Goal: Task Accomplishment & Management: Use online tool/utility

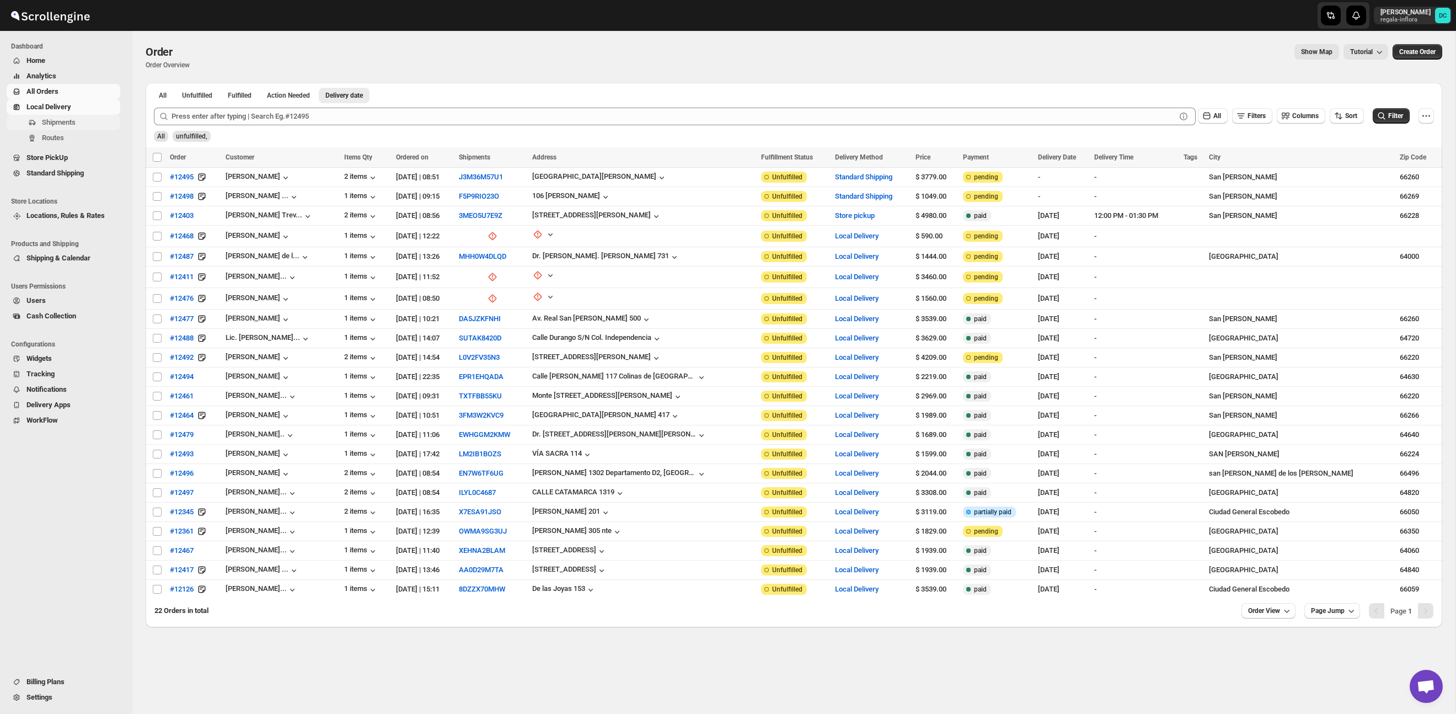
click at [80, 127] on span "Shipments" at bounding box center [80, 122] width 76 height 11
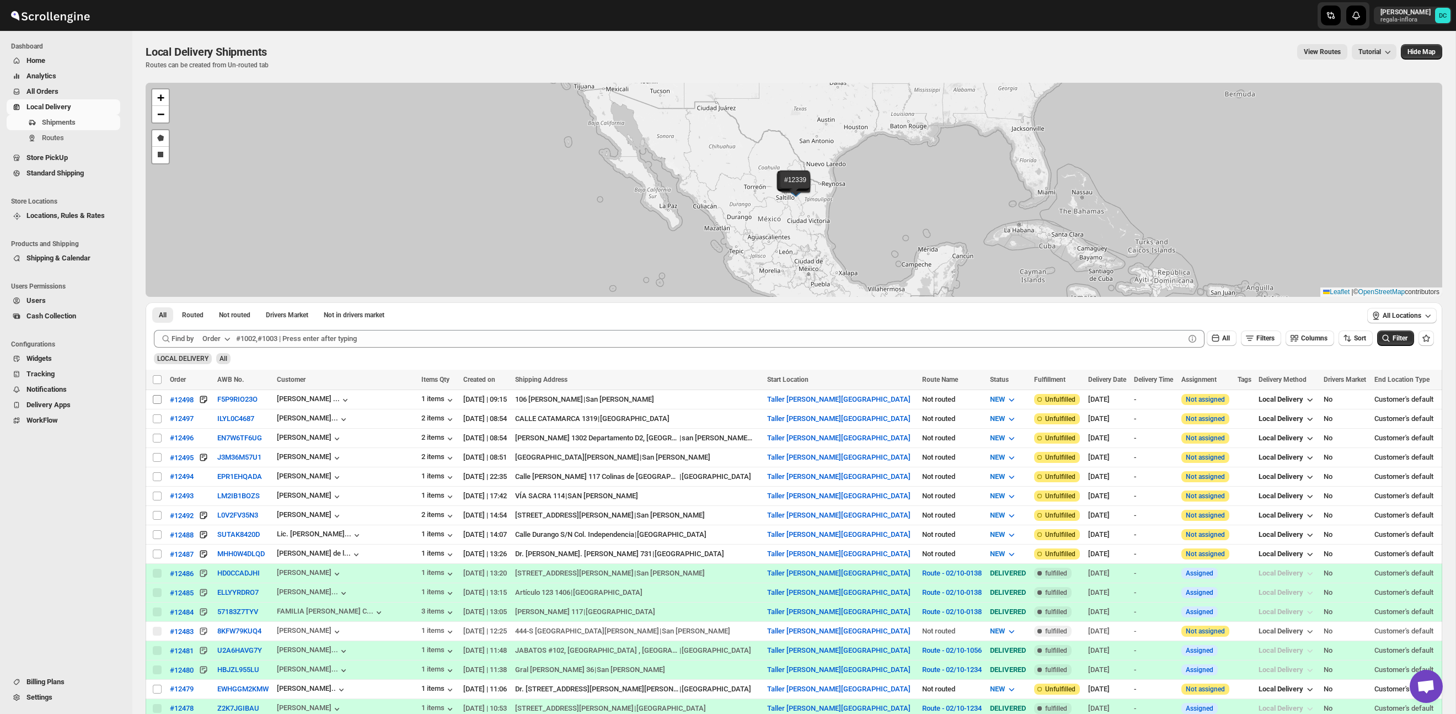
click at [157, 401] on input "Select shipment" at bounding box center [157, 399] width 9 height 9
checkbox input "true"
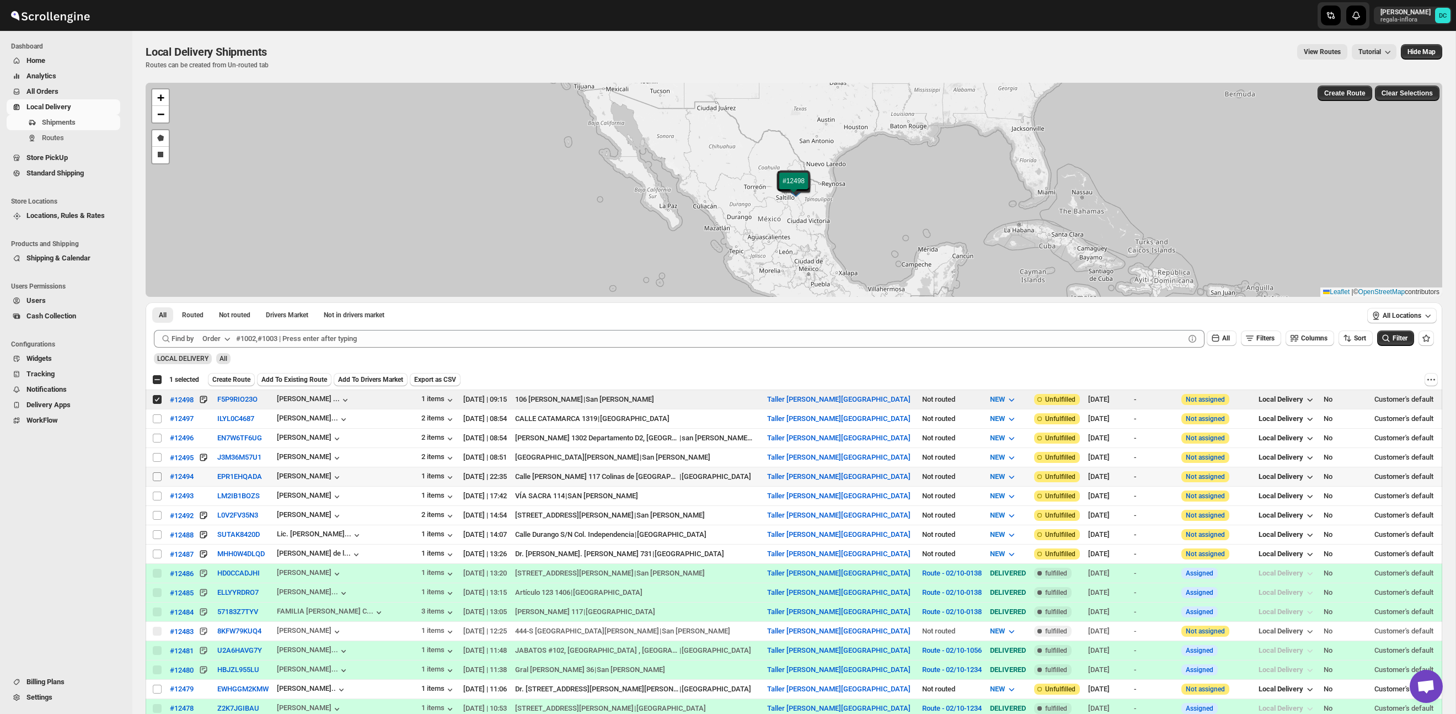
click at [154, 473] on input "Select shipment" at bounding box center [157, 476] width 9 height 9
checkbox input "true"
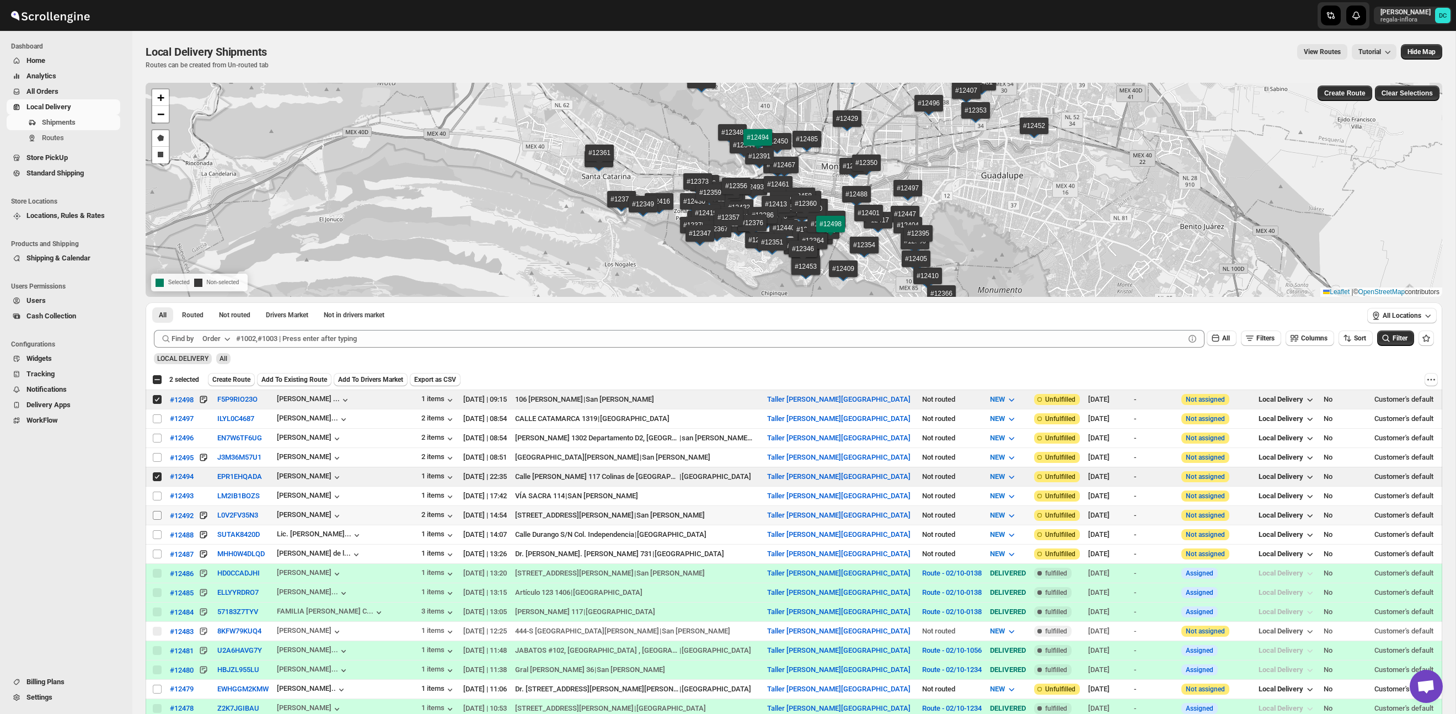
click at [153, 513] on input "Select shipment" at bounding box center [157, 515] width 9 height 9
checkbox input "true"
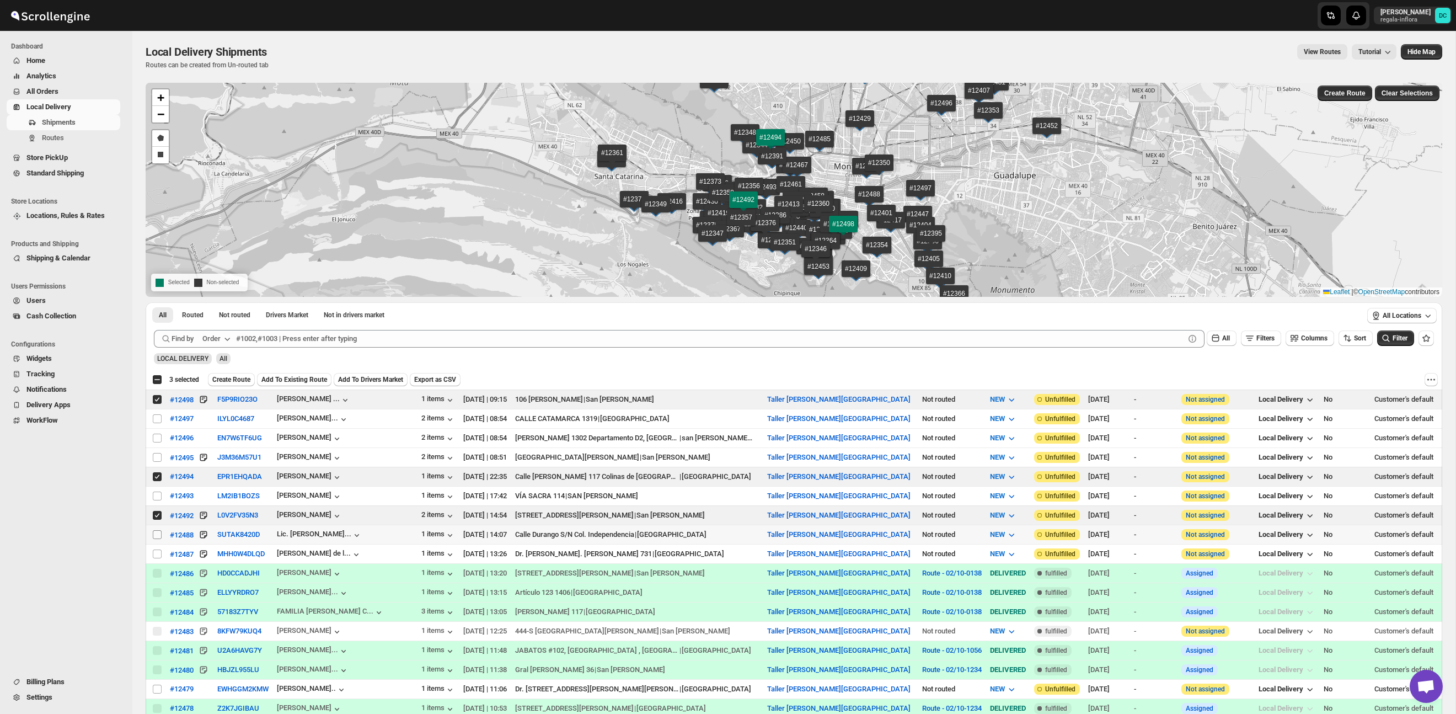
click at [154, 532] on input "Select shipment" at bounding box center [157, 534] width 9 height 9
checkbox input "true"
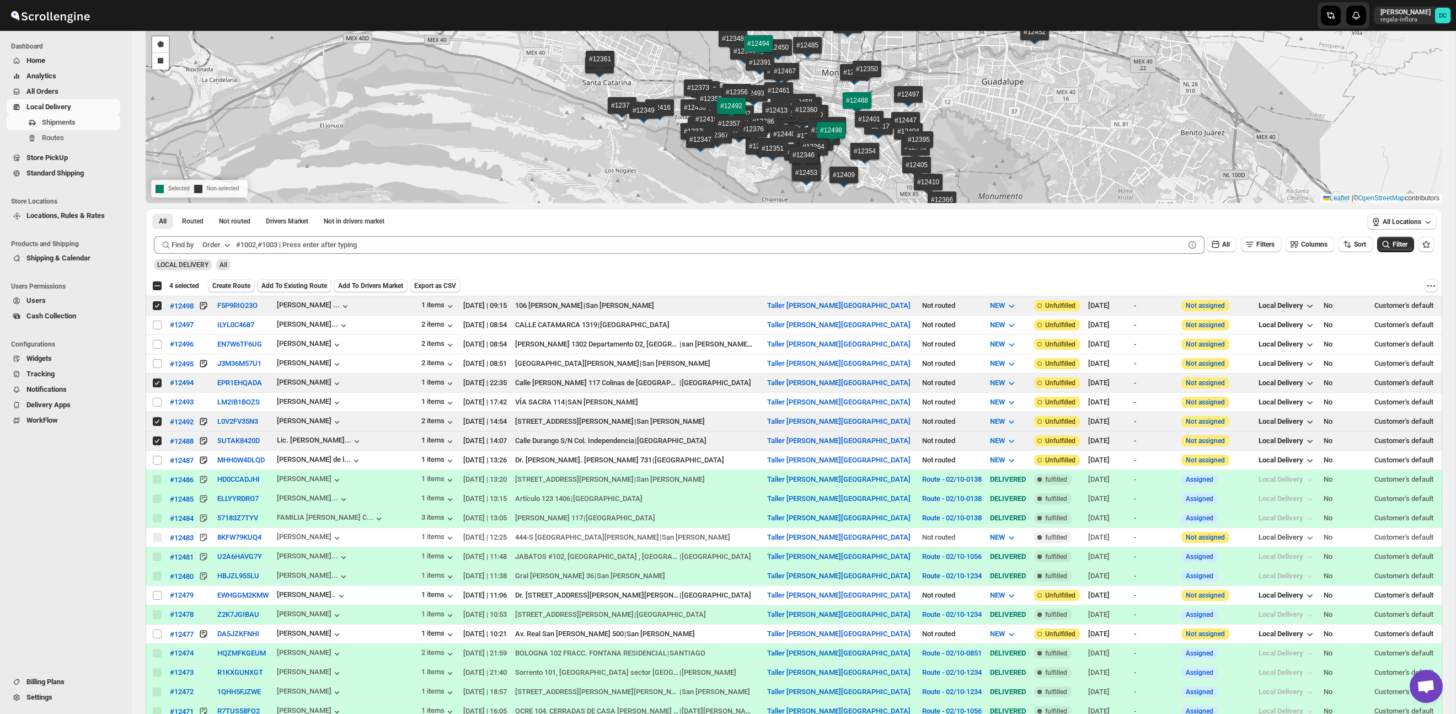
scroll to position [97, 0]
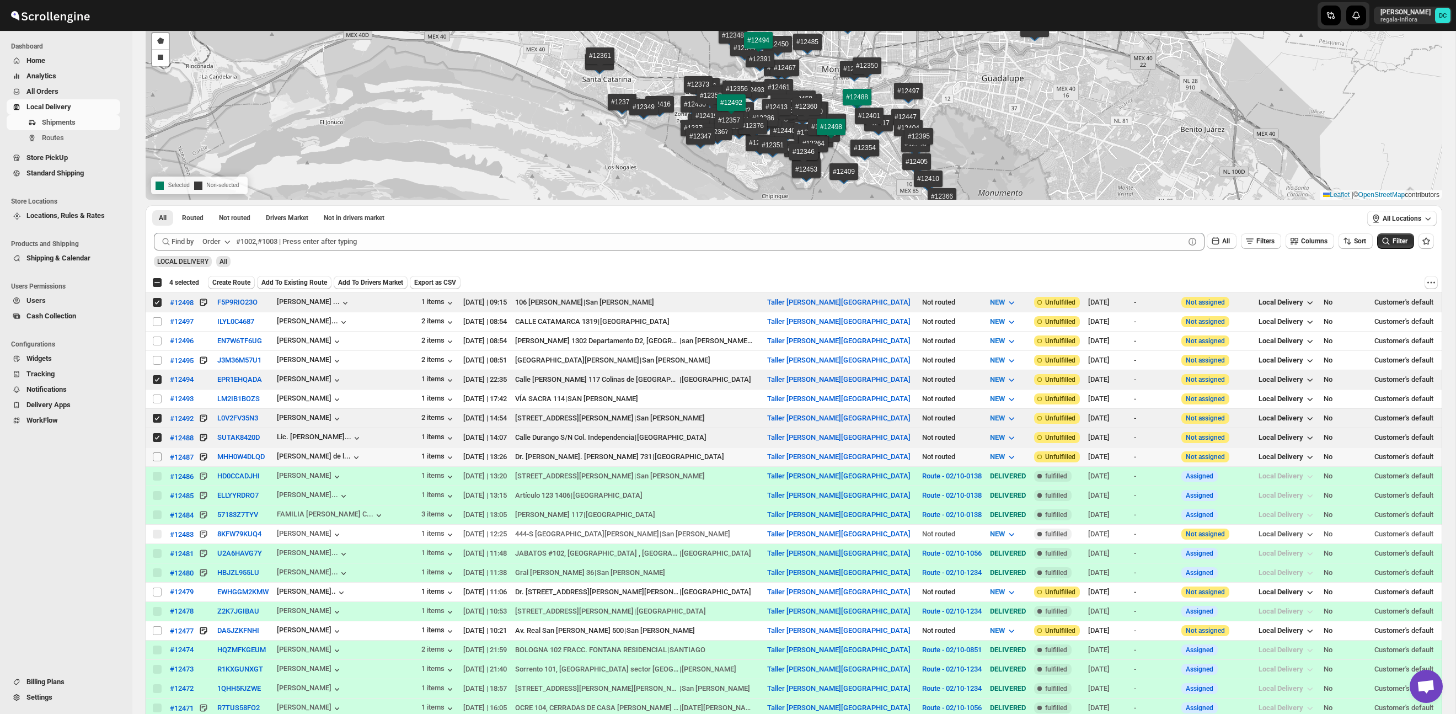
click at [155, 460] on input "Select shipment" at bounding box center [157, 456] width 9 height 9
checkbox input "true"
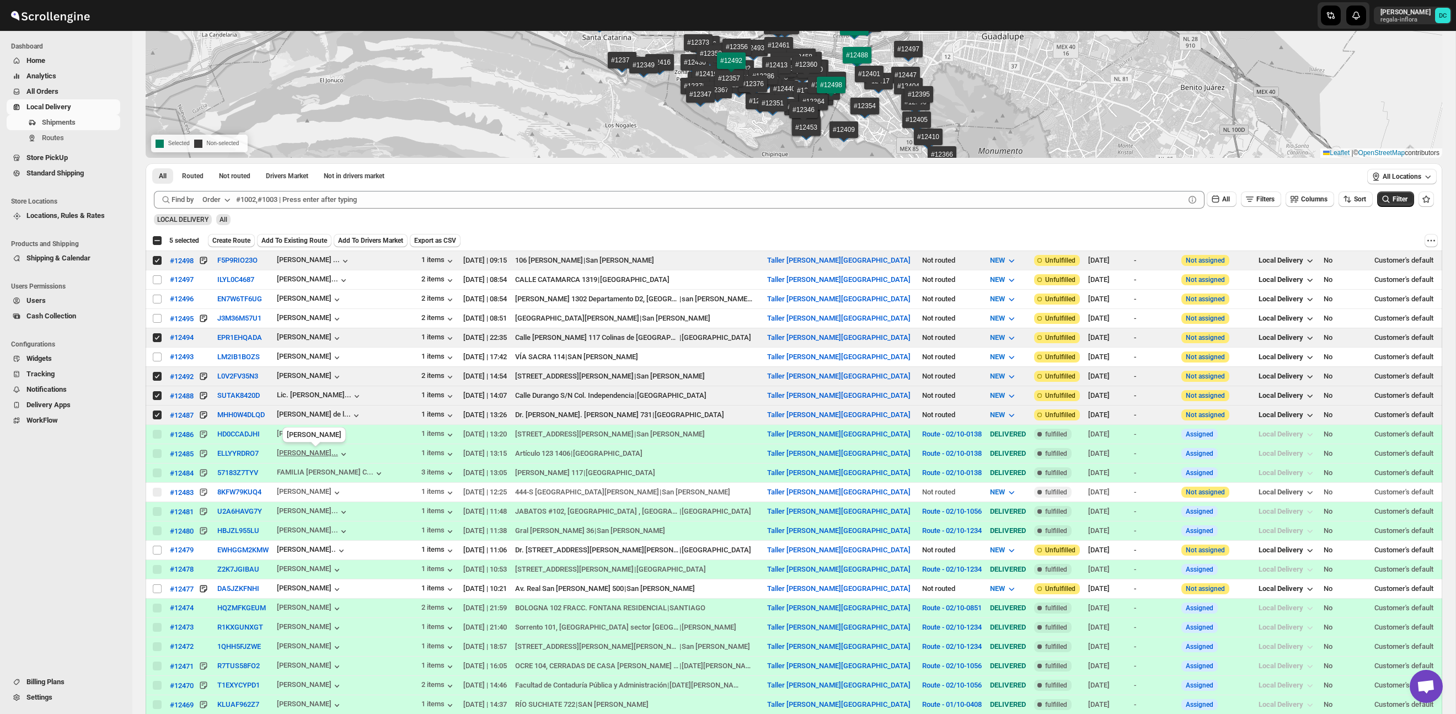
scroll to position [141, 0]
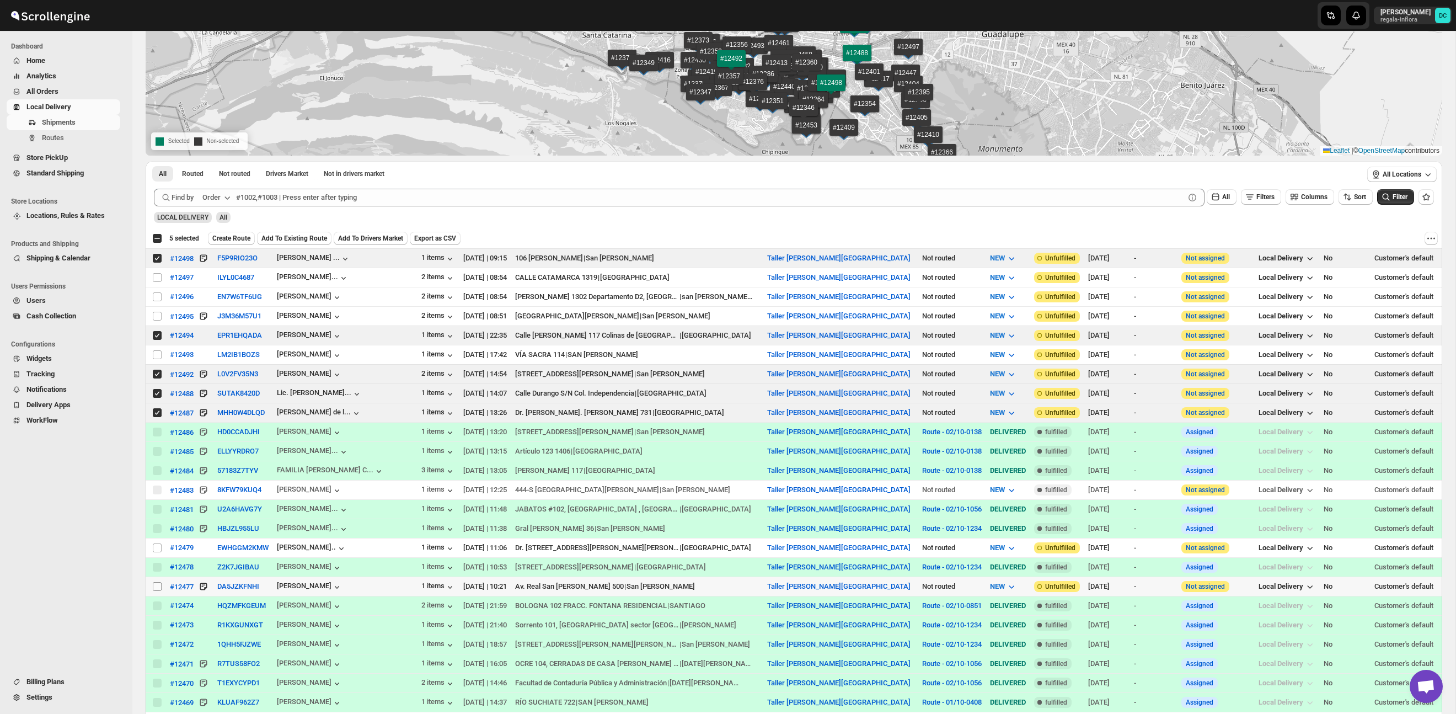
click at [153, 586] on input "Select shipment" at bounding box center [157, 586] width 9 height 9
checkbox input "true"
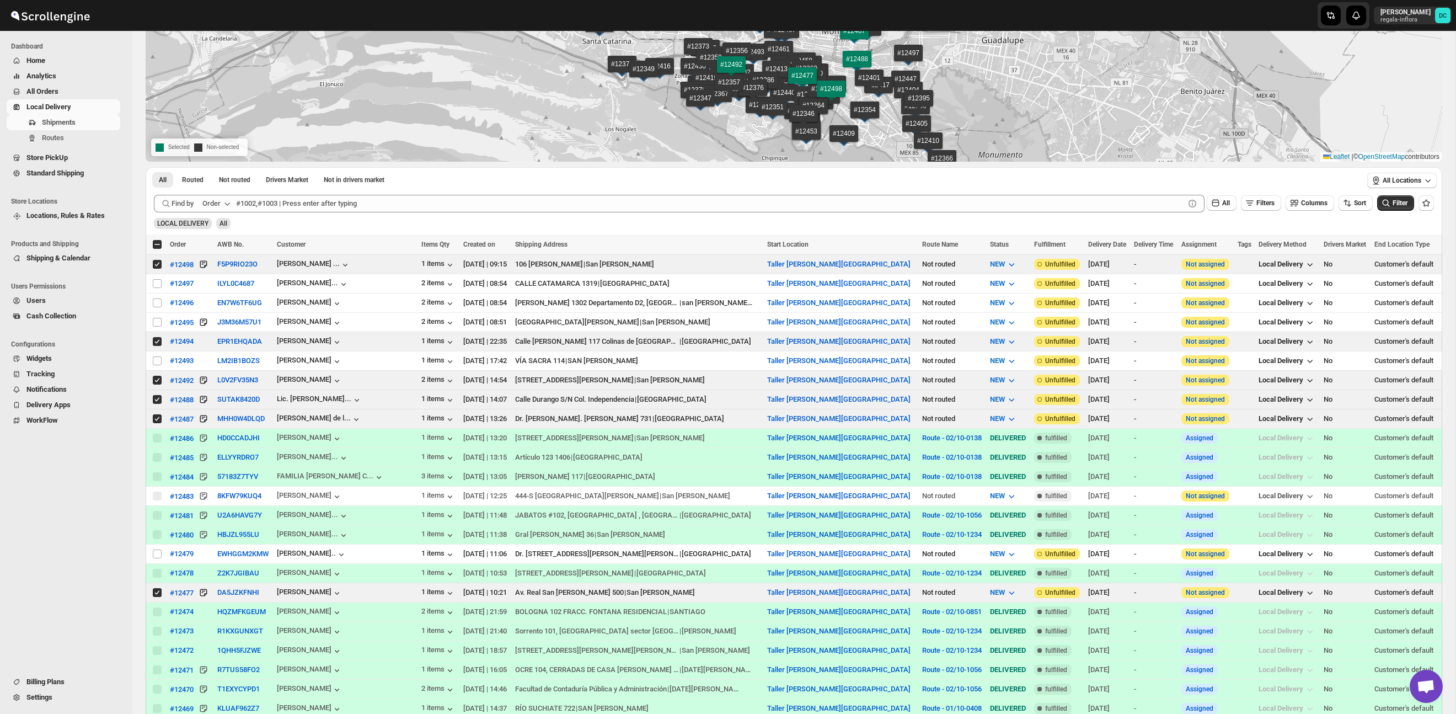
scroll to position [0, 0]
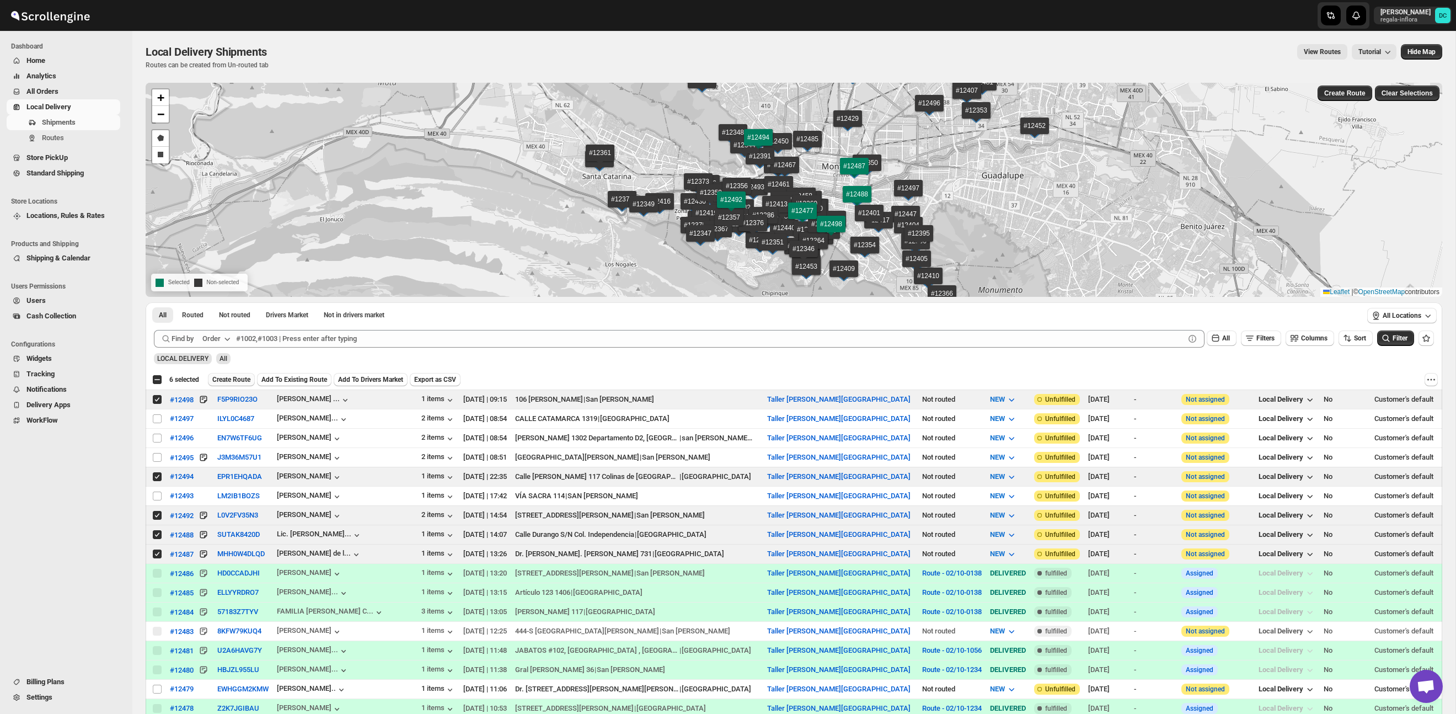
click at [247, 378] on span "Create Route" at bounding box center [231, 379] width 38 height 9
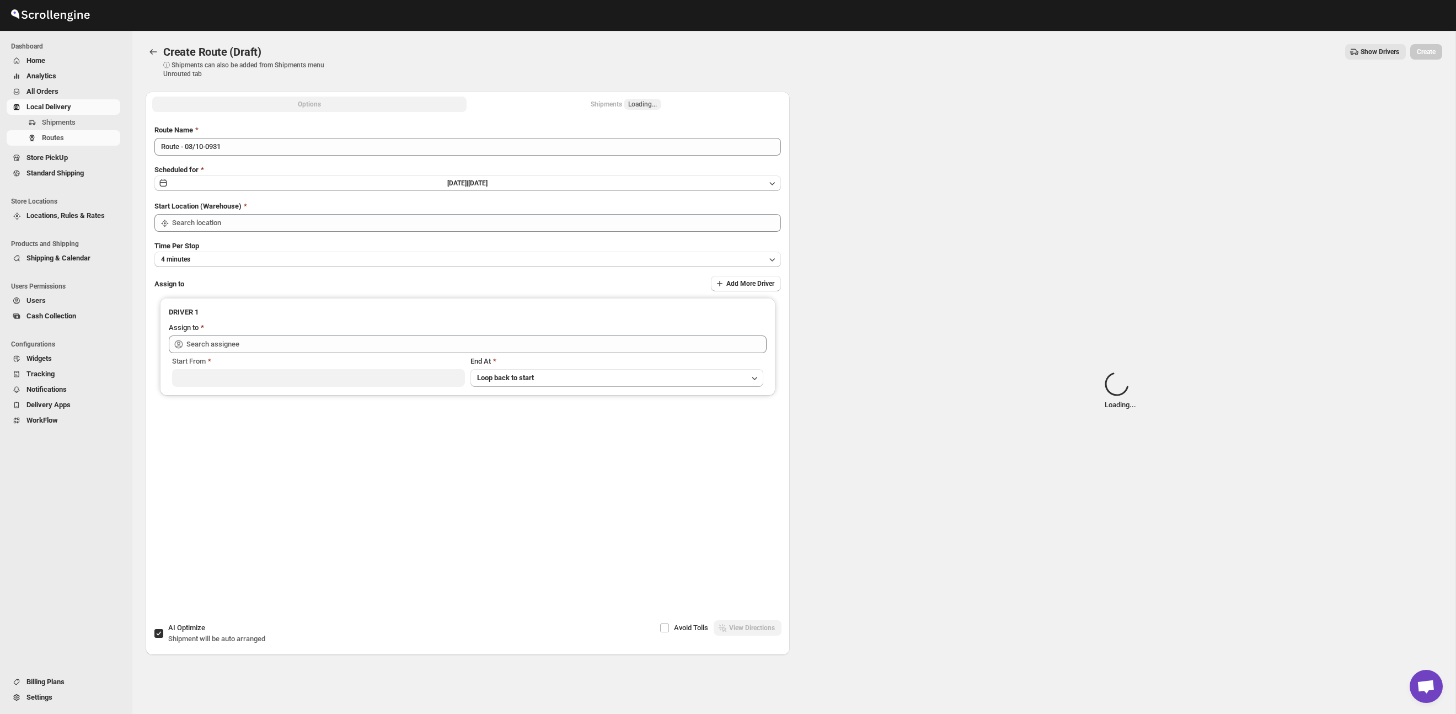
type input "Taller [PERSON_NAME] del [PERSON_NAME][GEOGRAPHIC_DATA]"
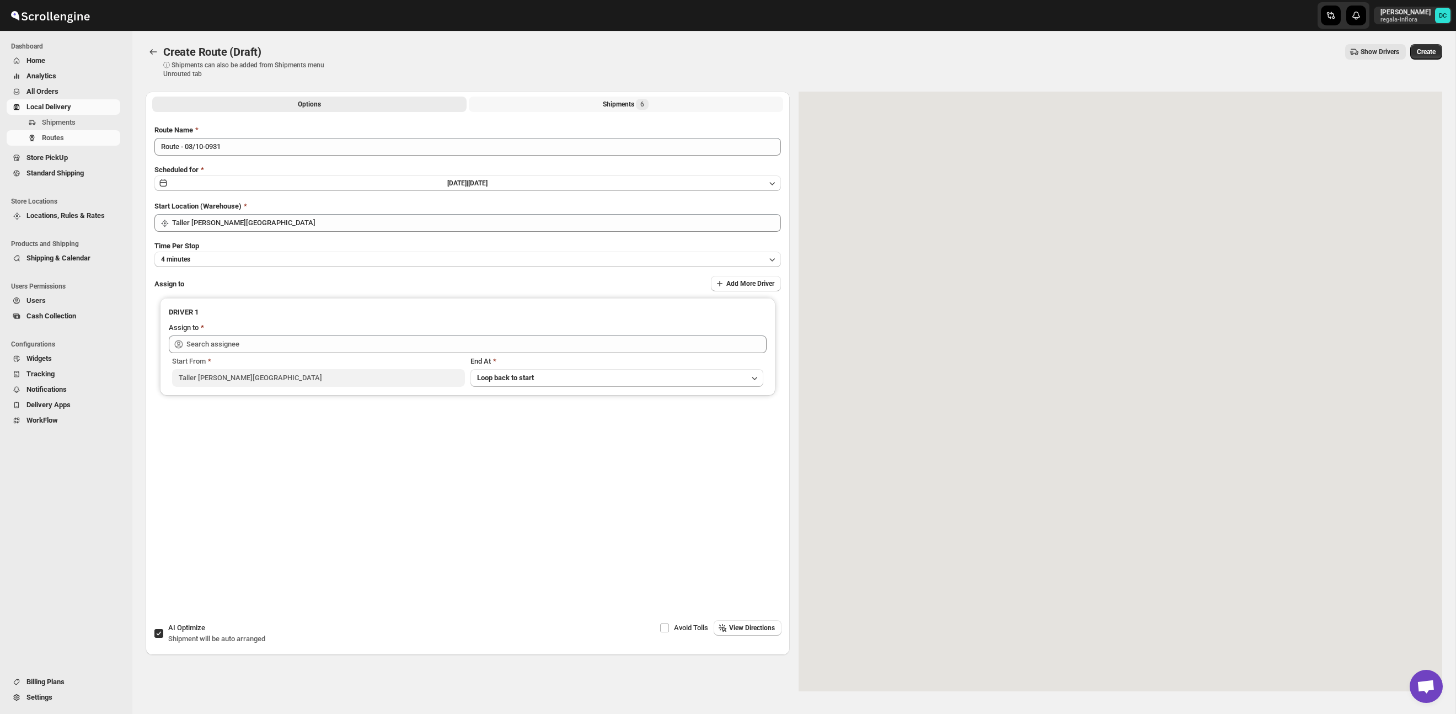
click at [612, 108] on div "Shipments 6" at bounding box center [626, 104] width 46 height 11
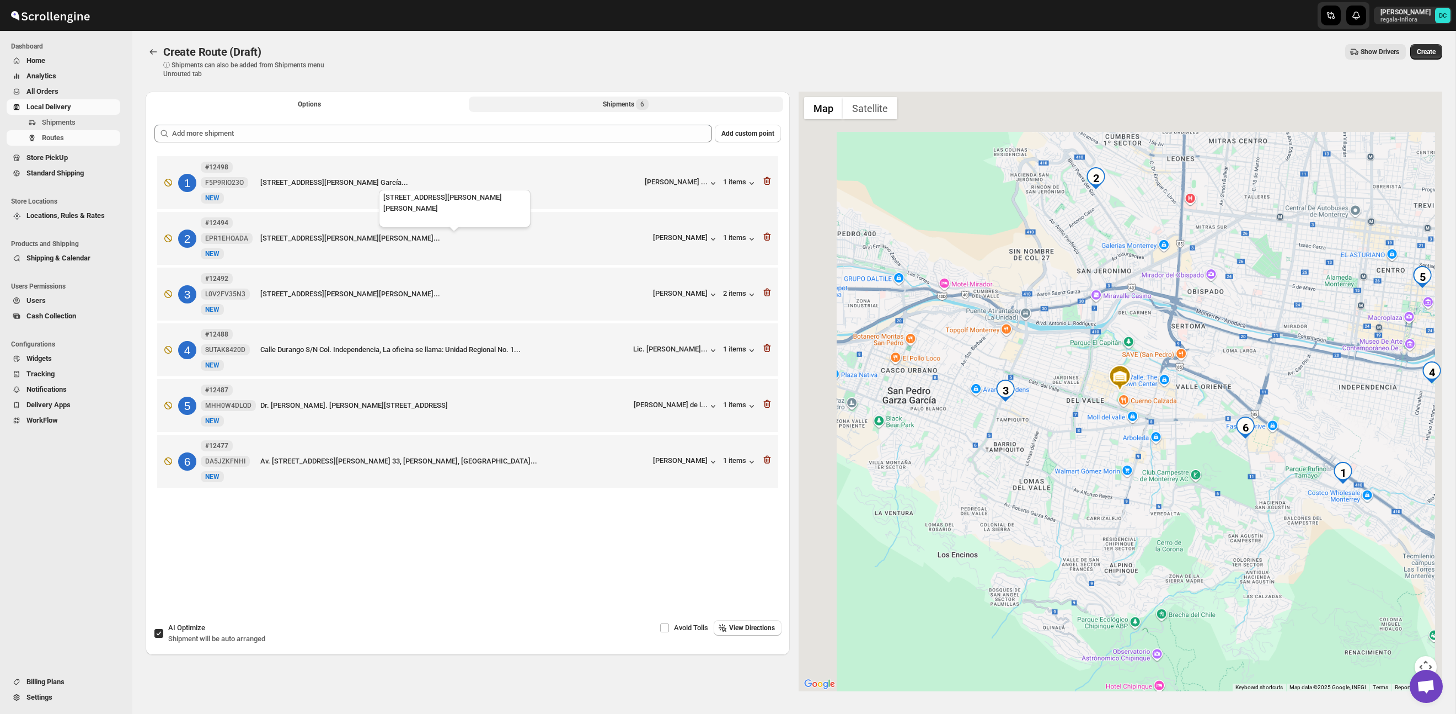
scroll to position [7, 0]
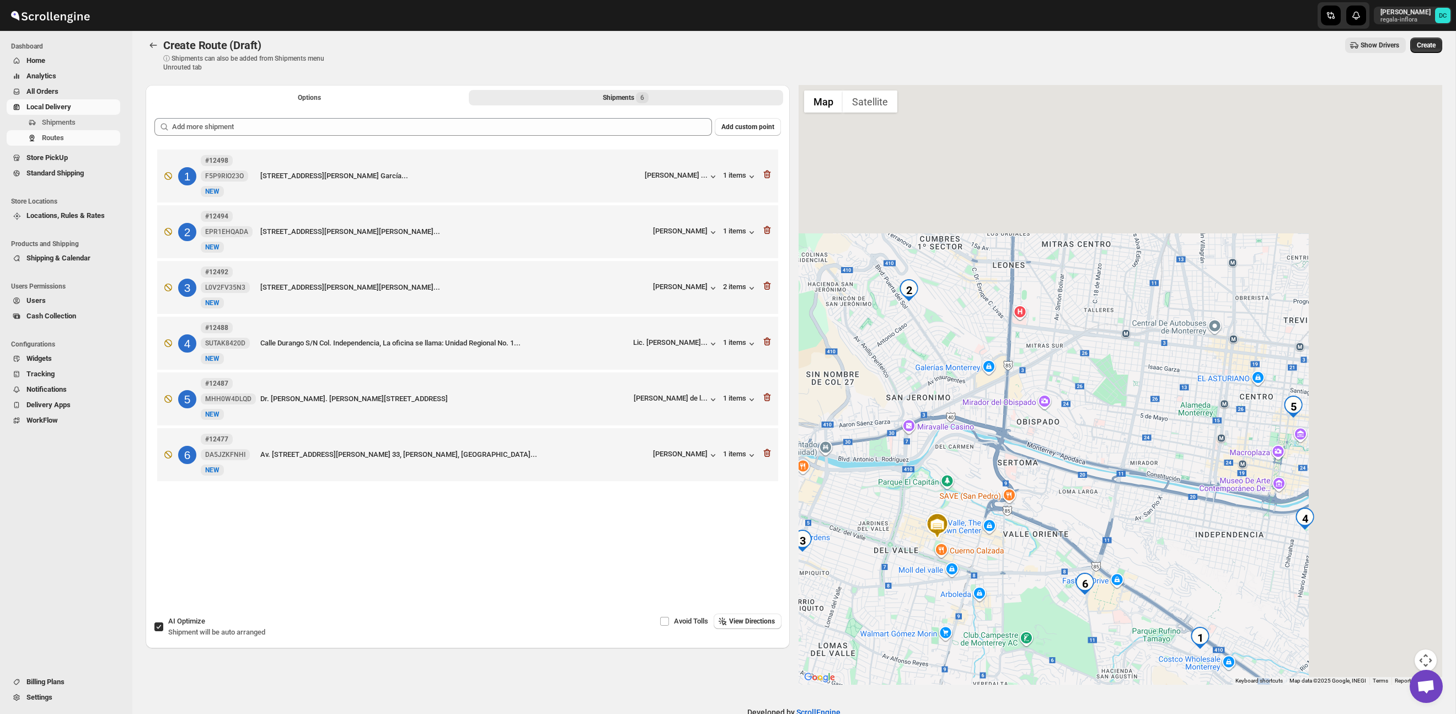
drag, startPoint x: 1151, startPoint y: 458, endPoint x: 1122, endPoint y: 465, distance: 30.0
click at [1124, 478] on div at bounding box center [1121, 385] width 644 height 600
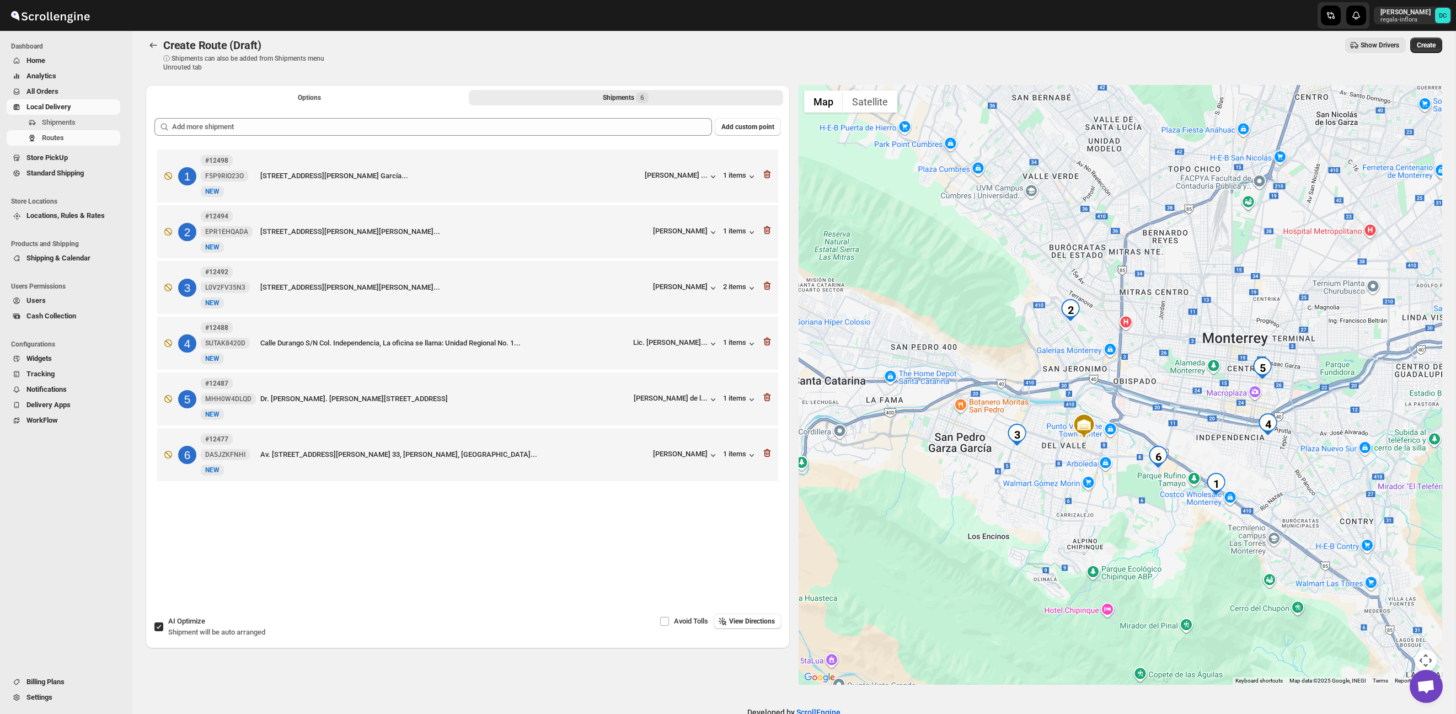
drag, startPoint x: 1130, startPoint y: 351, endPoint x: 1140, endPoint y: 321, distance: 32.1
click at [1160, 302] on div at bounding box center [1121, 385] width 644 height 600
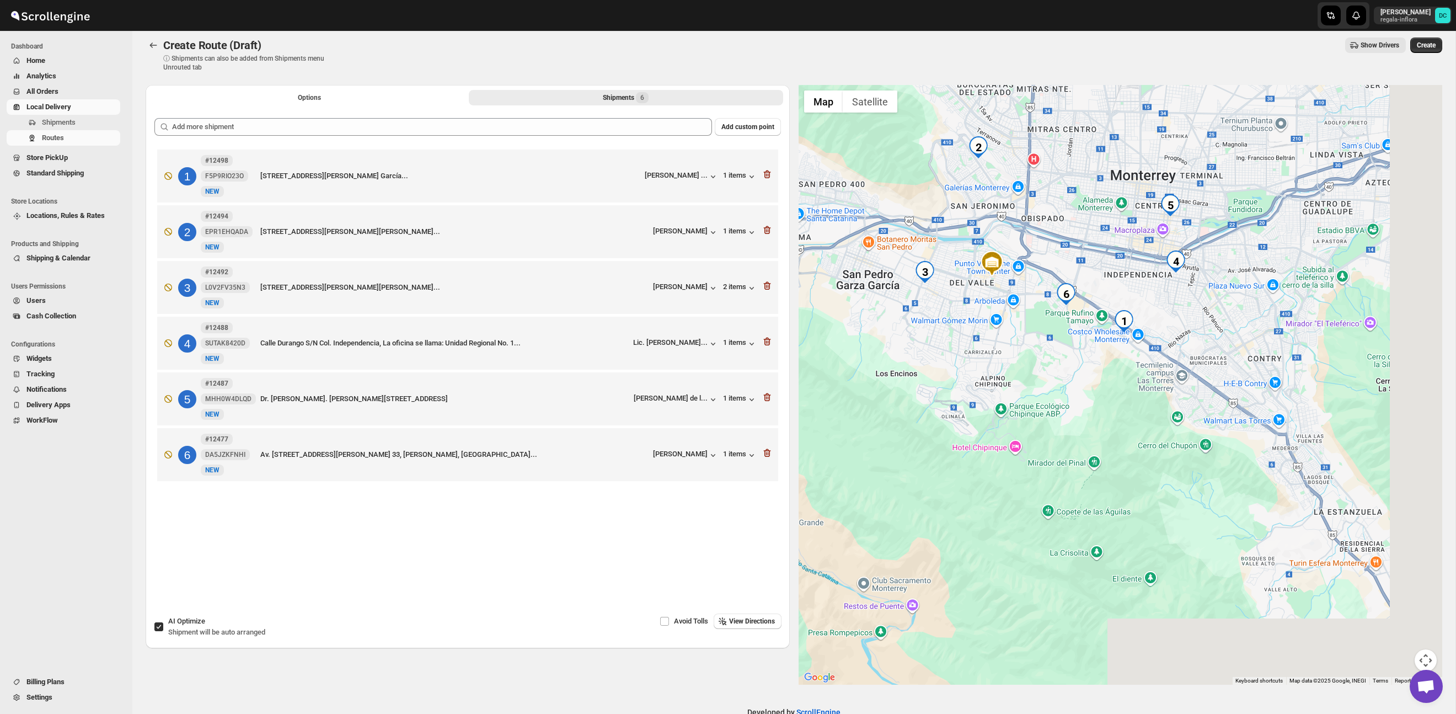
drag, startPoint x: 1299, startPoint y: 416, endPoint x: 1256, endPoint y: 357, distance: 72.6
click at [1256, 357] on div at bounding box center [1121, 385] width 644 height 600
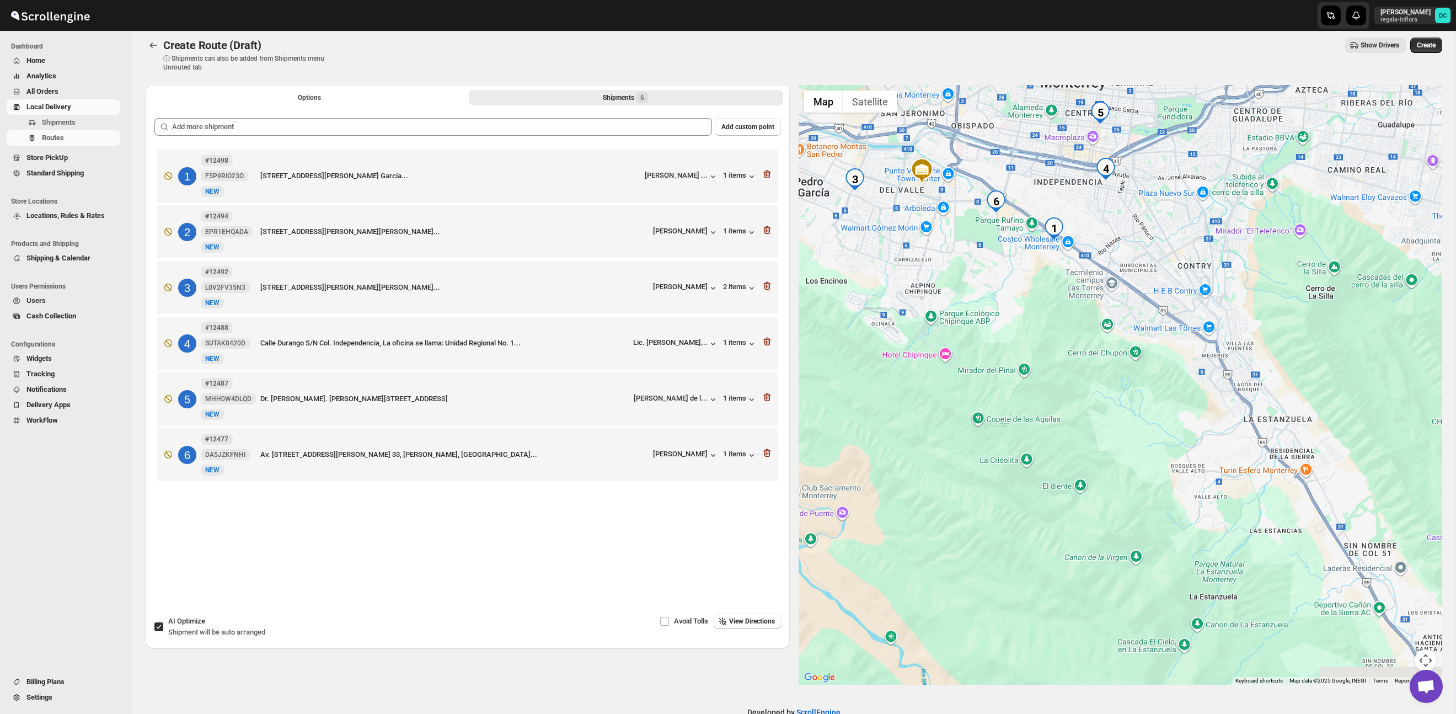
drag, startPoint x: 1282, startPoint y: 454, endPoint x: 1213, endPoint y: 365, distance: 112.4
click at [1214, 365] on div at bounding box center [1121, 385] width 644 height 600
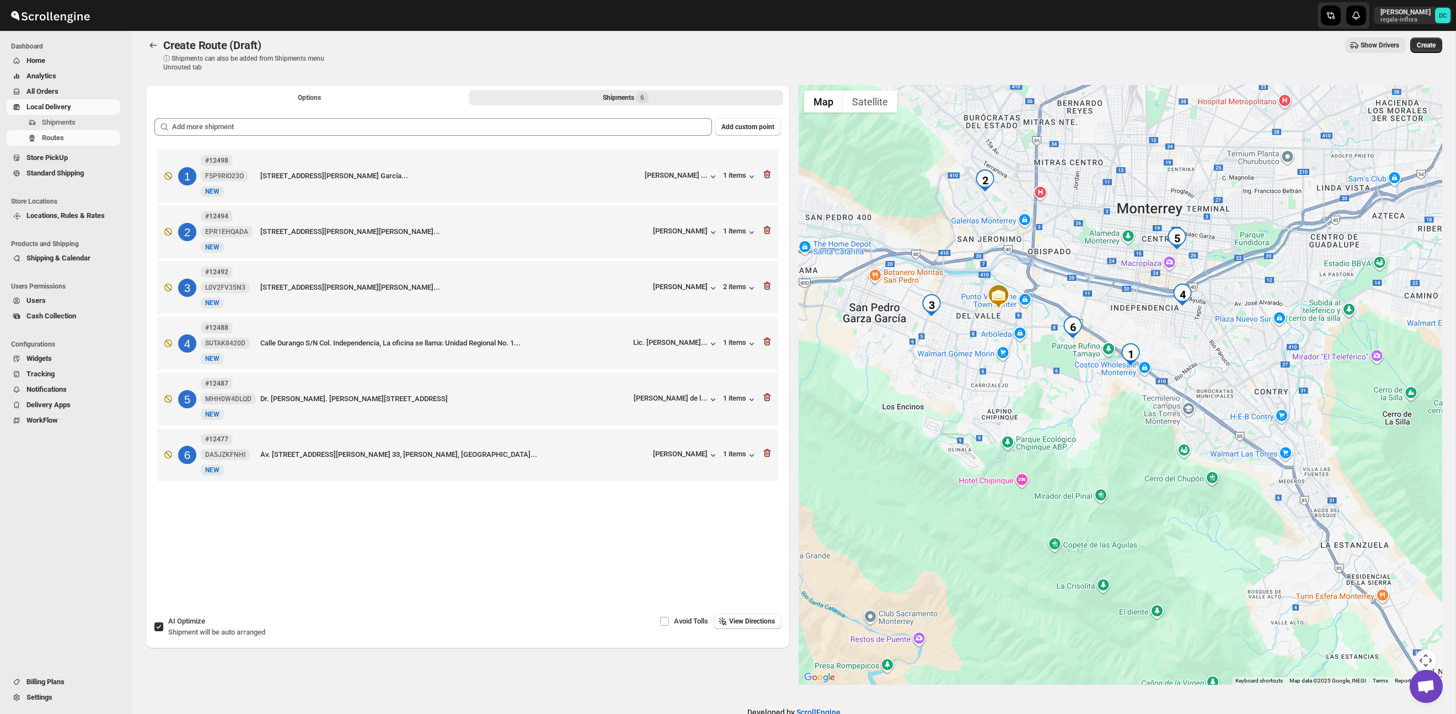
drag, startPoint x: 1177, startPoint y: 361, endPoint x: 1254, endPoint y: 484, distance: 145.7
click at [1254, 484] on div at bounding box center [1121, 385] width 644 height 600
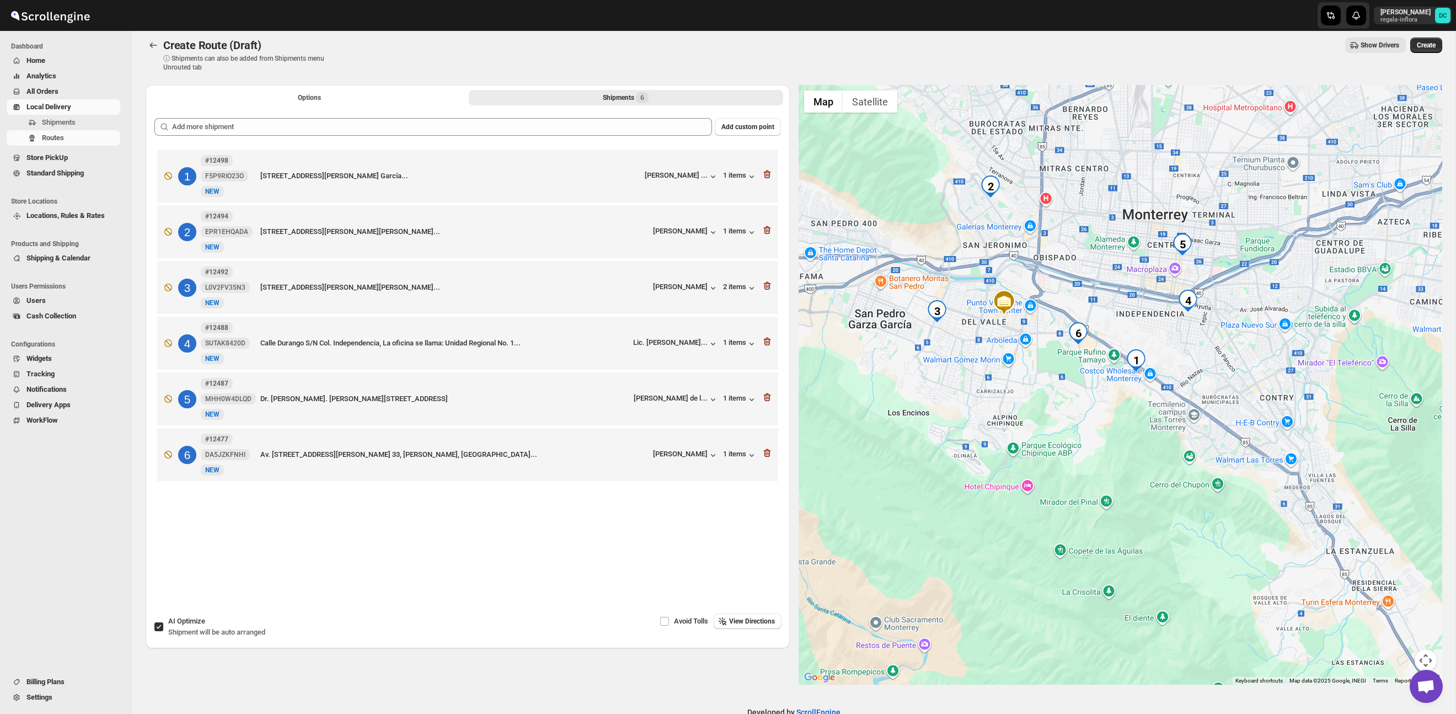
drag, startPoint x: 1089, startPoint y: 387, endPoint x: 1154, endPoint y: 463, distance: 99.7
click at [1154, 463] on div at bounding box center [1121, 385] width 644 height 600
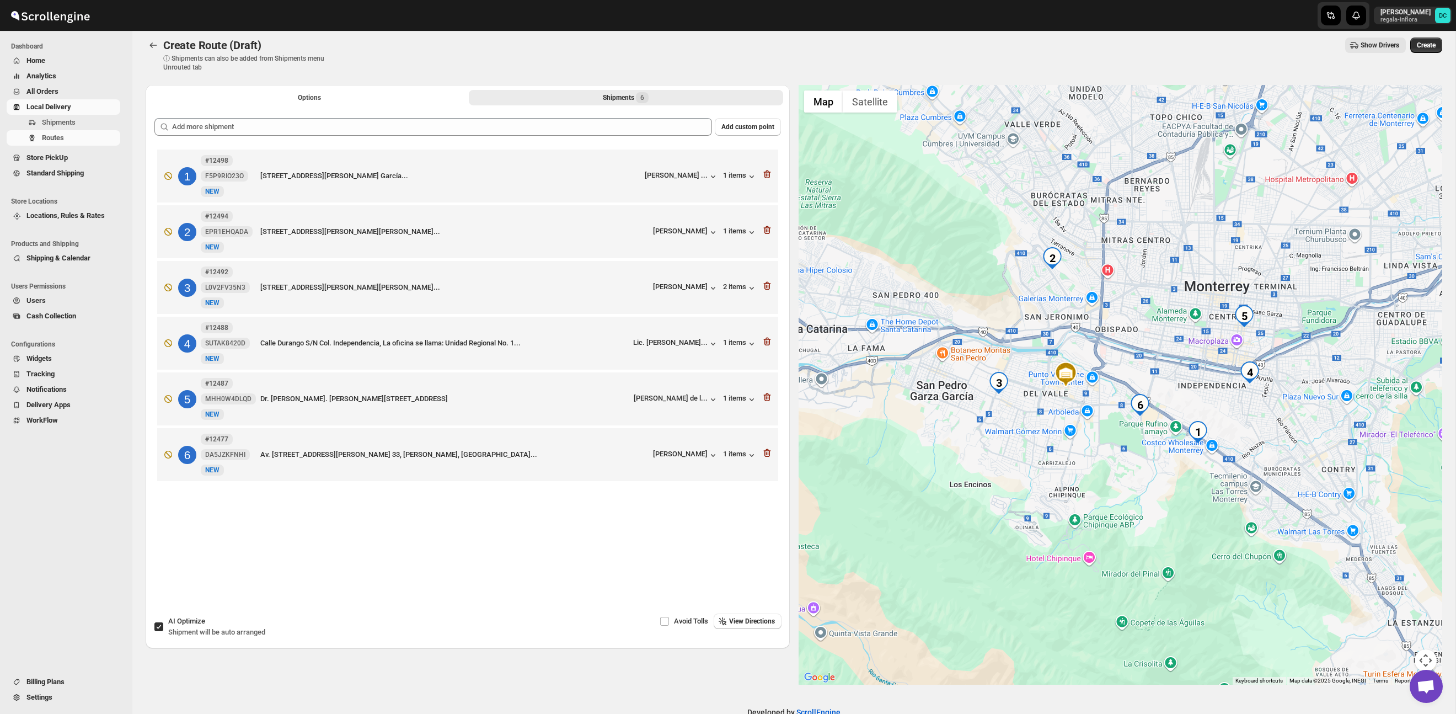
scroll to position [0, 0]
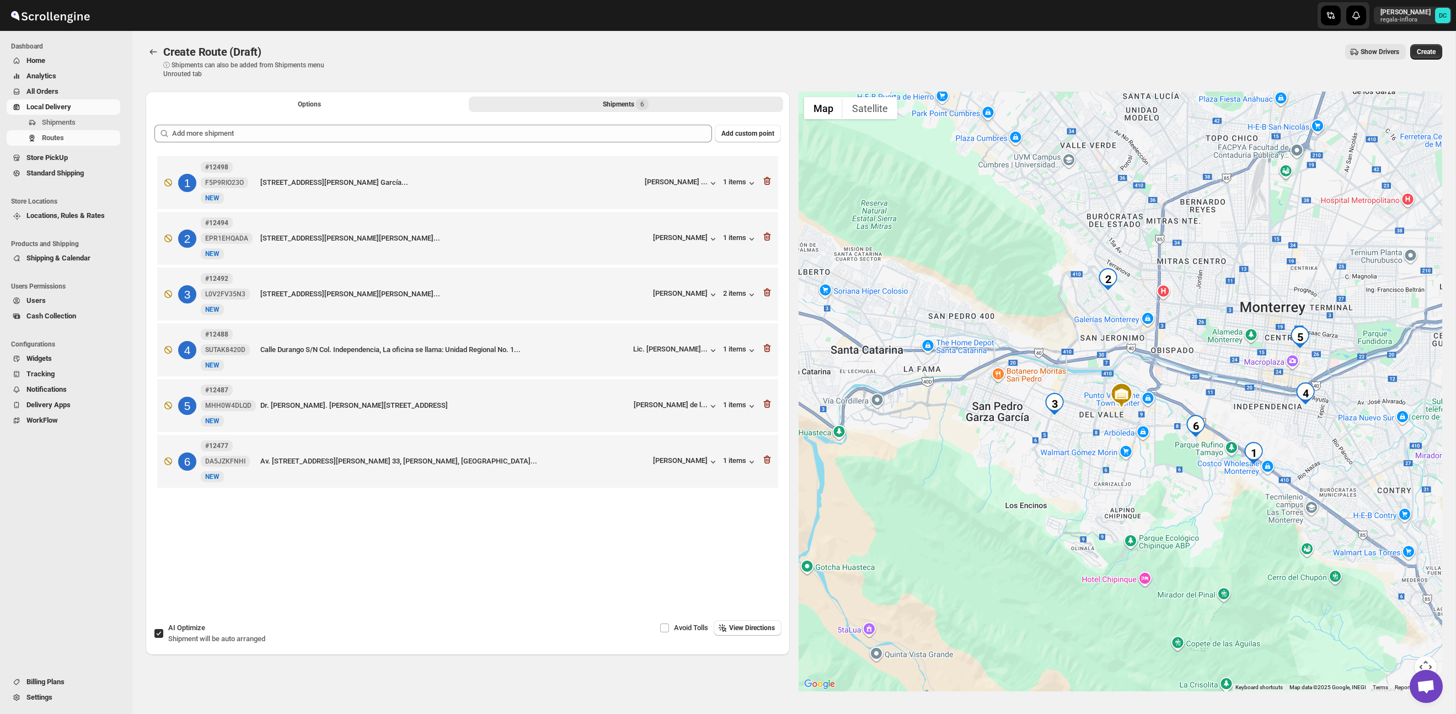
drag, startPoint x: 1278, startPoint y: 384, endPoint x: 1228, endPoint y: 368, distance: 52.0
click at [1228, 368] on div at bounding box center [1121, 392] width 644 height 600
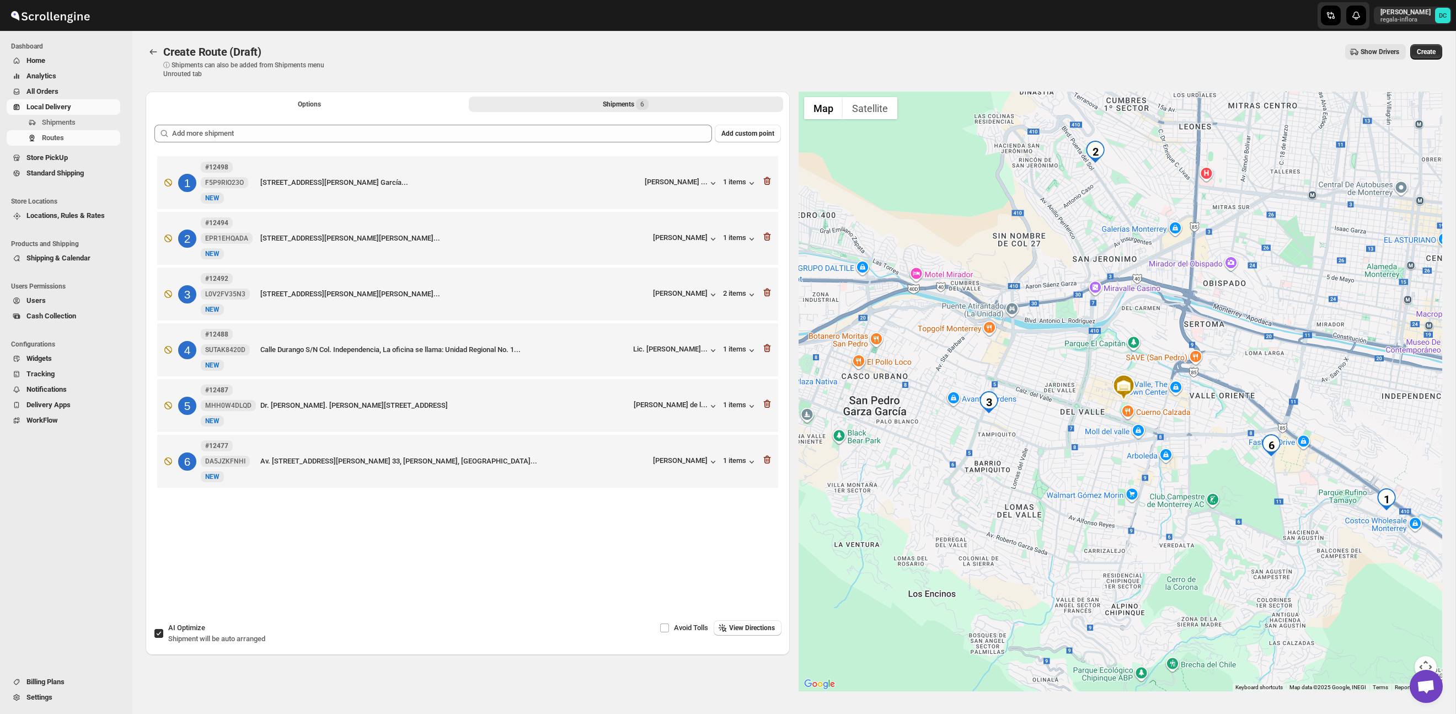
drag, startPoint x: 1151, startPoint y: 403, endPoint x: 1182, endPoint y: 389, distance: 34.3
click at [1182, 389] on div at bounding box center [1121, 392] width 644 height 600
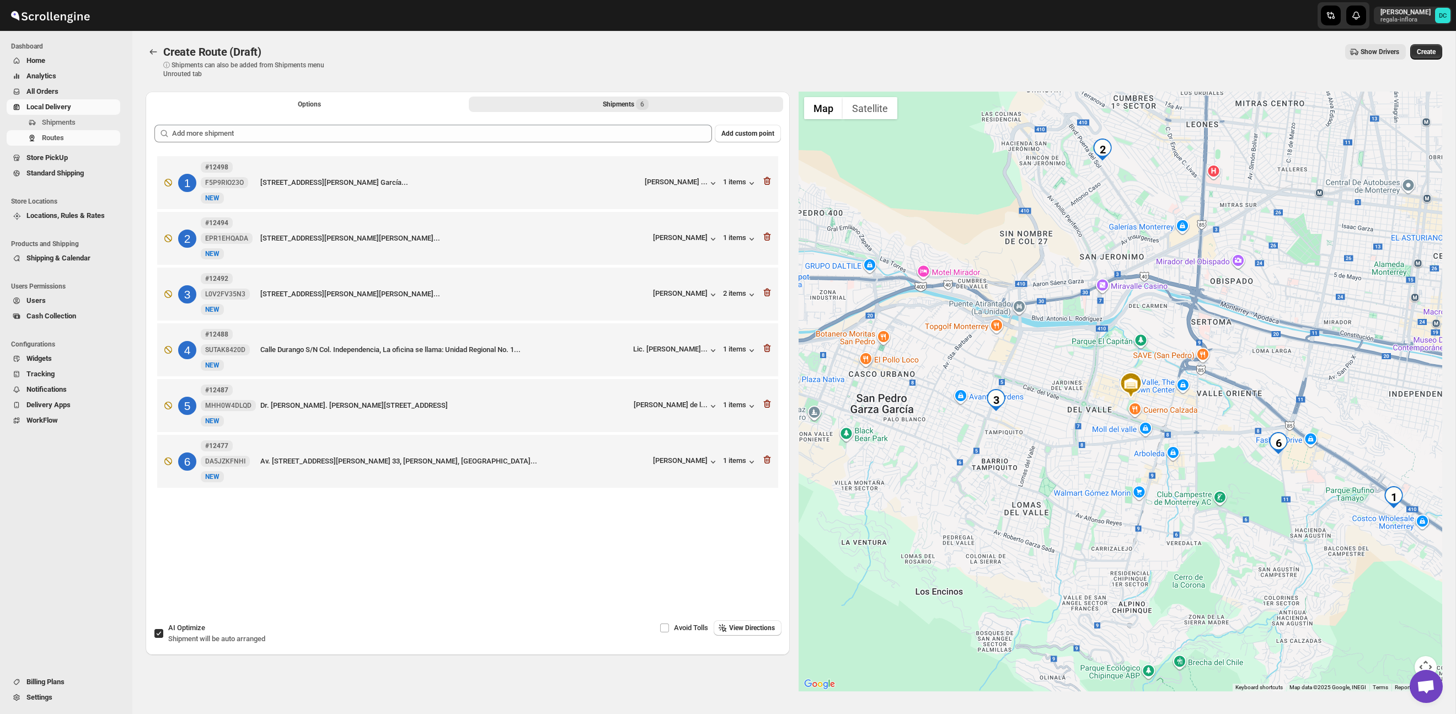
drag, startPoint x: 160, startPoint y: 628, endPoint x: 164, endPoint y: 602, distance: 26.2
click at [160, 629] on input "AI Optimize Shipment will be auto arranged" at bounding box center [158, 633] width 9 height 9
checkbox input "false"
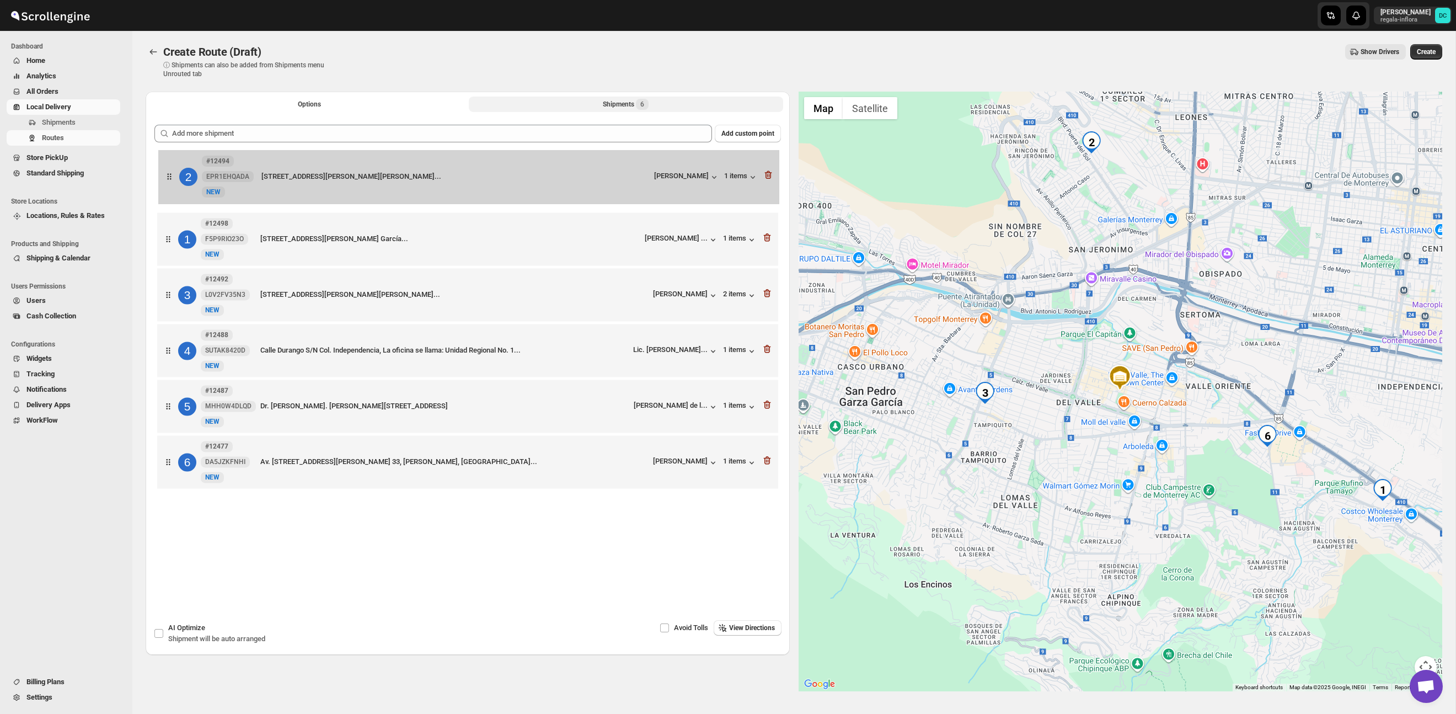
drag, startPoint x: 164, startPoint y: 244, endPoint x: 166, endPoint y: 178, distance: 65.7
click at [166, 178] on div "1 #12498 F5P9RIO23O New NEW 106 David Alfaro Siqueiros, Torre koi, departamento…" at bounding box center [467, 323] width 627 height 340
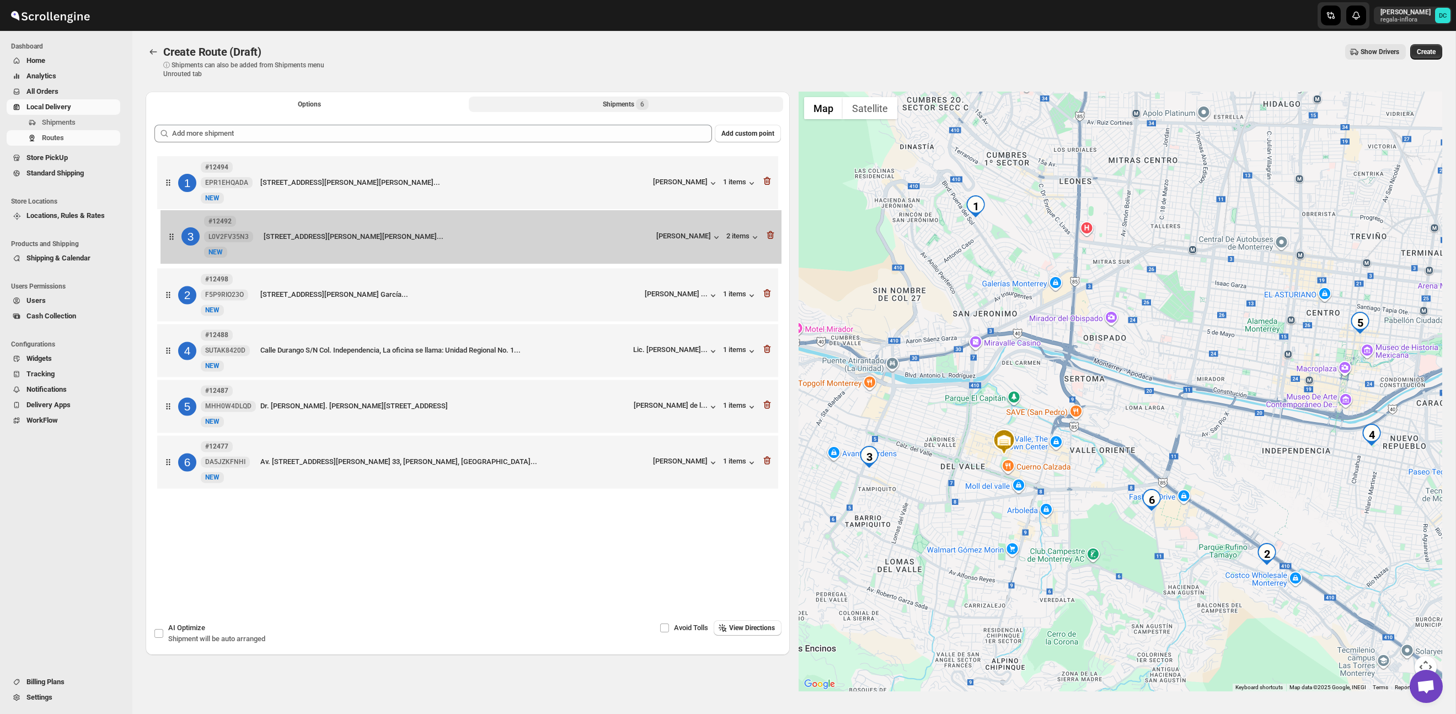
drag, startPoint x: 168, startPoint y: 299, endPoint x: 172, endPoint y: 236, distance: 63.0
click at [172, 236] on div "1 #12494 EPR1EHQADA New NEW Calle Honorato de Balzac 117 Colinas de San Jerónim…" at bounding box center [467, 323] width 627 height 340
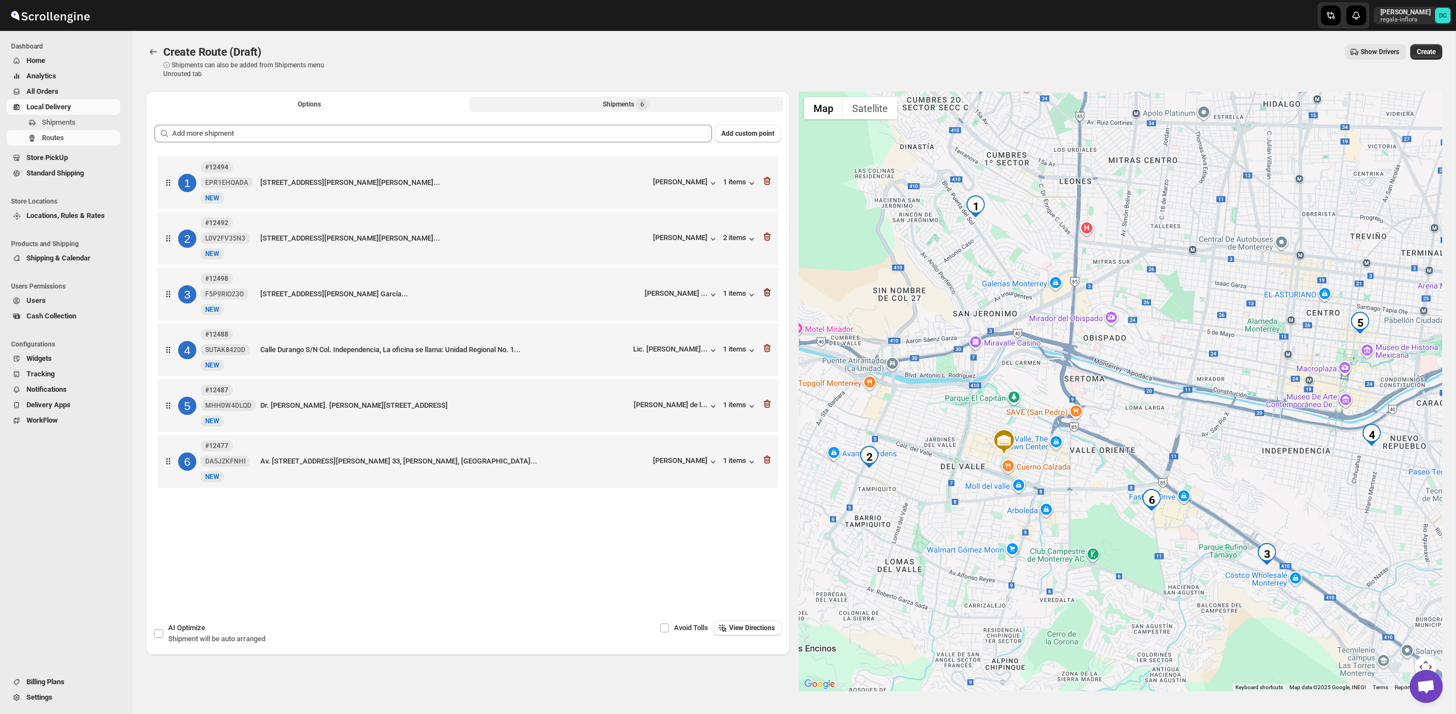
click at [769, 292] on icon "button" at bounding box center [766, 293] width 7 height 8
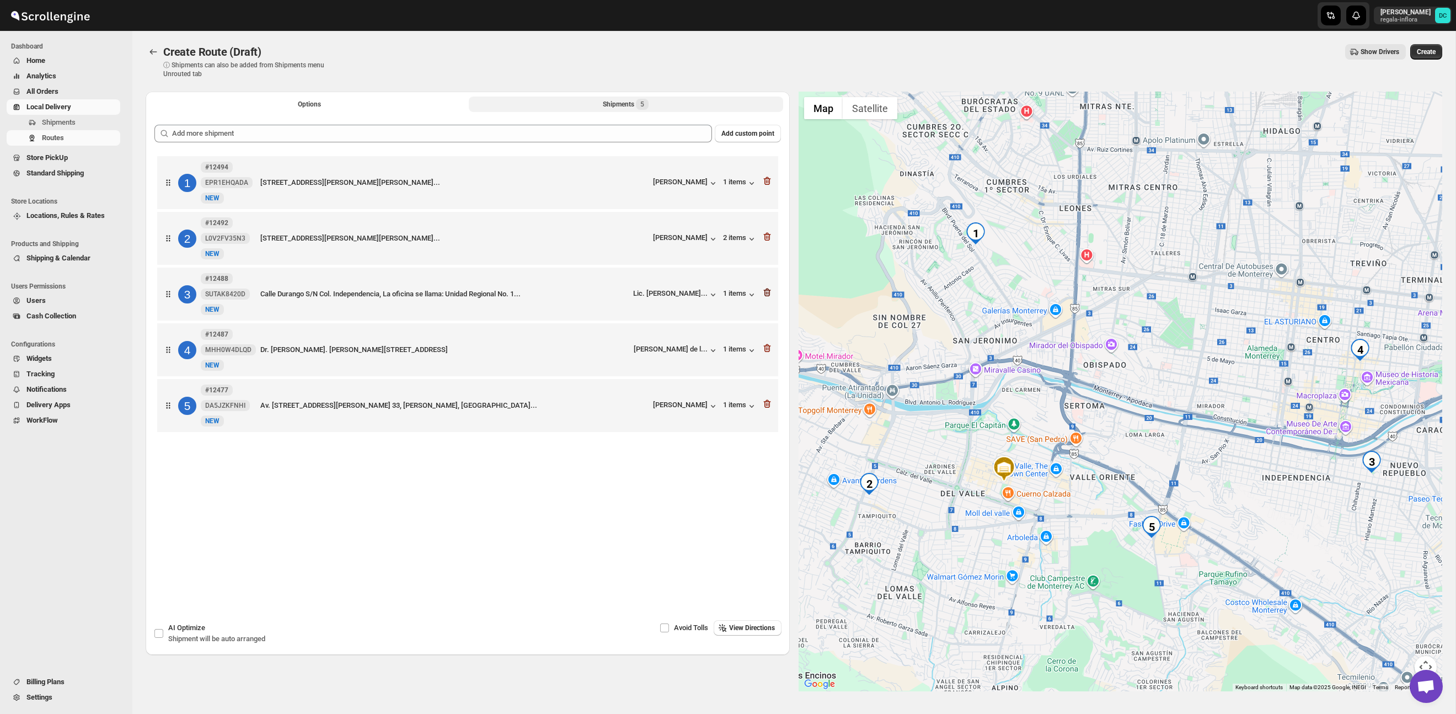
click at [768, 296] on icon "button" at bounding box center [767, 292] width 11 height 11
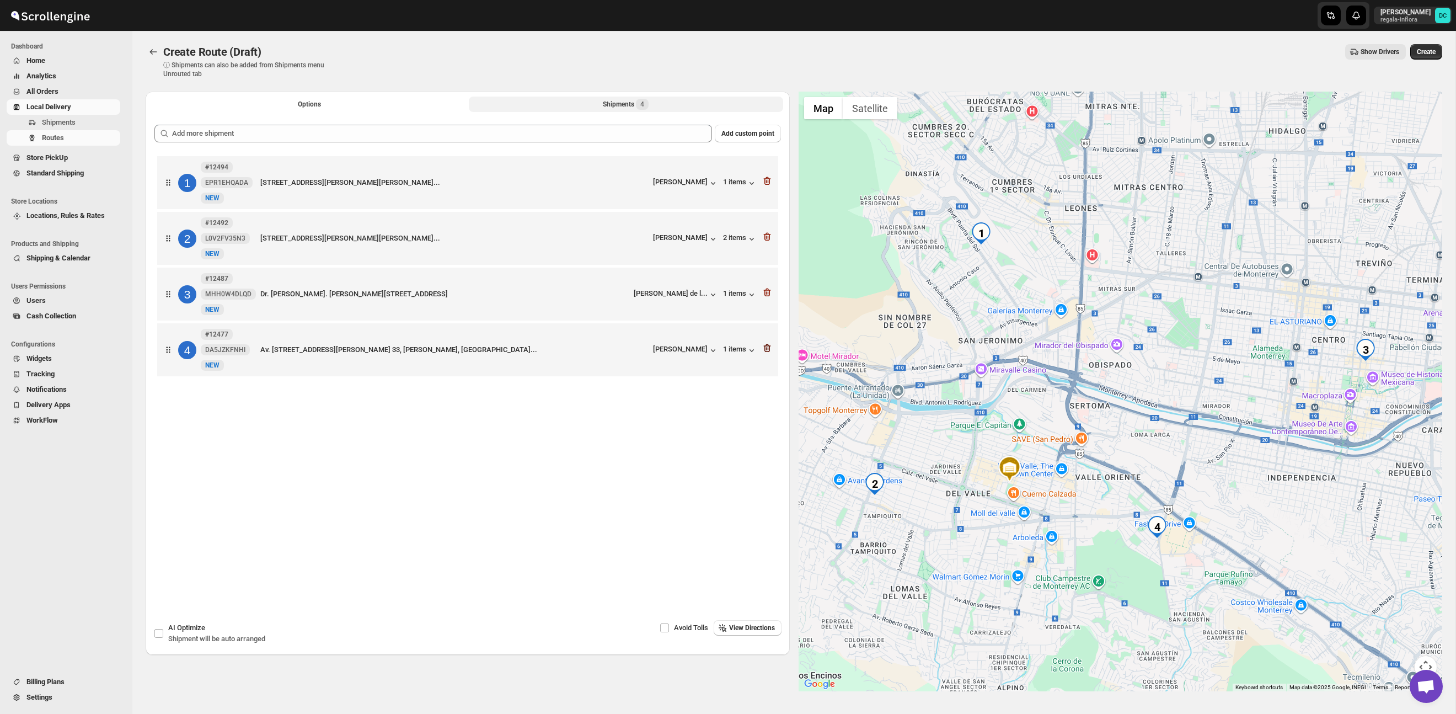
click at [768, 297] on icon "button" at bounding box center [766, 293] width 7 height 8
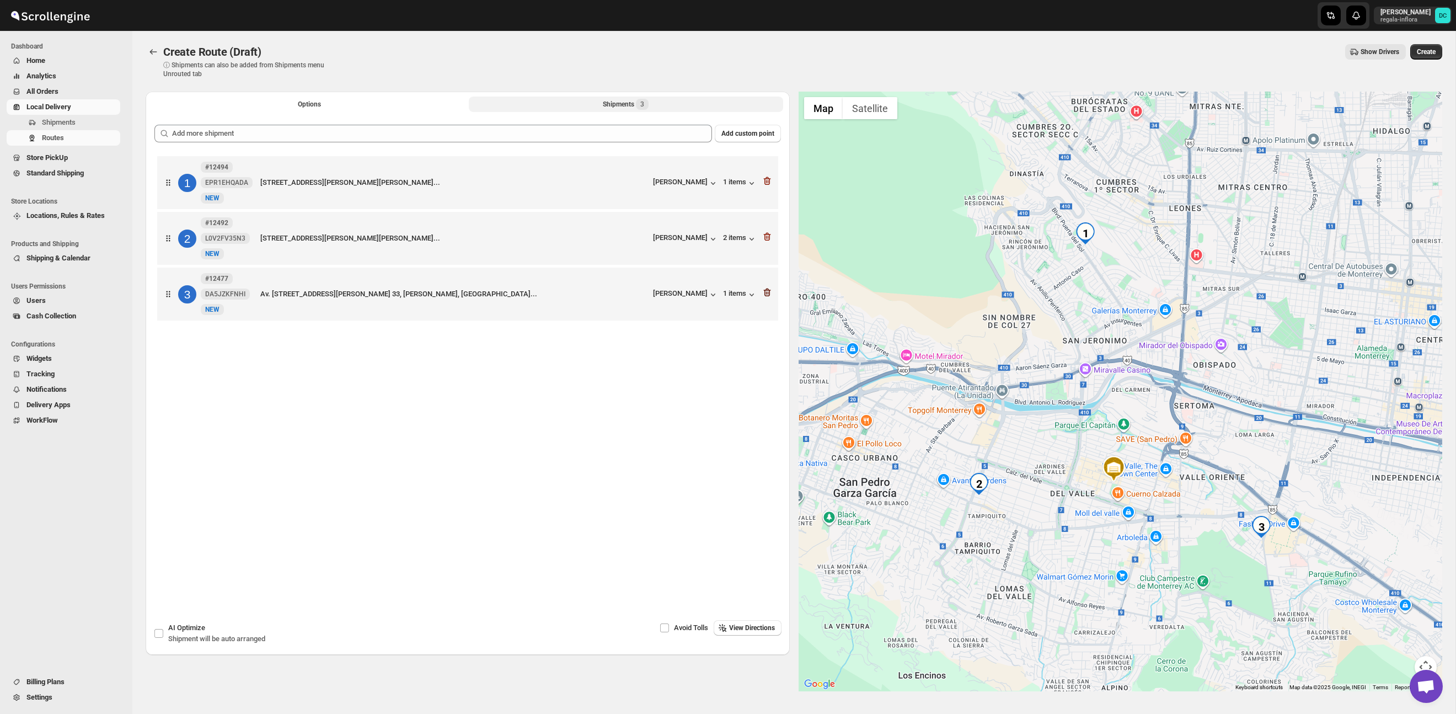
click at [767, 295] on icon "button" at bounding box center [767, 292] width 11 height 11
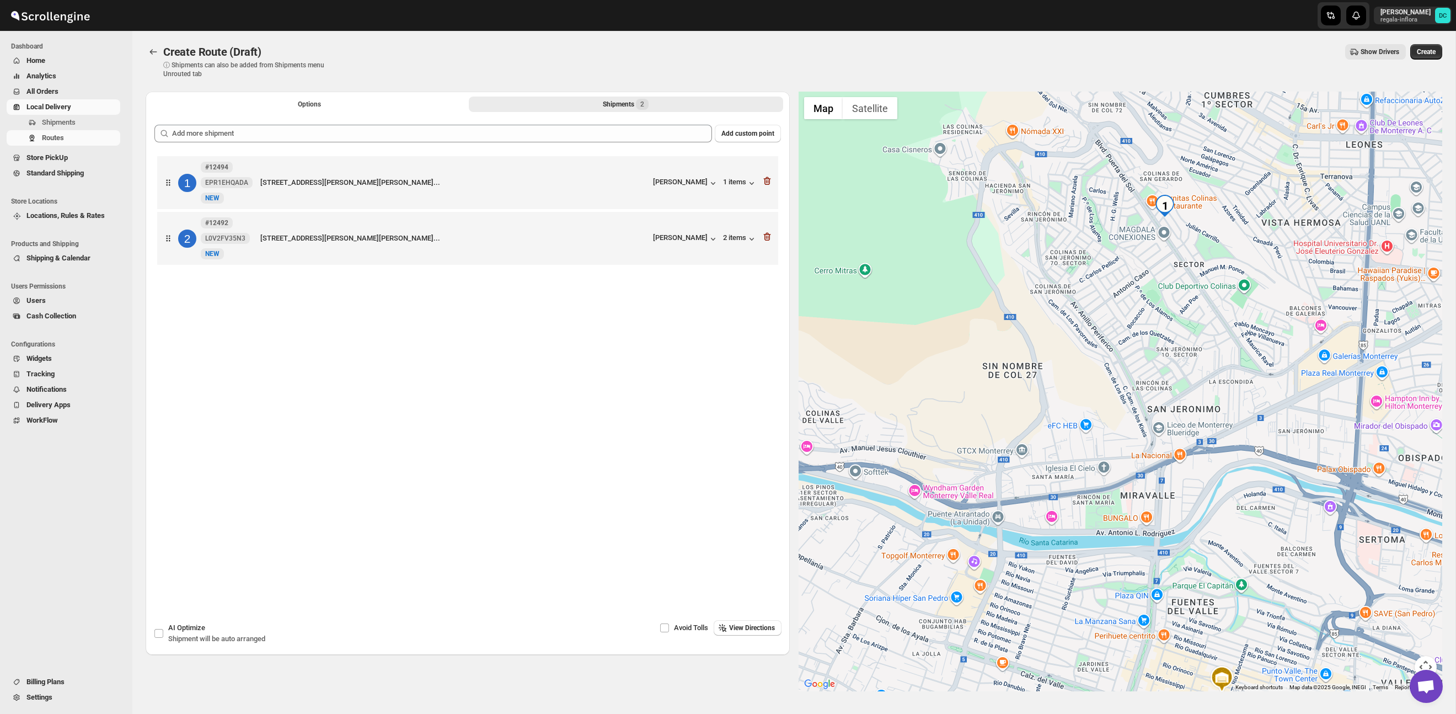
drag, startPoint x: 1208, startPoint y: 252, endPoint x: 1146, endPoint y: 361, distance: 126.2
click at [1147, 382] on div at bounding box center [1121, 392] width 644 height 600
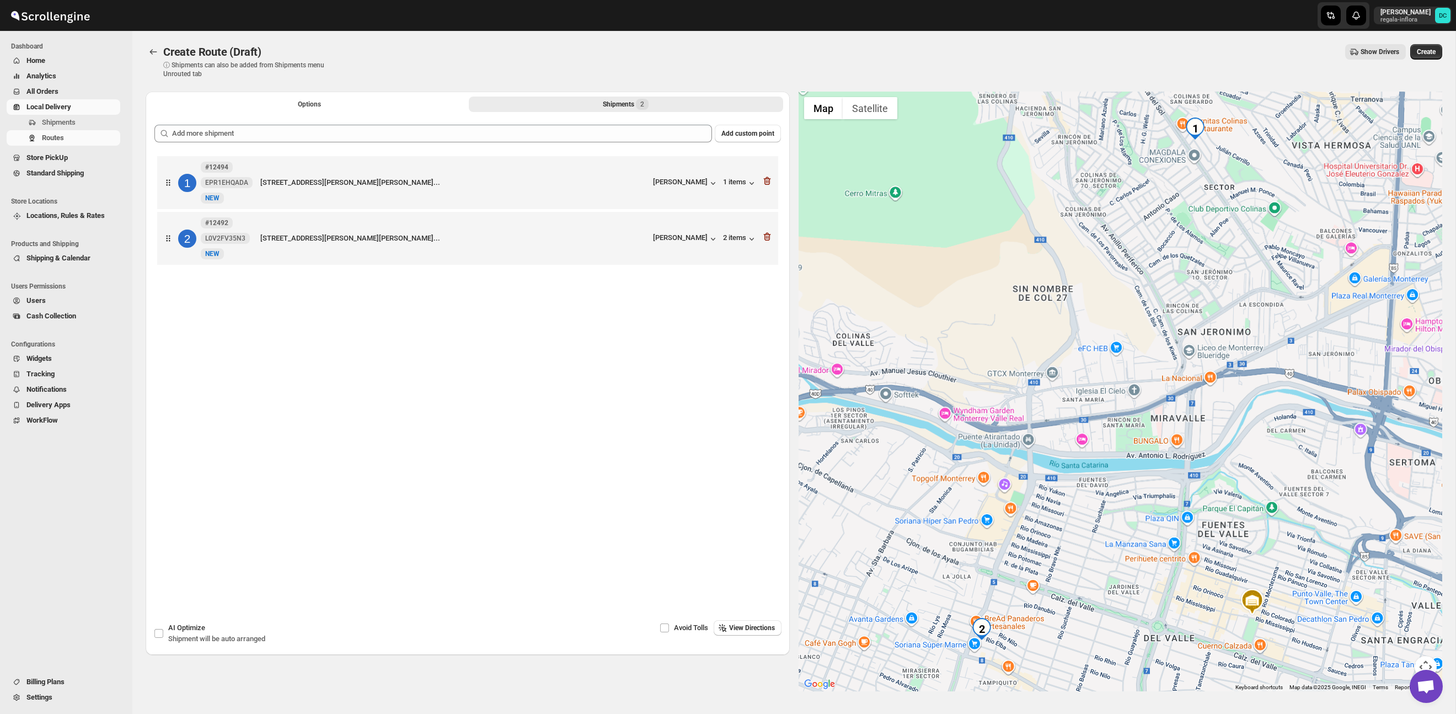
drag, startPoint x: 1094, startPoint y: 474, endPoint x: 1157, endPoint y: 307, distance: 178.1
click at [1157, 308] on div at bounding box center [1121, 392] width 644 height 600
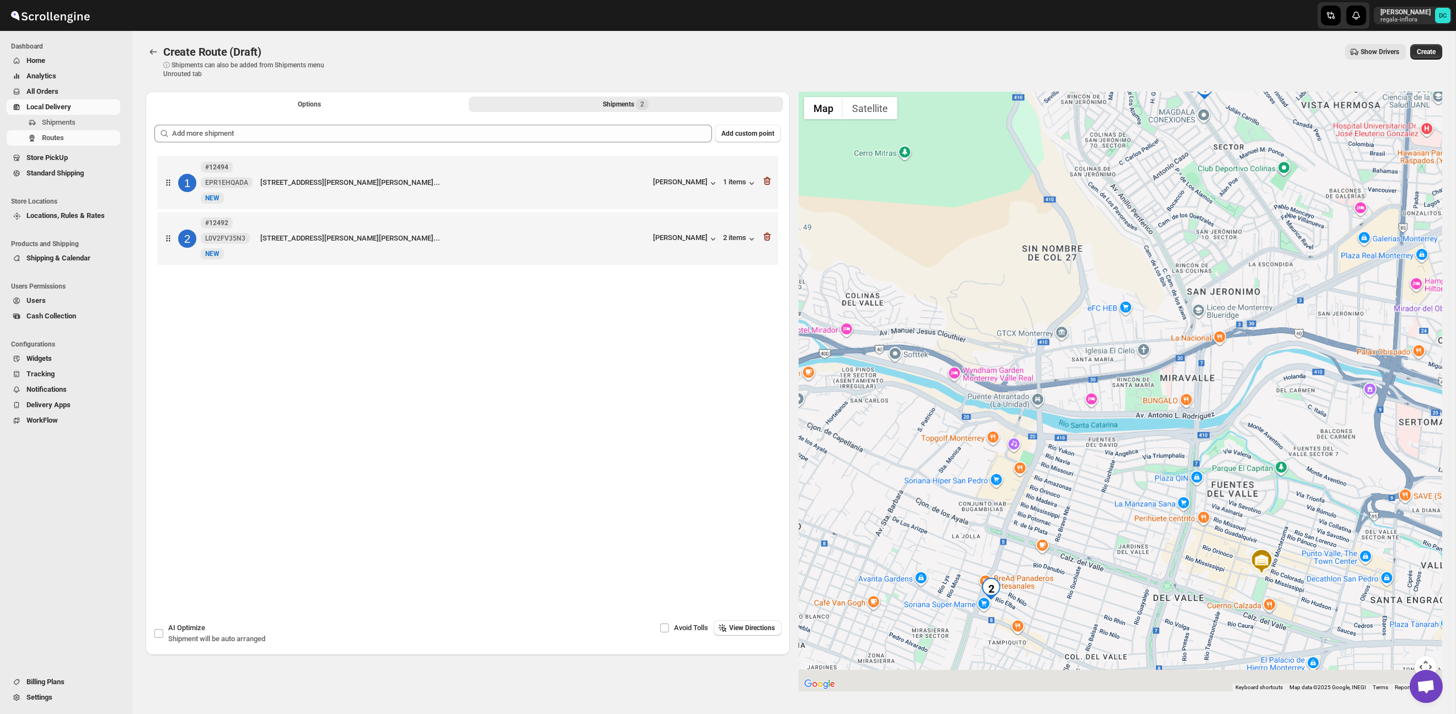
drag, startPoint x: 1107, startPoint y: 481, endPoint x: 1138, endPoint y: 332, distance: 152.7
click at [1138, 332] on div at bounding box center [1121, 392] width 644 height 600
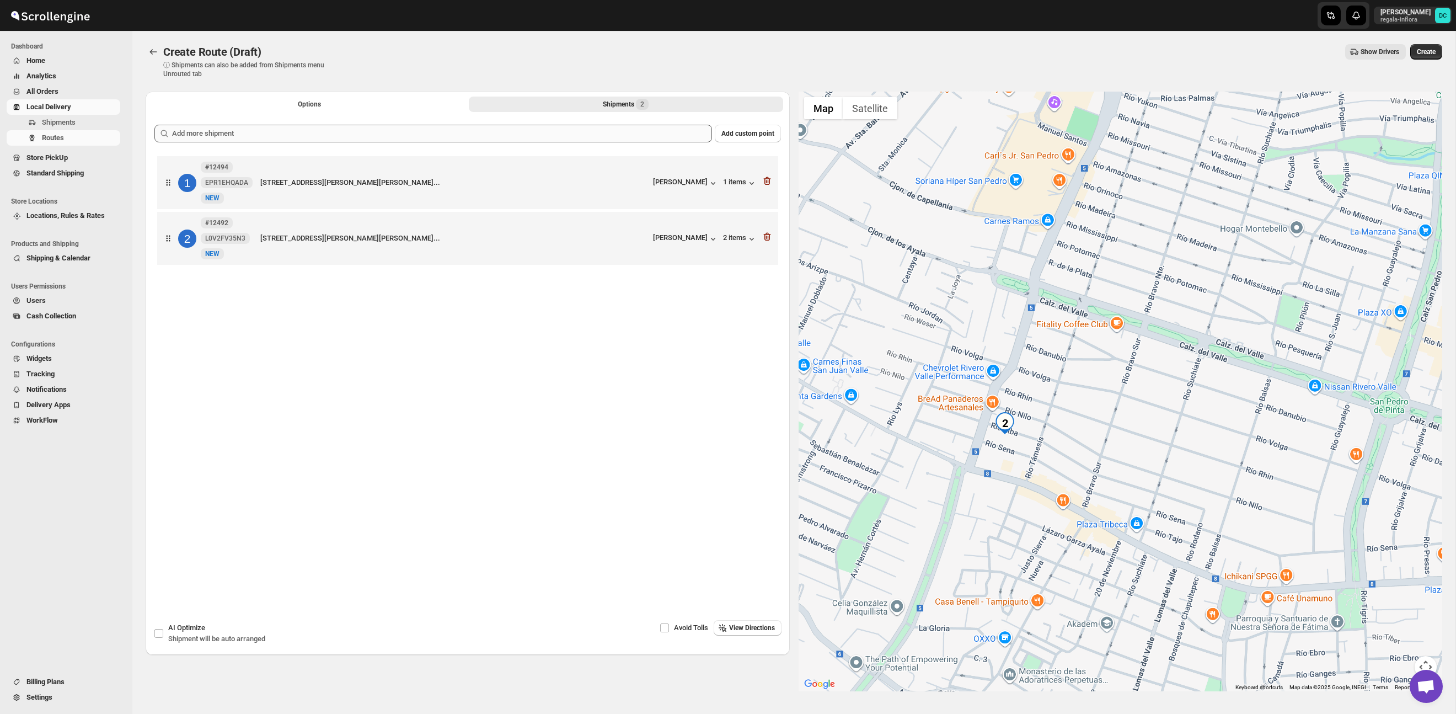
scroll to position [8, 0]
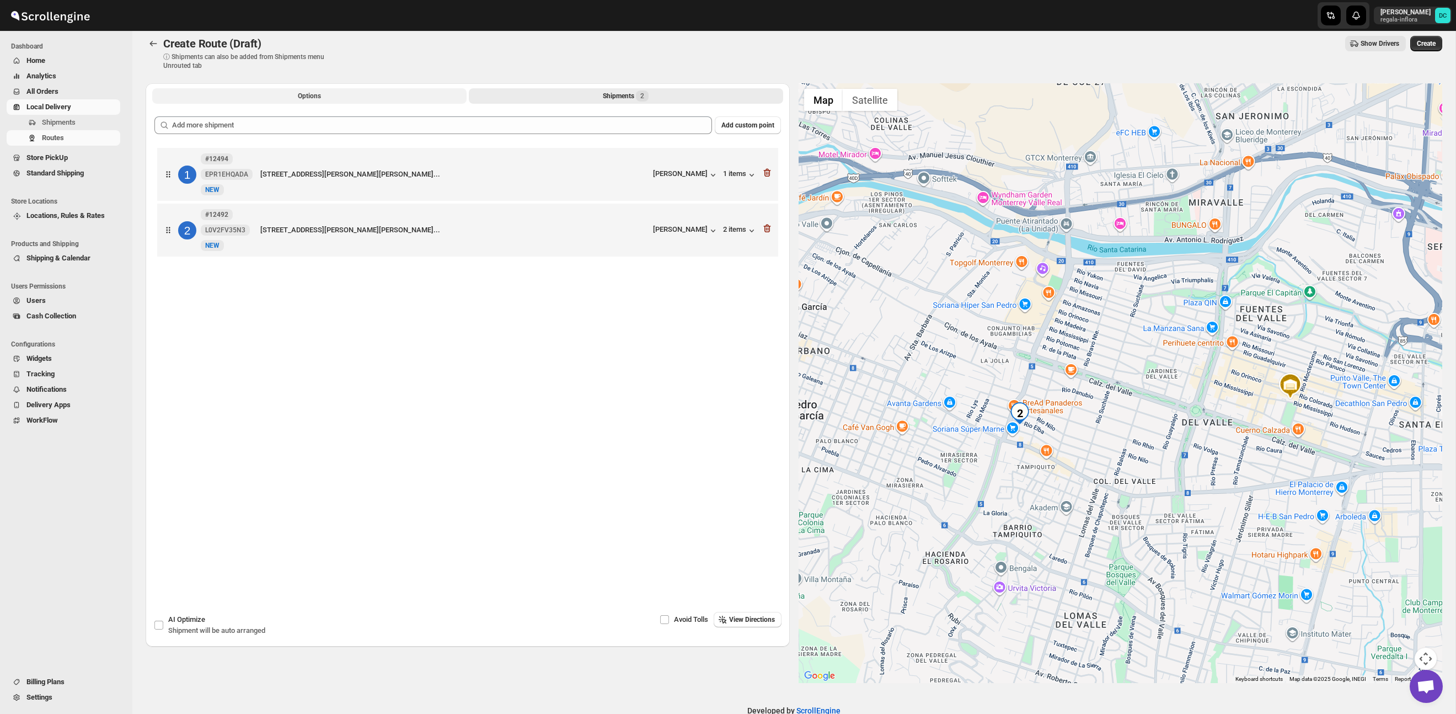
click at [351, 96] on button "Options" at bounding box center [309, 95] width 314 height 15
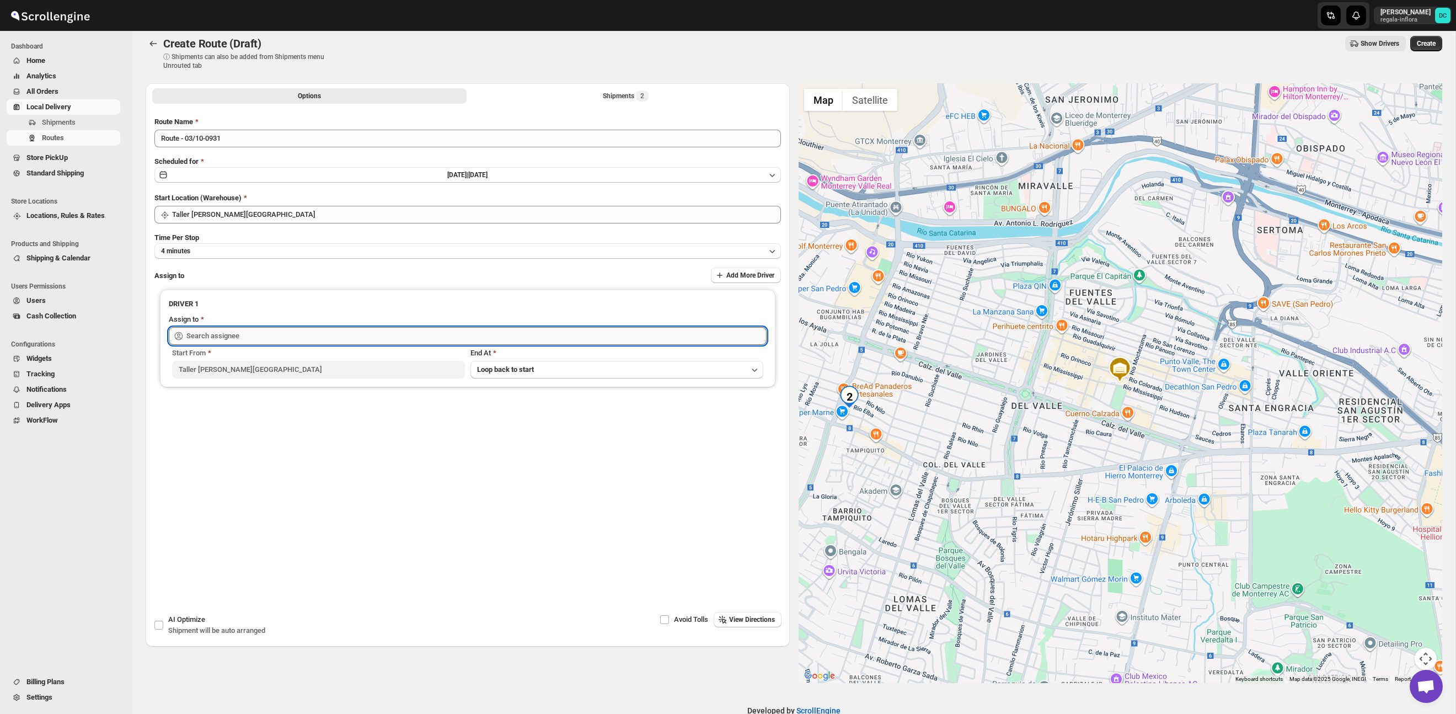
click at [347, 340] on input "text" at bounding box center [476, 336] width 580 height 18
drag, startPoint x: 338, startPoint y: 356, endPoint x: 350, endPoint y: 348, distance: 15.1
click at [338, 356] on div "[PERSON_NAME] ([EMAIL_ADDRESS][DOMAIN_NAME])" at bounding box center [468, 359] width 576 height 11
type input "[PERSON_NAME] ([EMAIL_ADDRESS][DOMAIN_NAME])"
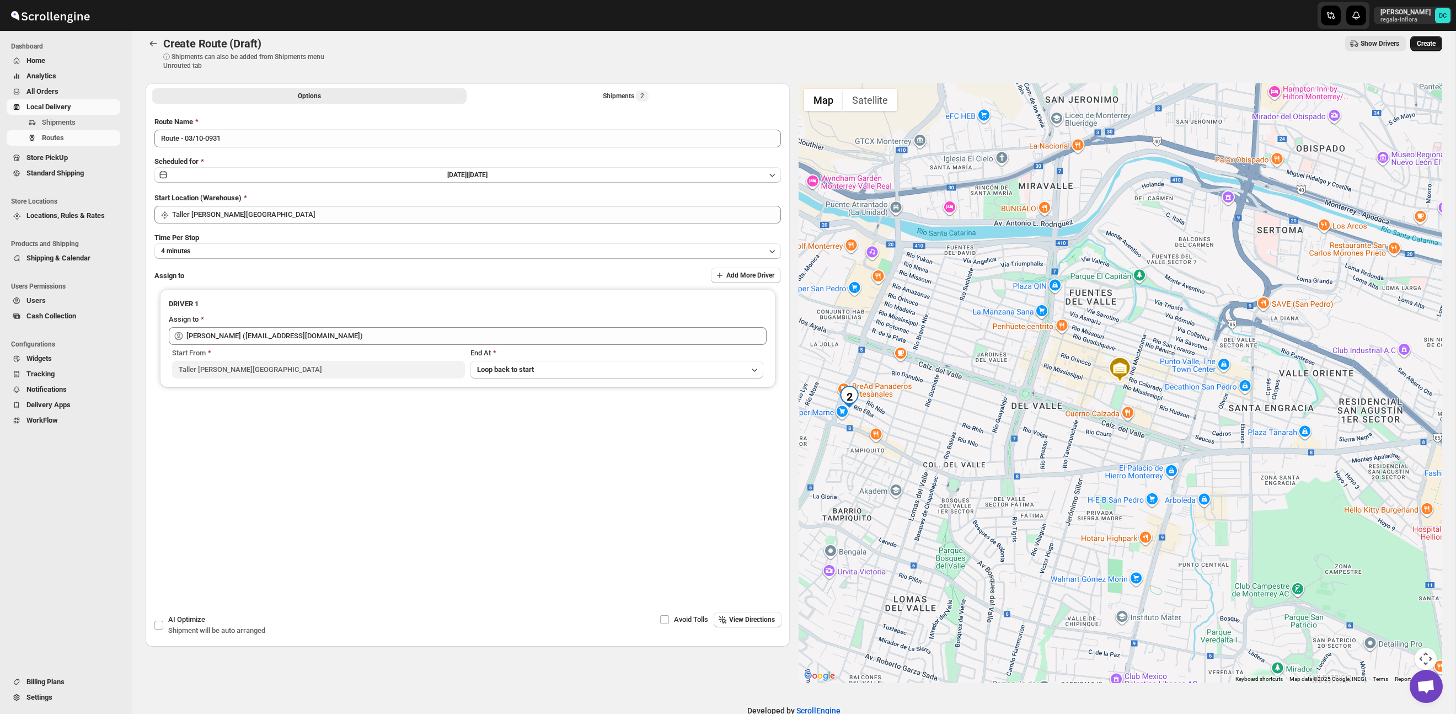
click at [1426, 46] on span "Create" at bounding box center [1426, 43] width 19 height 9
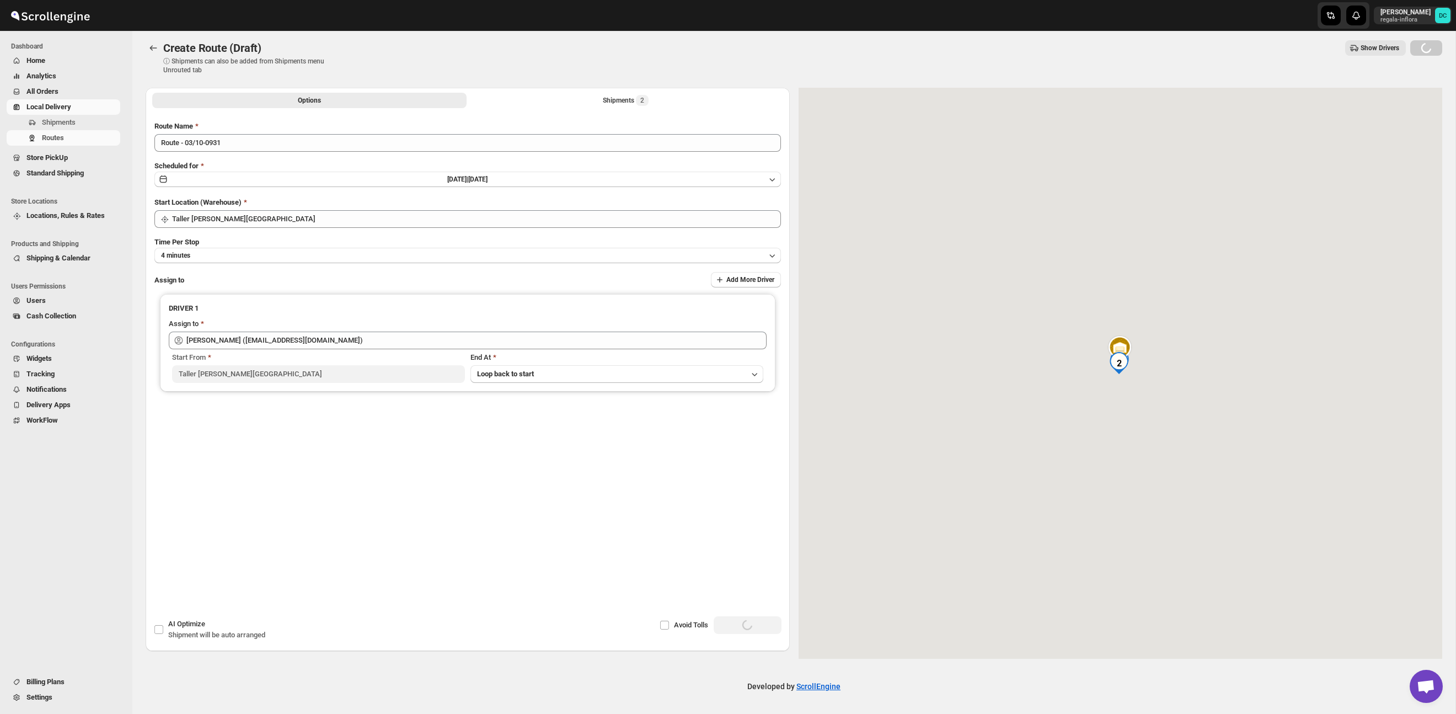
scroll to position [0, 0]
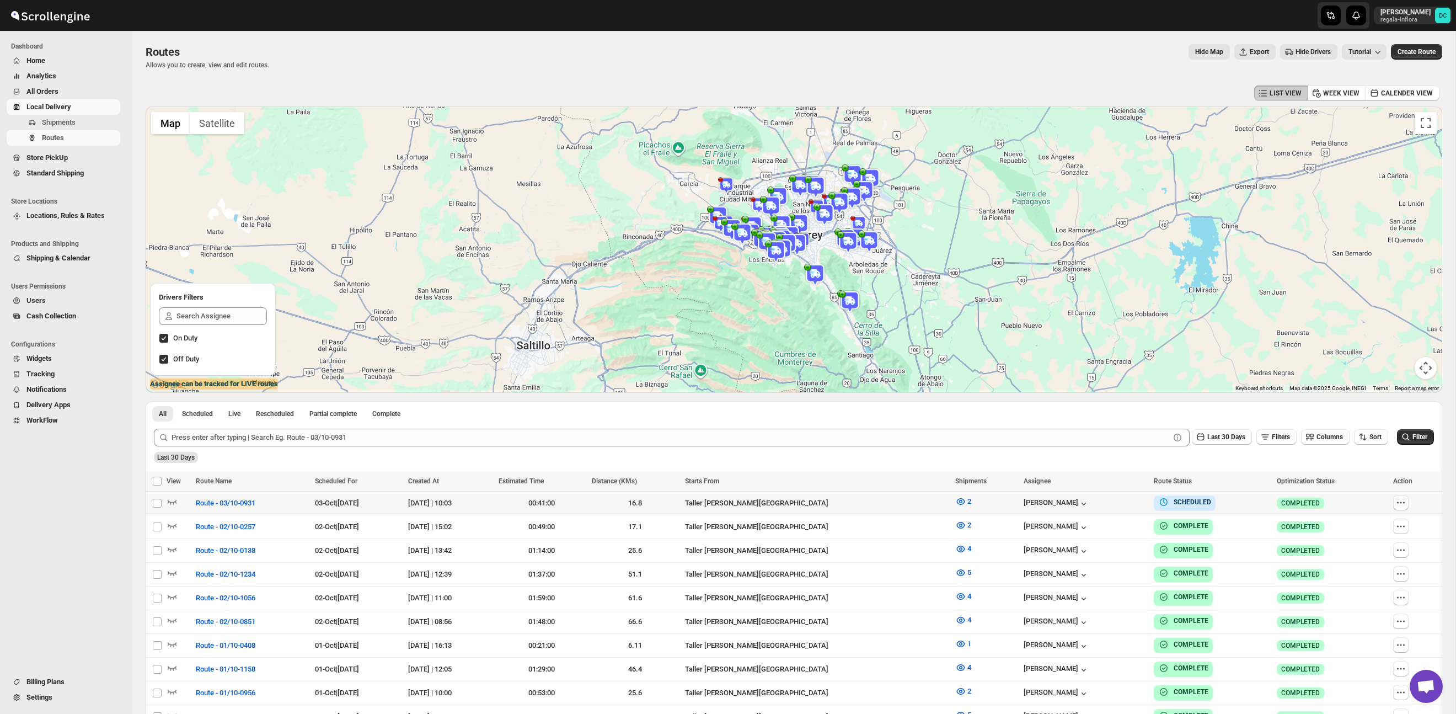
click at [1405, 500] on icon "button" at bounding box center [1401, 502] width 11 height 11
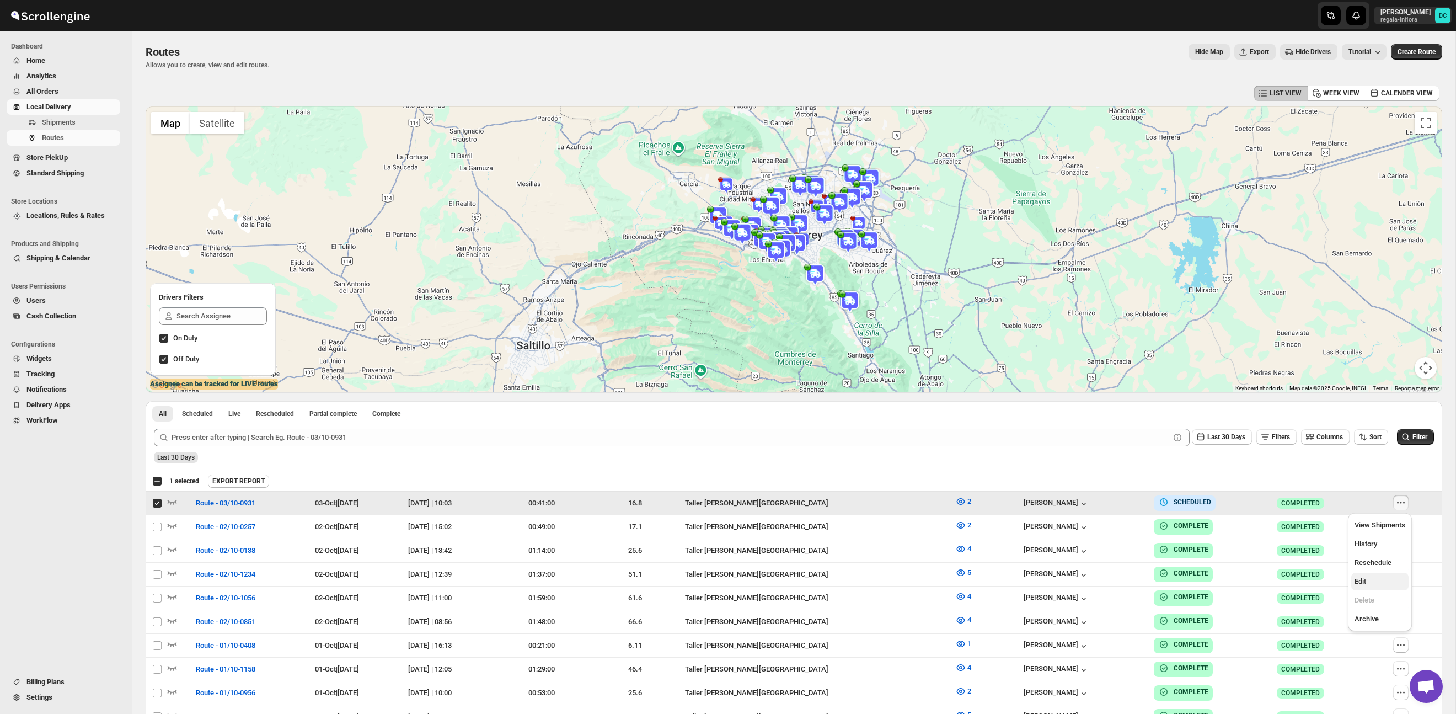
click at [1376, 585] on span "Edit" at bounding box center [1380, 581] width 51 height 11
checkbox input "false"
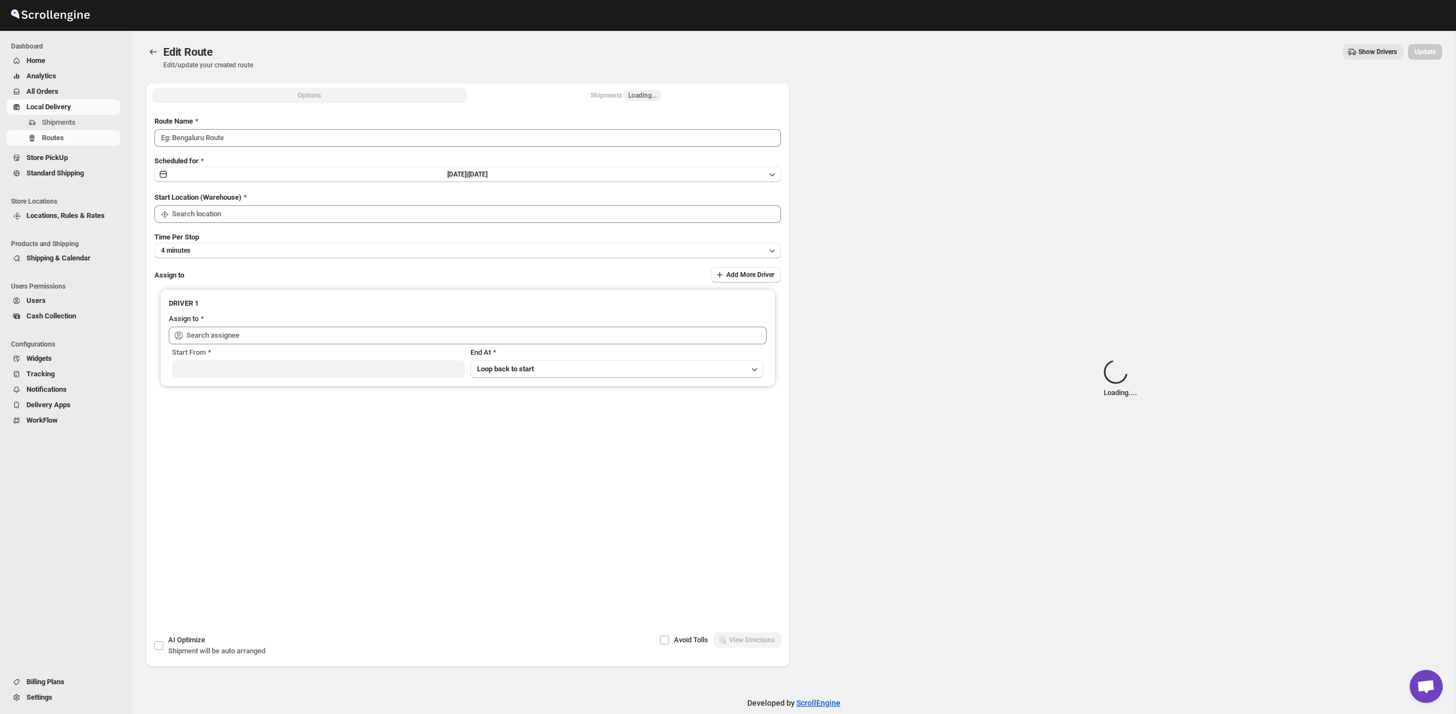
drag, startPoint x: 553, startPoint y: 86, endPoint x: 606, endPoint y: 102, distance: 54.8
click at [553, 86] on div "Options Shipments Loading... More views Options Shipments Loading... More views" at bounding box center [468, 95] width 644 height 24
click at [584, 98] on button "Shipments Loading..." at bounding box center [626, 95] width 314 height 15
click at [614, 94] on div "Shipments Loading..." at bounding box center [626, 95] width 71 height 11
click at [670, 94] on button "Shipments Loading..." at bounding box center [626, 95] width 314 height 15
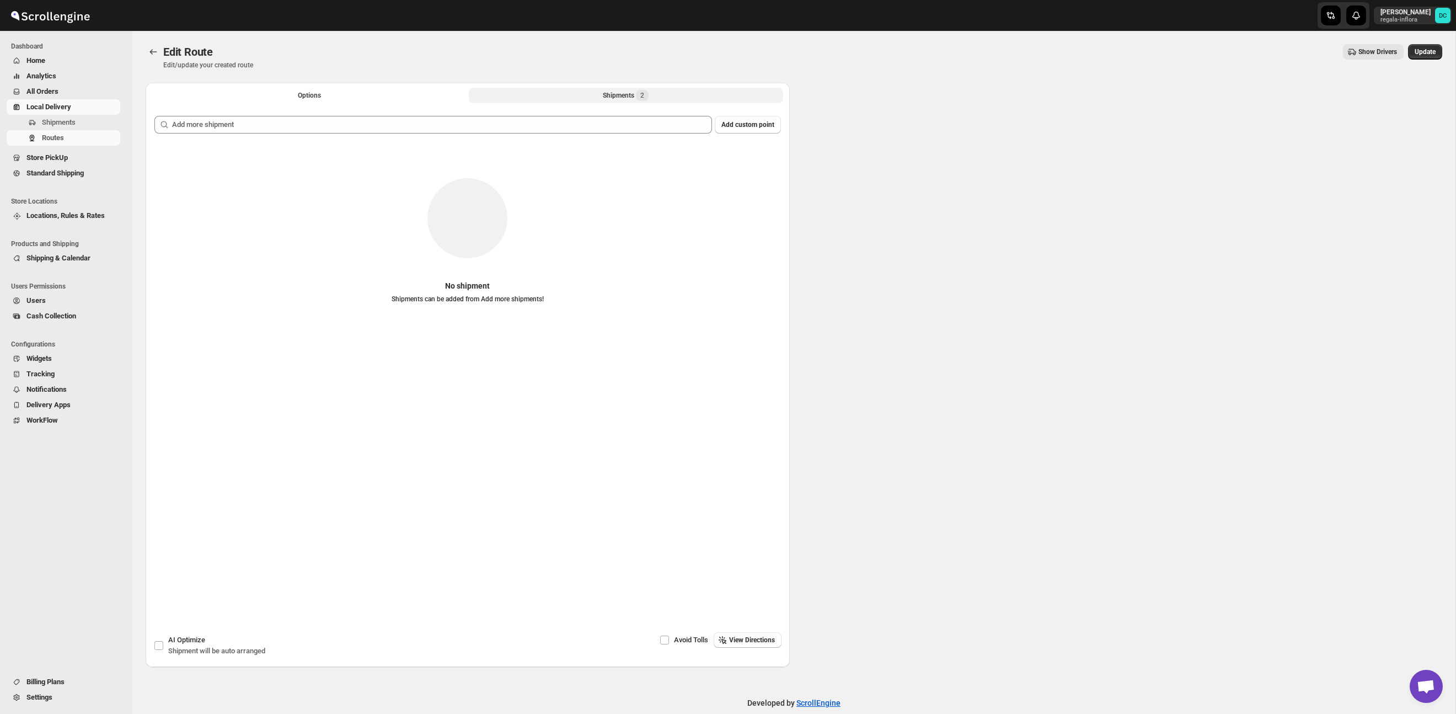
click at [607, 94] on div "Shipments 2" at bounding box center [626, 95] width 46 height 11
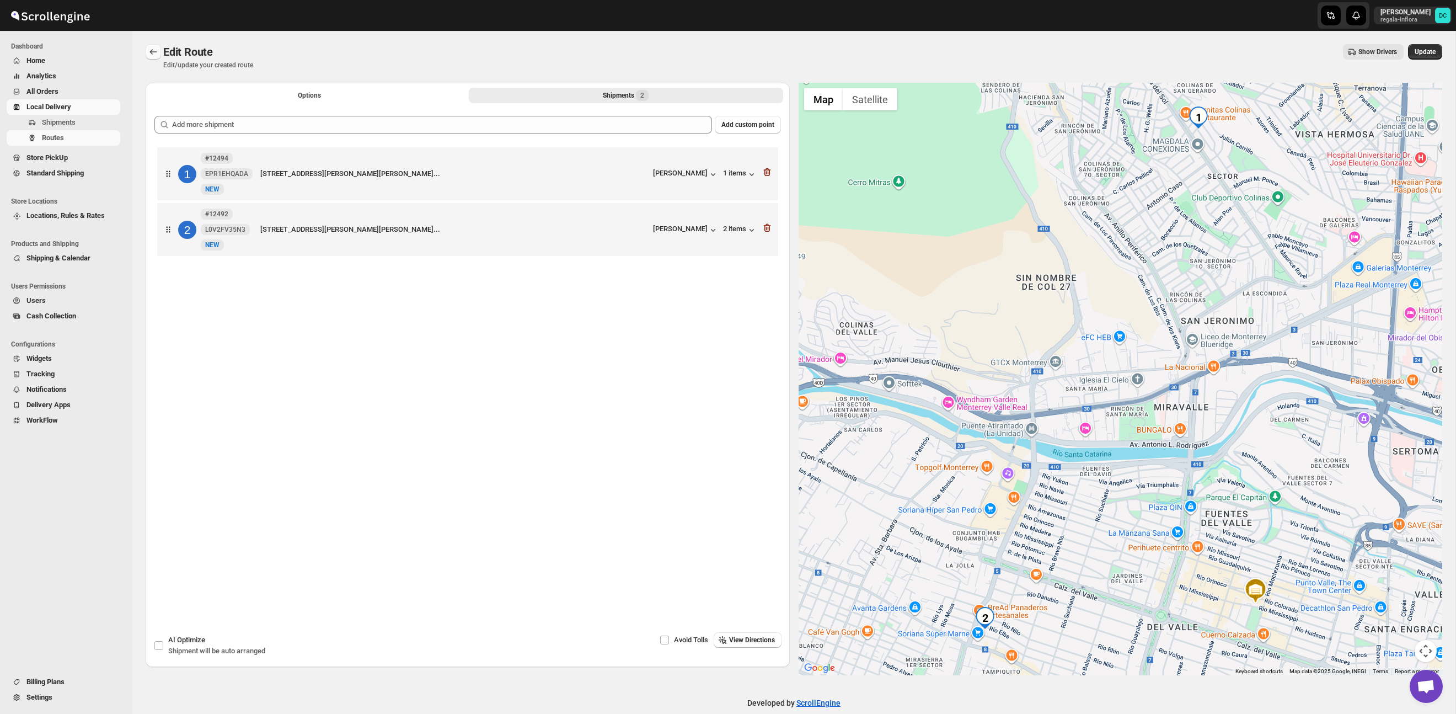
click at [151, 55] on icon "Routes" at bounding box center [153, 51] width 11 height 11
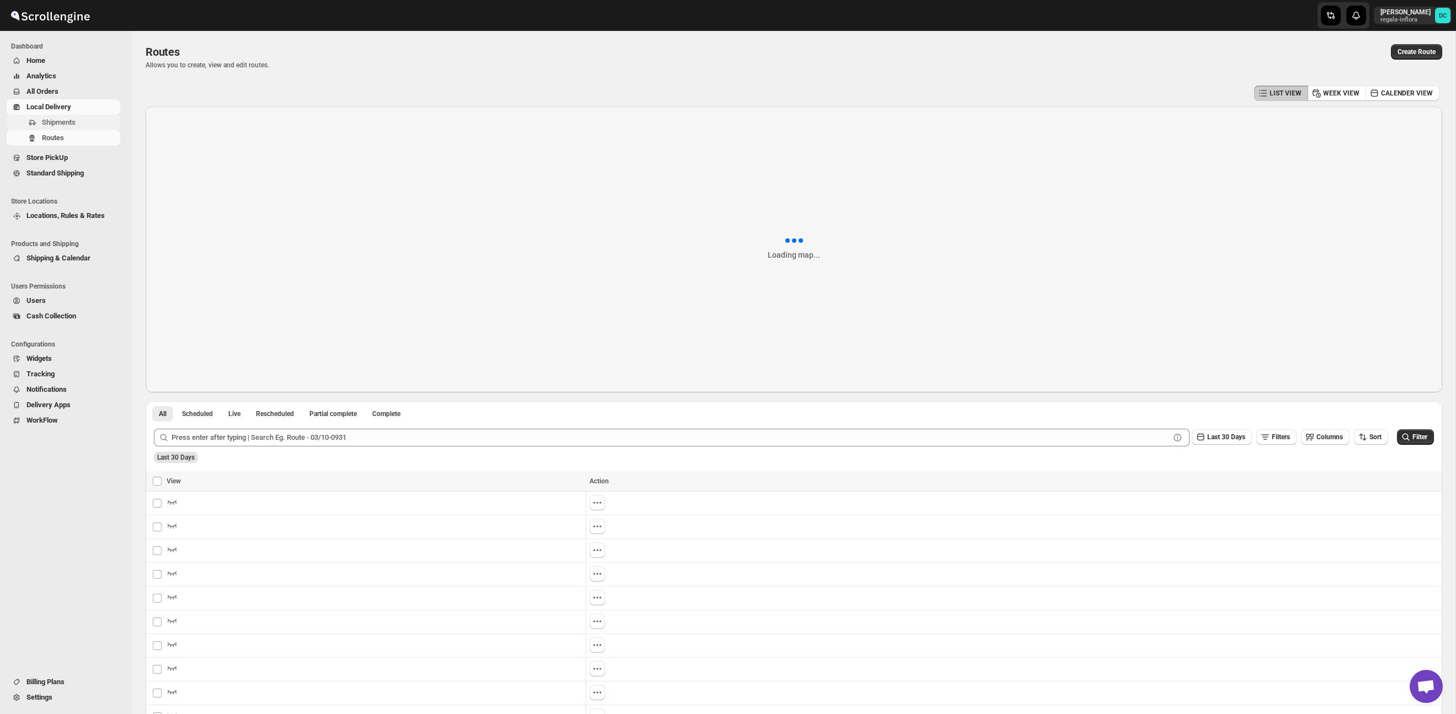
click at [67, 124] on span "Shipments" at bounding box center [59, 122] width 34 height 8
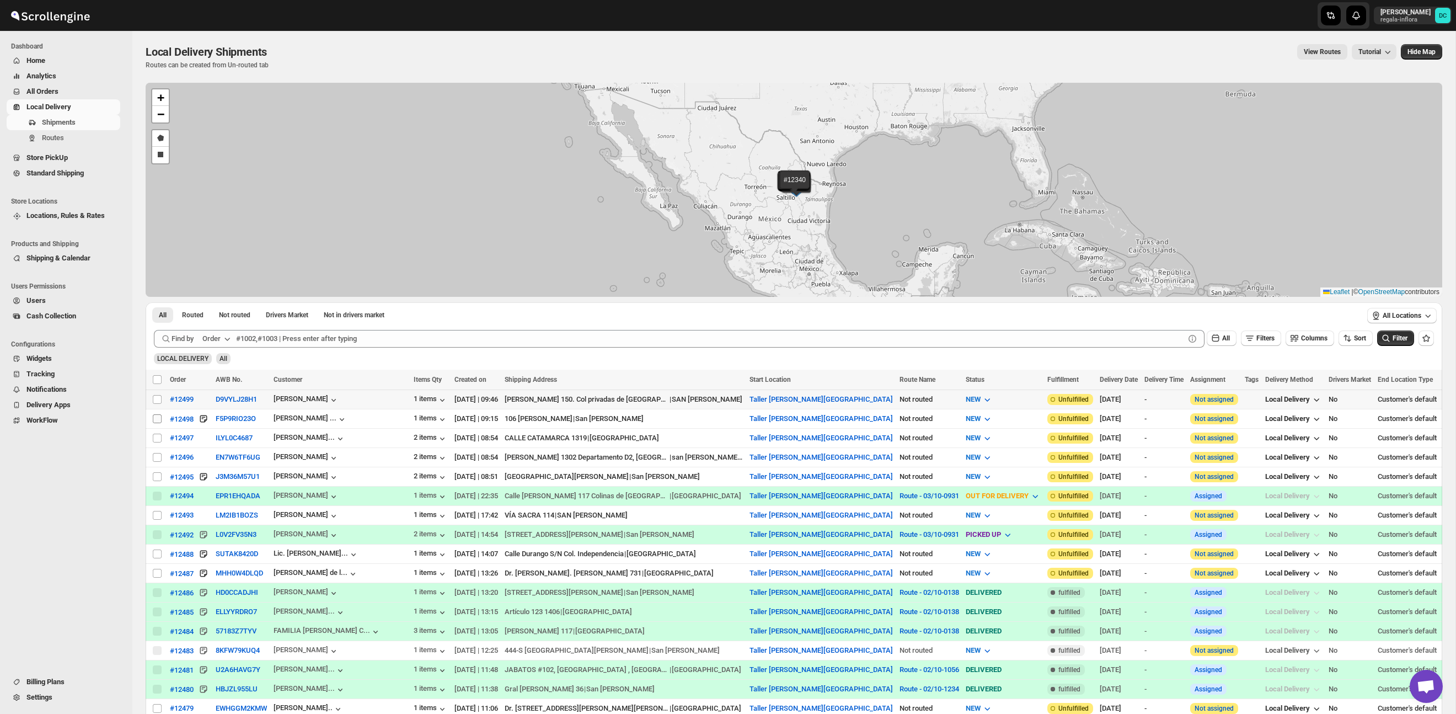
click at [154, 400] on input "Select shipment" at bounding box center [157, 399] width 9 height 9
checkbox input "true"
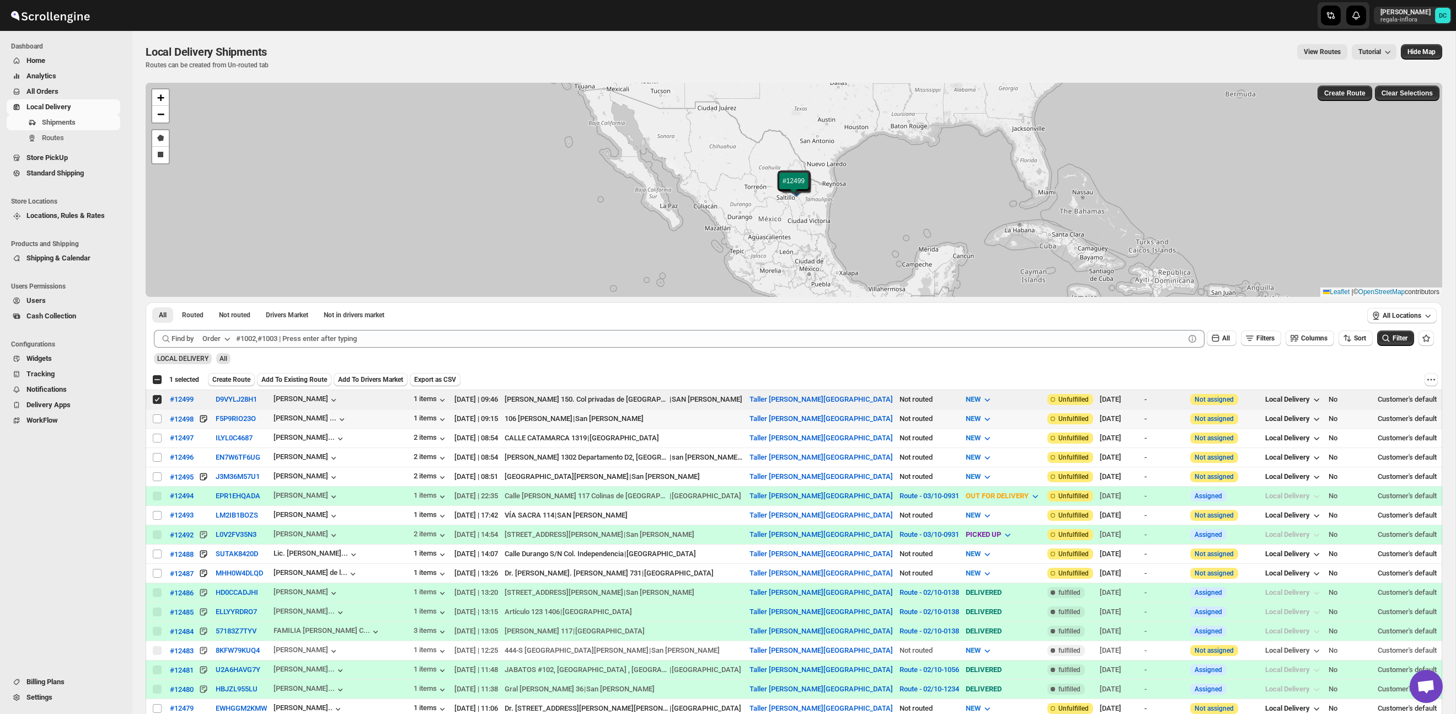
click at [159, 424] on td "Select shipment" at bounding box center [156, 418] width 21 height 19
checkbox input "true"
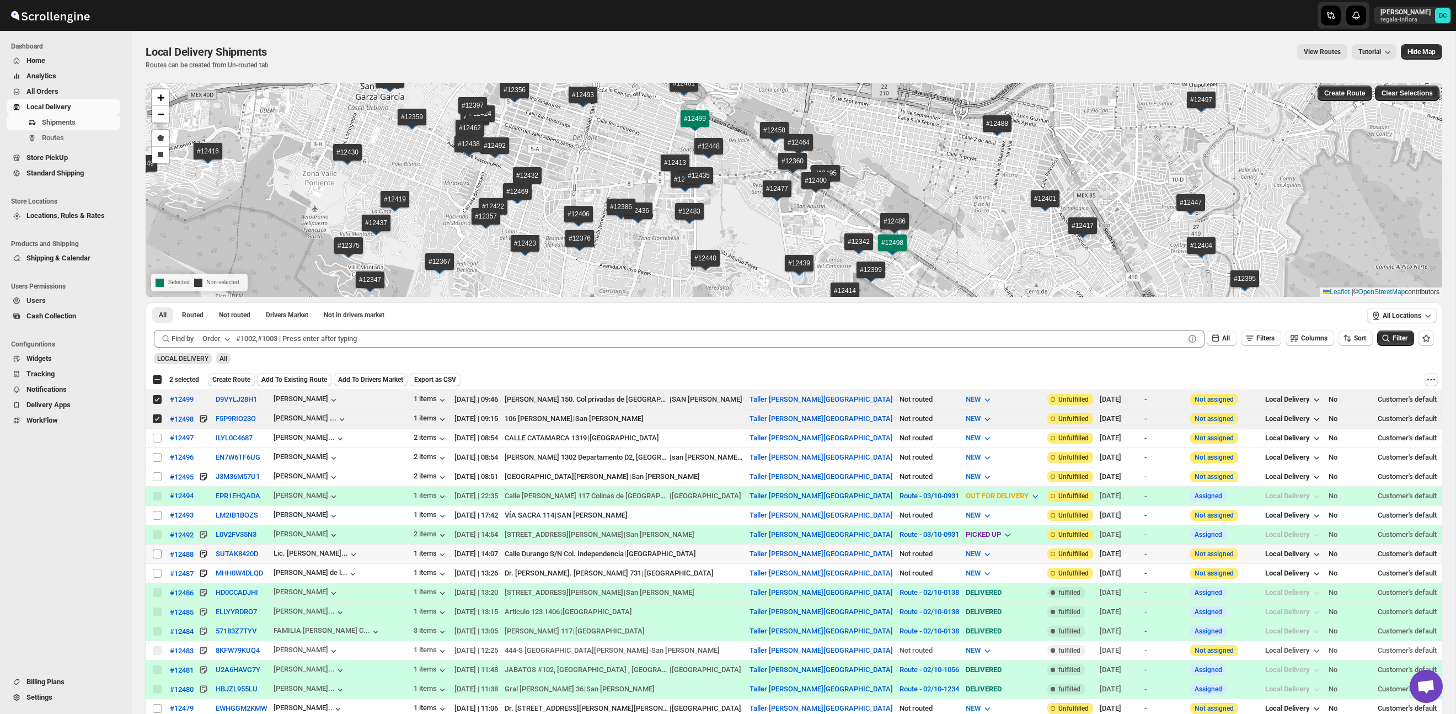
click at [160, 554] on input "Select shipment" at bounding box center [157, 553] width 9 height 9
checkbox input "true"
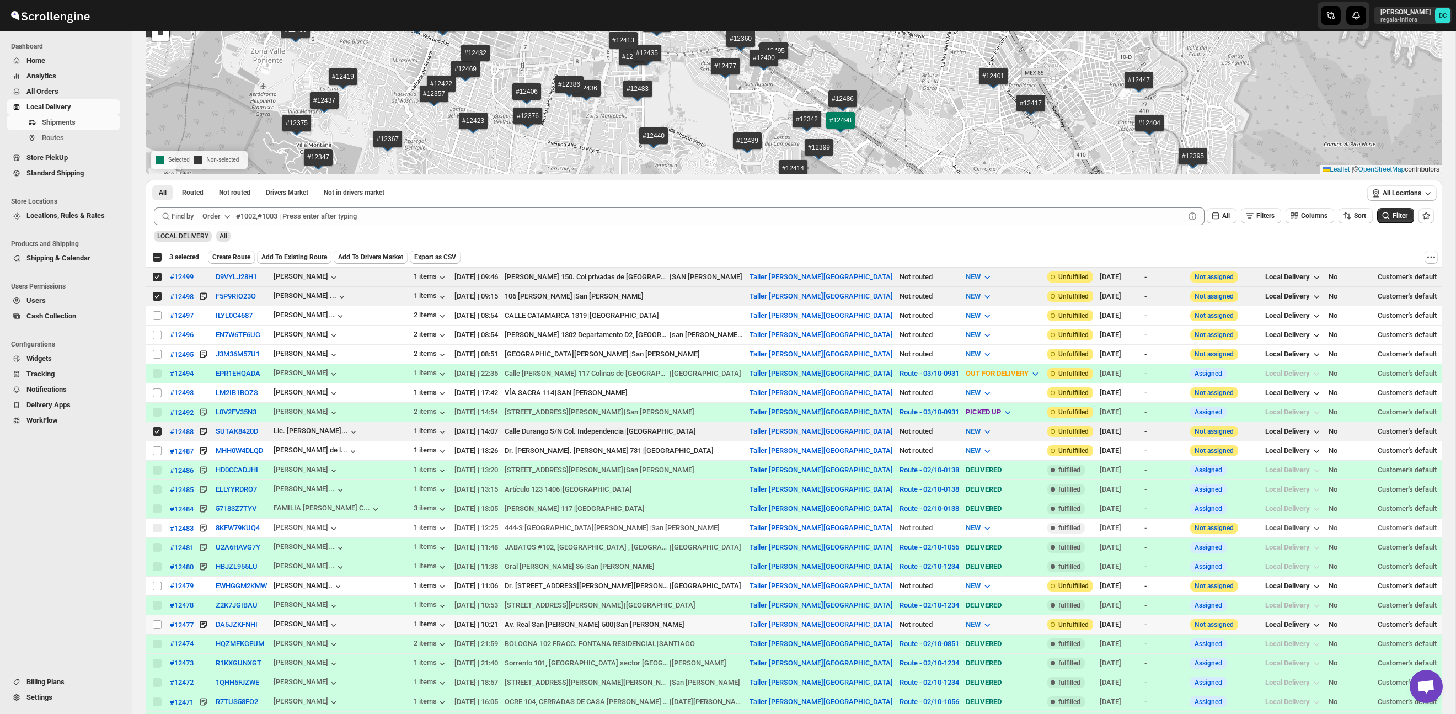
scroll to position [125, 0]
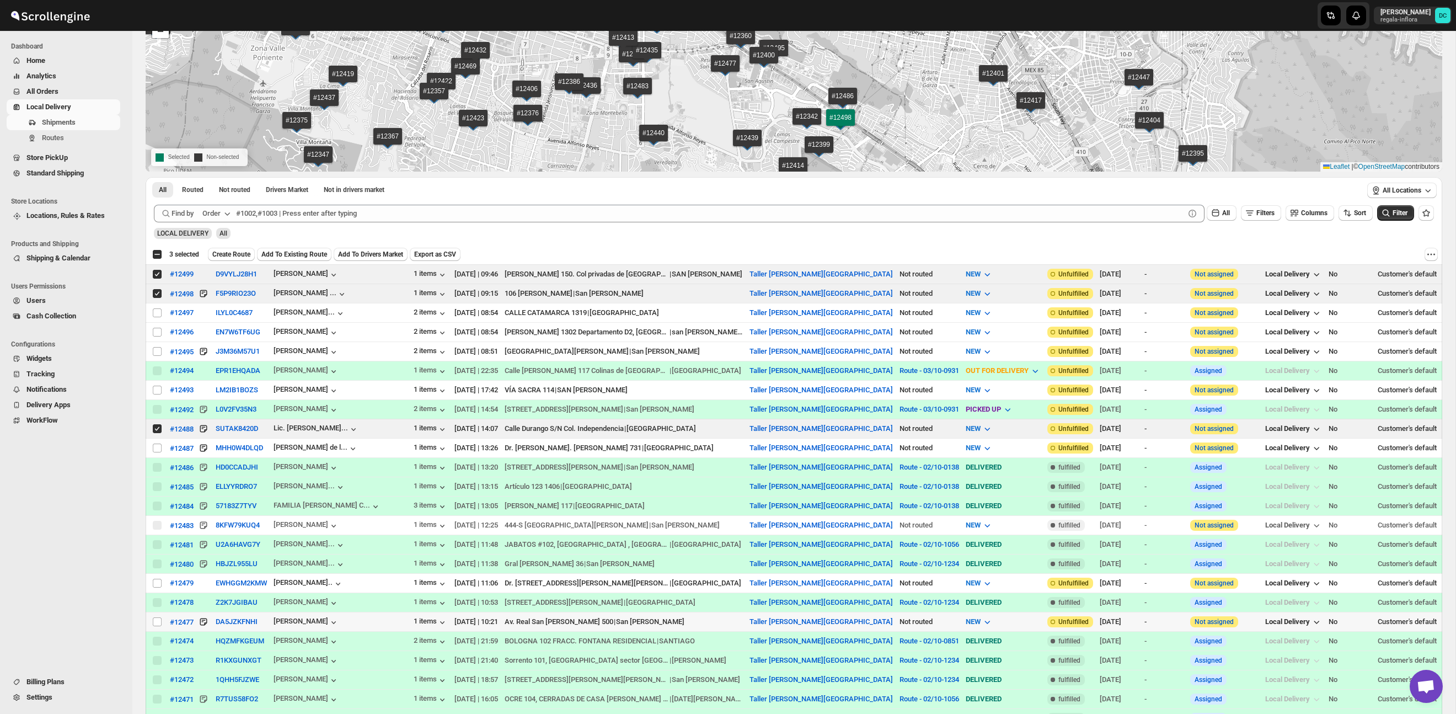
drag, startPoint x: 155, startPoint y: 623, endPoint x: 199, endPoint y: 542, distance: 92.3
click at [155, 623] on input "Select shipment" at bounding box center [157, 621] width 9 height 9
checkbox input "true"
click at [243, 255] on span "Create Route" at bounding box center [231, 254] width 38 height 9
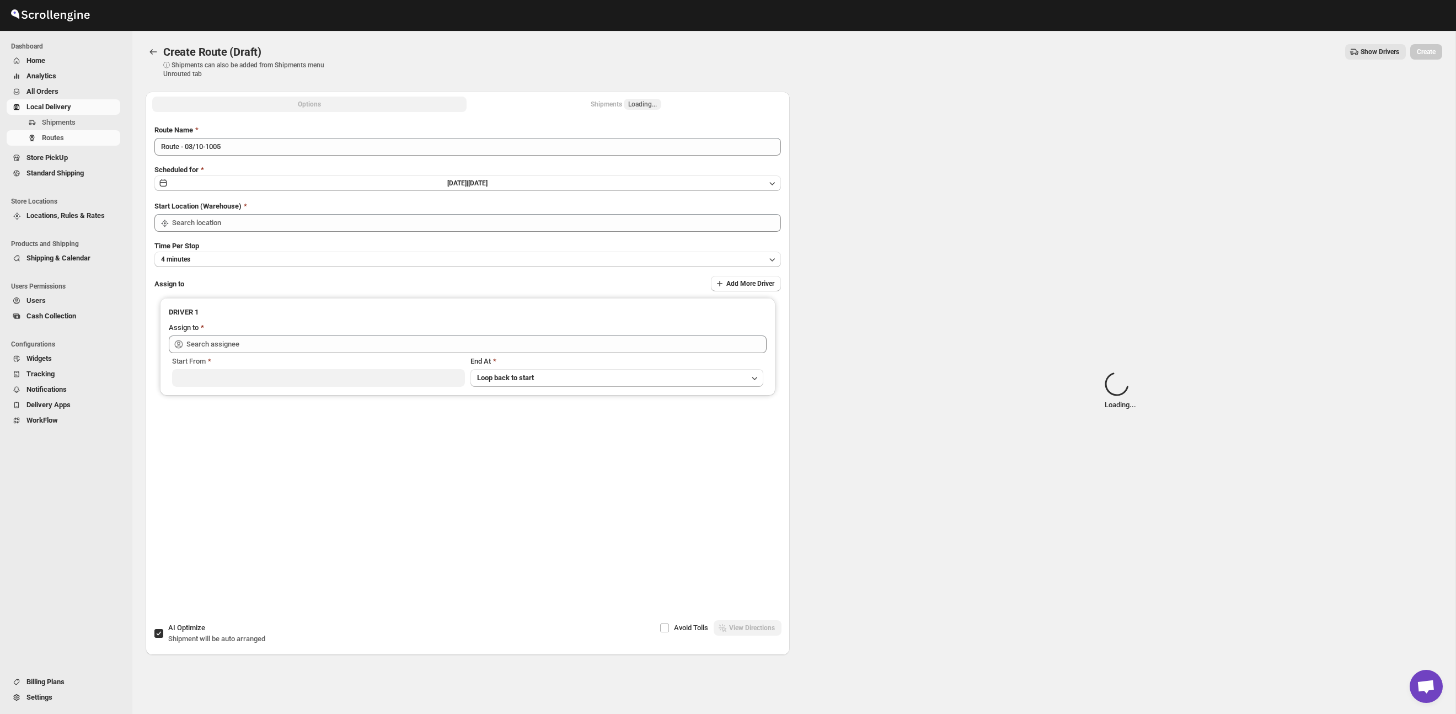
type input "Taller [PERSON_NAME] del [PERSON_NAME][GEOGRAPHIC_DATA]"
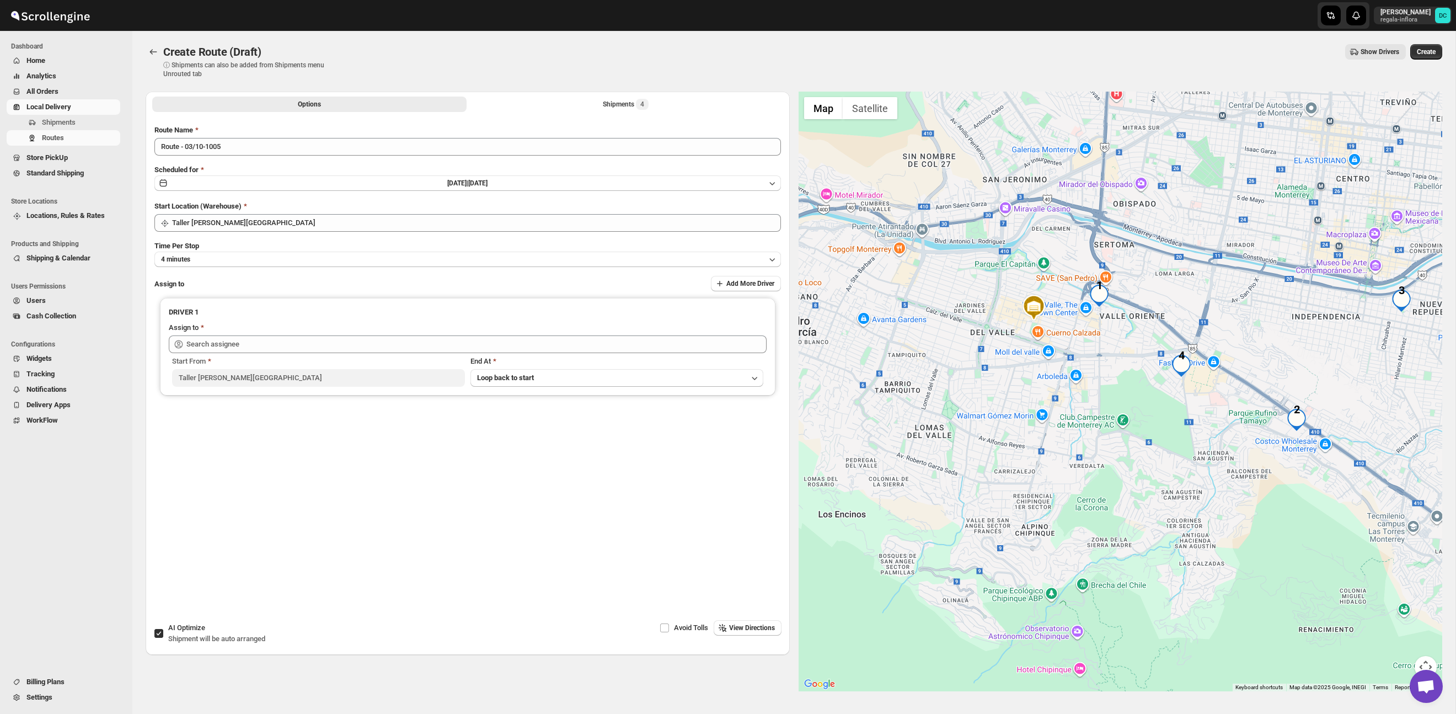
drag, startPoint x: 1178, startPoint y: 477, endPoint x: 1073, endPoint y: 401, distance: 128.8
click at [1073, 401] on div at bounding box center [1121, 392] width 644 height 600
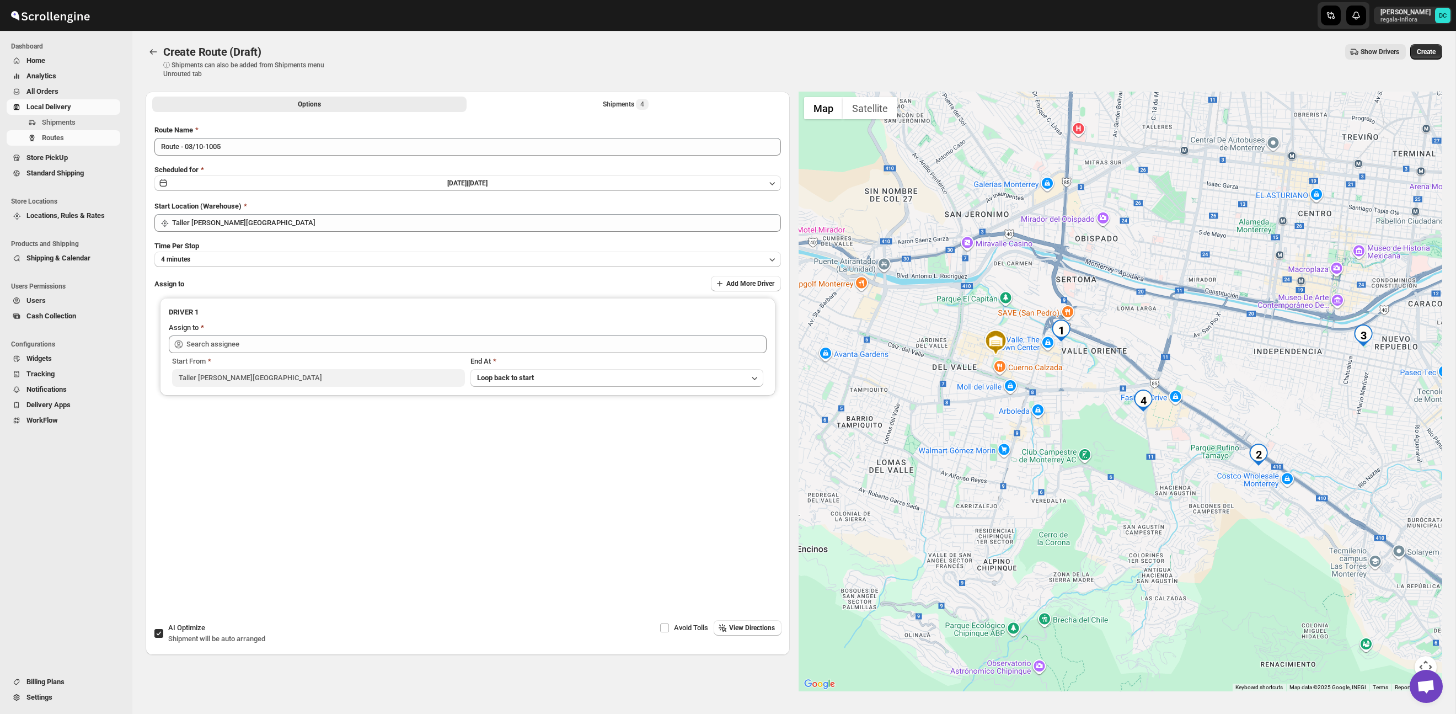
drag, startPoint x: 1199, startPoint y: 341, endPoint x: 1195, endPoint y: 383, distance: 42.6
click at [1197, 384] on div at bounding box center [1121, 392] width 644 height 600
drag, startPoint x: 583, startPoint y: 101, endPoint x: 588, endPoint y: 106, distance: 7.0
click at [582, 101] on button "Shipments 4" at bounding box center [626, 104] width 314 height 15
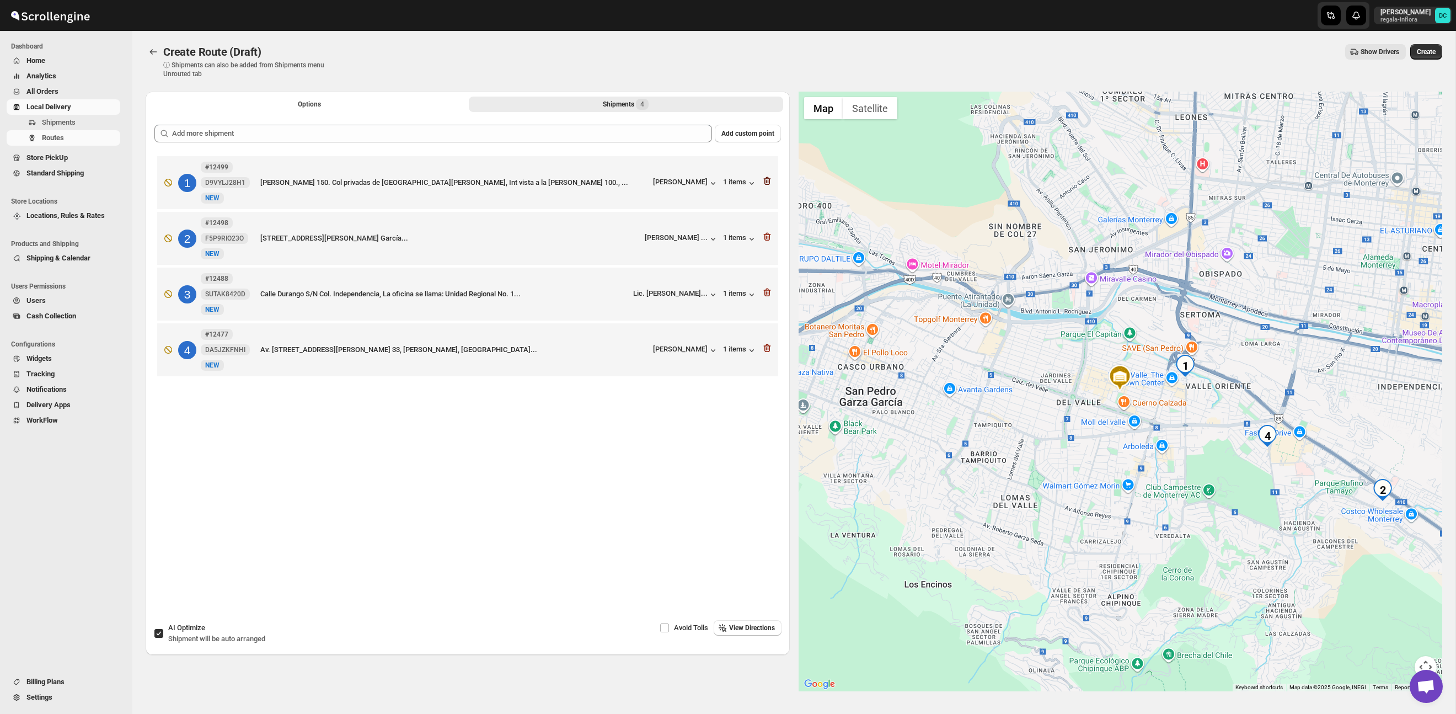
click at [768, 179] on icon "button" at bounding box center [766, 181] width 7 height 8
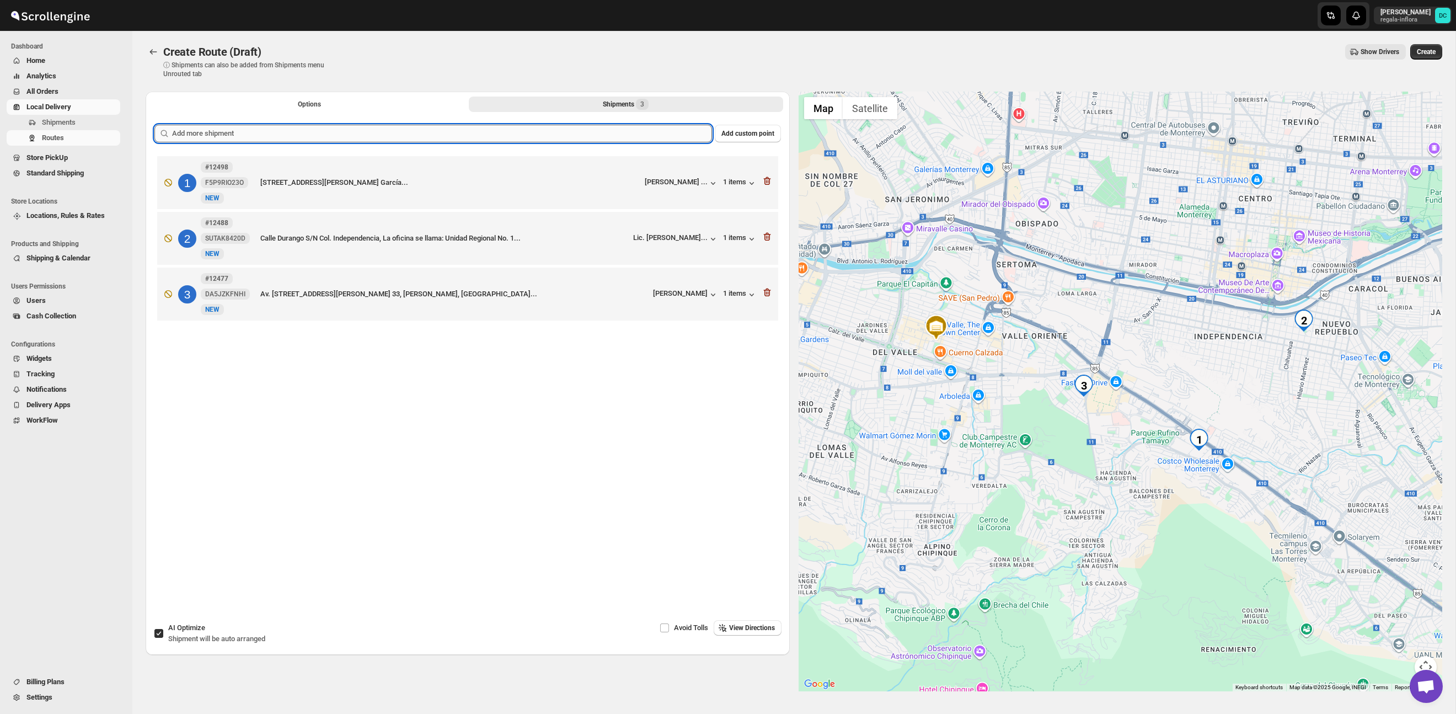
click at [624, 138] on input "text" at bounding box center [442, 134] width 540 height 18
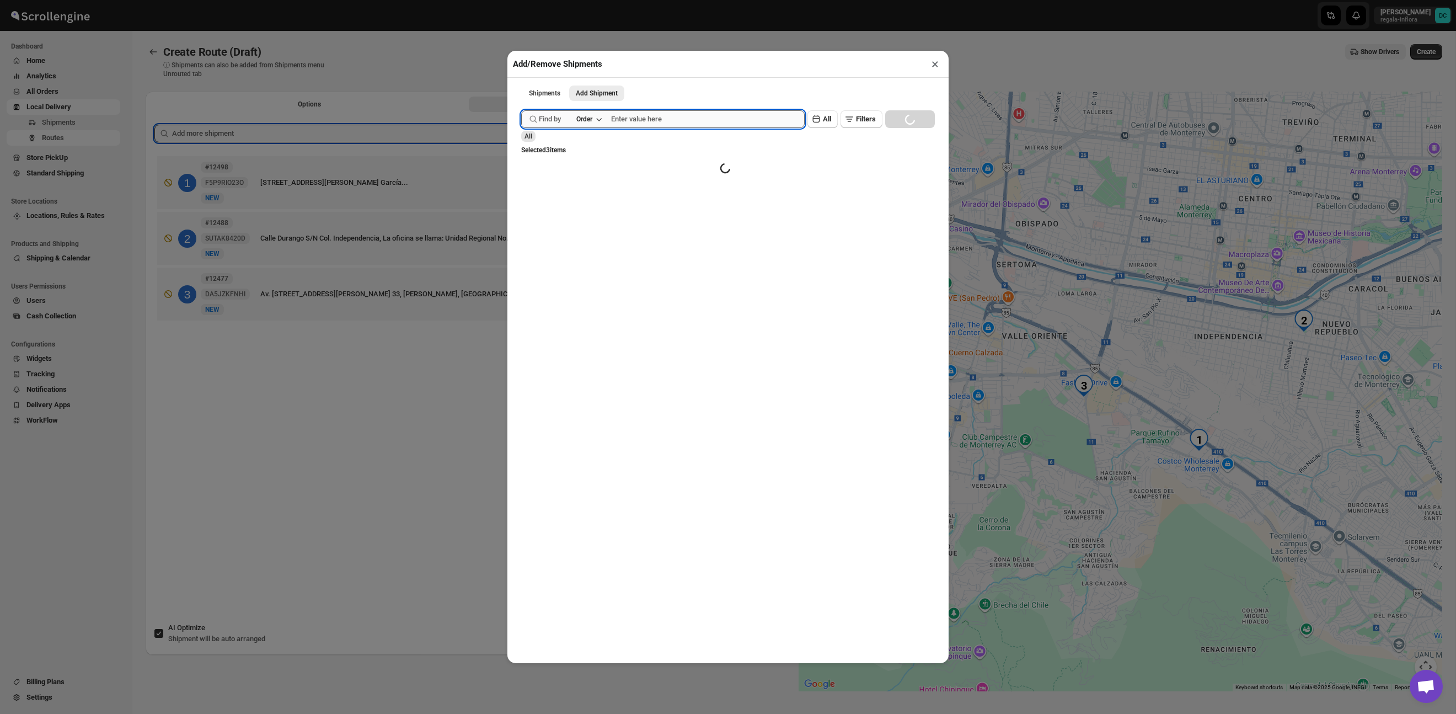
click at [690, 121] on input "text" at bounding box center [708, 119] width 194 height 18
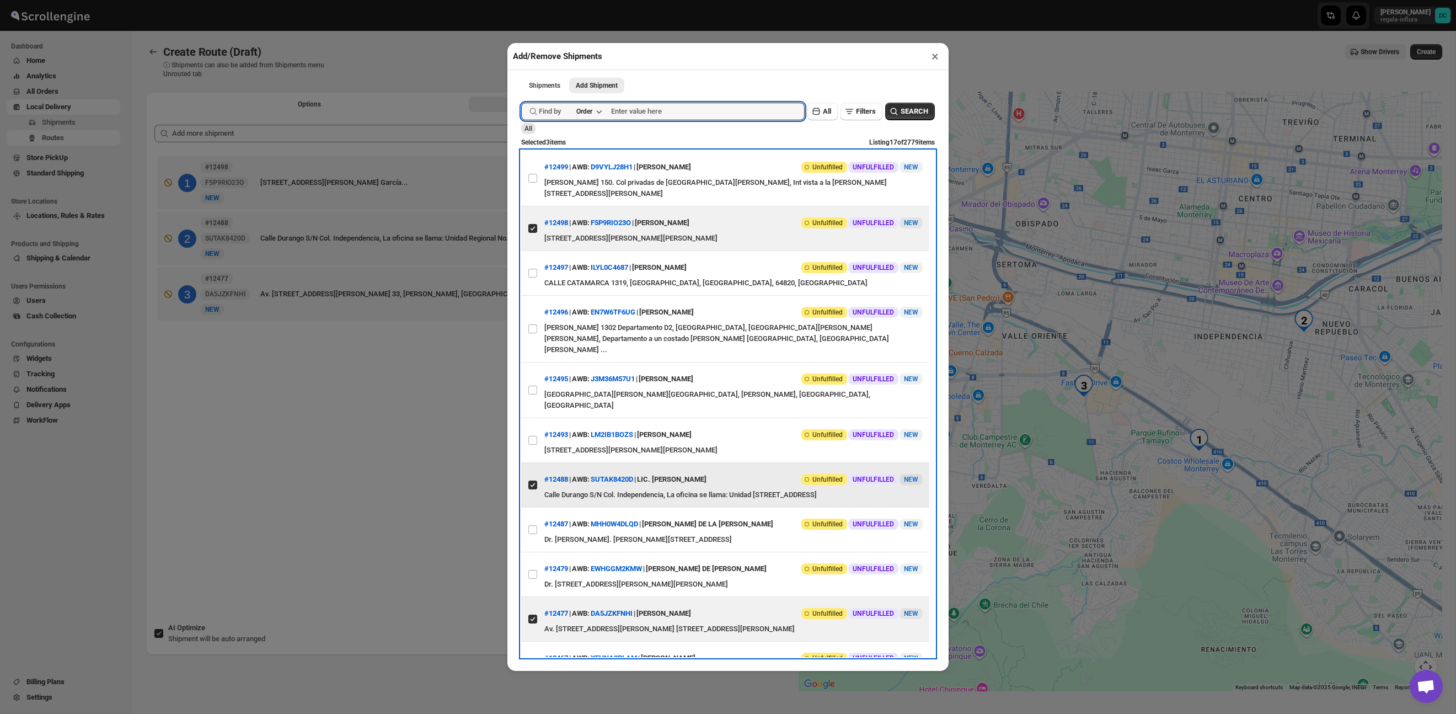
click at [534, 487] on label "View details for 68dedb9c02c94fc1c02c1bac" at bounding box center [532, 485] width 23 height 44
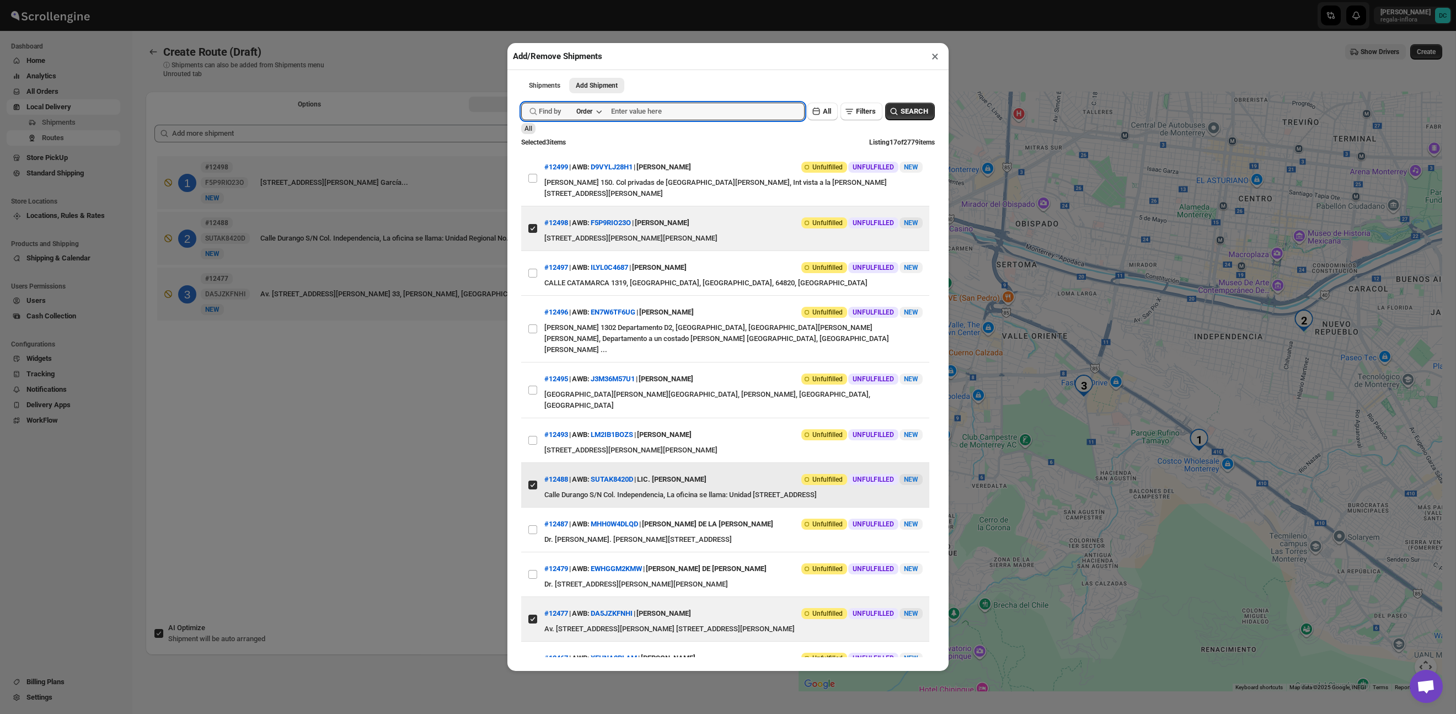
click at [534, 487] on input "View details for 68dedb9c02c94fc1c02c1bac" at bounding box center [532, 484] width 9 height 9
checkbox input "false"
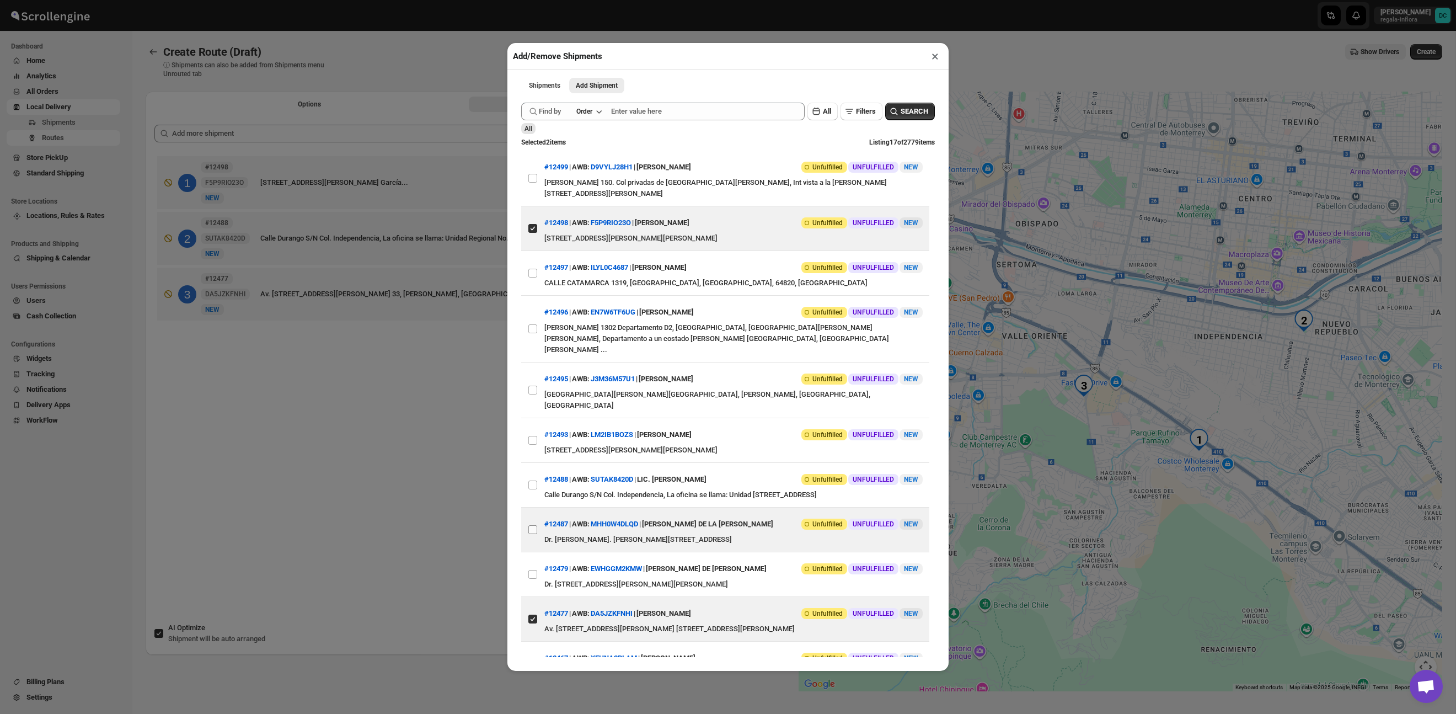
click at [534, 525] on input "View details for 68ded59c02c94fc1c02c1b51" at bounding box center [532, 529] width 9 height 9
checkbox input "true"
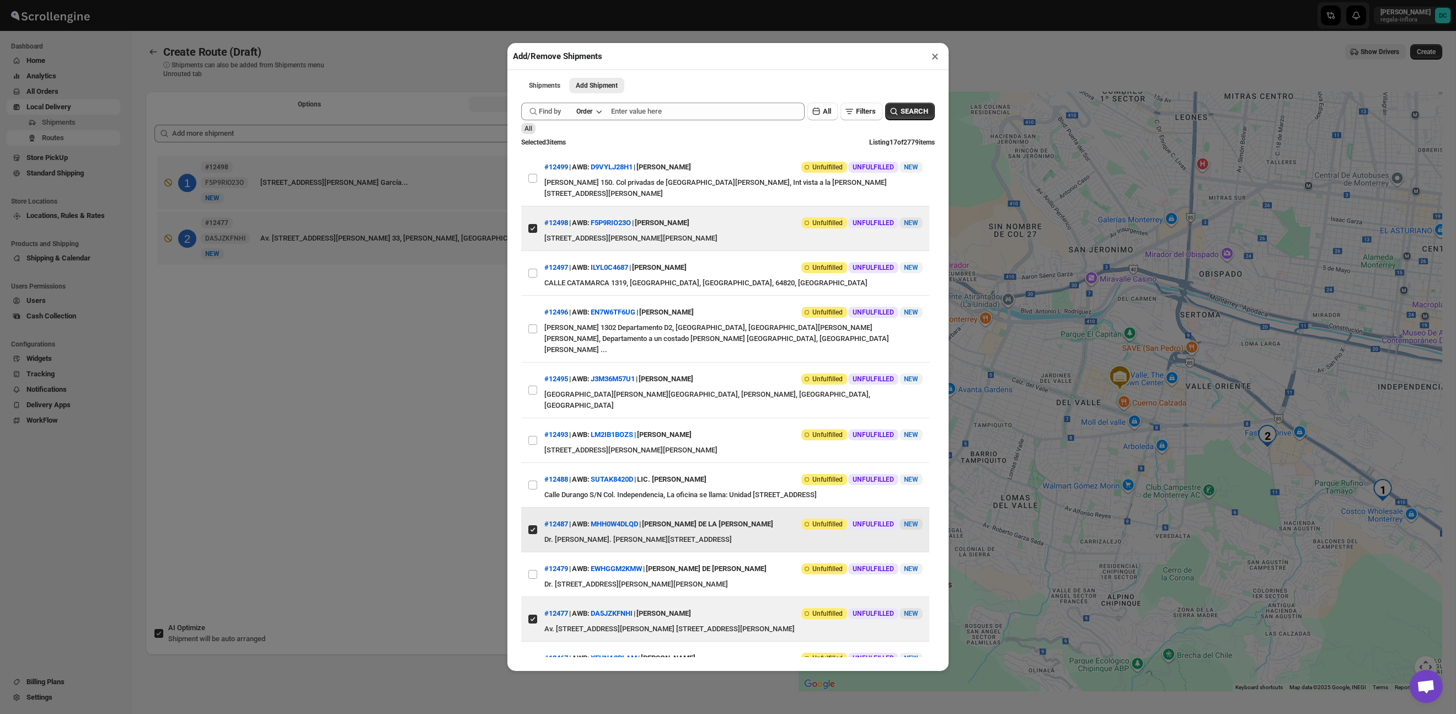
scroll to position [1, 0]
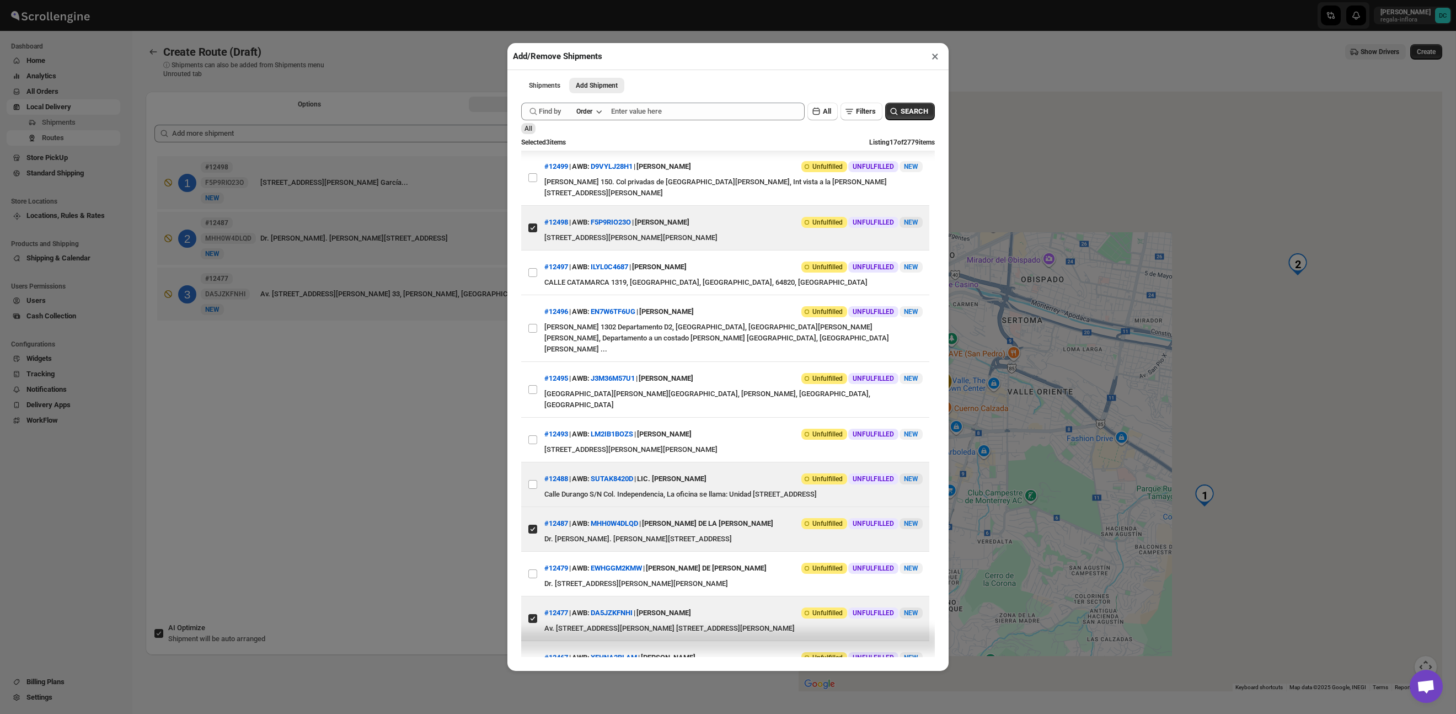
click at [534, 480] on input "View details for 68dedb9c02c94fc1c02c1bac" at bounding box center [532, 484] width 9 height 9
checkbox input "true"
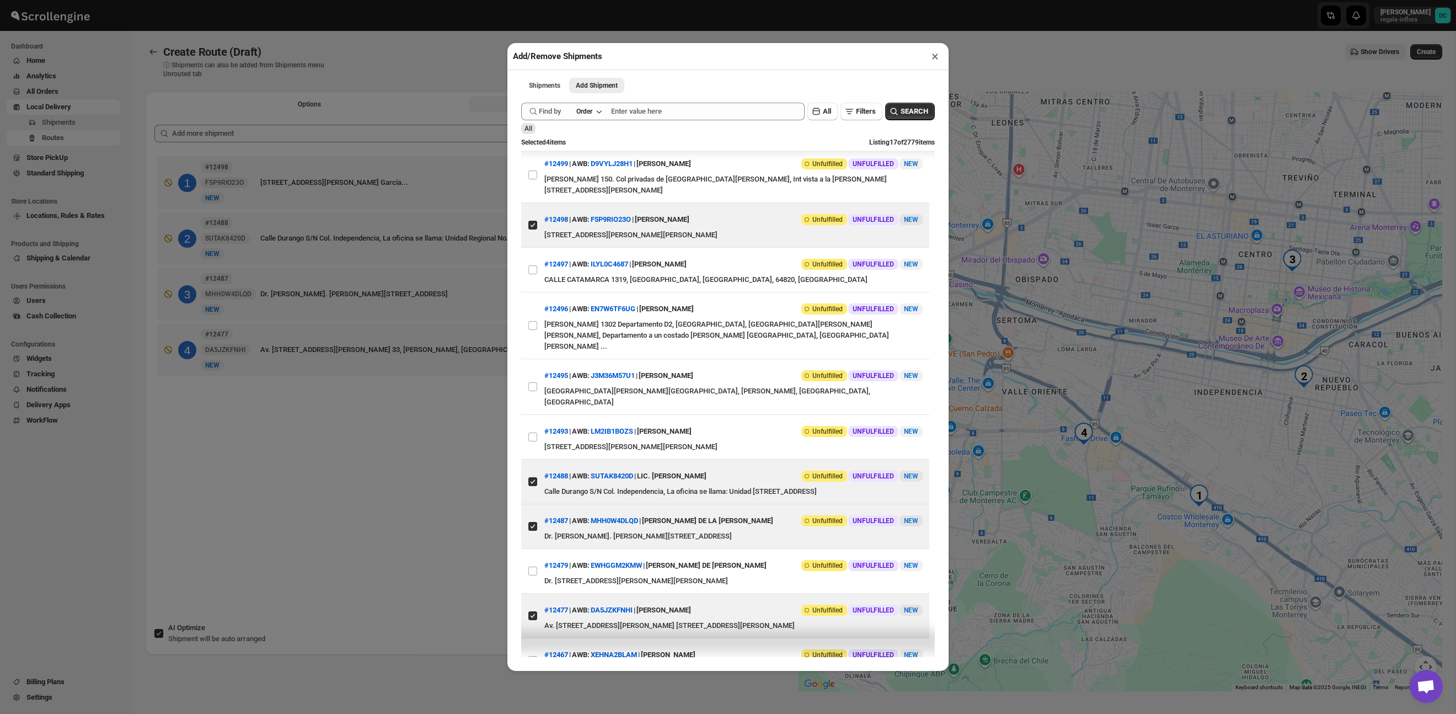
scroll to position [1, 0]
click at [425, 448] on div "Add/Remove Shipments × Shipments Add Shipment More views Shipments Add Shipment…" at bounding box center [728, 357] width 1456 height 714
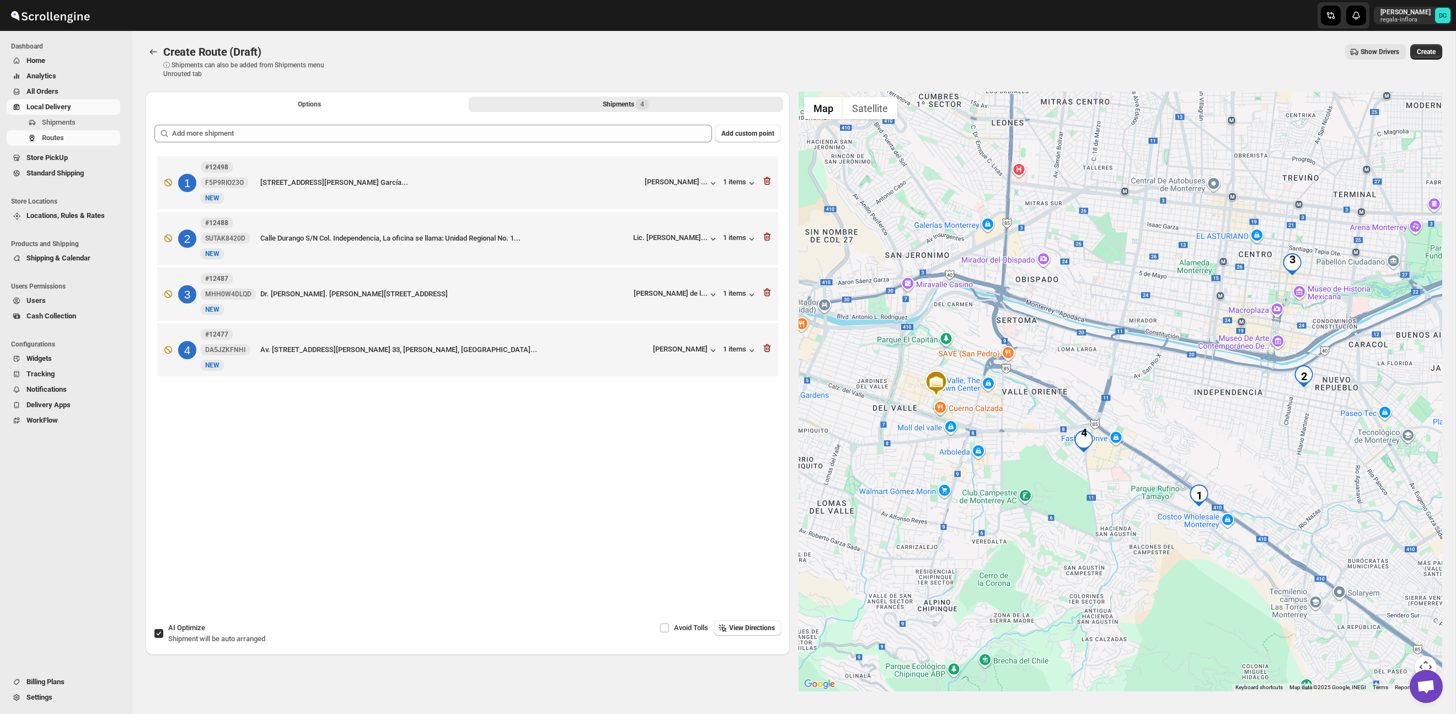
click at [157, 634] on input "AI Optimize Shipment will be auto arranged" at bounding box center [158, 633] width 9 height 9
checkbox input "false"
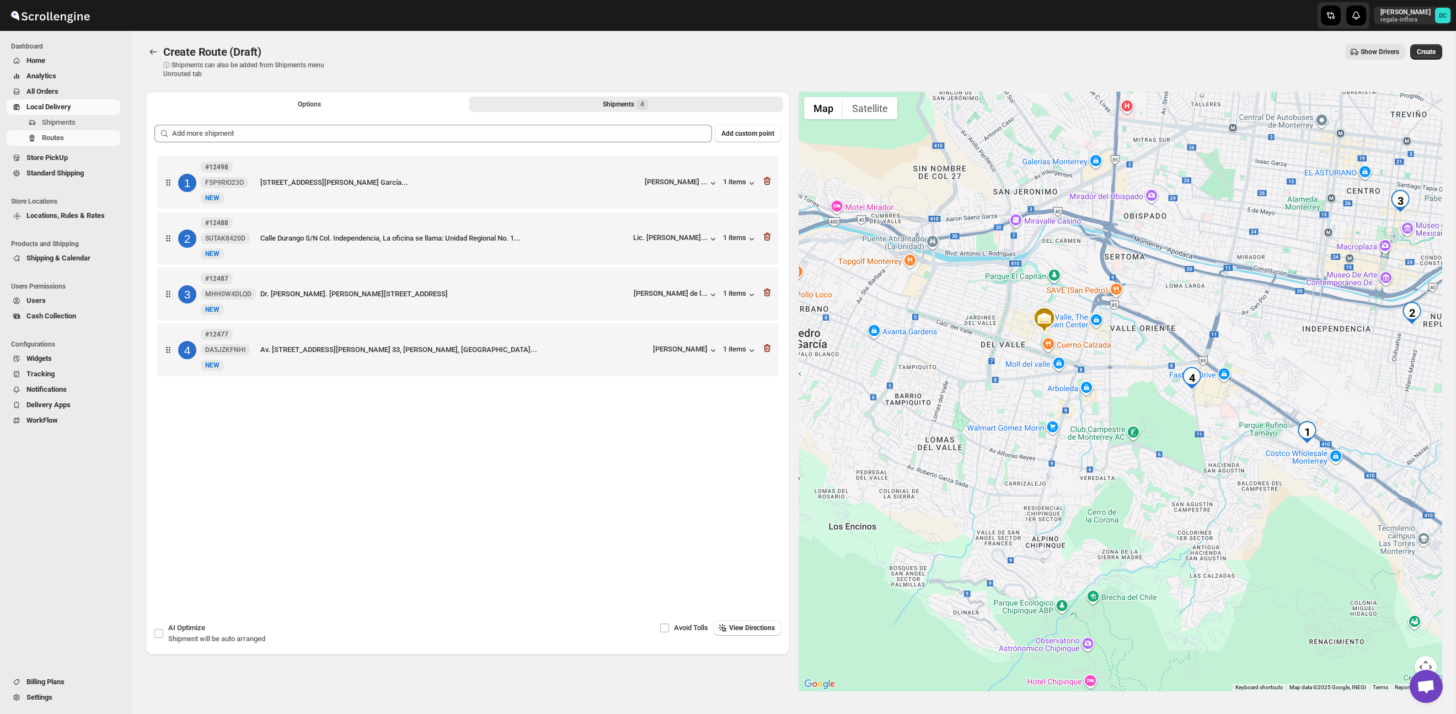
drag, startPoint x: 1253, startPoint y: 472, endPoint x: 1174, endPoint y: 413, distance: 99.3
click at [1174, 413] on div at bounding box center [1121, 392] width 644 height 600
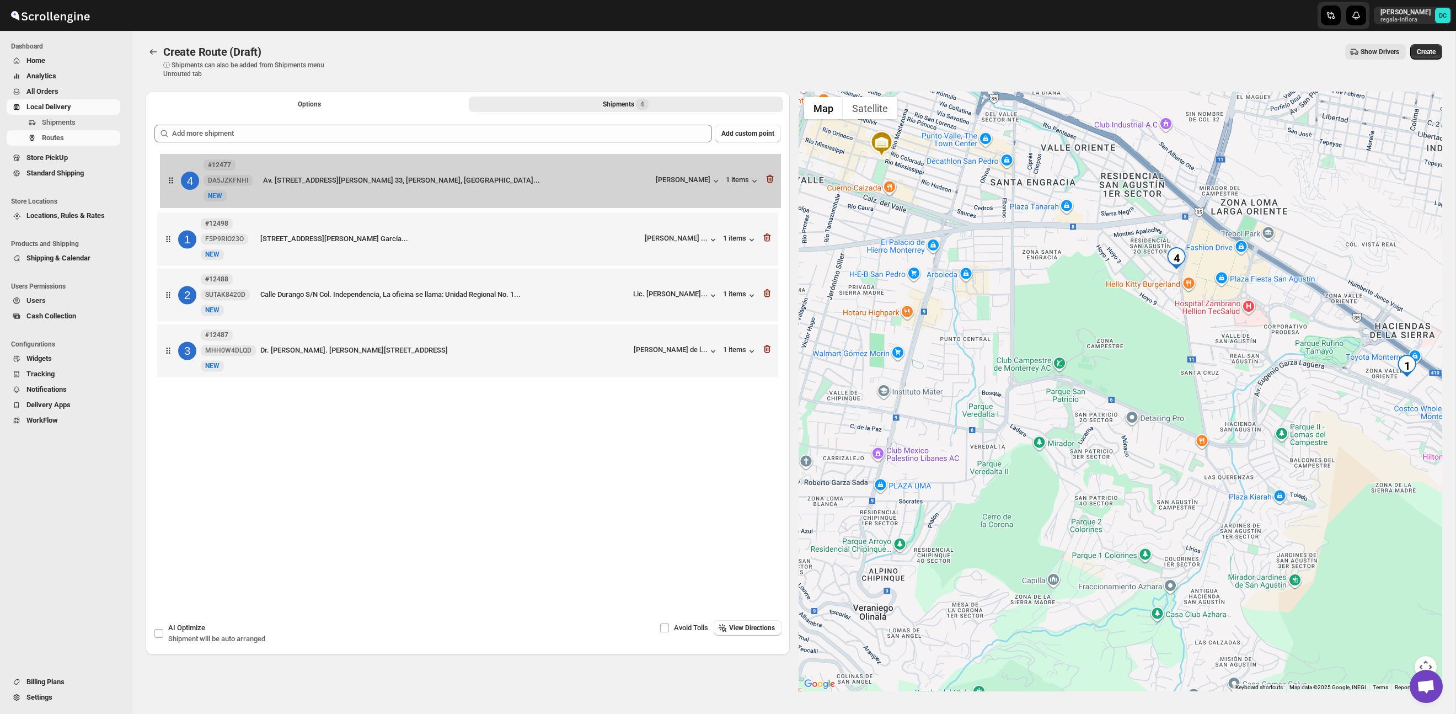
drag, startPoint x: 175, startPoint y: 353, endPoint x: 179, endPoint y: 176, distance: 176.6
click at [179, 176] on div "1 #12498 F5P9RIO23O New NEW 106 David Alfaro Siqueiros, Torre koi, departamento…" at bounding box center [467, 267] width 627 height 229
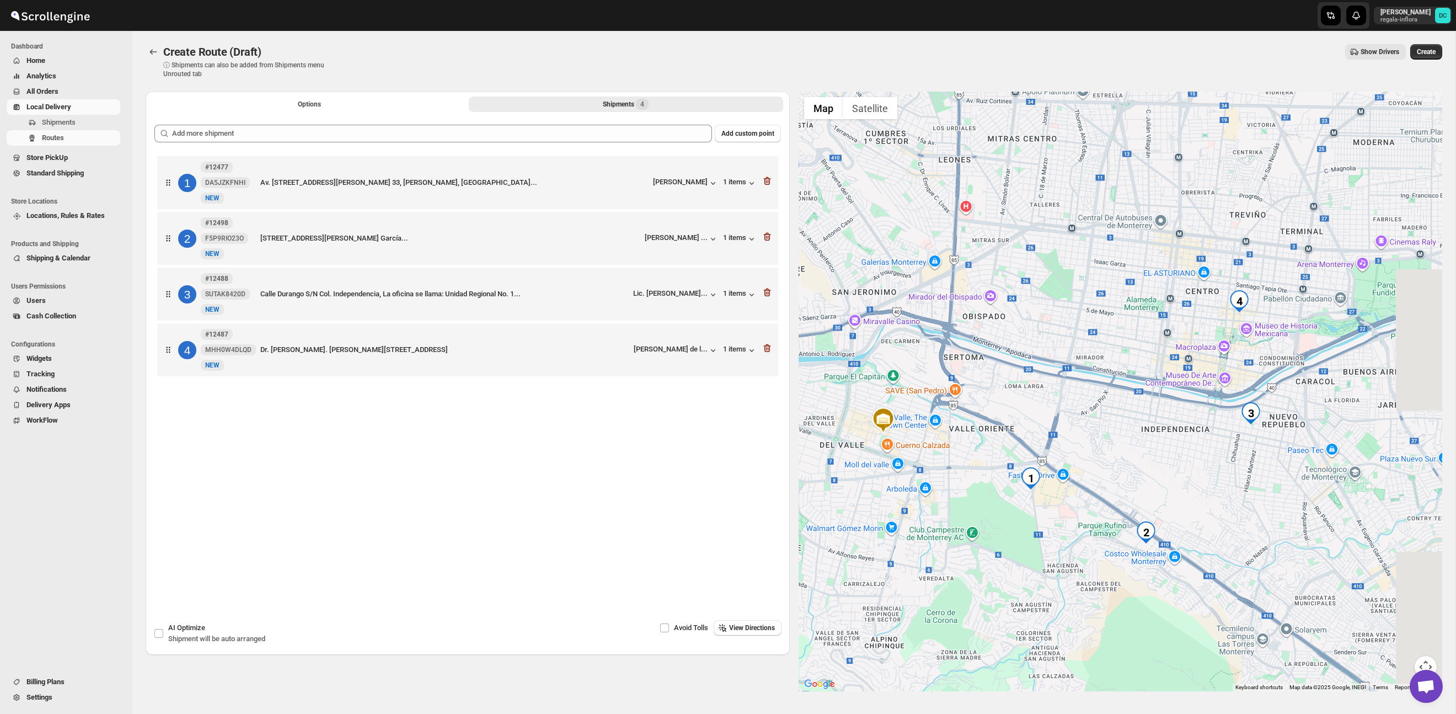
drag, startPoint x: 1302, startPoint y: 404, endPoint x: 1248, endPoint y: 441, distance: 65.5
click at [1248, 441] on div at bounding box center [1121, 392] width 644 height 600
click at [303, 111] on button "Options" at bounding box center [309, 104] width 314 height 15
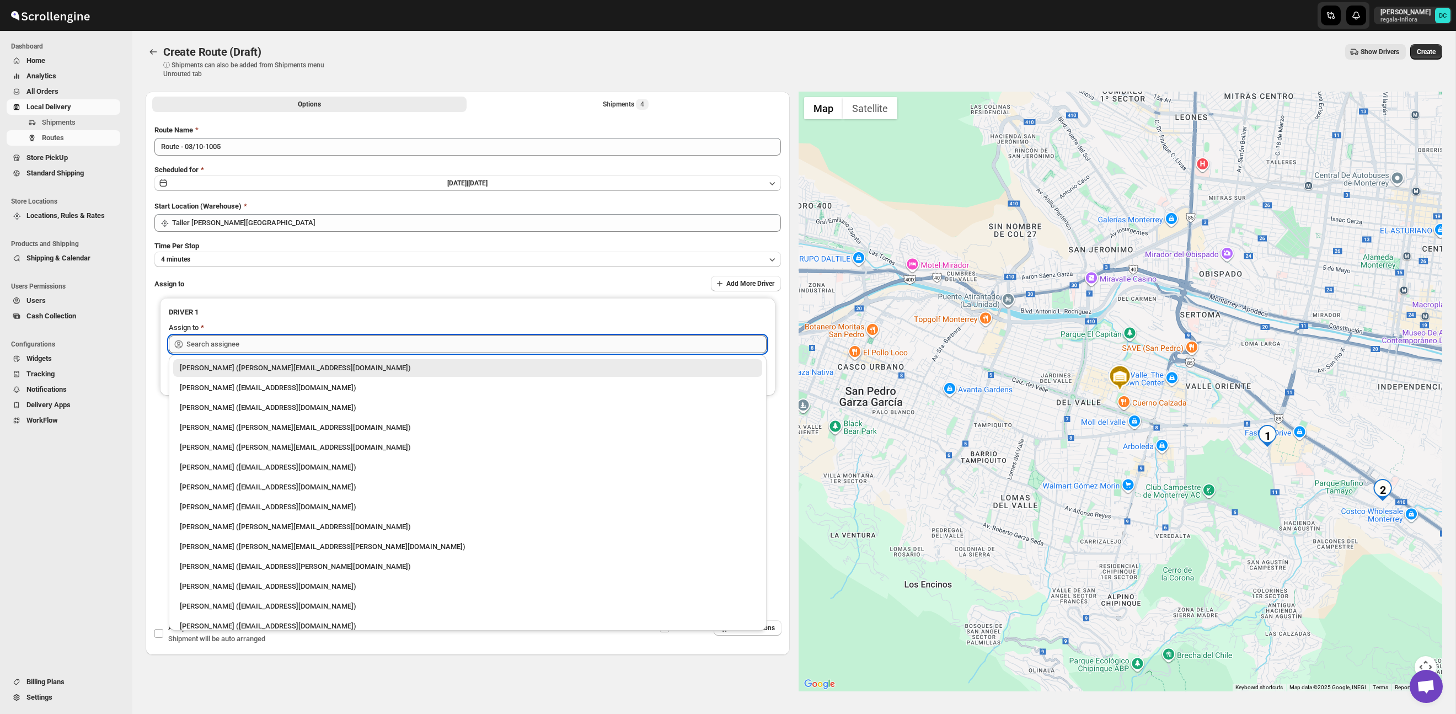
click at [345, 345] on input "text" at bounding box center [476, 344] width 580 height 18
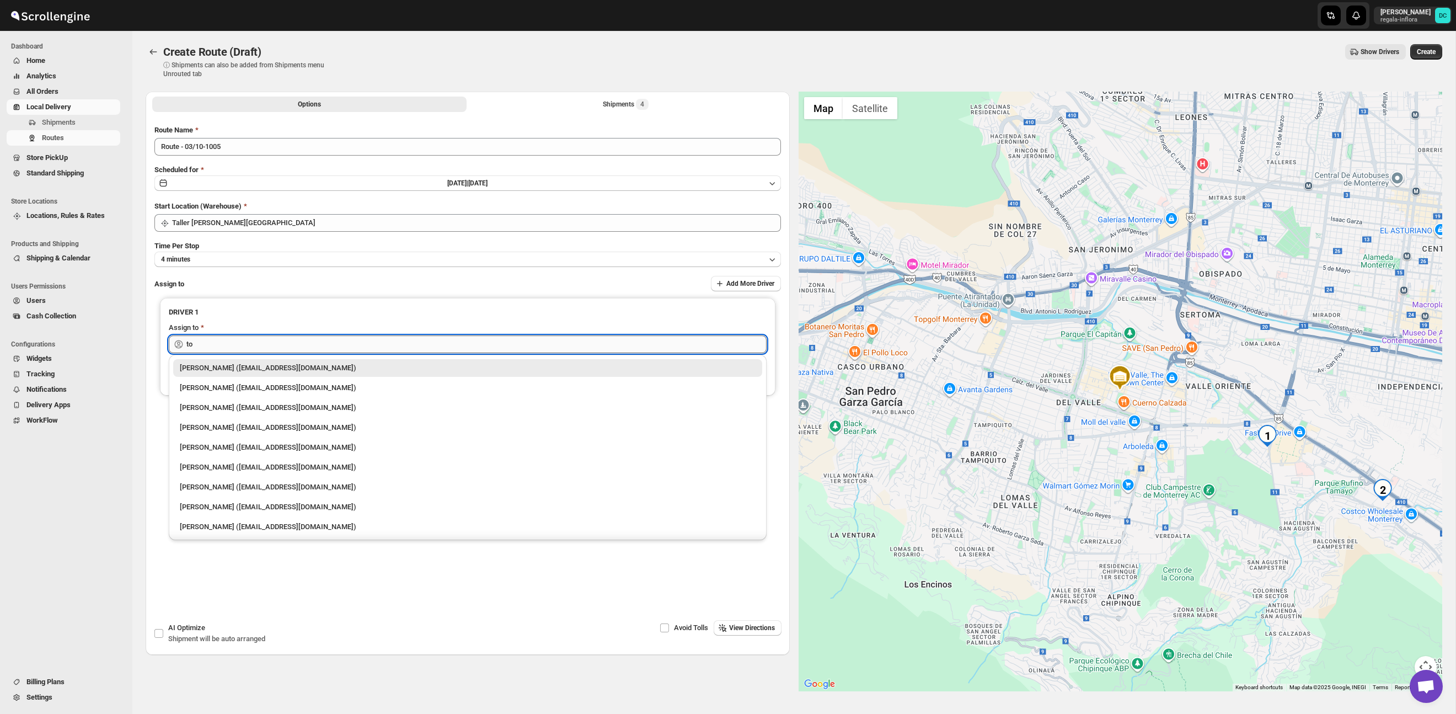
type input "t"
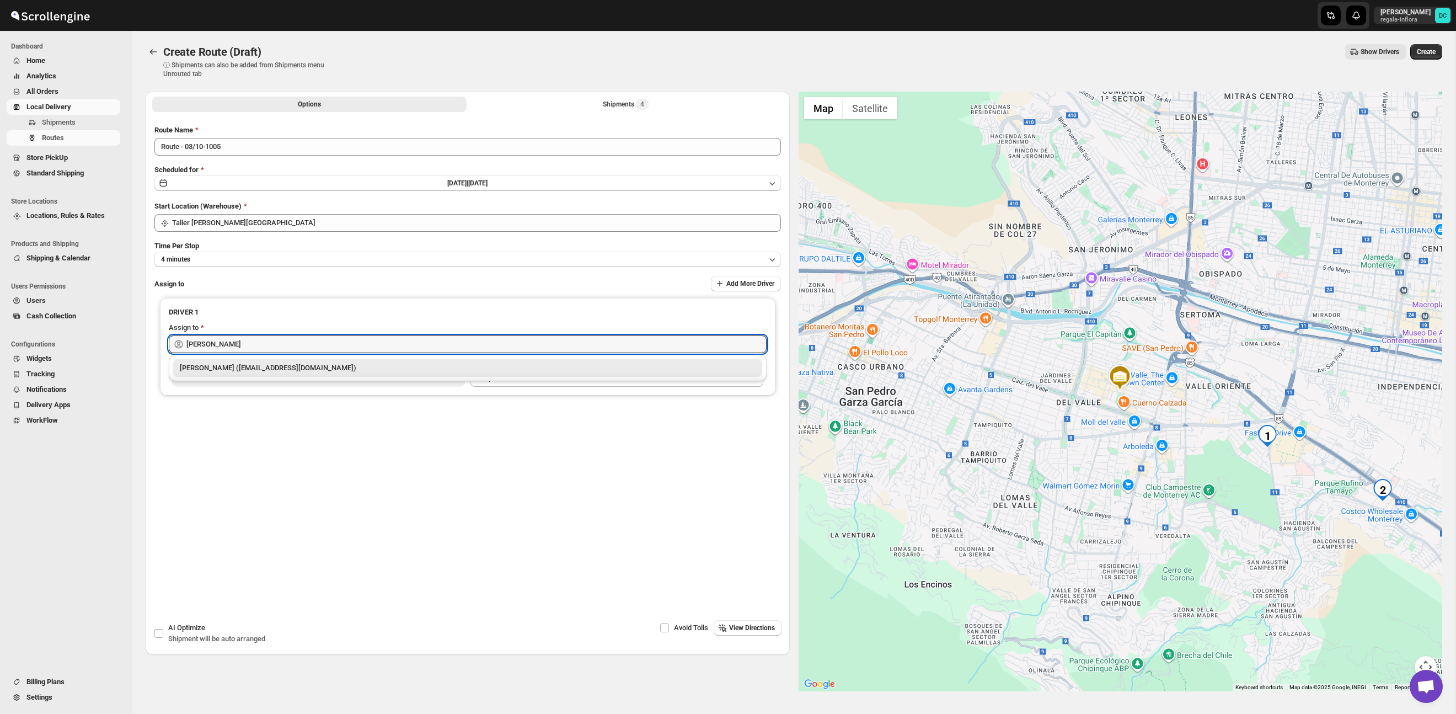
drag, startPoint x: 337, startPoint y: 366, endPoint x: 416, endPoint y: 333, distance: 86.6
click at [337, 366] on div "[PERSON_NAME] [PERSON_NAME] ([EMAIL_ADDRESS][DOMAIN_NAME])" at bounding box center [468, 367] width 576 height 11
type input "[PERSON_NAME] [PERSON_NAME] ([EMAIL_ADDRESS][DOMAIN_NAME])"
drag, startPoint x: 1425, startPoint y: 55, endPoint x: 1410, endPoint y: 66, distance: 18.7
click at [1425, 55] on span "Create" at bounding box center [1426, 51] width 19 height 9
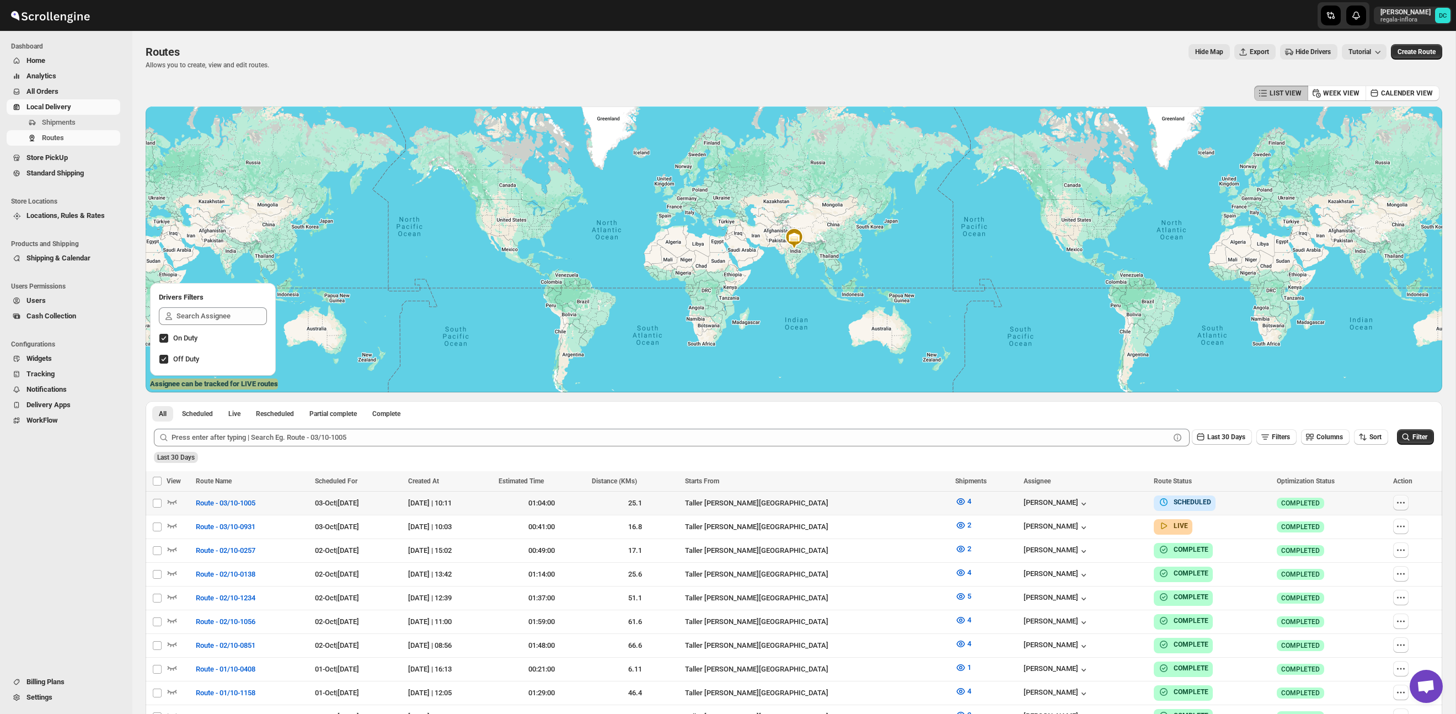
click at [1407, 505] on icon "button" at bounding box center [1401, 502] width 11 height 11
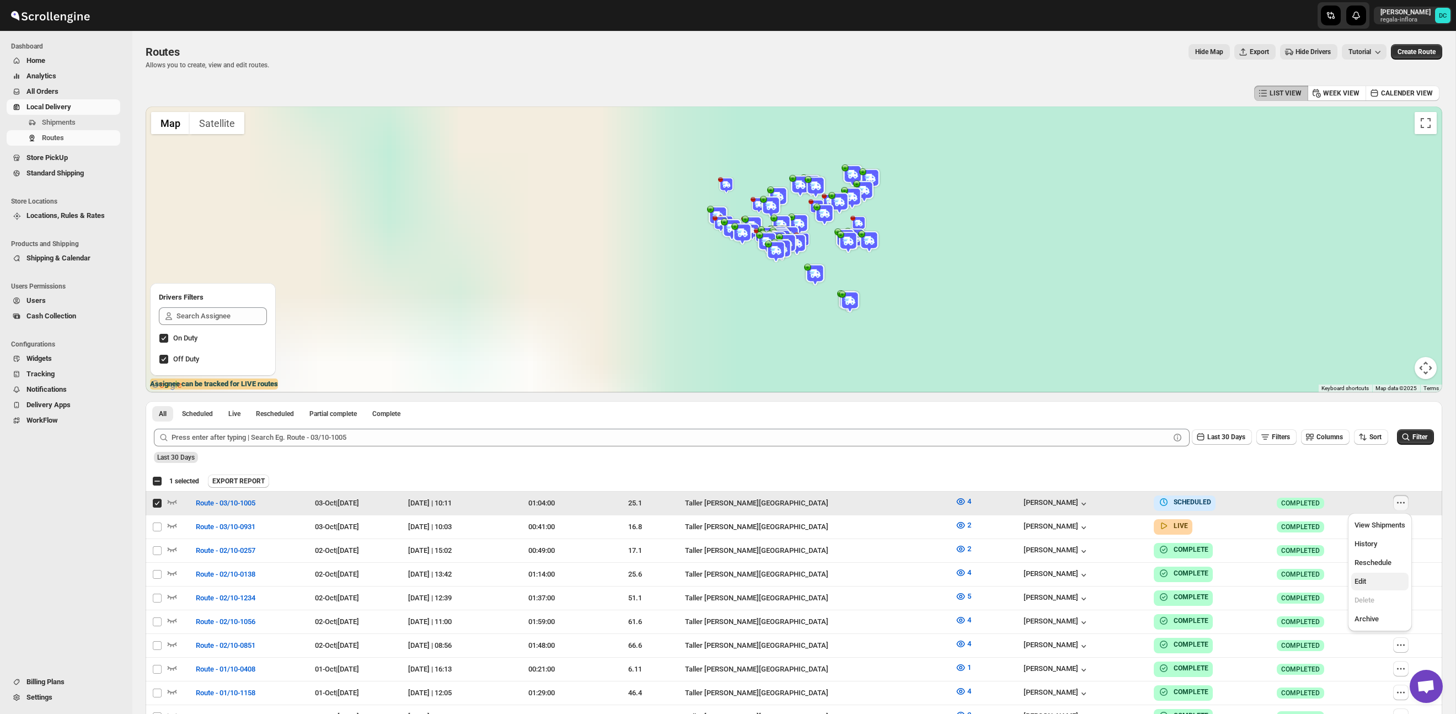
click at [1368, 585] on span "Edit" at bounding box center [1380, 581] width 51 height 11
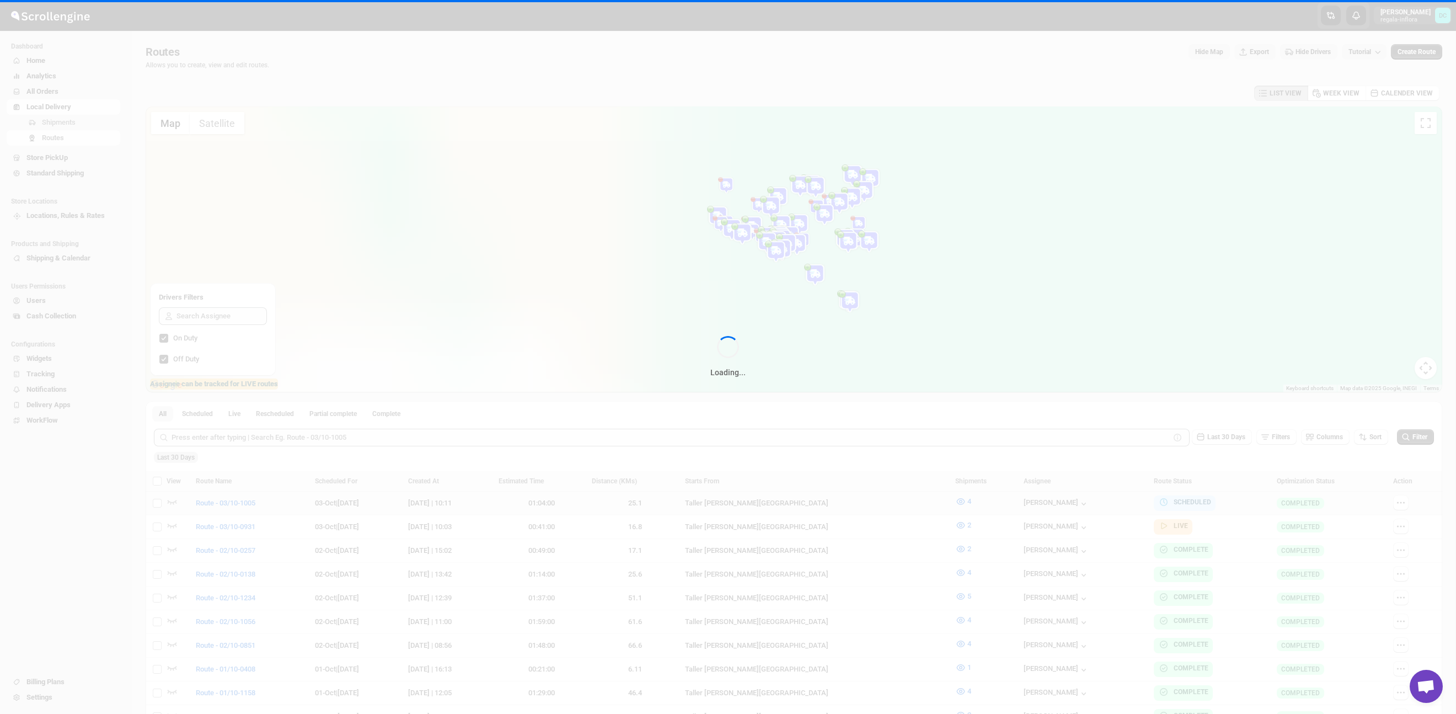
checkbox input "false"
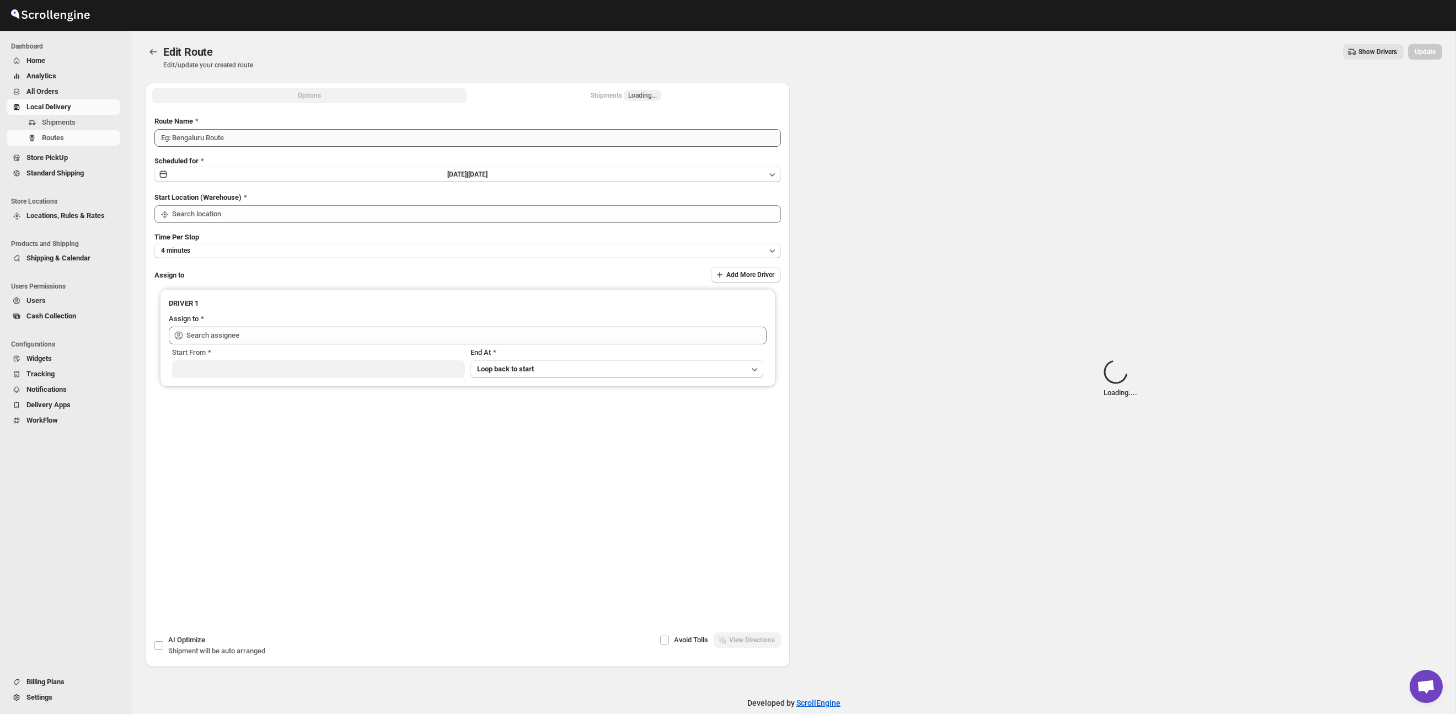
type input "Route - 03/10-1005"
type input "Taller [PERSON_NAME] del [PERSON_NAME][GEOGRAPHIC_DATA]"
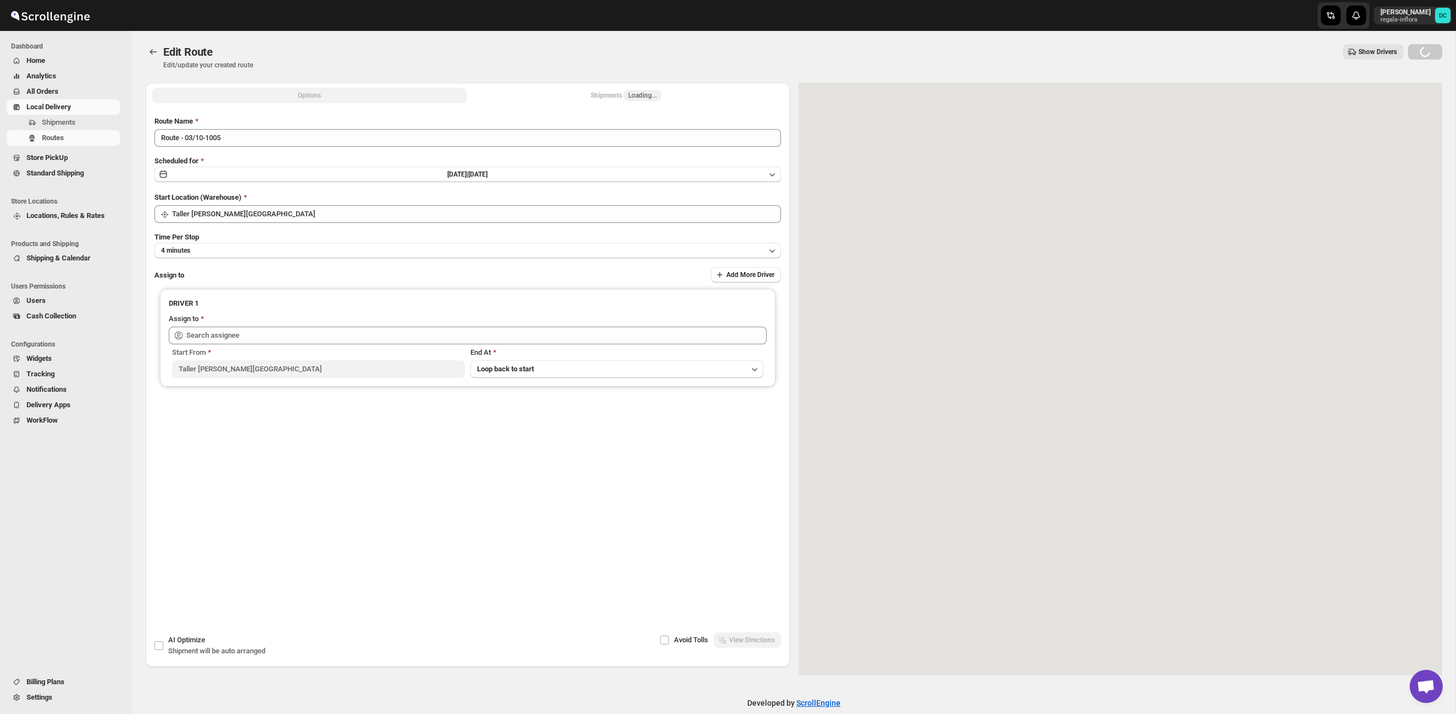
click at [565, 94] on button "Shipments Loading..." at bounding box center [626, 95] width 314 height 15
type input "[PERSON_NAME] [PERSON_NAME] ([EMAIL_ADDRESS][DOMAIN_NAME])"
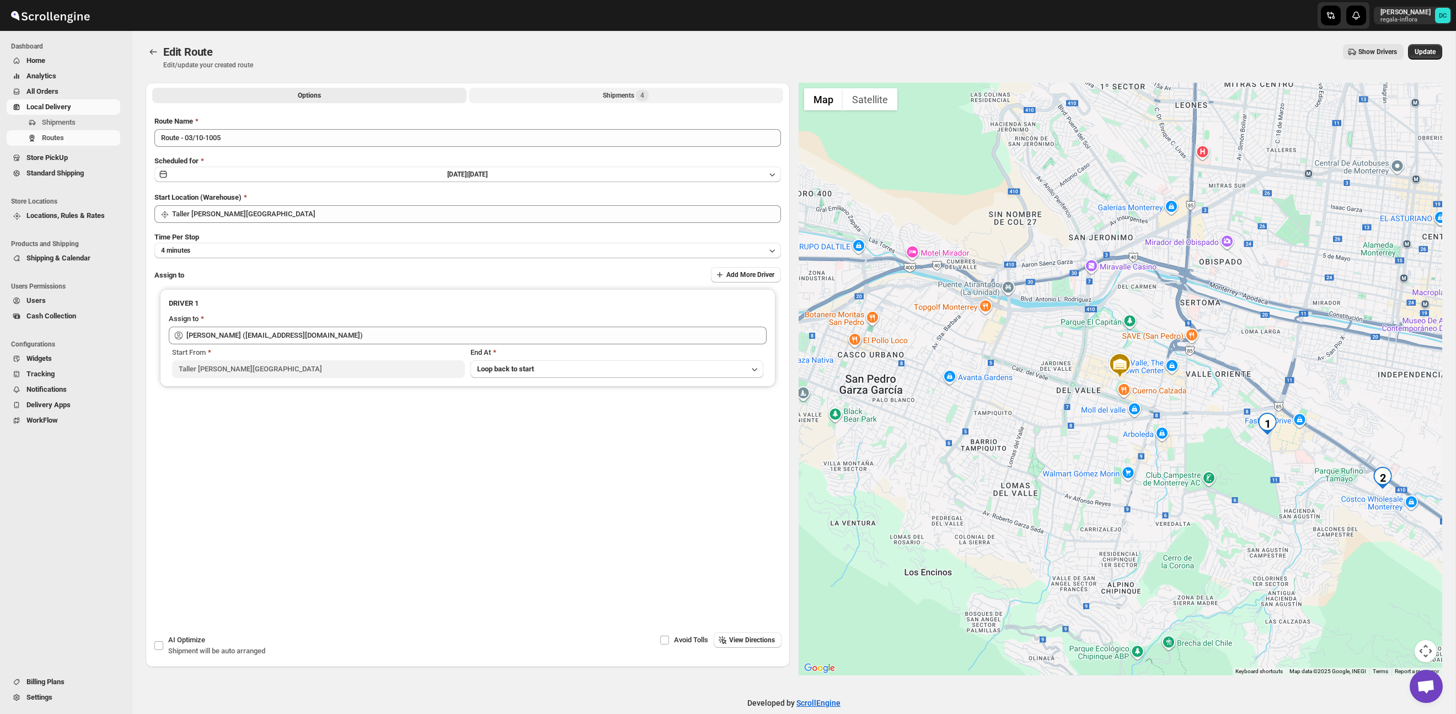
click at [631, 97] on div "Shipments 4" at bounding box center [626, 95] width 46 height 11
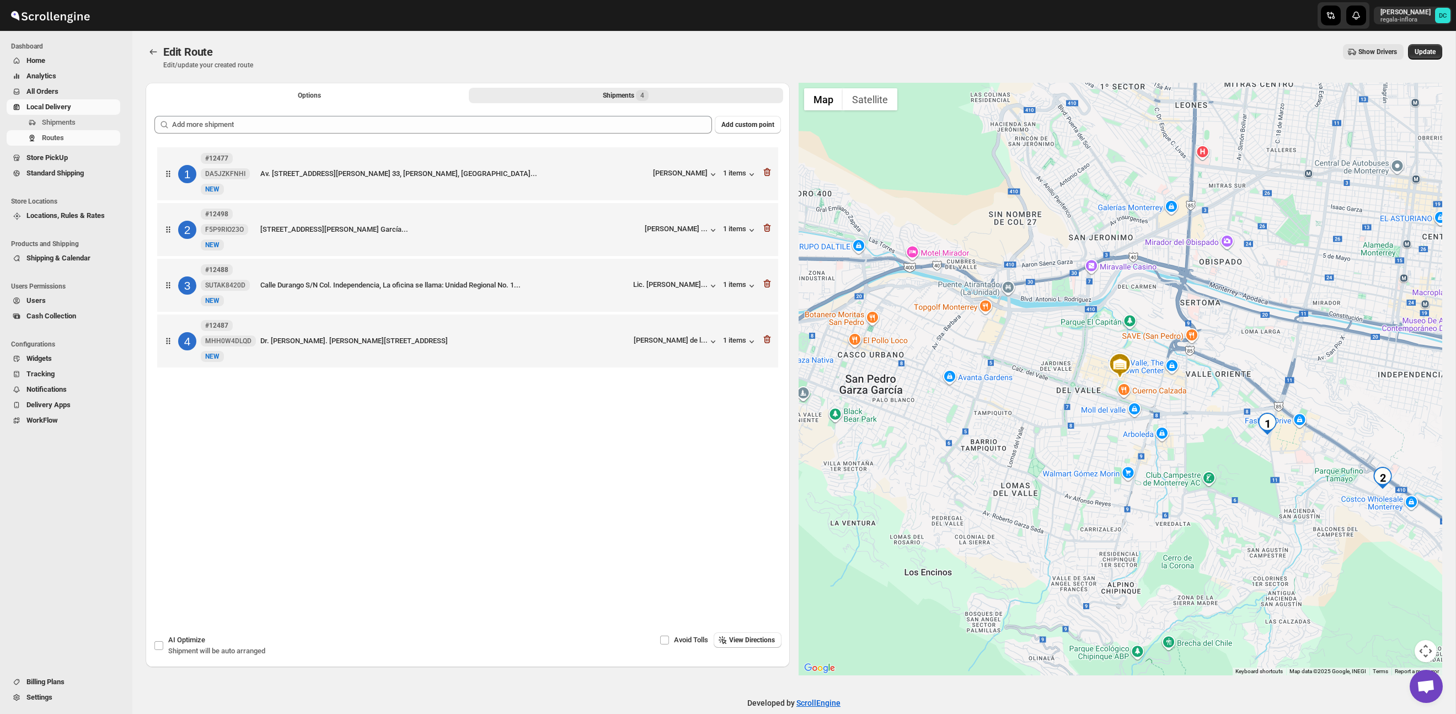
click at [1404, 54] on div "Show Drivers More actions Show Drivers Update" at bounding box center [852, 51] width 1181 height 15
click at [1424, 54] on span "Update" at bounding box center [1425, 51] width 21 height 9
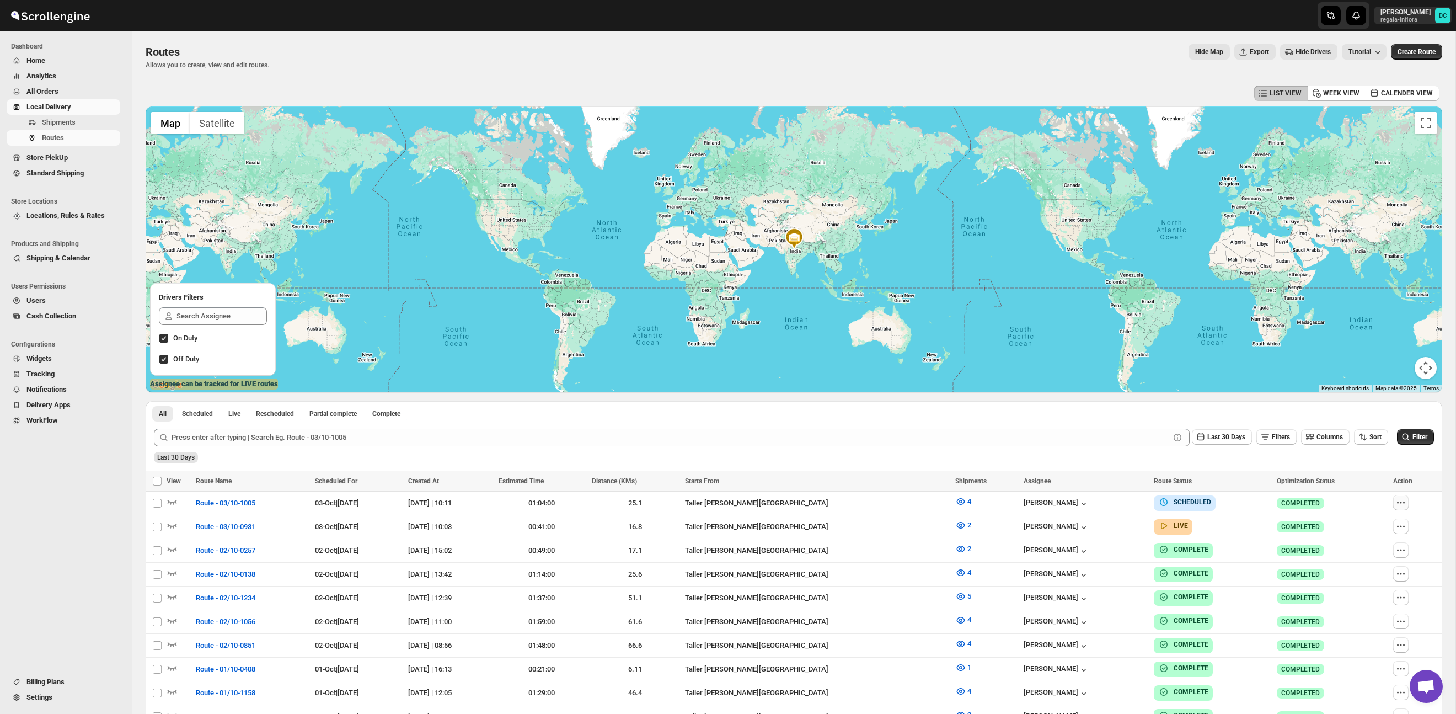
click at [1406, 504] on icon "button" at bounding box center [1401, 502] width 11 height 11
click at [1409, 502] on button "button" at bounding box center [1400, 502] width 15 height 15
click at [1407, 503] on icon "button" at bounding box center [1401, 502] width 11 height 11
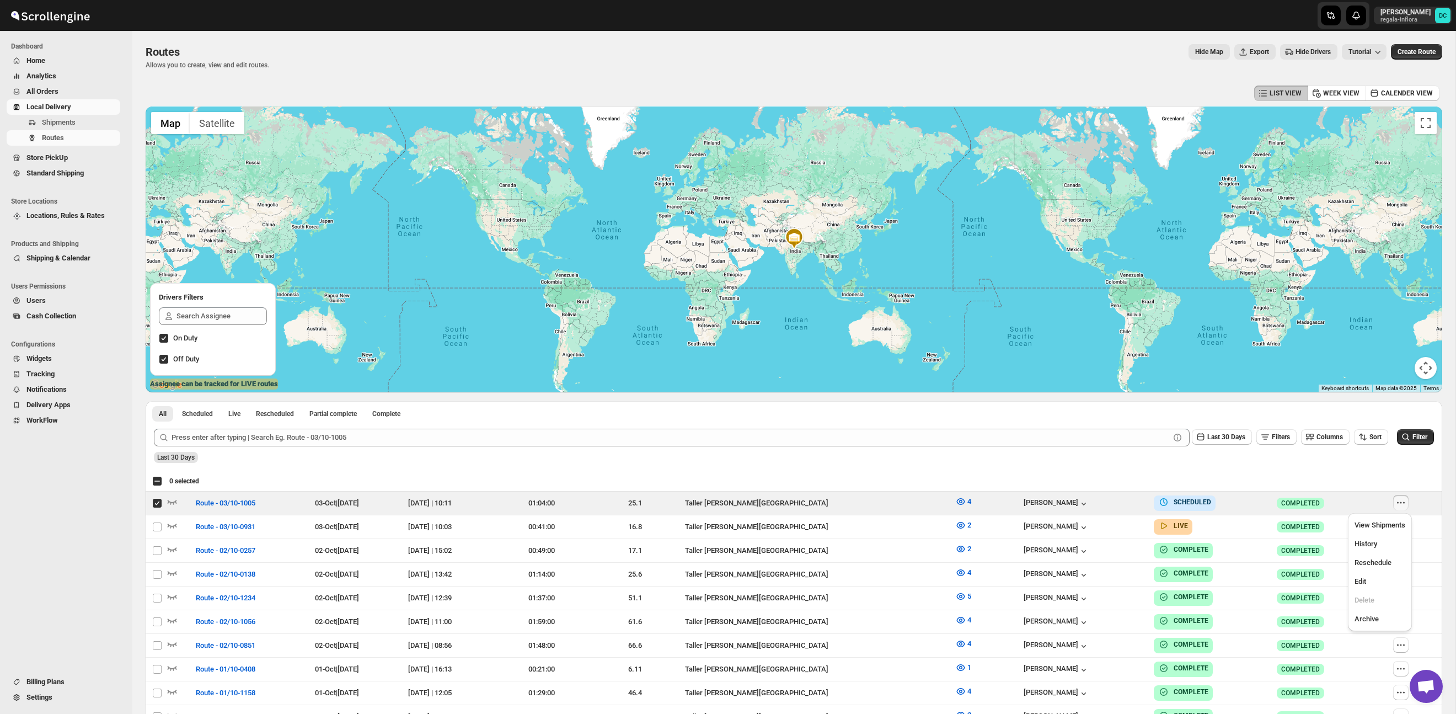
checkbox input "true"
click at [1371, 580] on span "Edit" at bounding box center [1380, 581] width 51 height 11
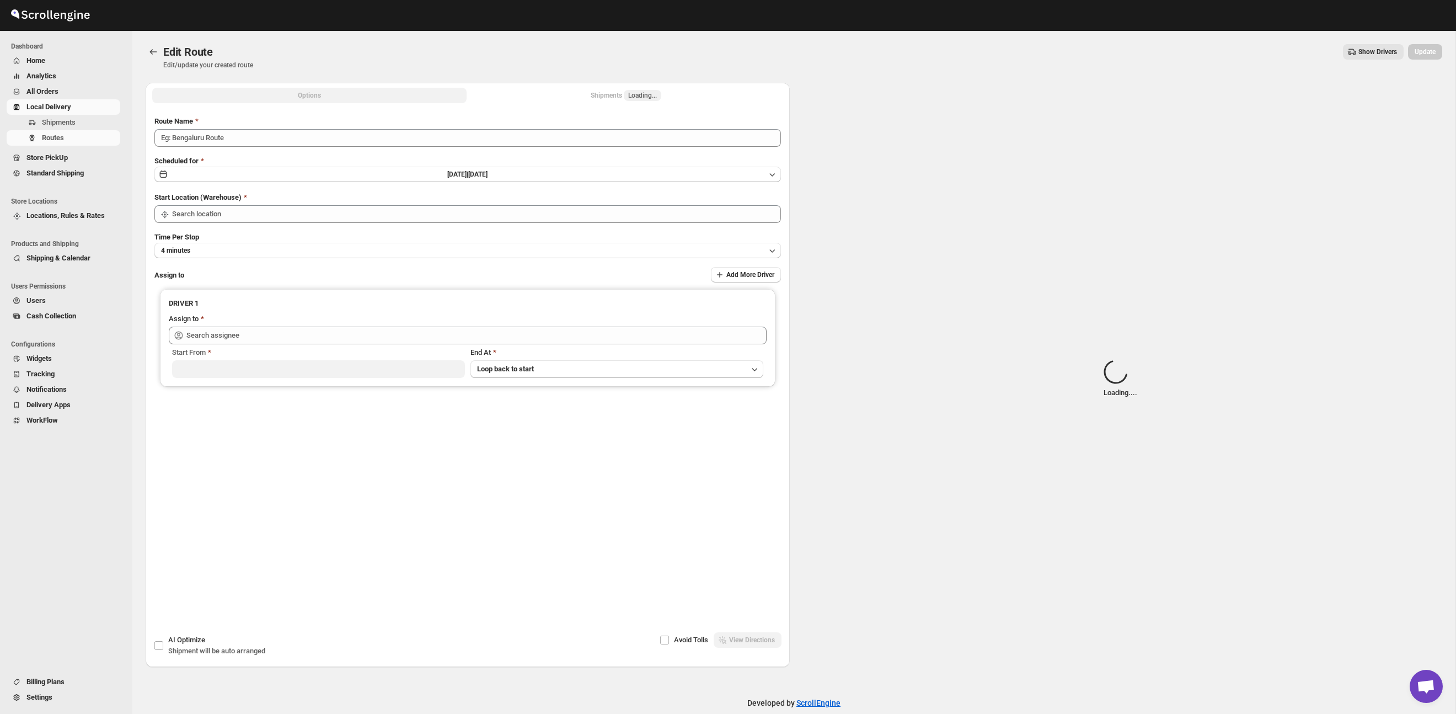
type input "Route - 03/10-1005"
type input "Taller [PERSON_NAME] del [PERSON_NAME][GEOGRAPHIC_DATA]"
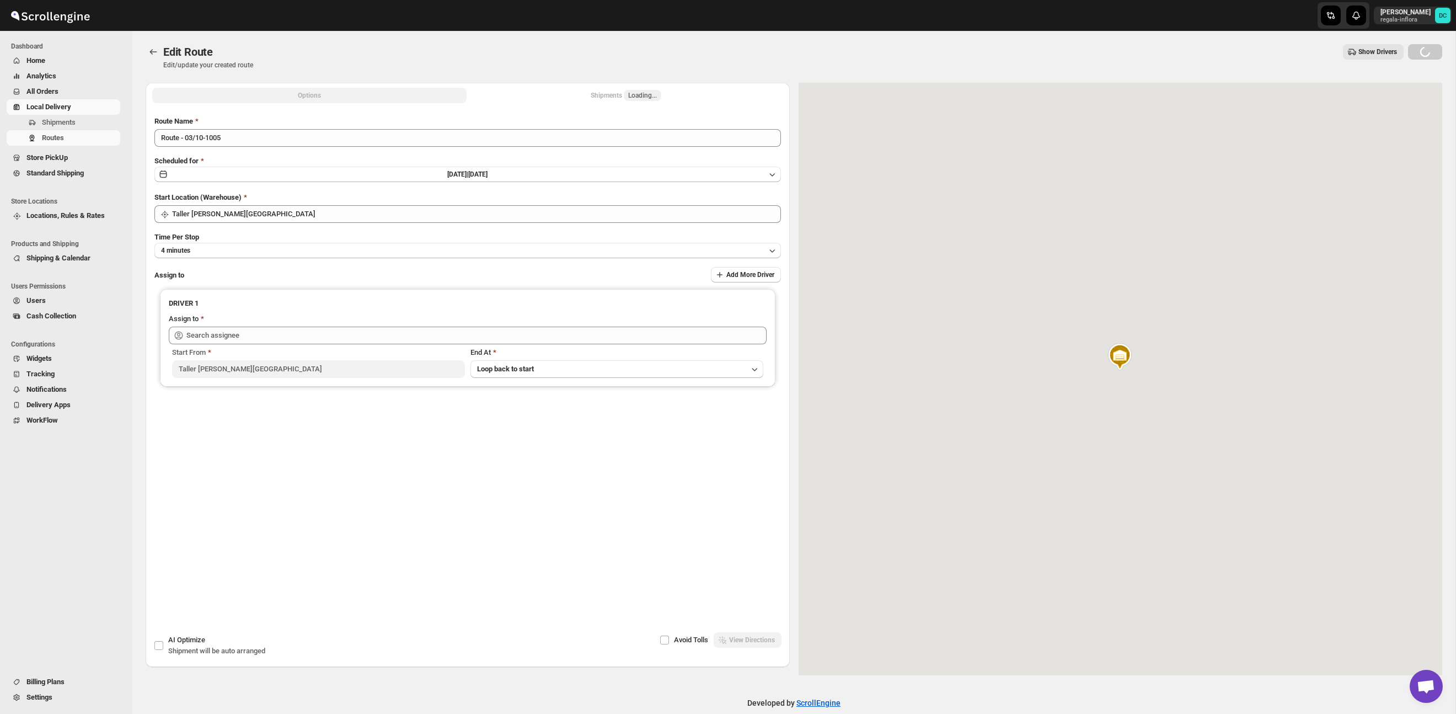
type input "[PERSON_NAME] [PERSON_NAME] ([EMAIL_ADDRESS][DOMAIN_NAME])"
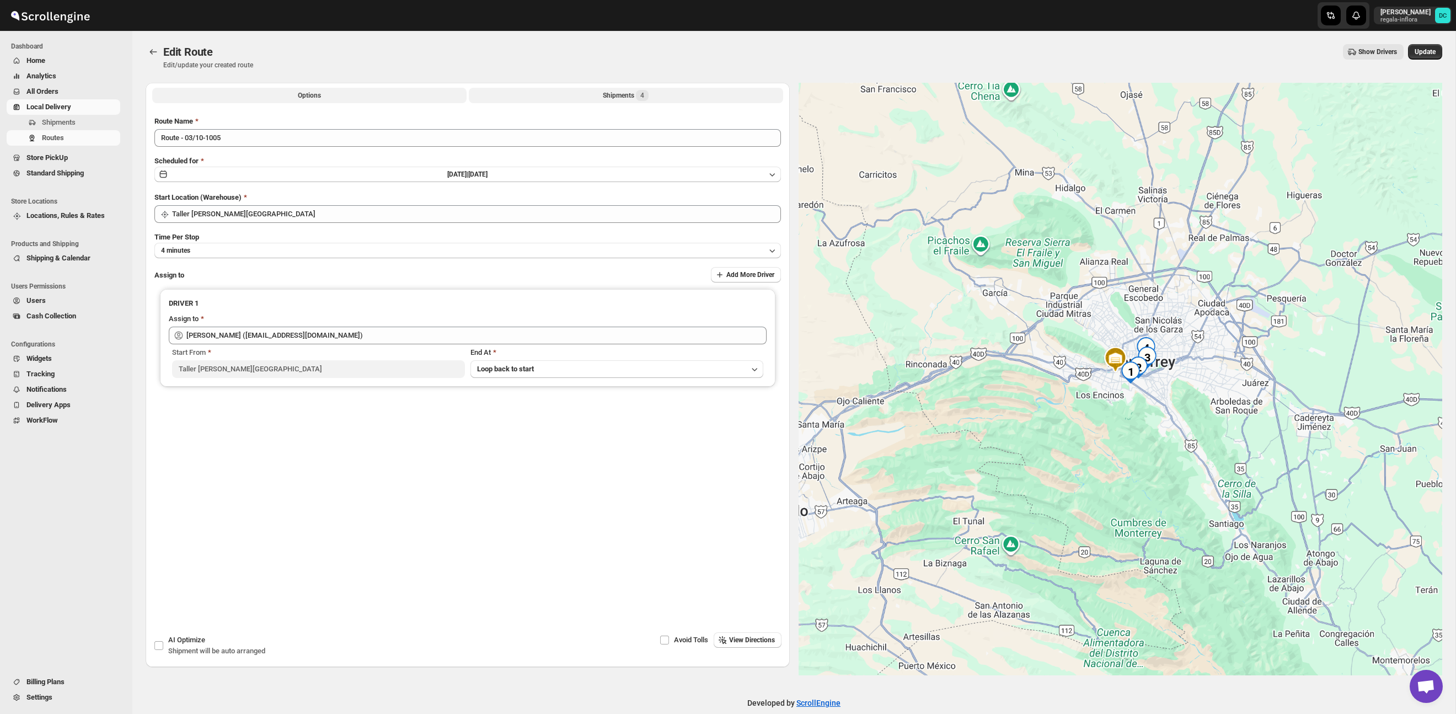
click at [669, 99] on button "Shipments 4" at bounding box center [626, 95] width 314 height 15
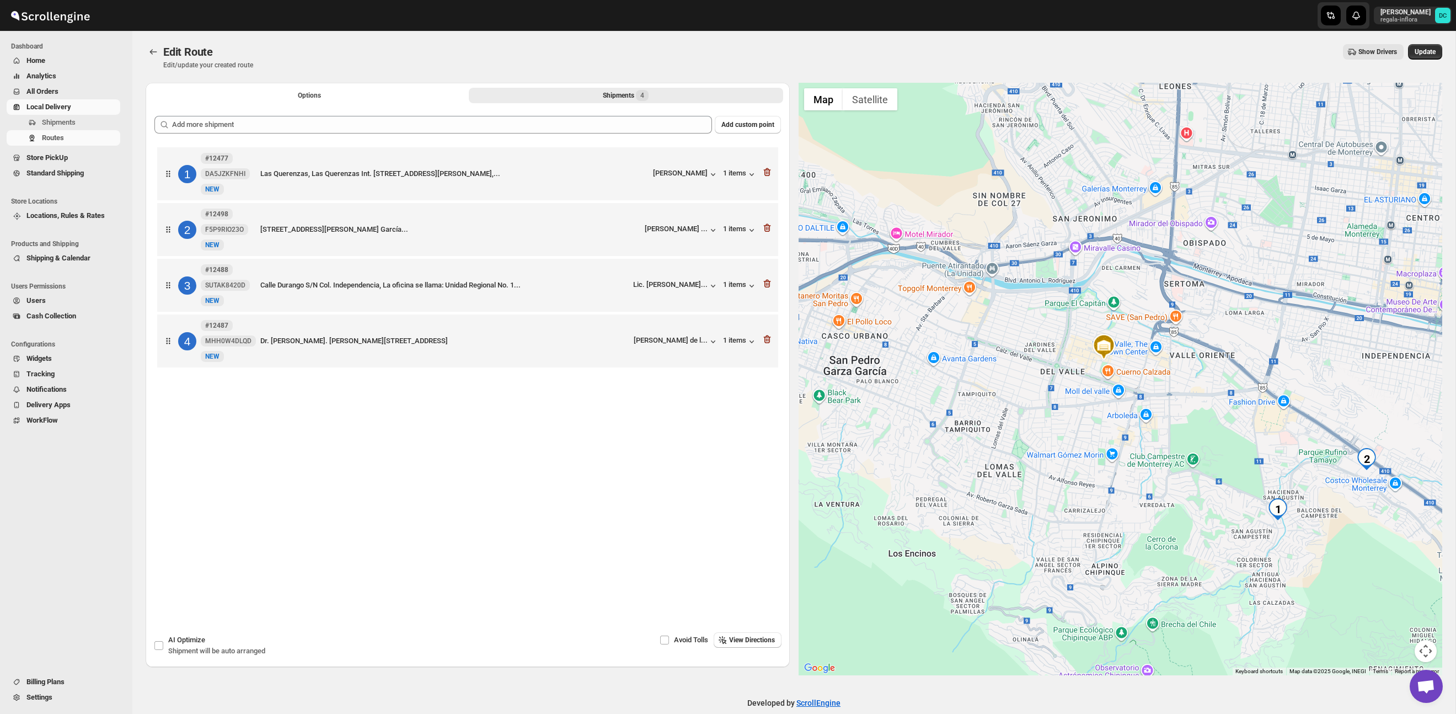
drag, startPoint x: 1320, startPoint y: 543, endPoint x: 1280, endPoint y: 506, distance: 54.2
click at [1291, 507] on div at bounding box center [1121, 379] width 644 height 592
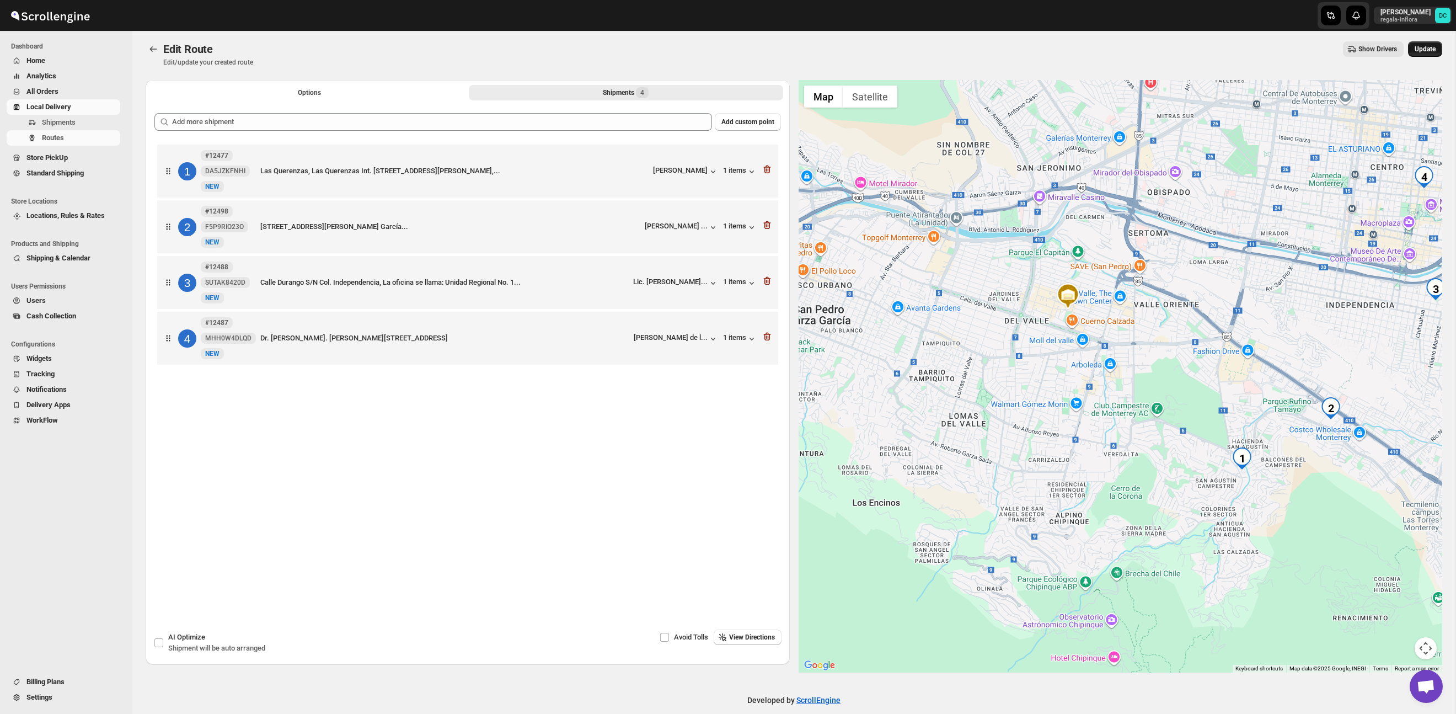
scroll to position [2, 0]
click at [1424, 55] on button "Update" at bounding box center [1425, 49] width 34 height 15
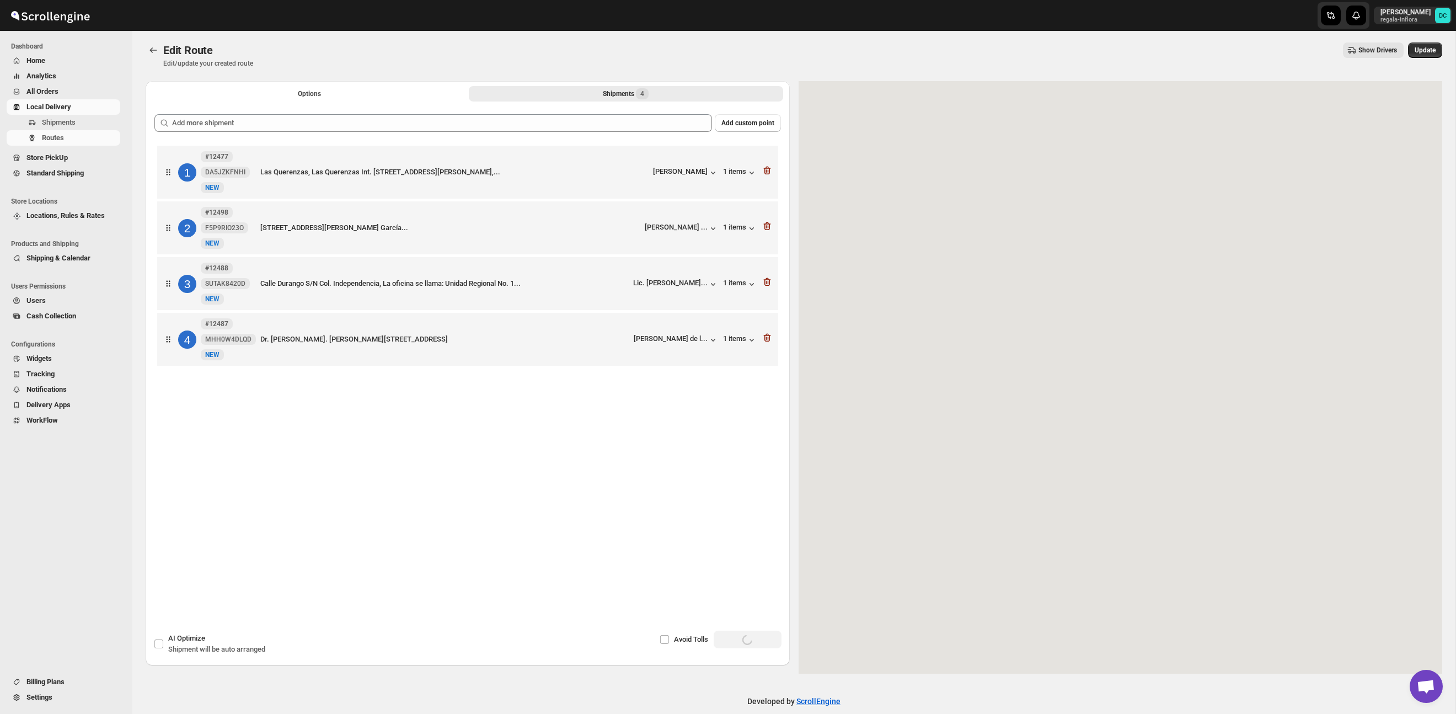
scroll to position [0, 0]
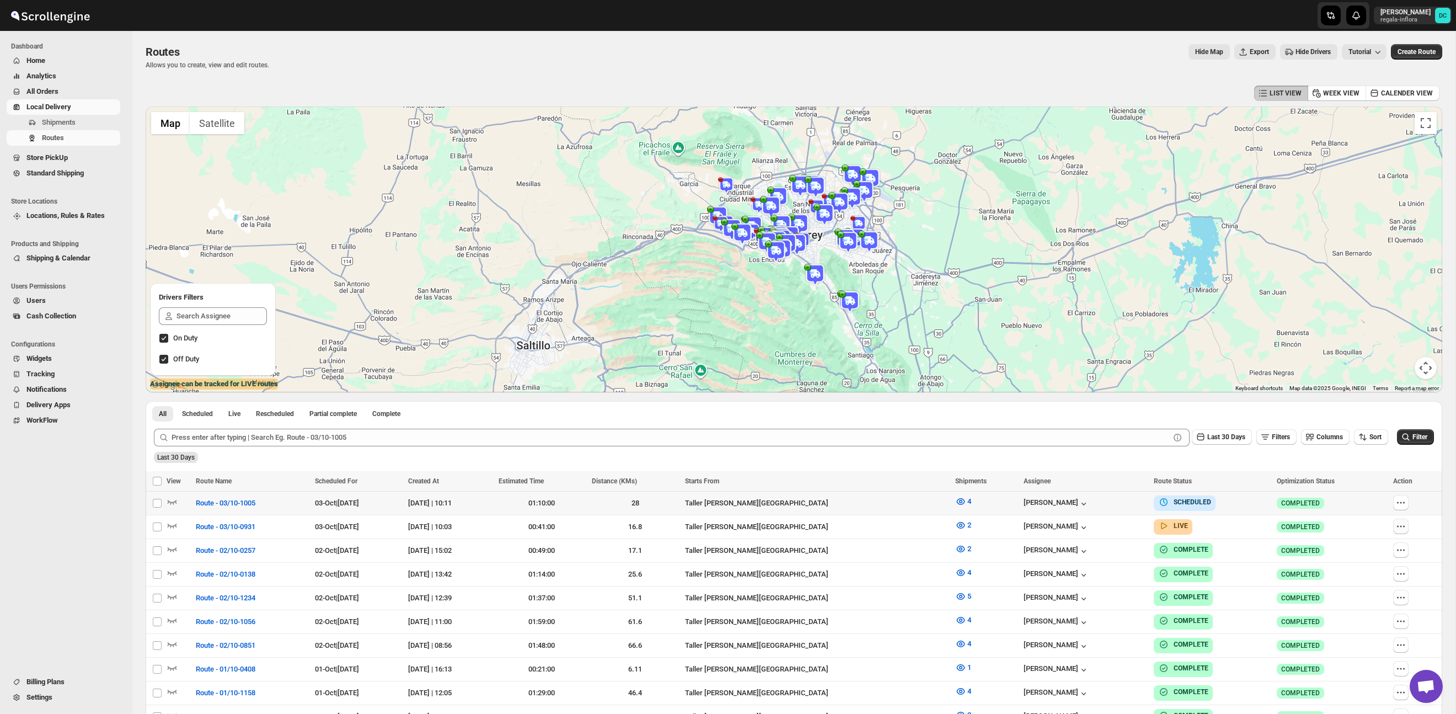
click at [1406, 523] on icon "button" at bounding box center [1401, 526] width 11 height 11
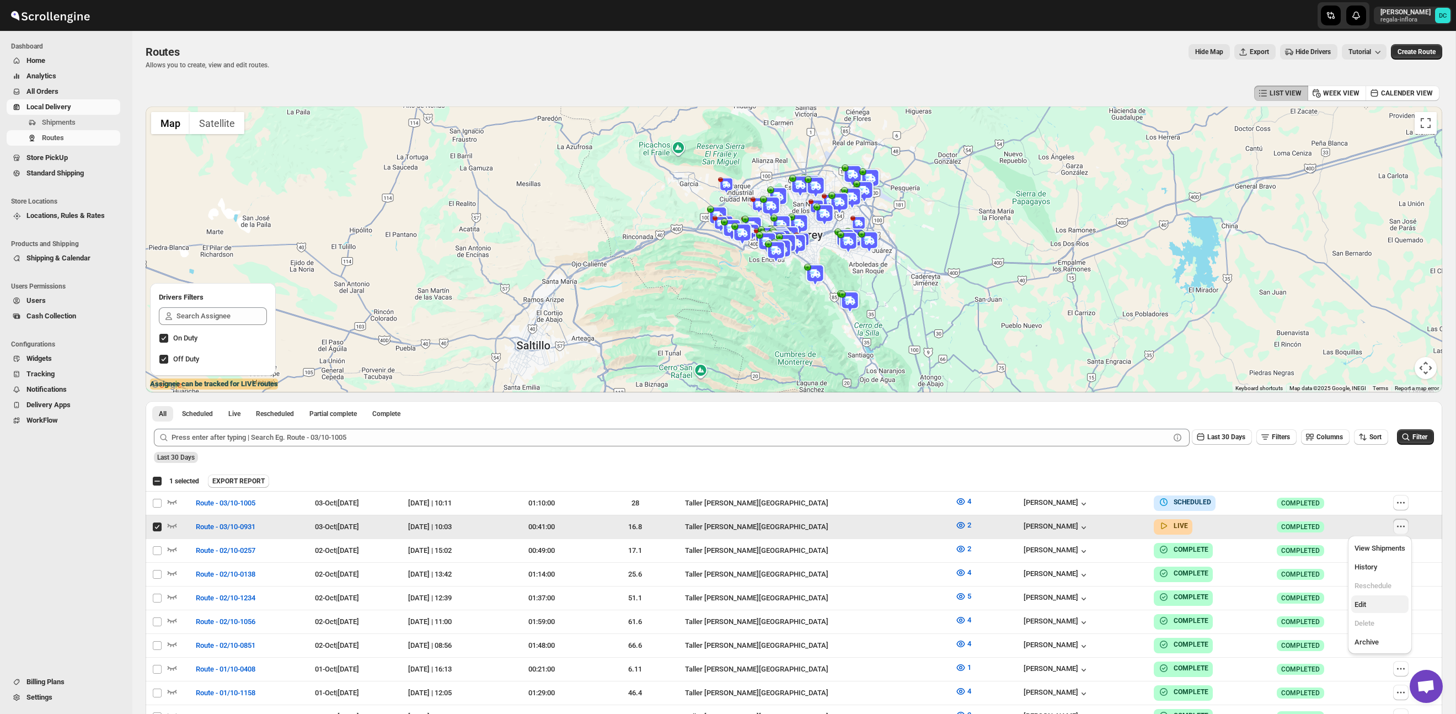
click at [1366, 602] on span "Edit" at bounding box center [1361, 604] width 12 height 8
checkbox input "false"
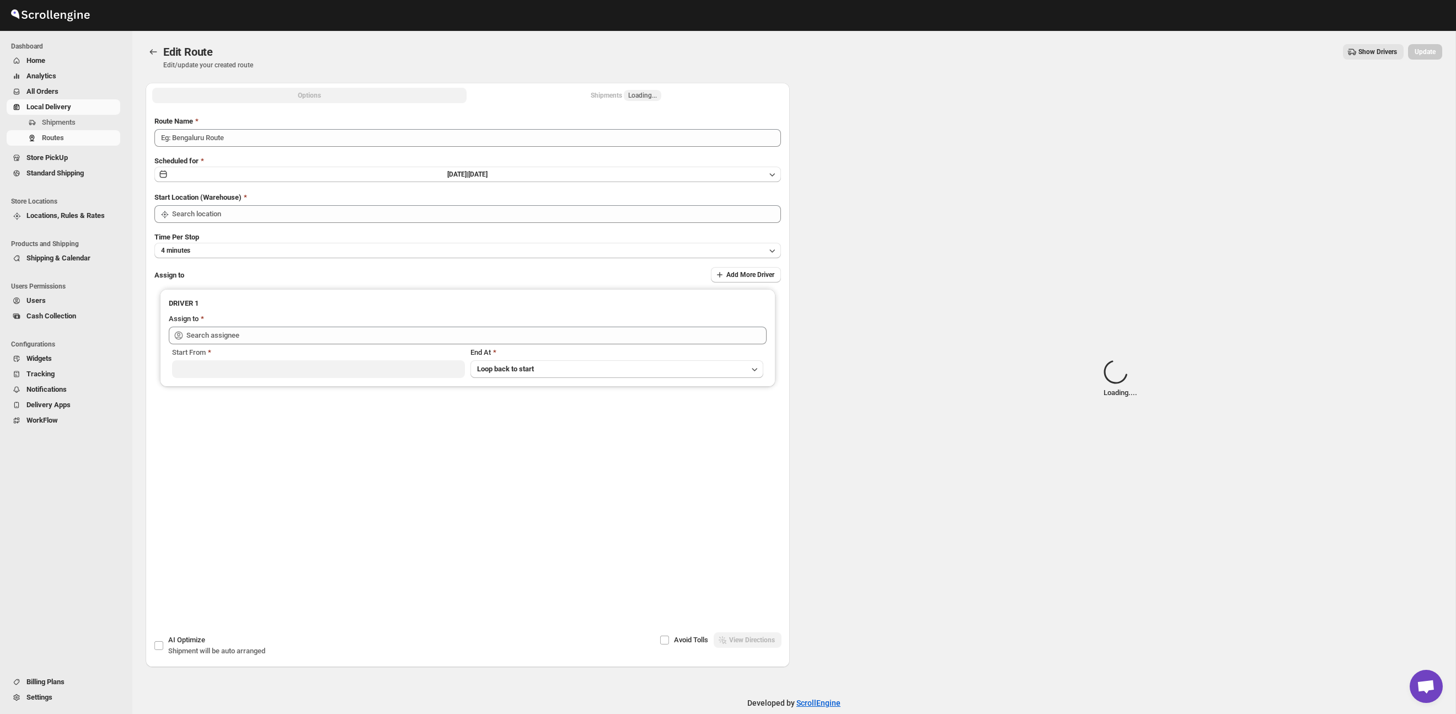
type input "Route - 03/10-0931"
click at [633, 95] on span "Loading..." at bounding box center [642, 95] width 29 height 9
type input "Taller [PERSON_NAME] del [PERSON_NAME][GEOGRAPHIC_DATA]"
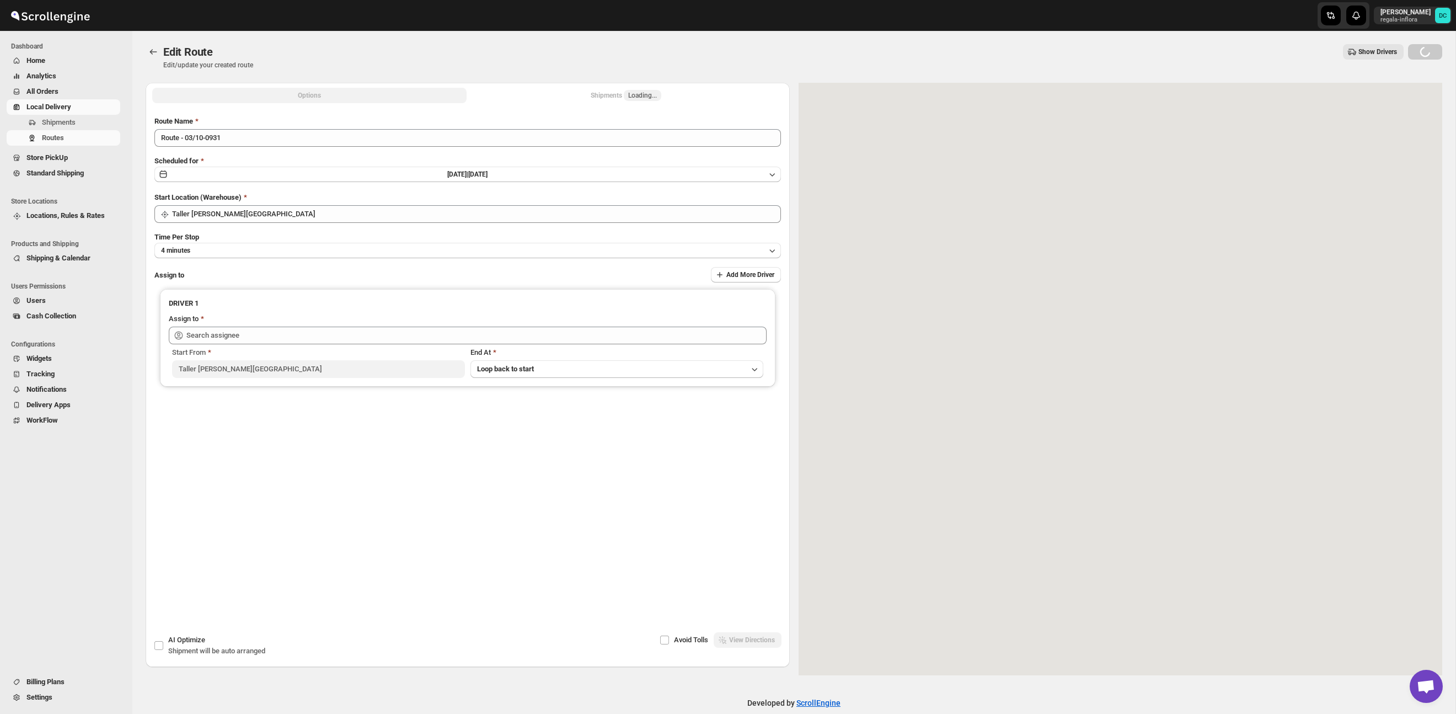
type input "[PERSON_NAME] ([EMAIL_ADDRESS][DOMAIN_NAME])"
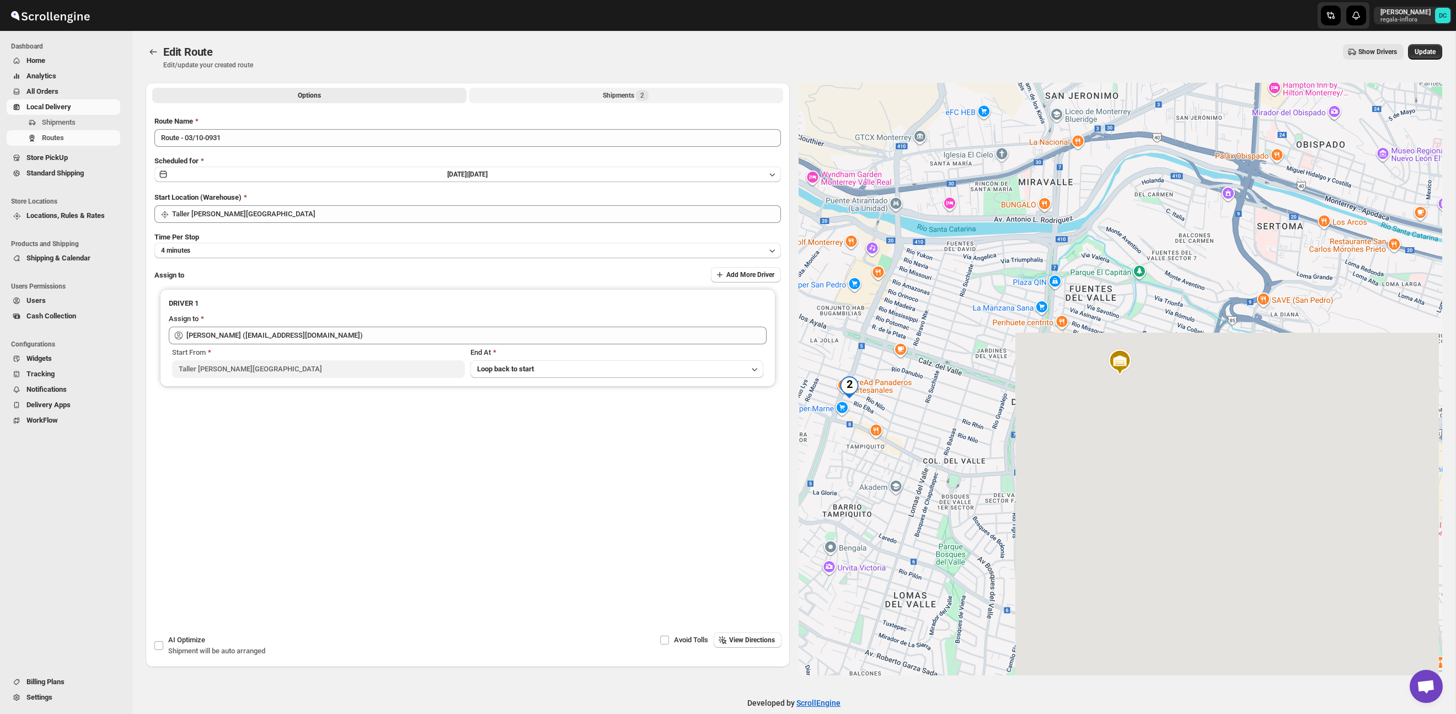
click at [615, 97] on div "Shipments 2" at bounding box center [626, 95] width 46 height 11
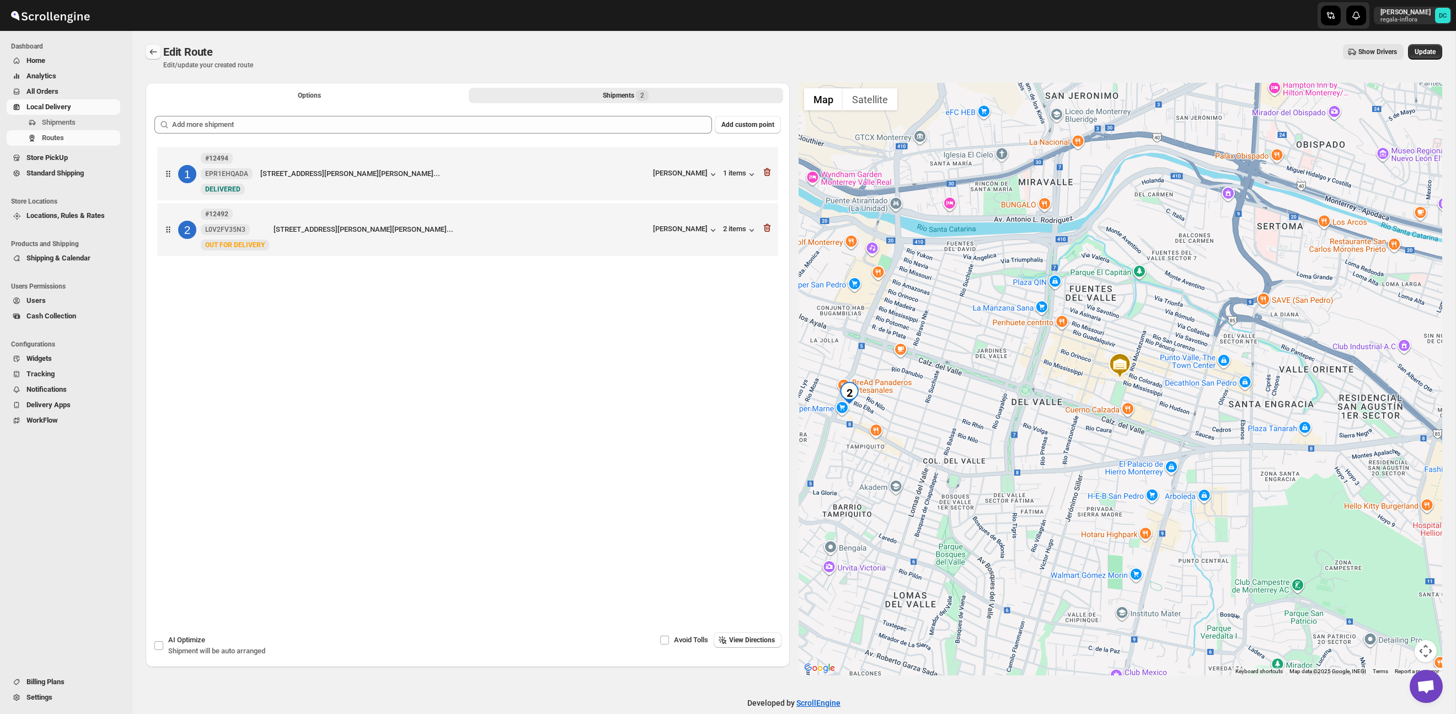
click at [151, 51] on icon "Routes" at bounding box center [153, 51] width 11 height 11
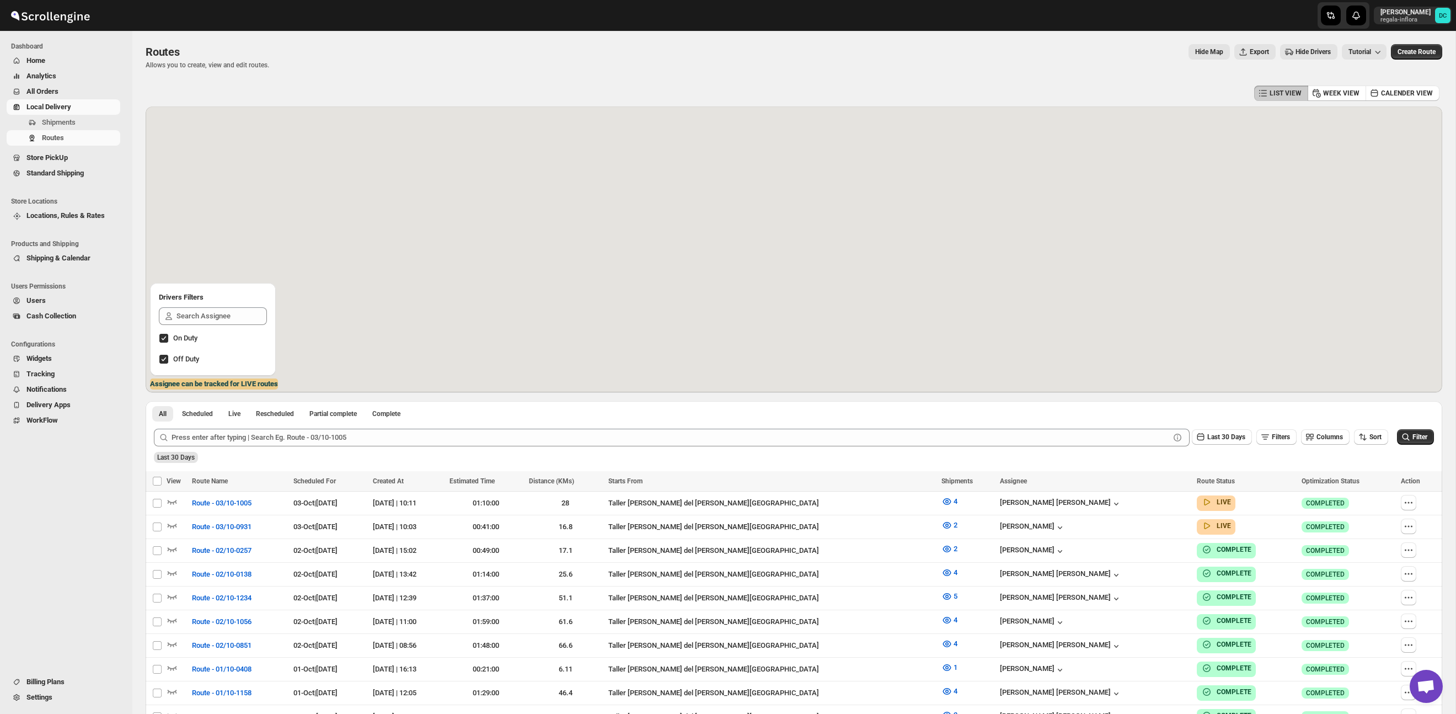
click at [52, 90] on span "All Orders" at bounding box center [42, 91] width 32 height 8
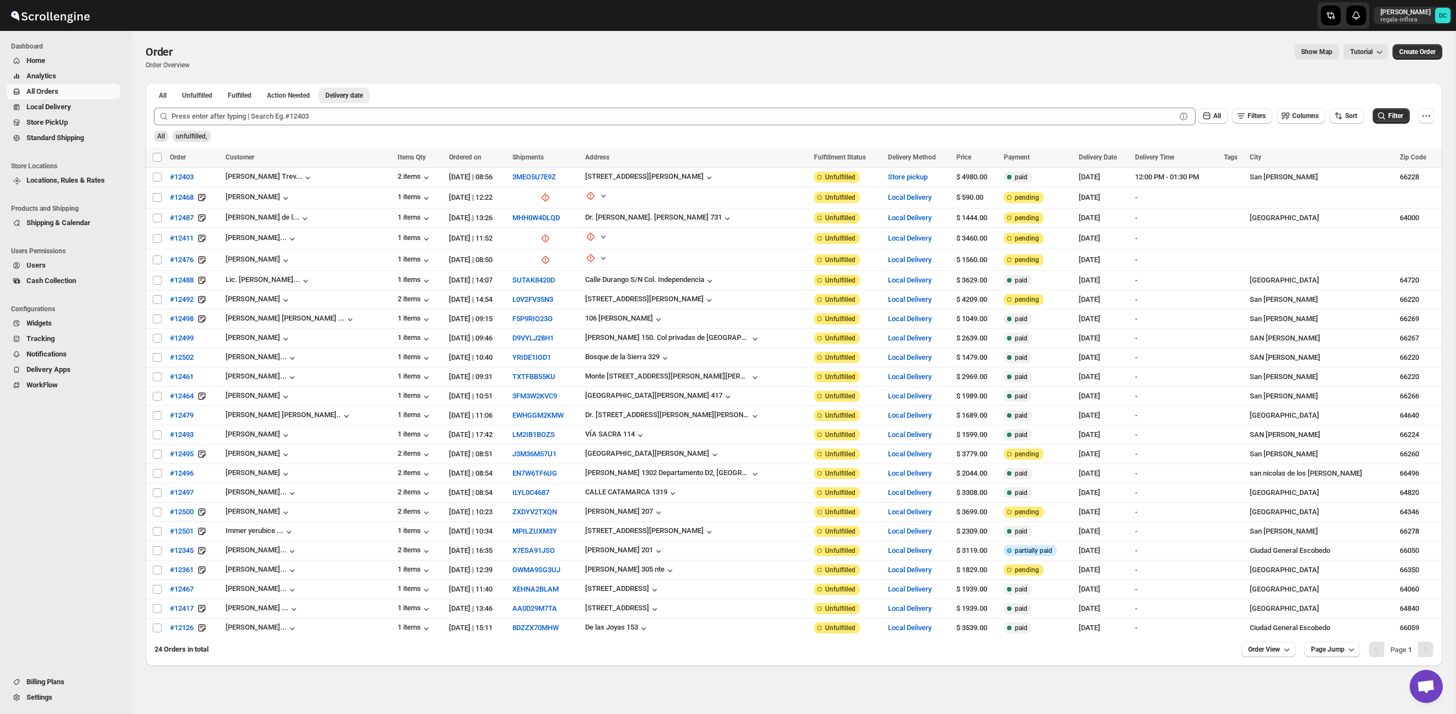
click at [63, 90] on span "All Orders" at bounding box center [72, 91] width 92 height 11
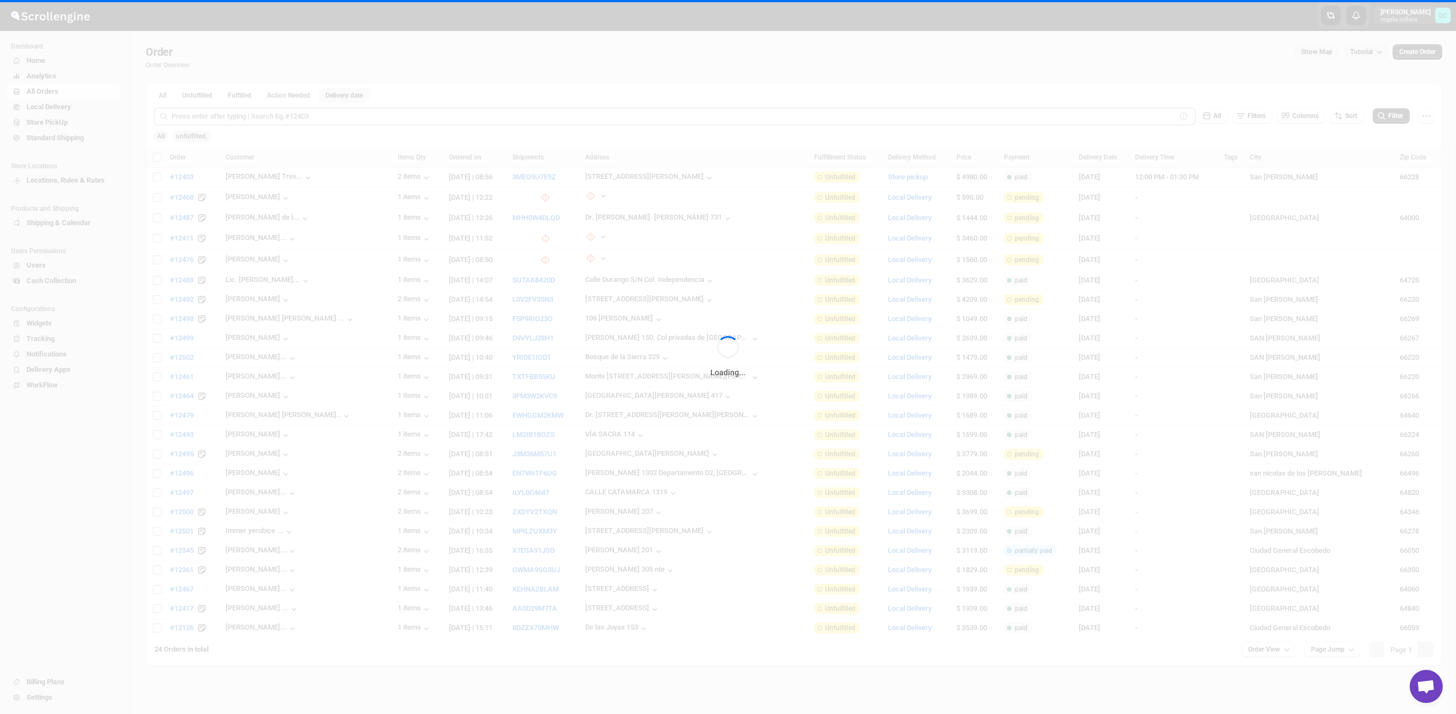
click at [73, 108] on div "Loading..." at bounding box center [728, 357] width 1456 height 714
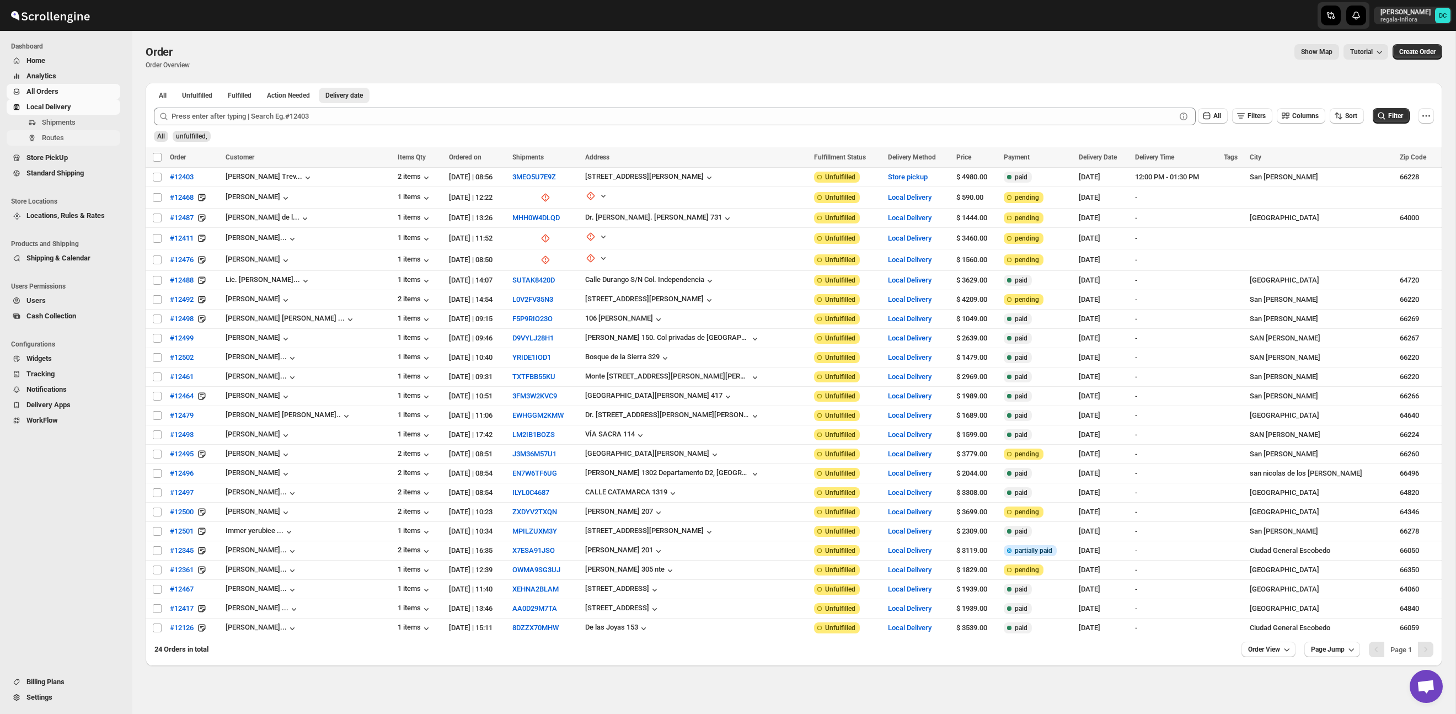
click at [83, 136] on span "Routes" at bounding box center [80, 137] width 76 height 11
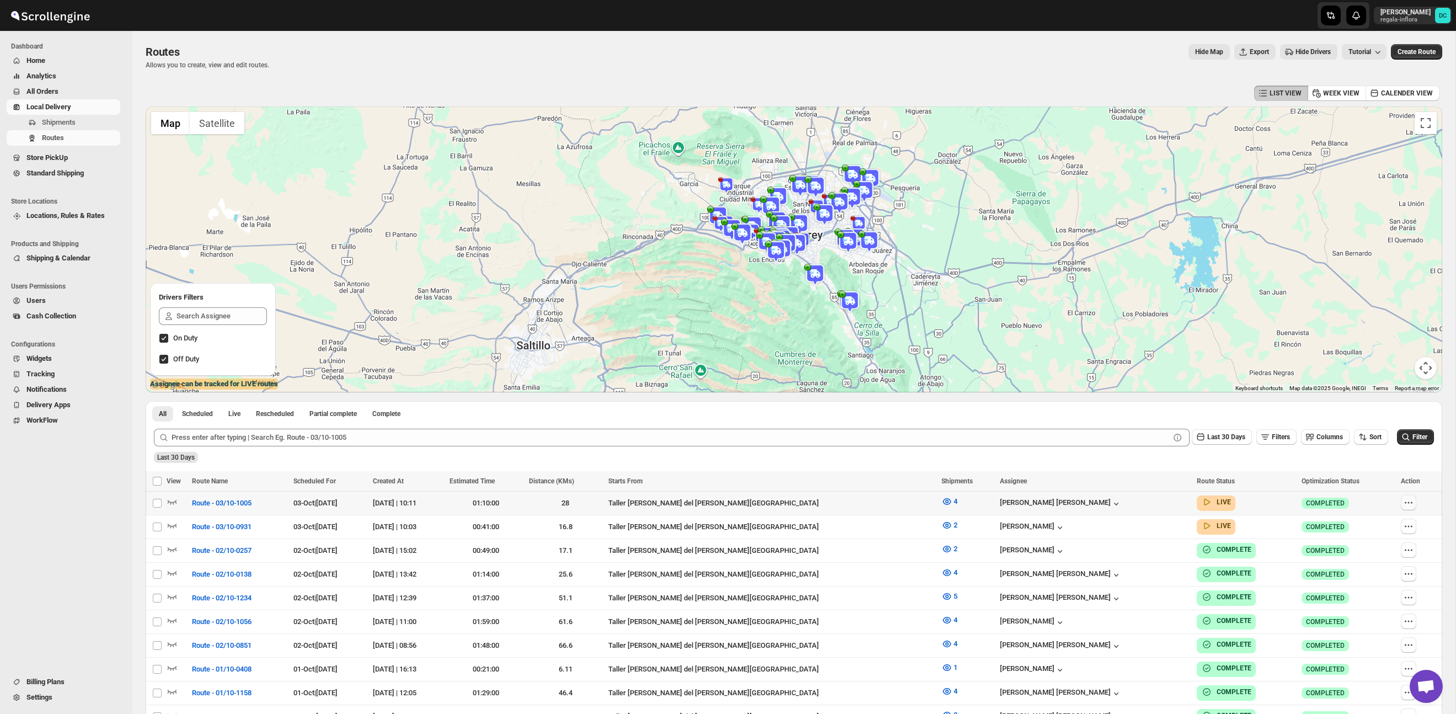
click at [1404, 505] on icon "button" at bounding box center [1408, 502] width 11 height 11
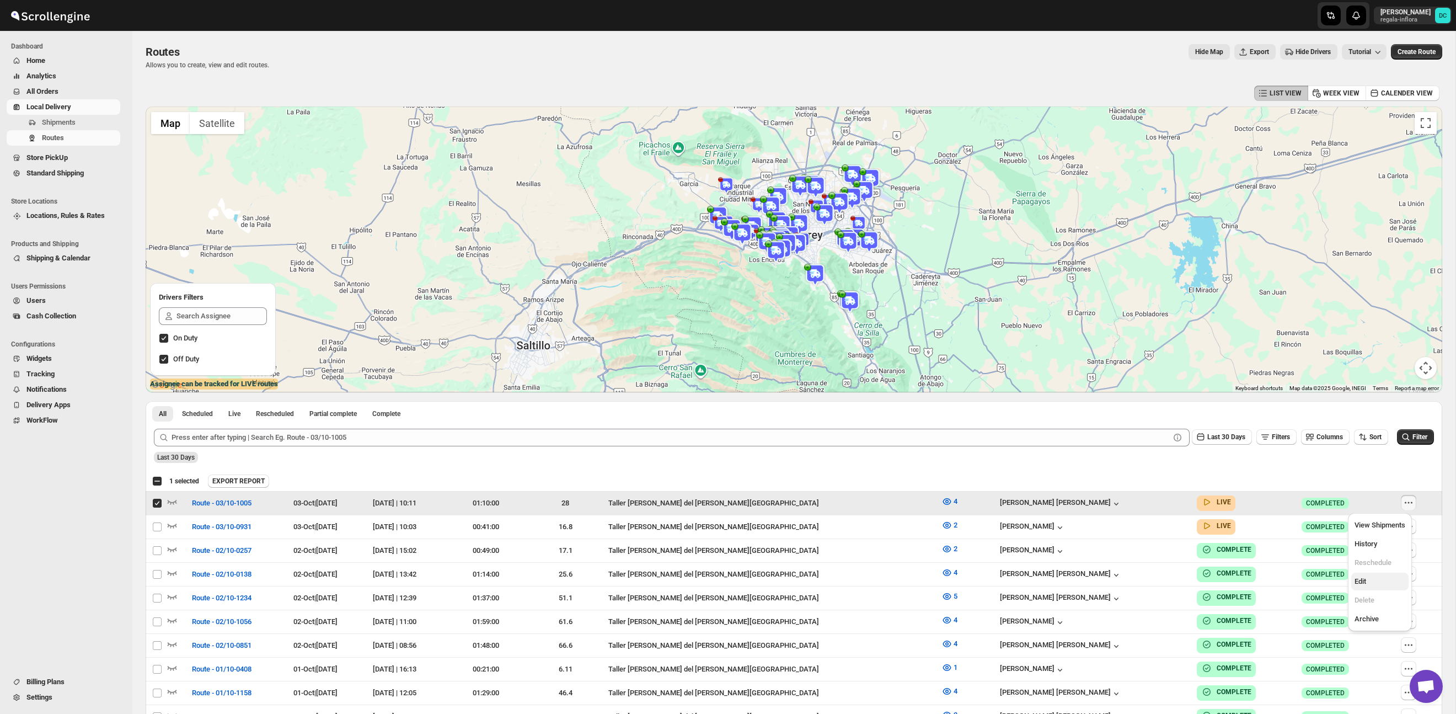
click at [1377, 587] on button "Edit" at bounding box center [1380, 582] width 57 height 18
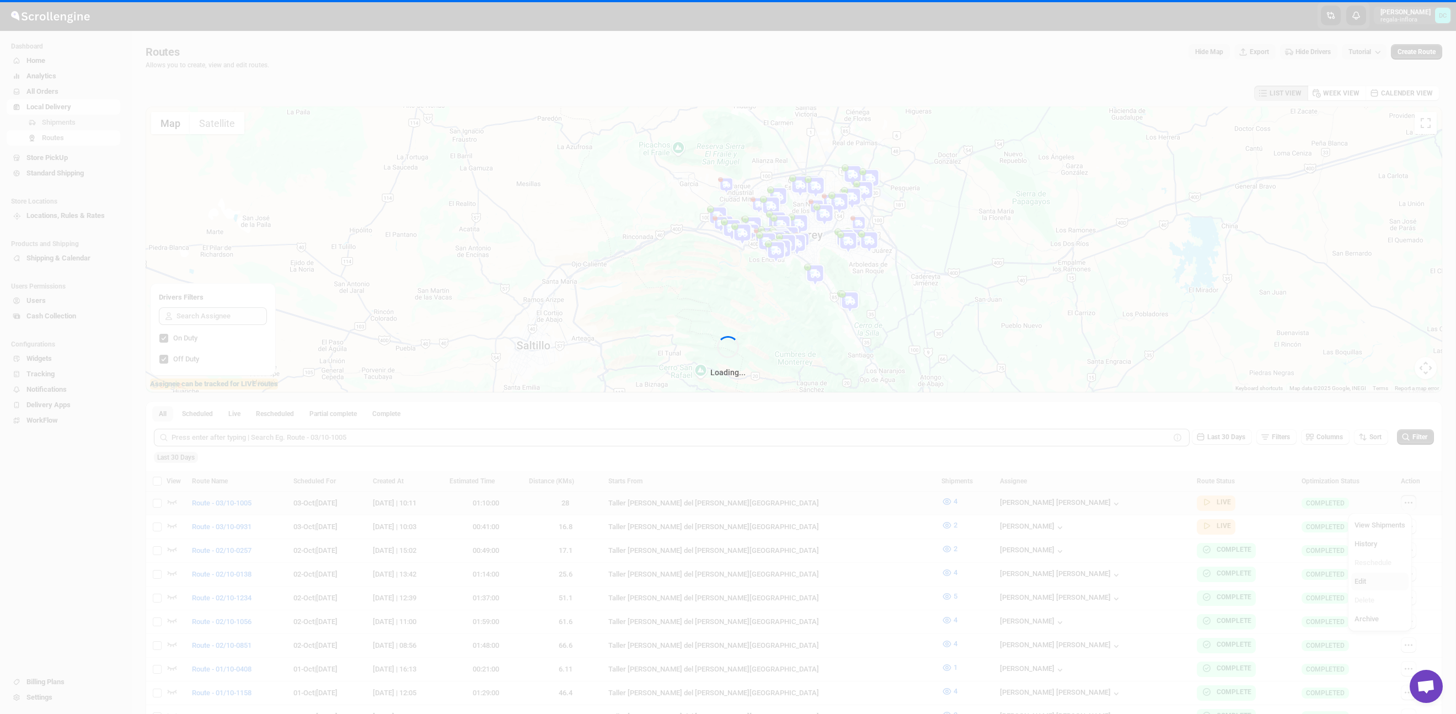
checkbox input "false"
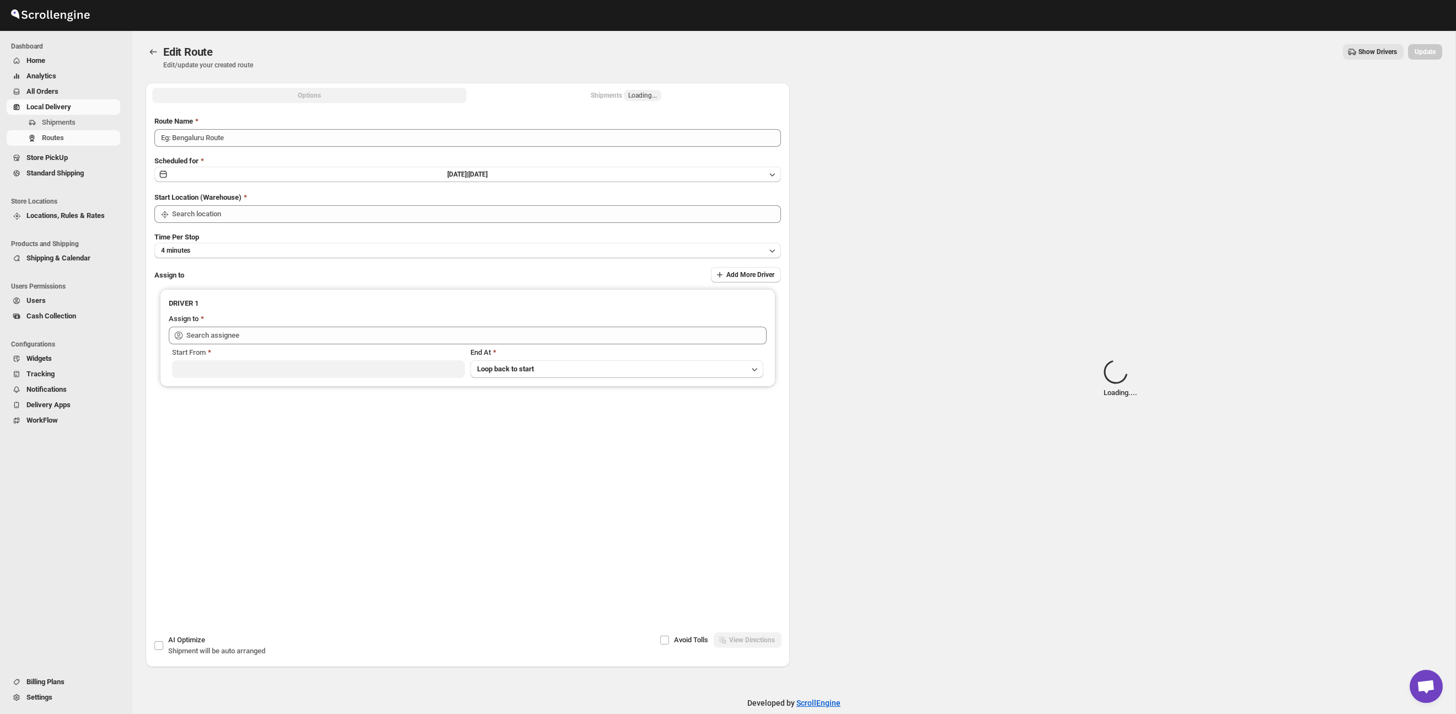
type input "Route - 03/10-1005"
type input "Taller [PERSON_NAME] del [PERSON_NAME][GEOGRAPHIC_DATA]"
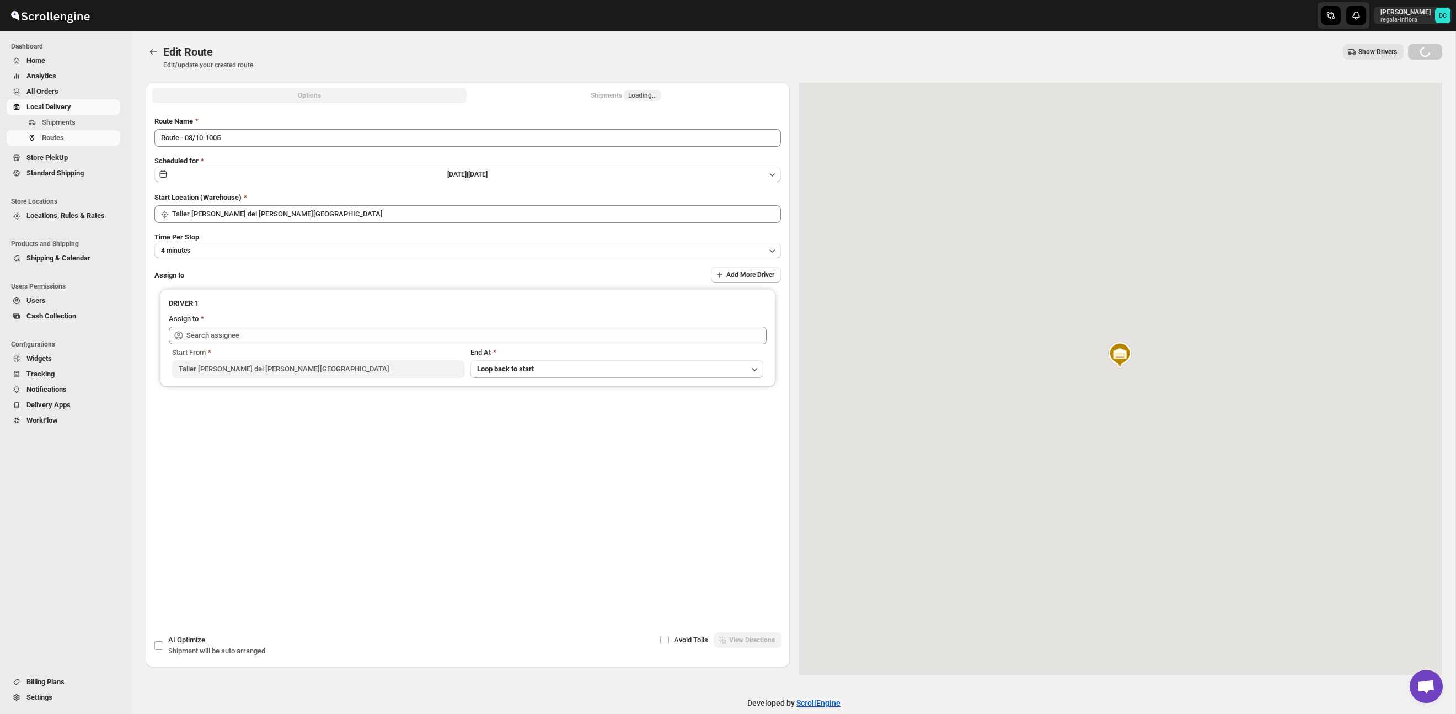
type input "[PERSON_NAME] [PERSON_NAME] ([EMAIL_ADDRESS][DOMAIN_NAME])"
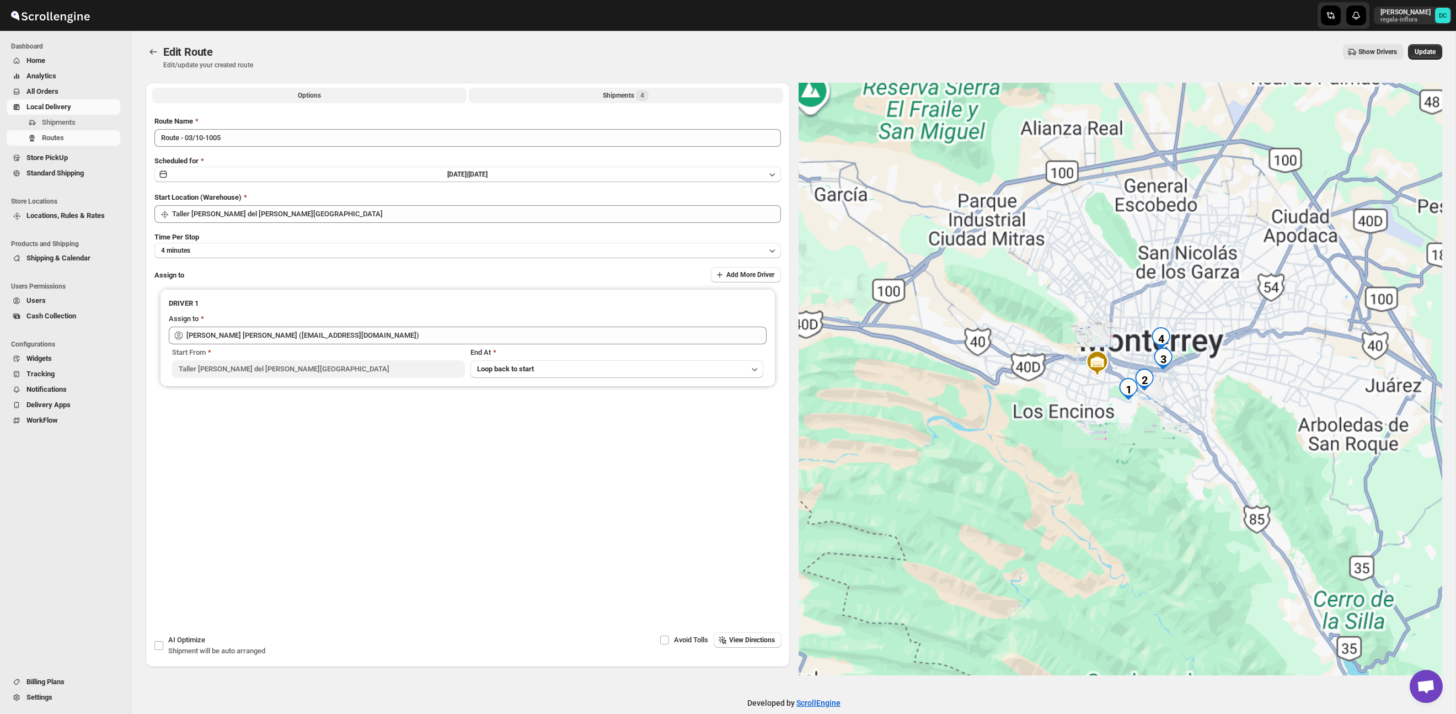
click at [638, 98] on span "4" at bounding box center [642, 95] width 13 height 11
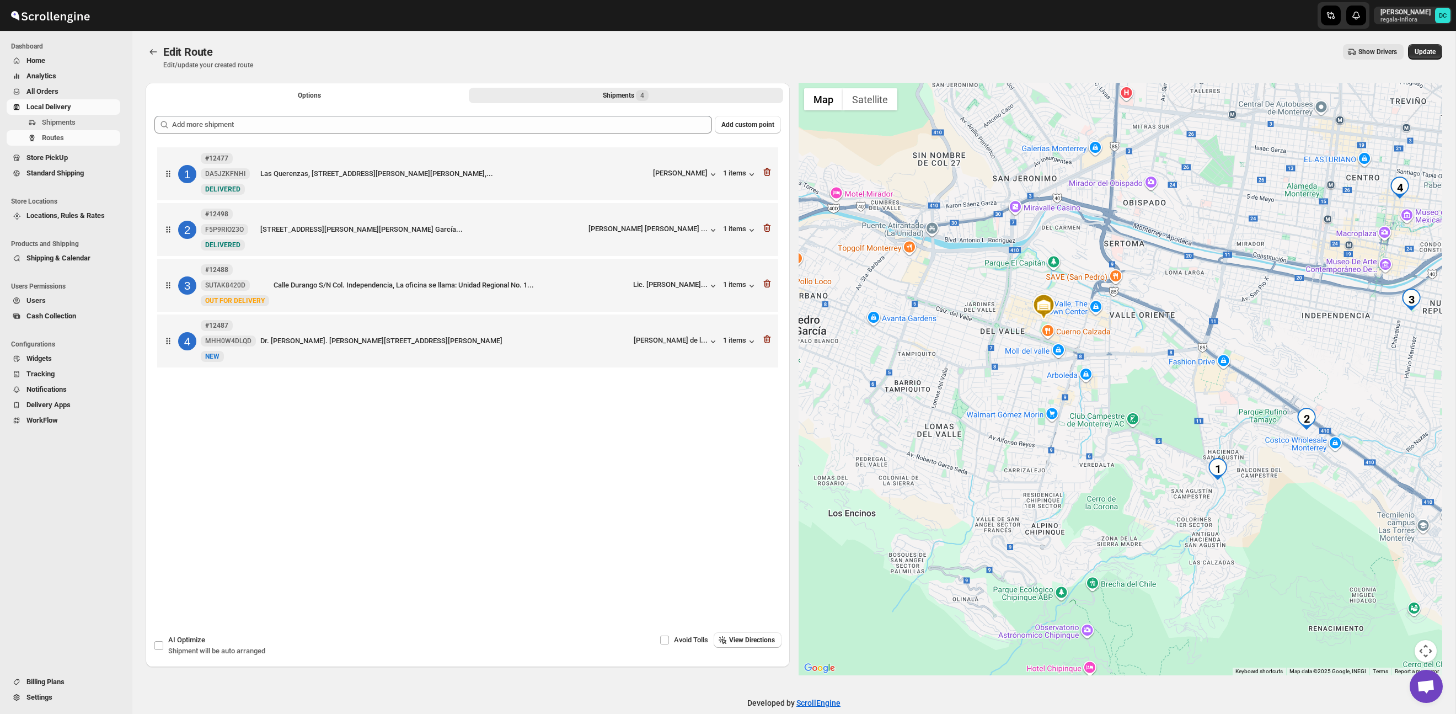
drag, startPoint x: 1326, startPoint y: 530, endPoint x: 1237, endPoint y: 458, distance: 113.8
click at [1243, 466] on div at bounding box center [1121, 379] width 644 height 592
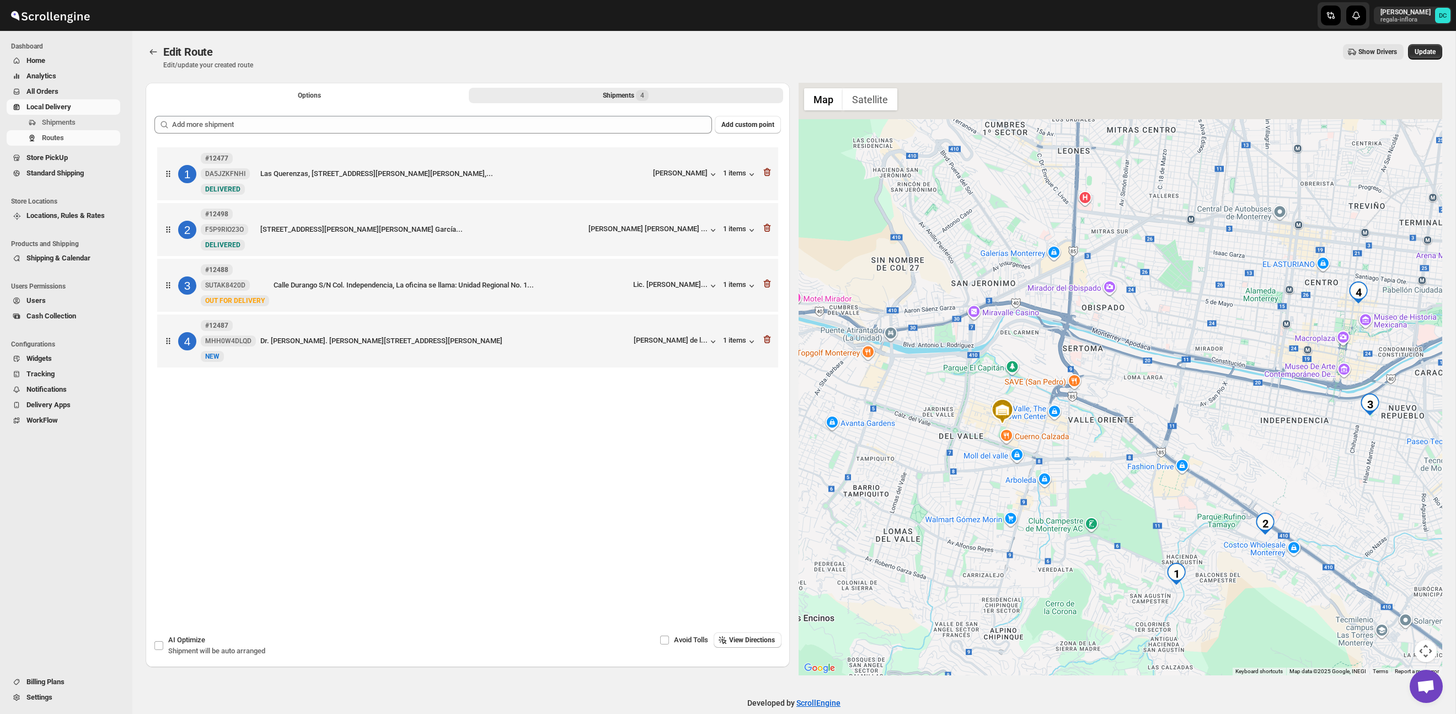
drag, startPoint x: 1162, startPoint y: 403, endPoint x: 1133, endPoint y: 493, distance: 94.6
click at [1131, 495] on div at bounding box center [1121, 379] width 644 height 592
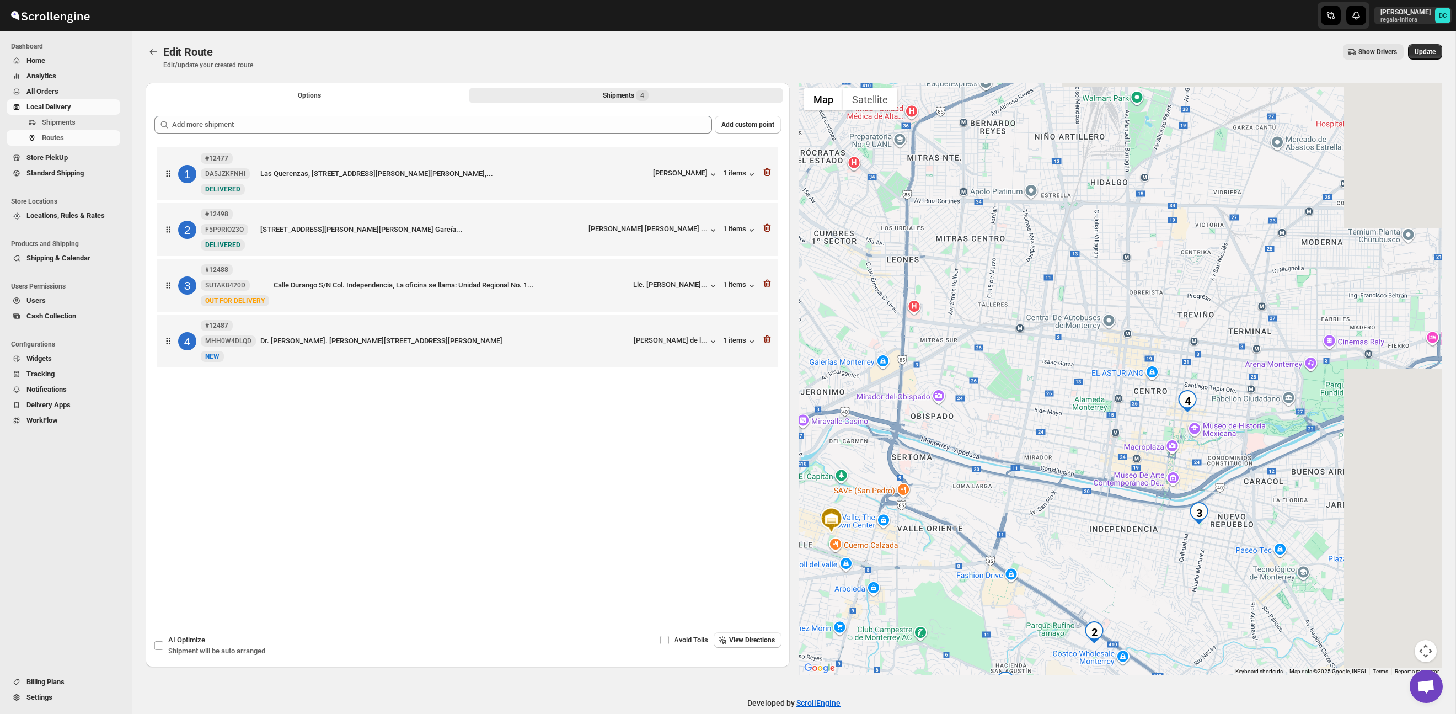
drag, startPoint x: 1253, startPoint y: 386, endPoint x: 1102, endPoint y: 427, distance: 157.2
click at [1102, 427] on div at bounding box center [1121, 379] width 644 height 592
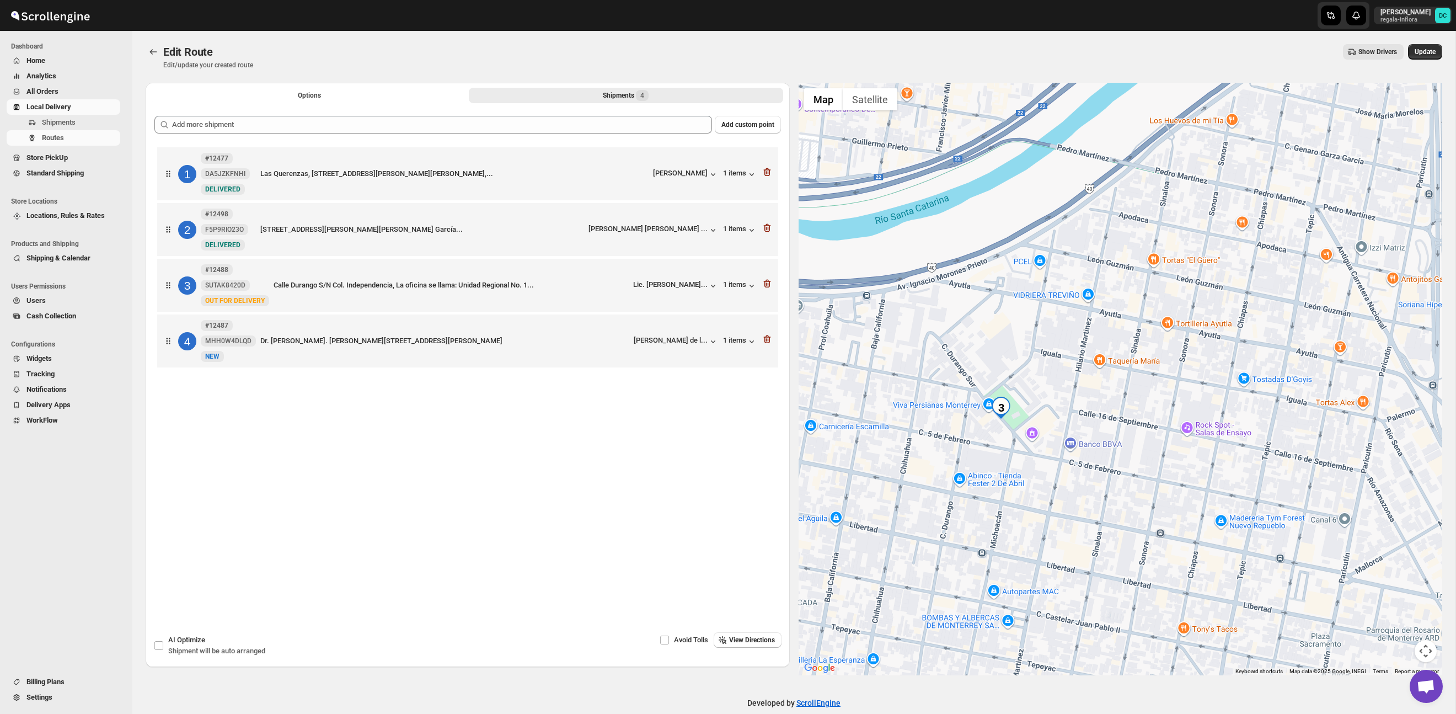
drag, startPoint x: 1017, startPoint y: 449, endPoint x: 1096, endPoint y: 453, distance: 79.0
click at [1094, 453] on div at bounding box center [1121, 379] width 644 height 592
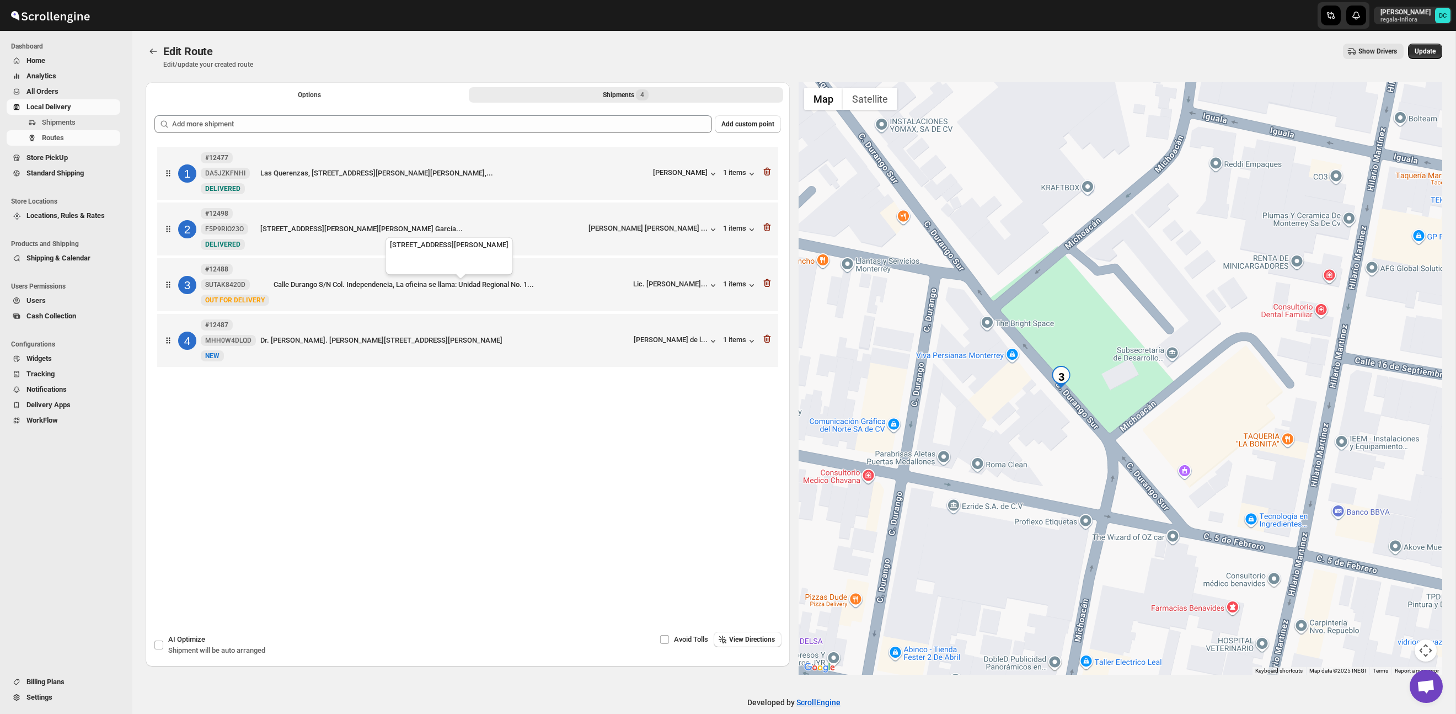
scroll to position [3, 0]
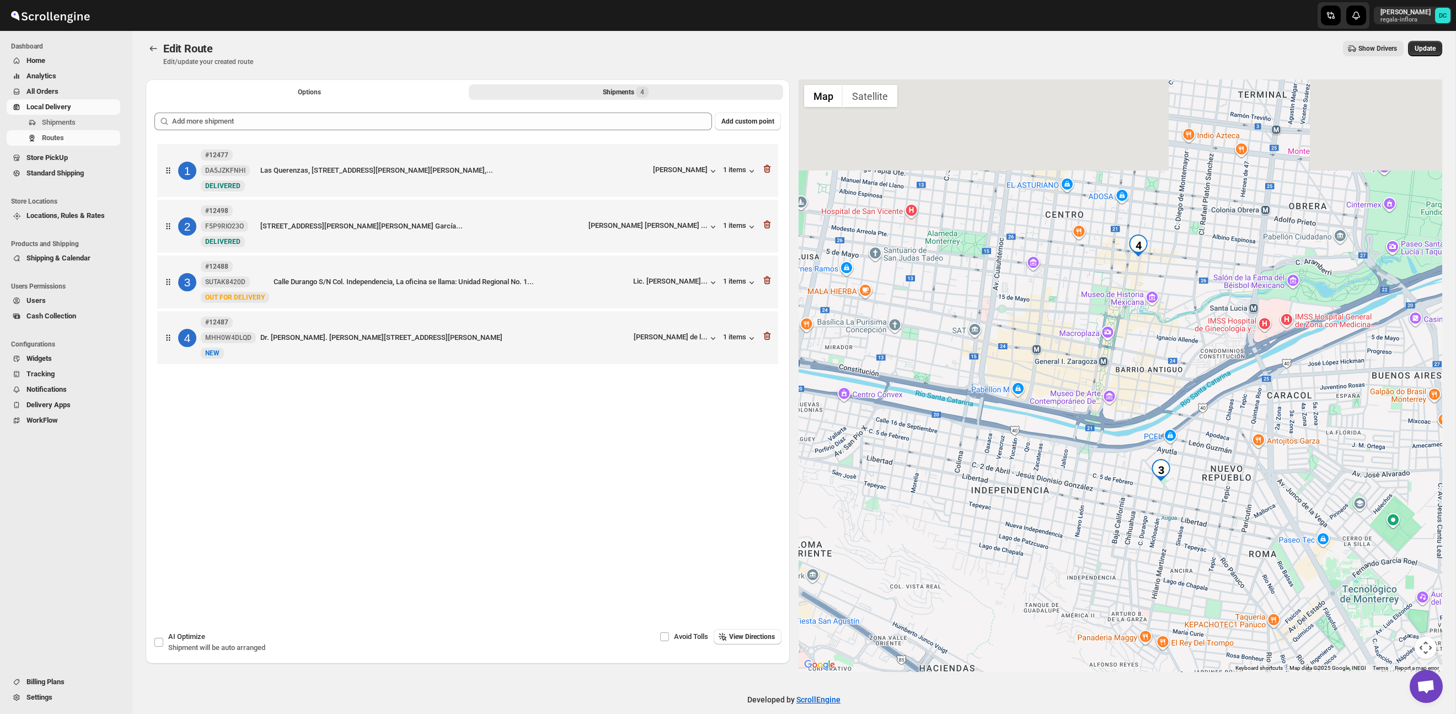
drag, startPoint x: 1166, startPoint y: 355, endPoint x: 1166, endPoint y: 416, distance: 60.7
click at [1166, 416] on div at bounding box center [1121, 375] width 644 height 592
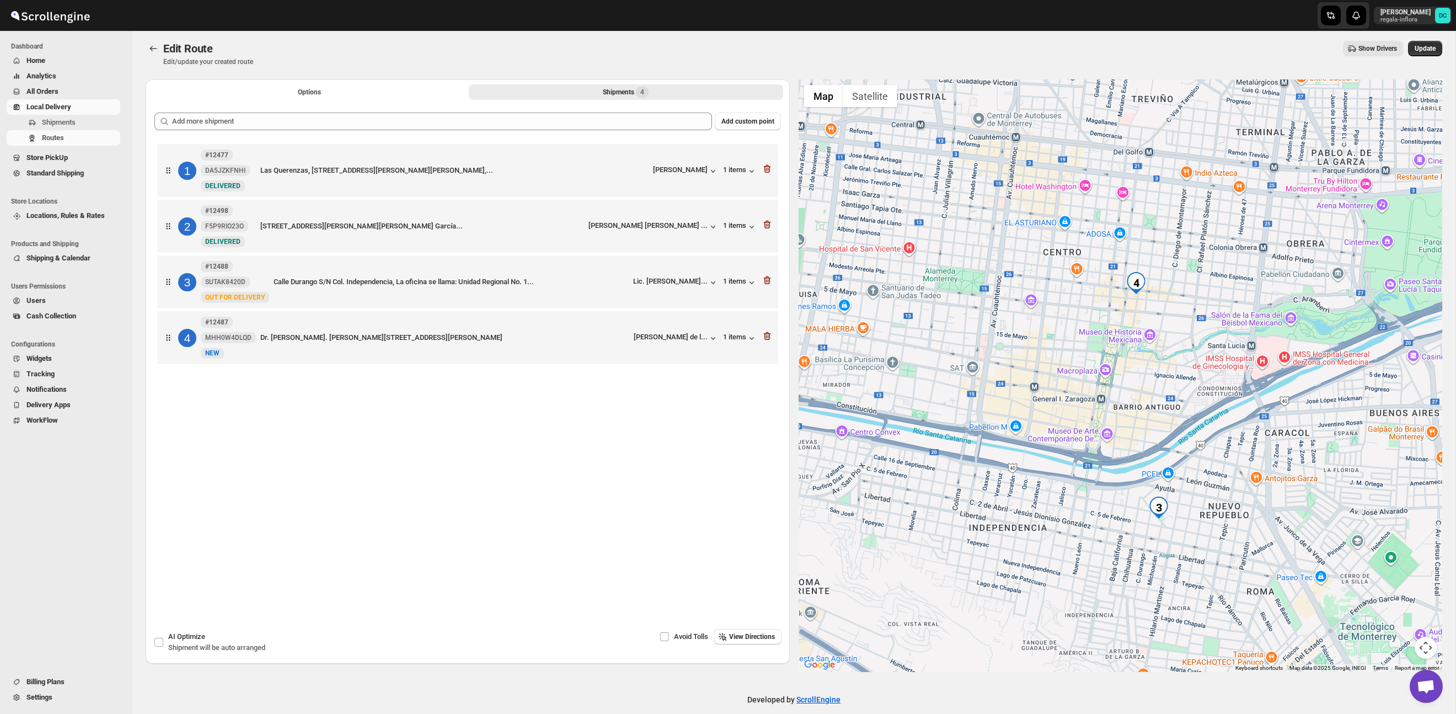
drag, startPoint x: 1161, startPoint y: 311, endPoint x: 1158, endPoint y: 351, distance: 40.4
click at [1158, 351] on div at bounding box center [1121, 375] width 644 height 592
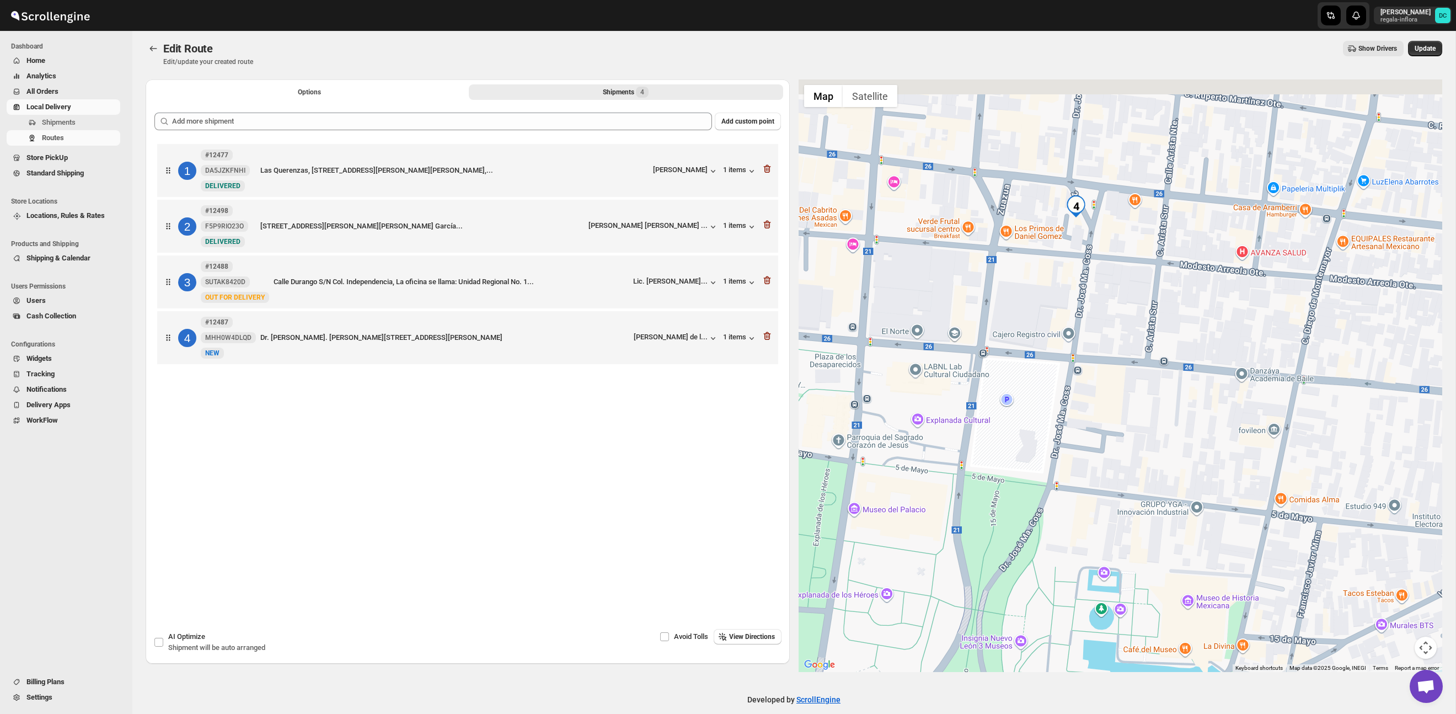
drag, startPoint x: 1069, startPoint y: 245, endPoint x: 1112, endPoint y: 358, distance: 121.2
click at [1113, 395] on div at bounding box center [1121, 375] width 644 height 592
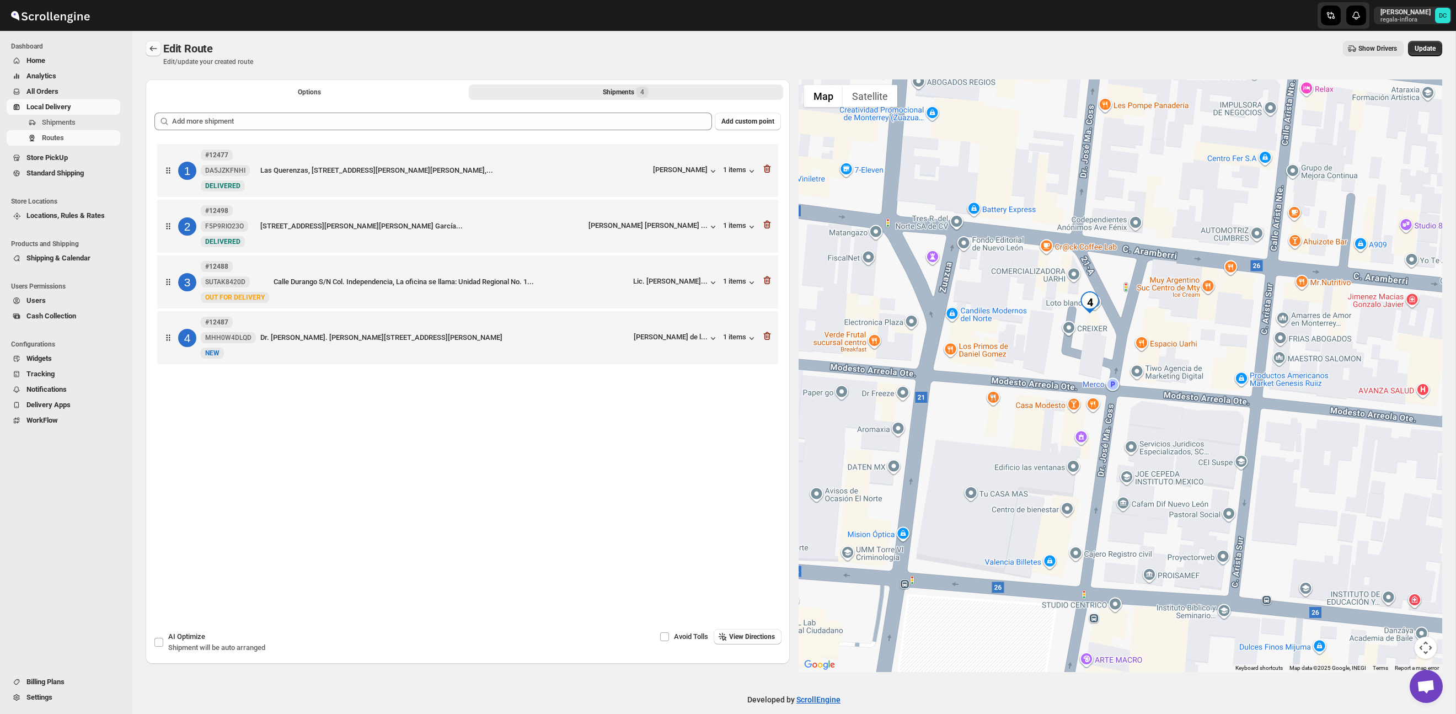
click at [154, 45] on icon "Routes" at bounding box center [153, 48] width 11 height 11
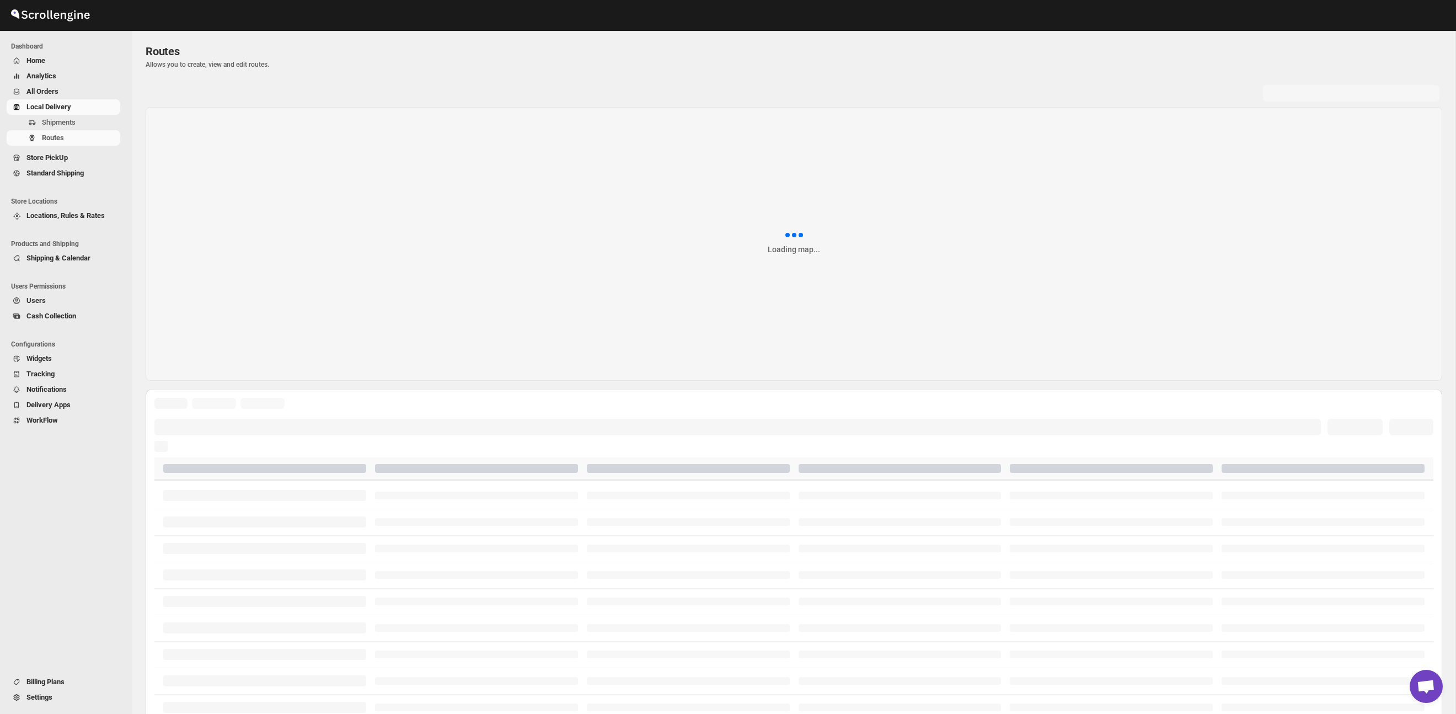
scroll to position [2, 0]
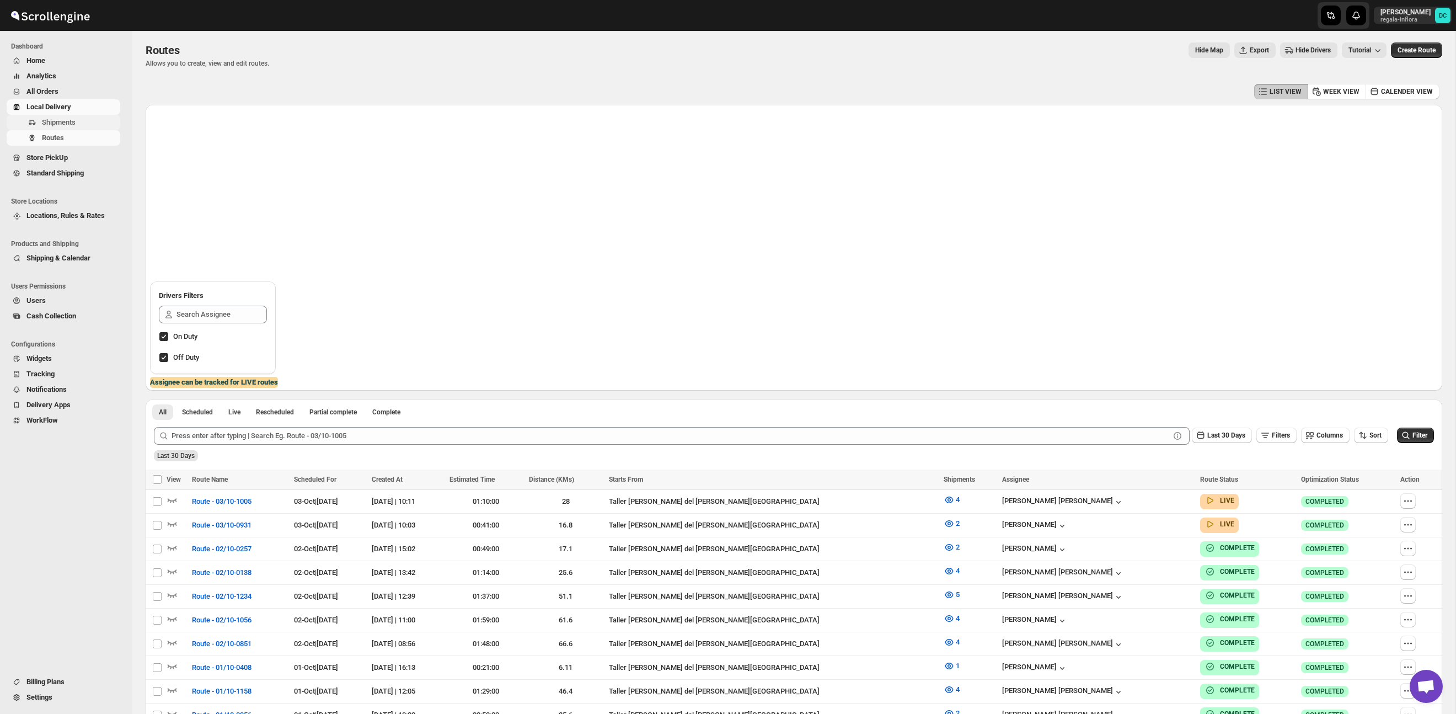
click at [76, 121] on span "Shipments" at bounding box center [59, 122] width 34 height 8
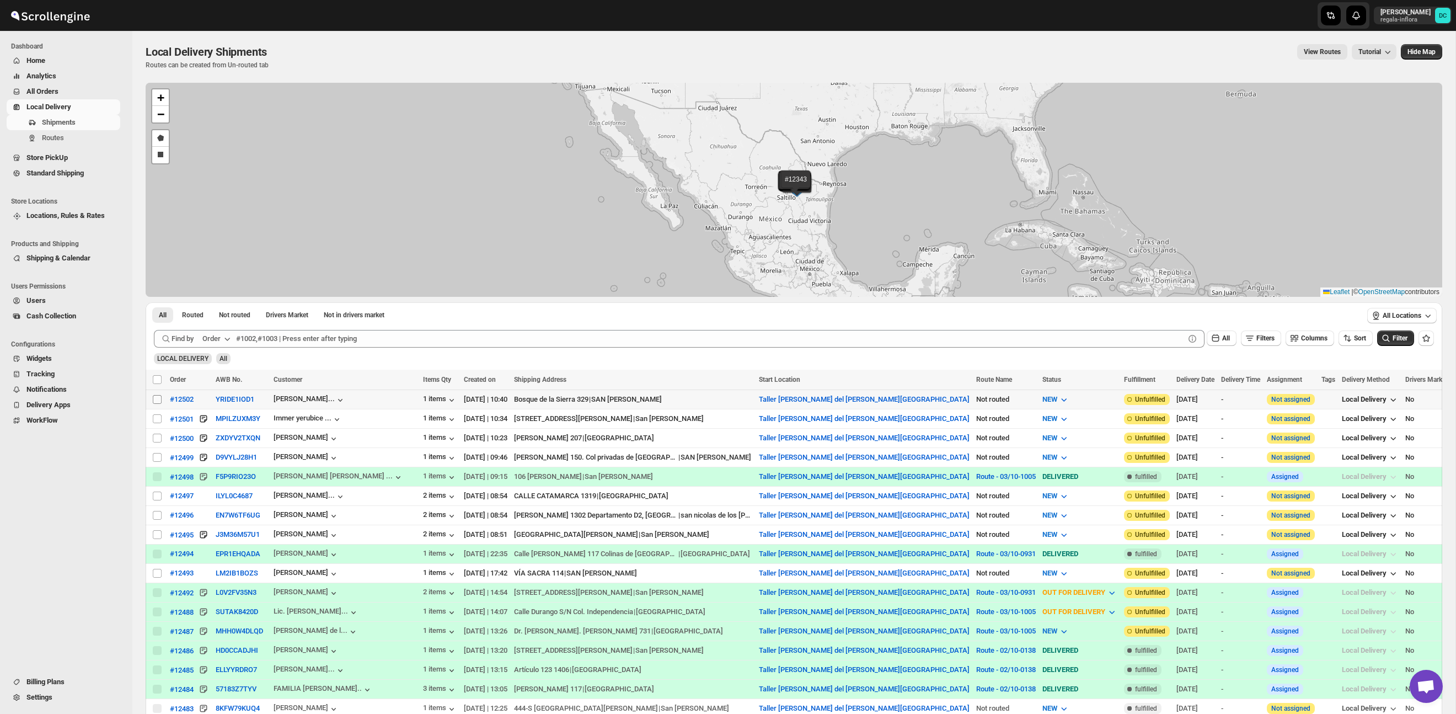
click at [158, 399] on input "Select shipment" at bounding box center [157, 399] width 9 height 9
checkbox input "true"
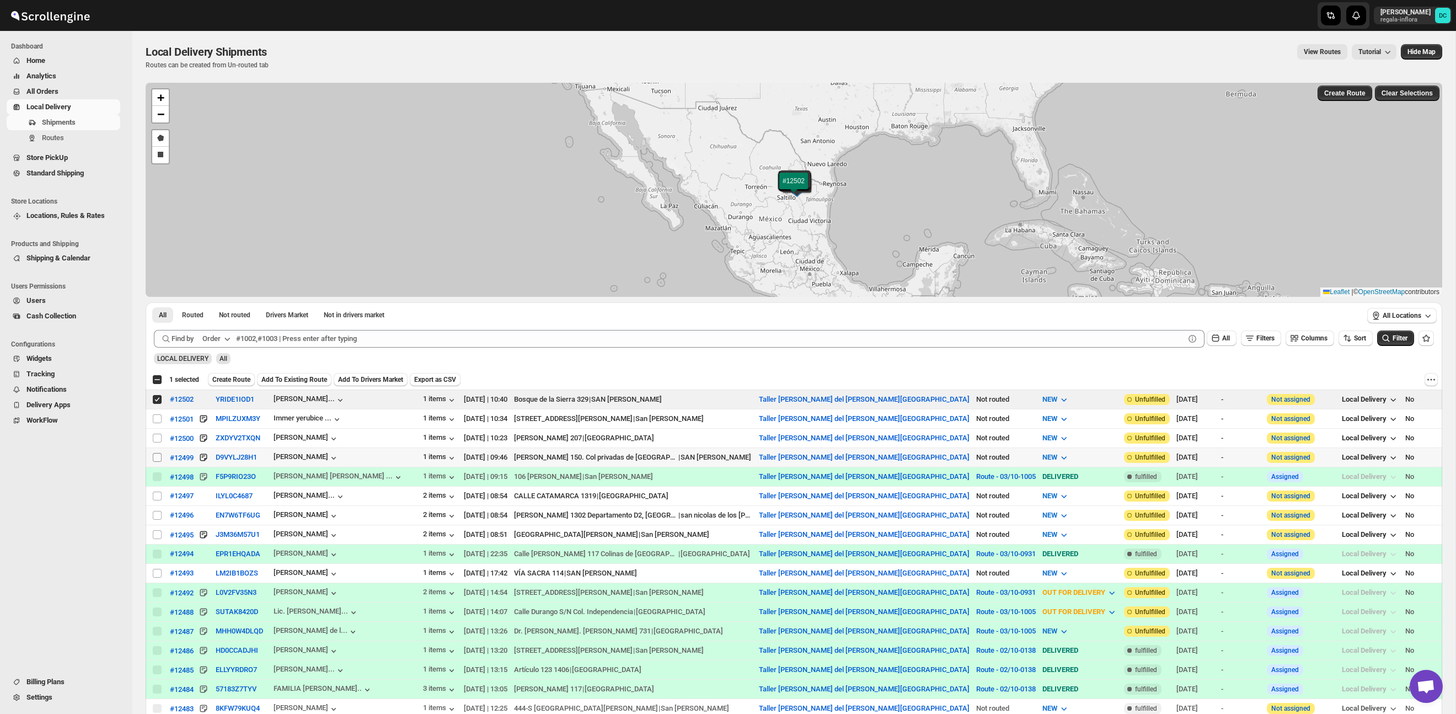
click at [154, 460] on input "Select shipment" at bounding box center [157, 457] width 9 height 9
checkbox input "true"
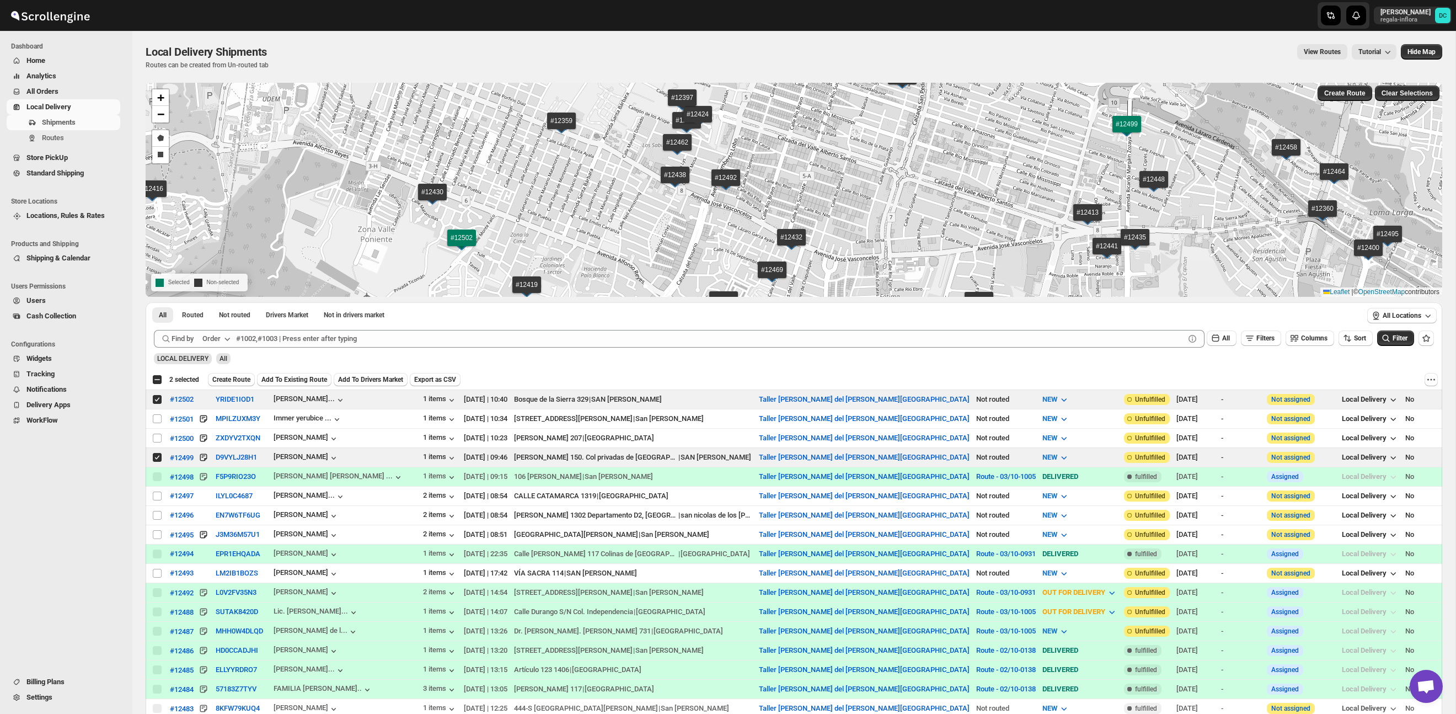
click at [244, 386] on button "Create Route" at bounding box center [231, 379] width 47 height 13
click at [244, 378] on div "Create Route" at bounding box center [231, 379] width 47 height 13
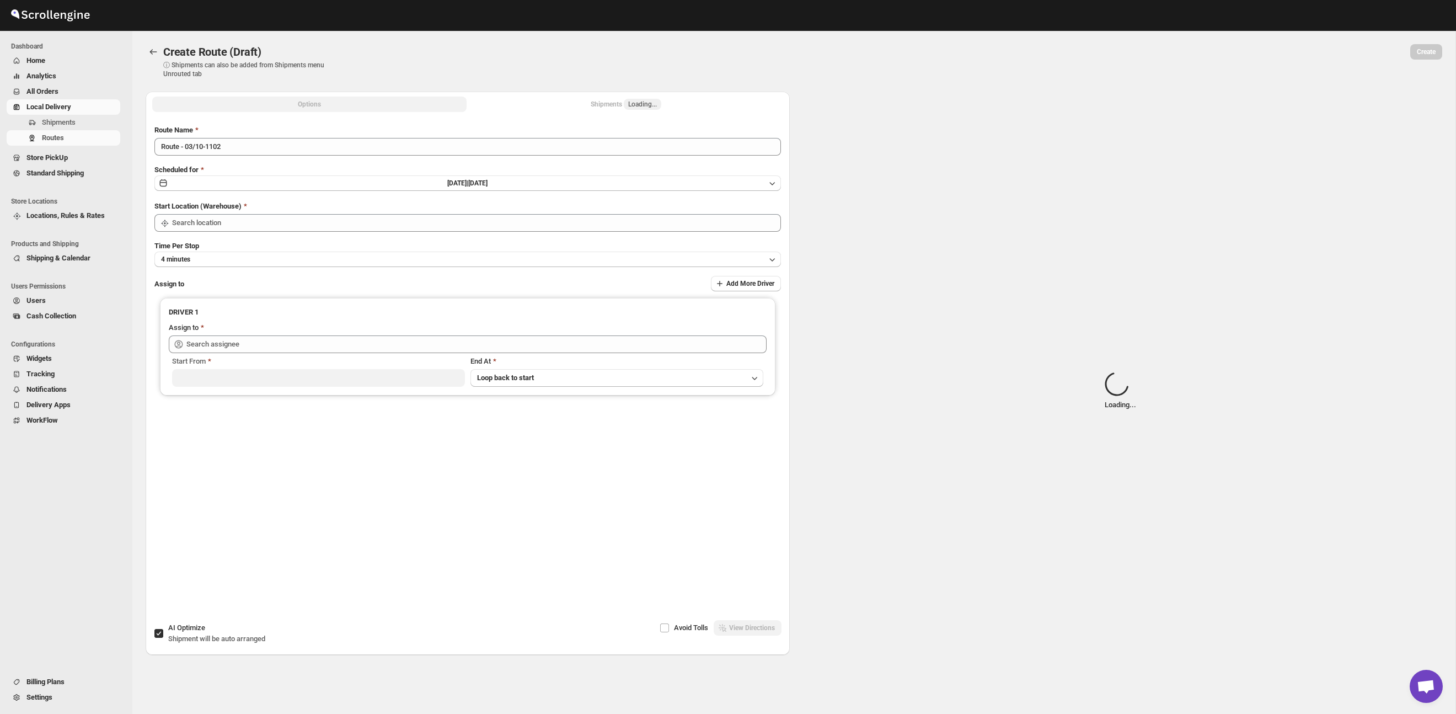
type input "Route - 03/10-1102"
type input "Taller [PERSON_NAME] del [PERSON_NAME][GEOGRAPHIC_DATA]"
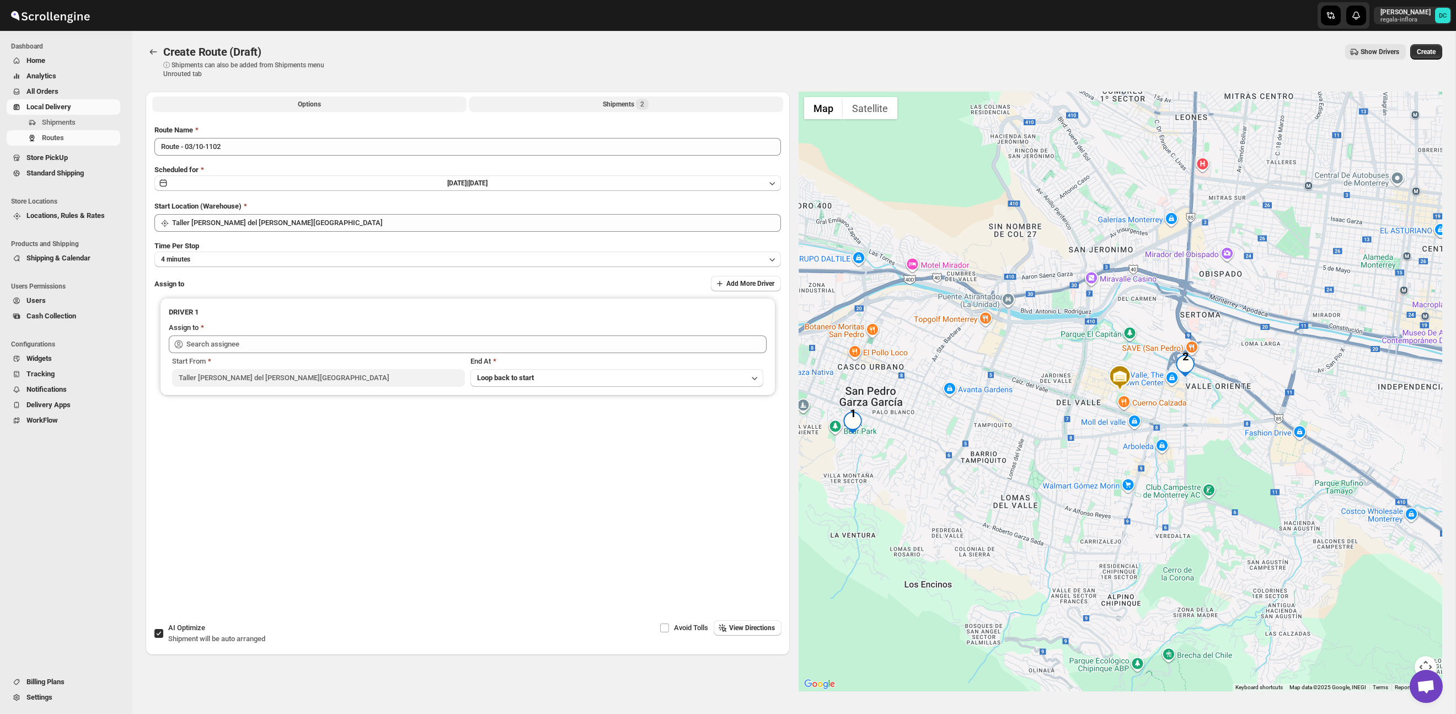
click at [654, 106] on button "Shipments 2" at bounding box center [626, 104] width 314 height 15
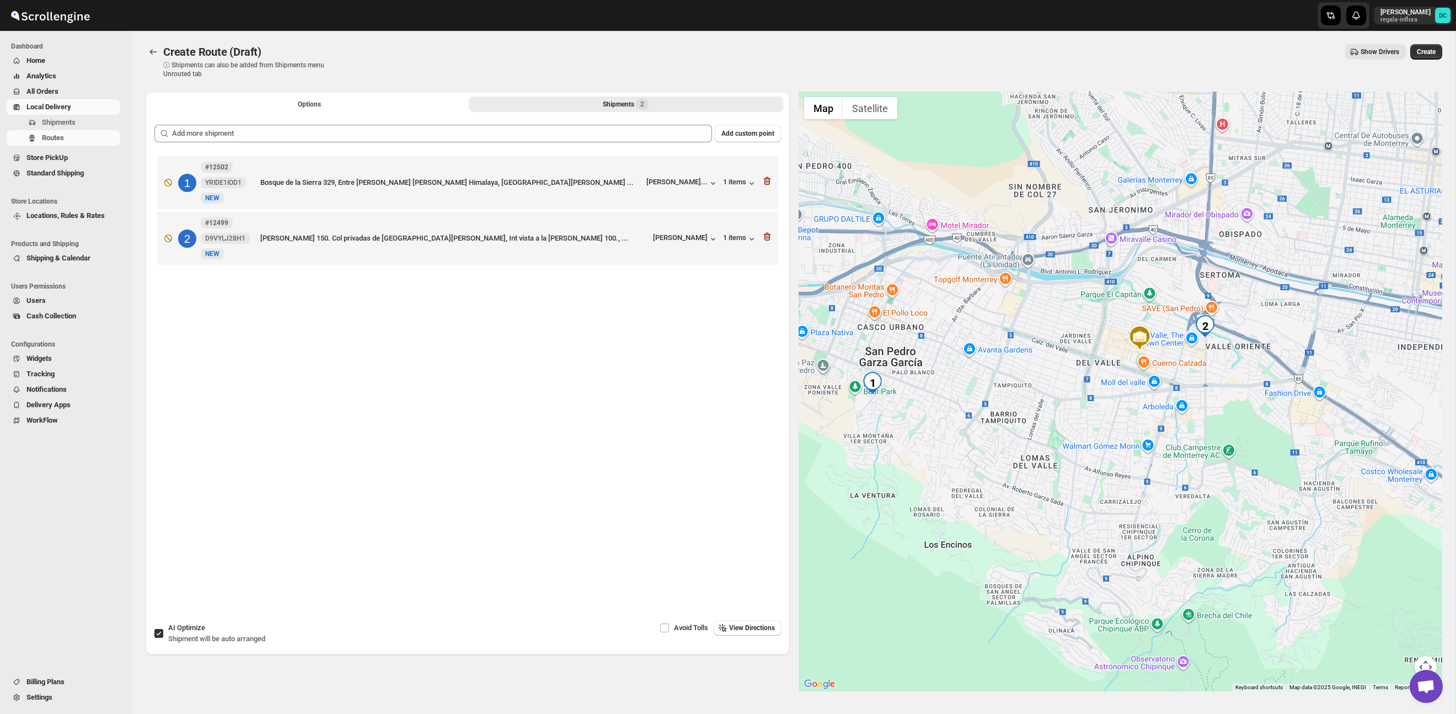
drag, startPoint x: 1167, startPoint y: 479, endPoint x: 1181, endPoint y: 436, distance: 44.5
click at [1188, 437] on div at bounding box center [1121, 392] width 644 height 600
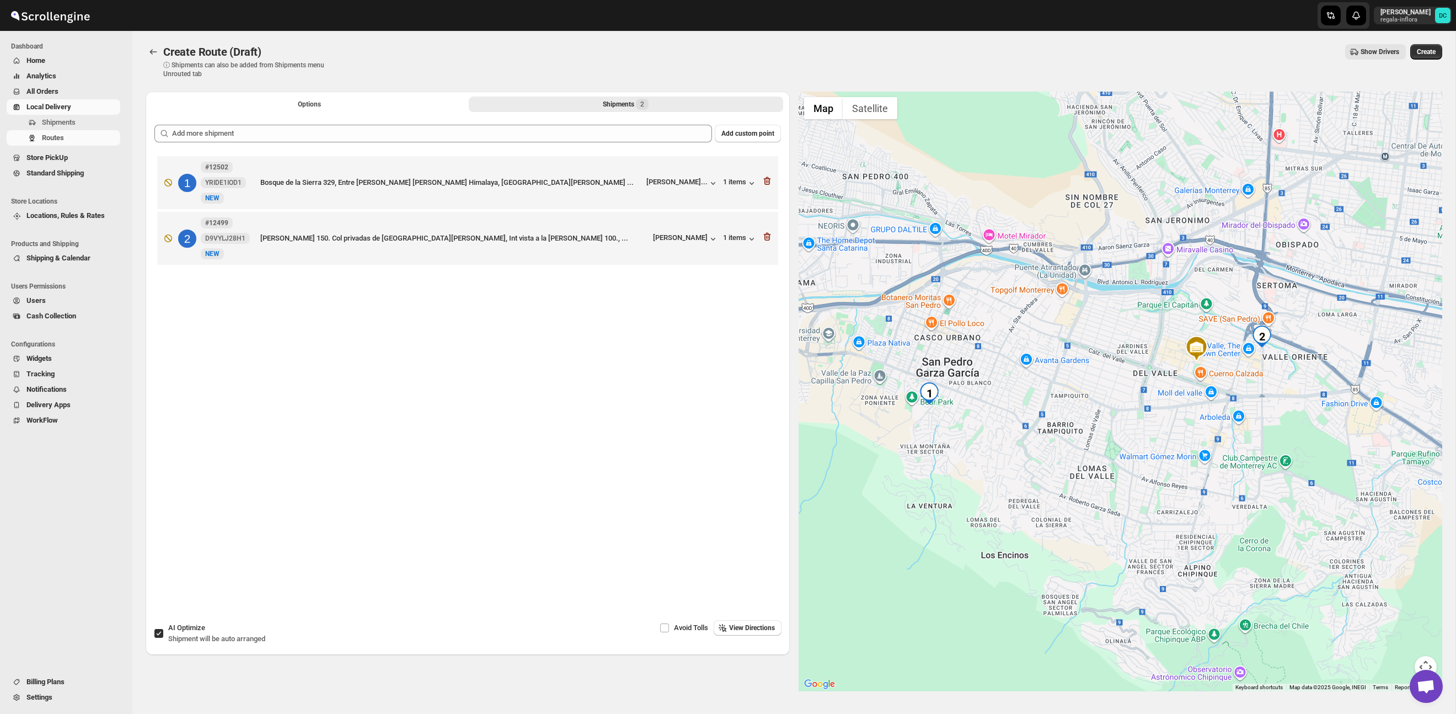
drag, startPoint x: 1111, startPoint y: 418, endPoint x: 1169, endPoint y: 430, distance: 59.7
click at [1169, 430] on div at bounding box center [1121, 392] width 644 height 600
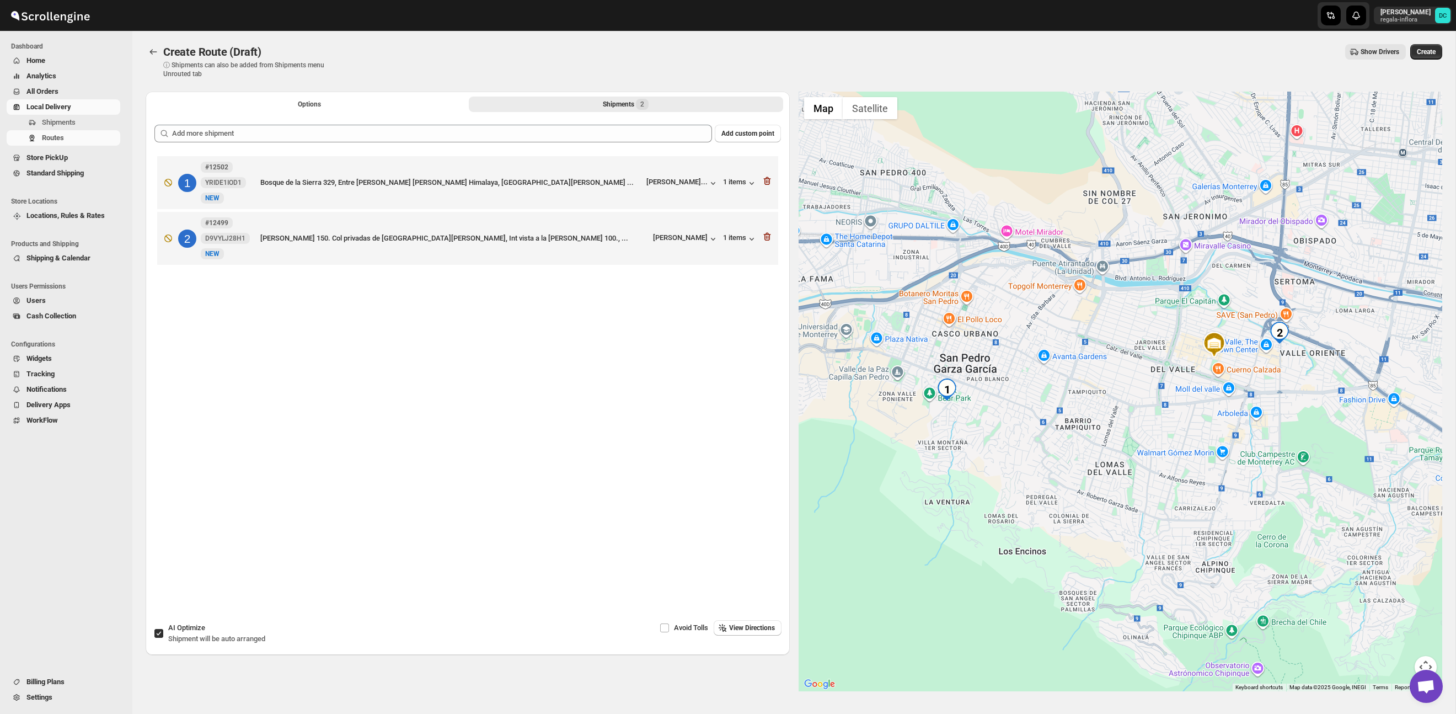
drag, startPoint x: 972, startPoint y: 428, endPoint x: 980, endPoint y: 426, distance: 8.3
click at [980, 426] on div at bounding box center [1121, 392] width 644 height 600
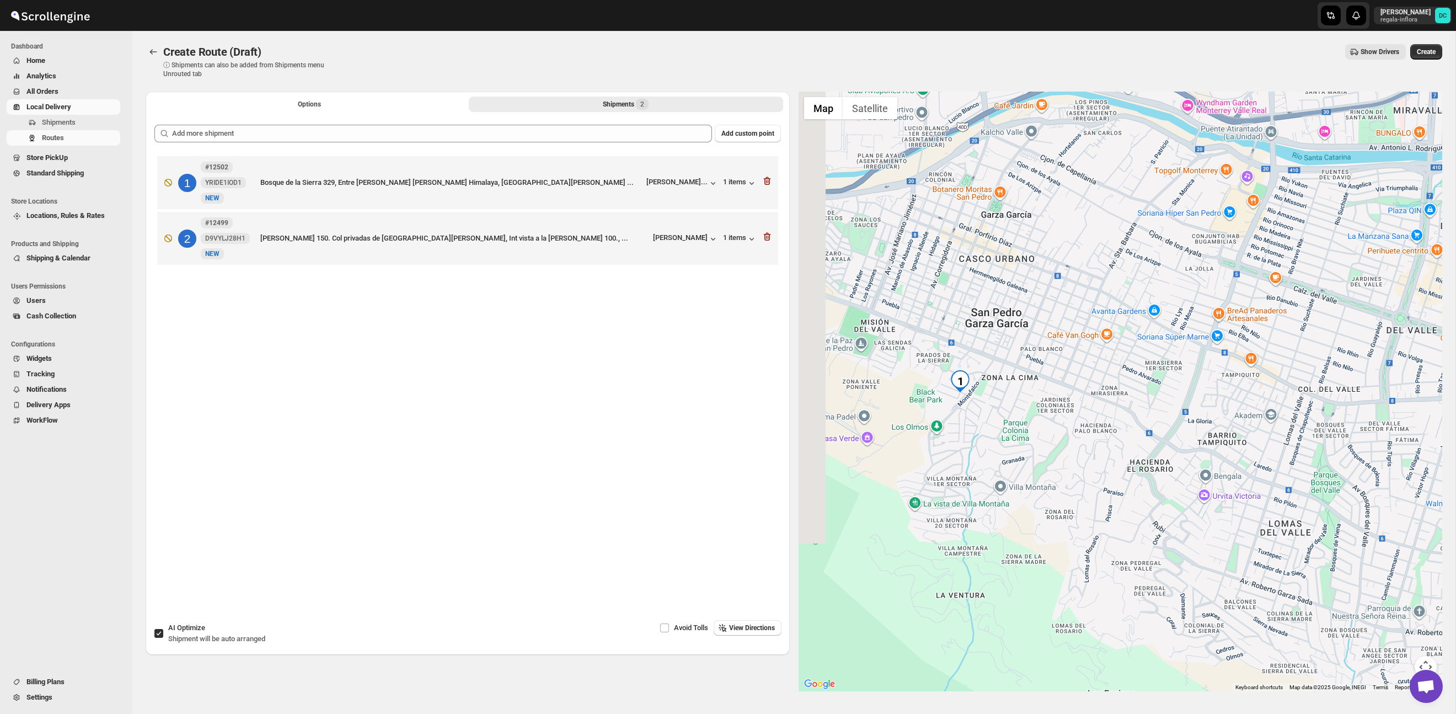
drag, startPoint x: 906, startPoint y: 397, endPoint x: 964, endPoint y: 405, distance: 58.4
click at [964, 405] on div at bounding box center [1121, 392] width 644 height 600
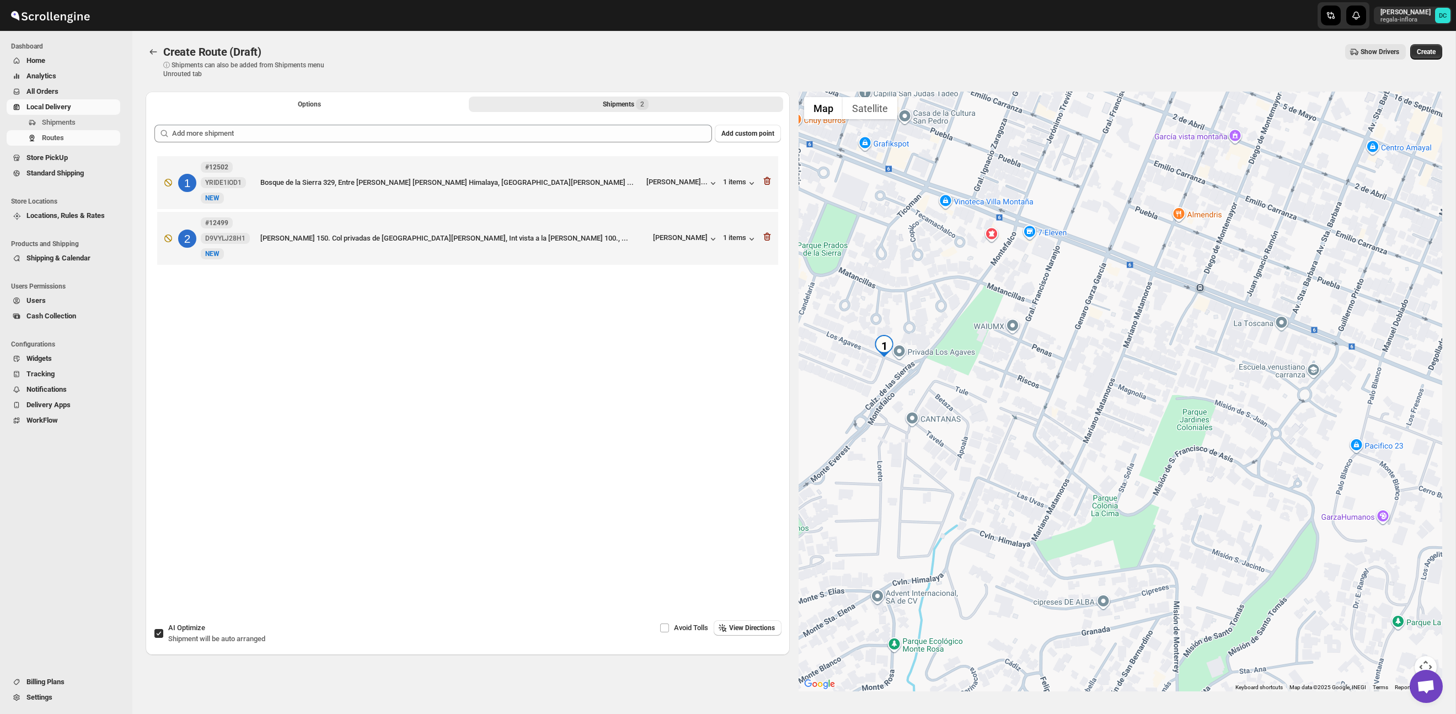
drag, startPoint x: 1102, startPoint y: 388, endPoint x: 1093, endPoint y: 388, distance: 8.8
click at [1093, 388] on div at bounding box center [1121, 392] width 644 height 600
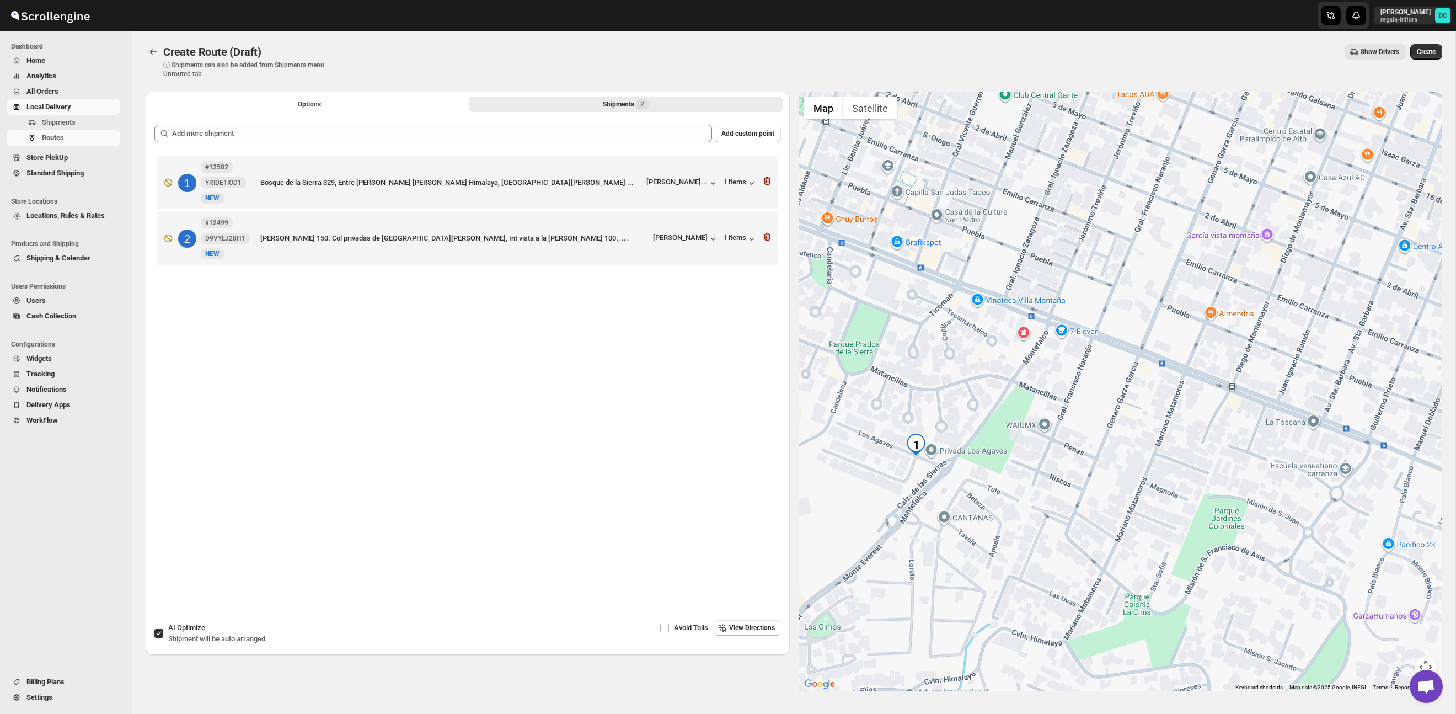
drag, startPoint x: 1053, startPoint y: 318, endPoint x: 1205, endPoint y: 451, distance: 202.5
click at [1088, 413] on div at bounding box center [1121, 392] width 644 height 600
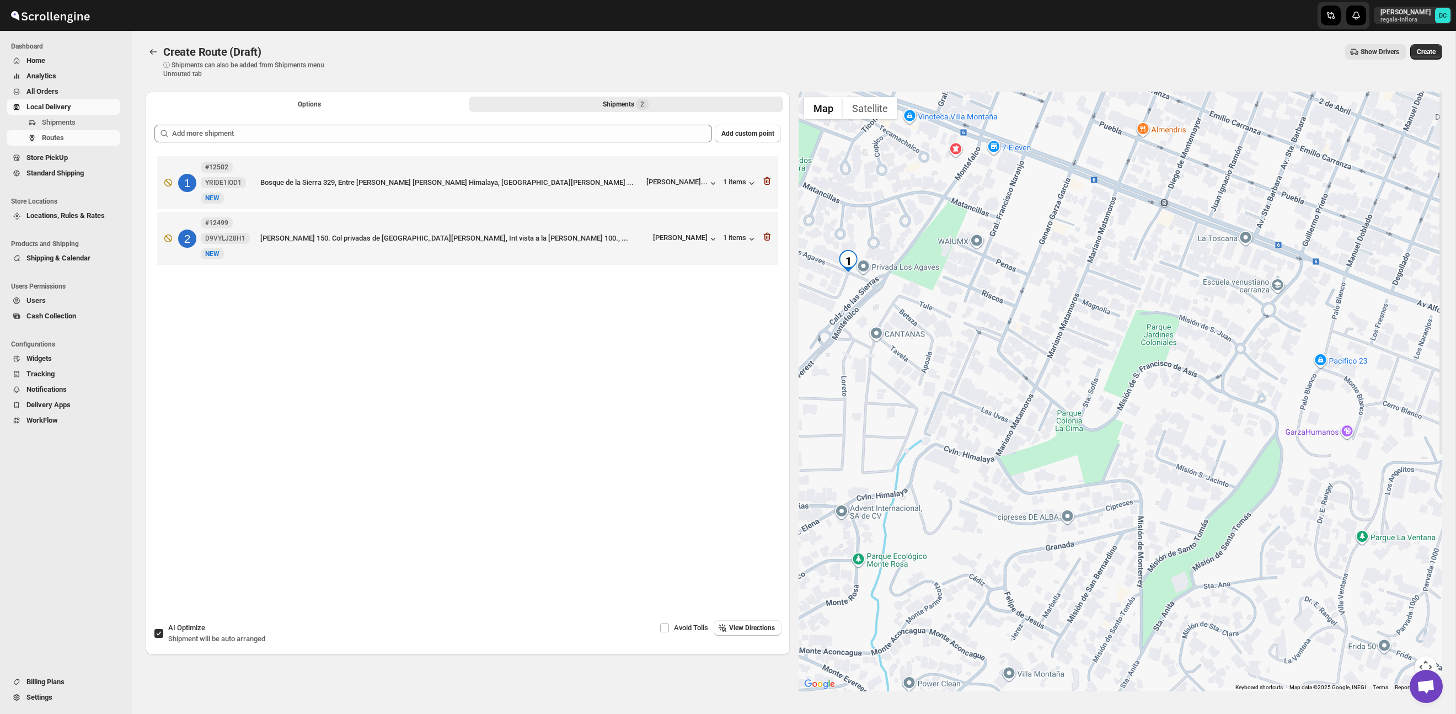
drag, startPoint x: 1196, startPoint y: 431, endPoint x: 1145, endPoint y: 311, distance: 130.5
click at [1136, 265] on div at bounding box center [1121, 392] width 644 height 600
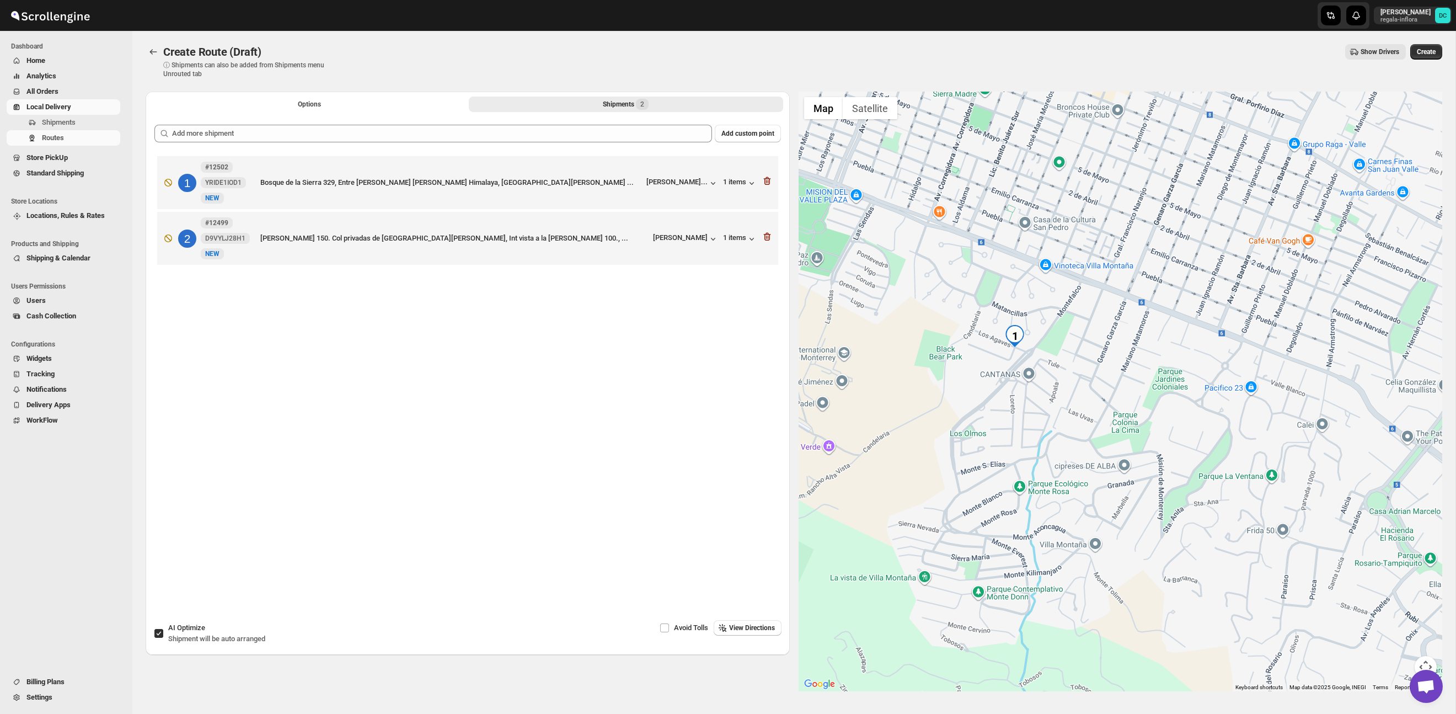
drag, startPoint x: 1128, startPoint y: 356, endPoint x: 1145, endPoint y: 392, distance: 39.5
click at [1145, 392] on div at bounding box center [1121, 392] width 644 height 600
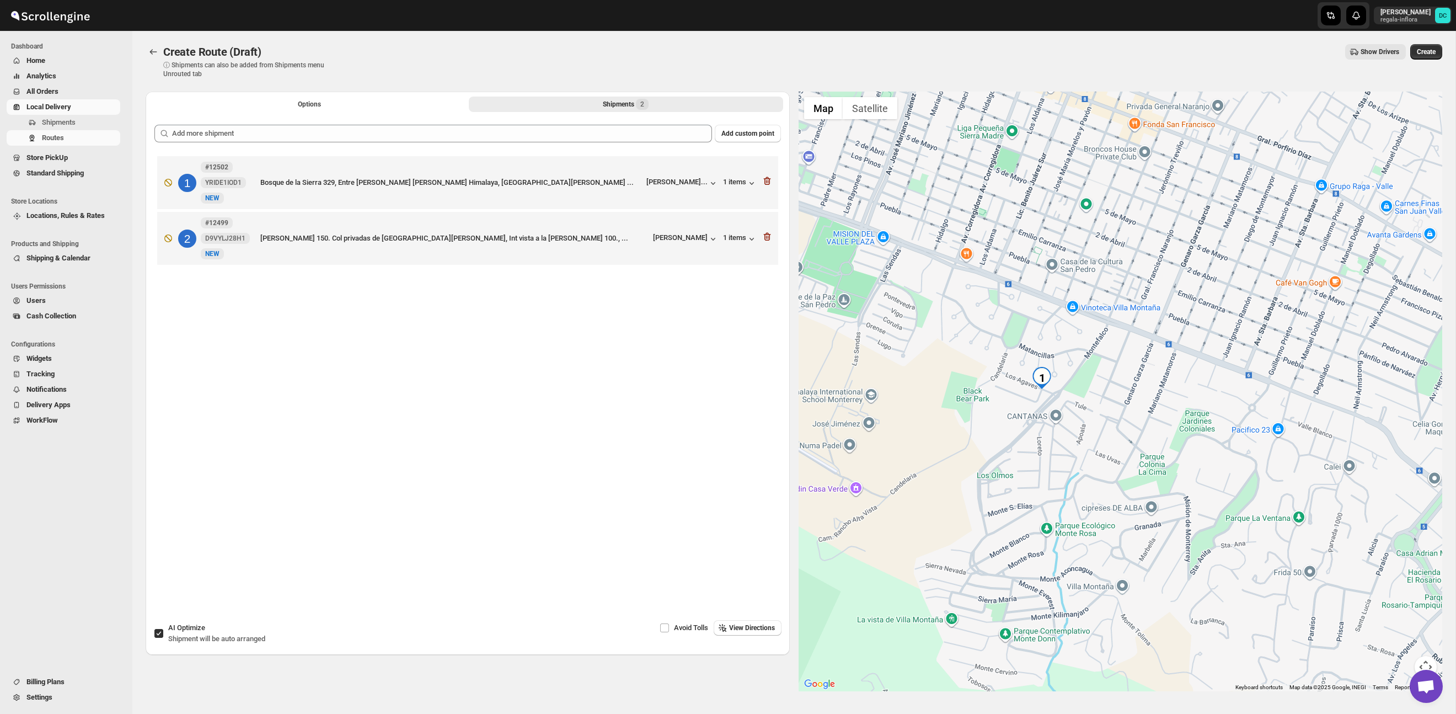
drag, startPoint x: 1123, startPoint y: 349, endPoint x: 1144, endPoint y: 366, distance: 27.8
click at [1139, 366] on div at bounding box center [1121, 392] width 644 height 600
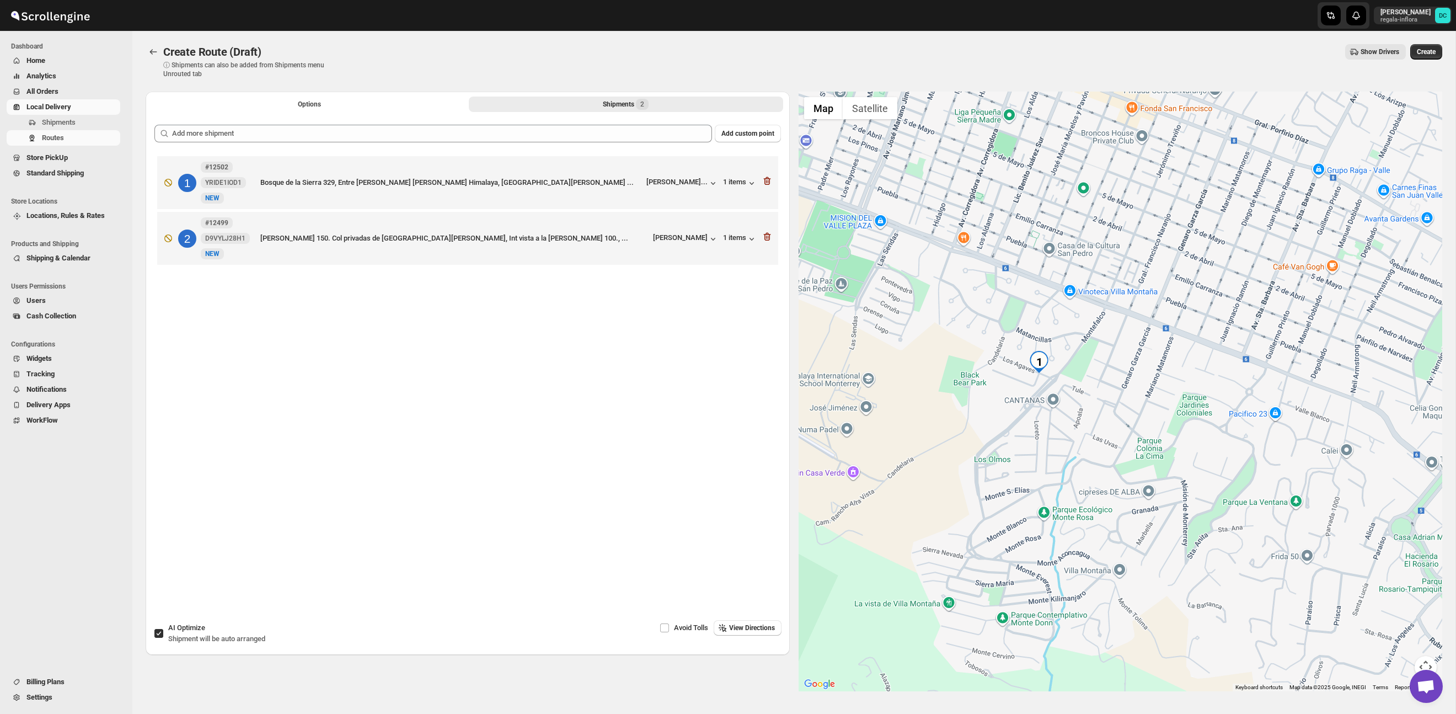
drag, startPoint x: 1149, startPoint y: 389, endPoint x: 1144, endPoint y: 361, distance: 28.6
click at [1144, 361] on div at bounding box center [1121, 392] width 644 height 600
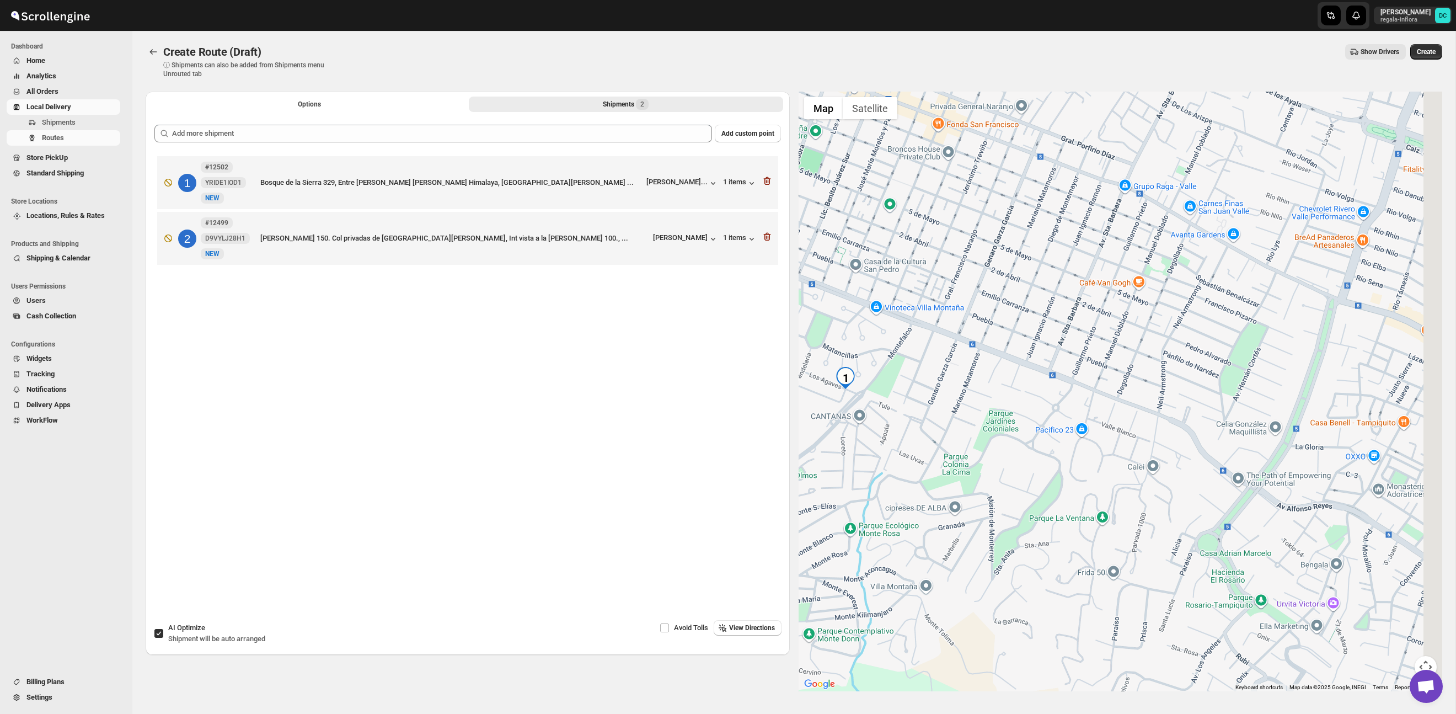
drag, startPoint x: 1227, startPoint y: 376, endPoint x: 1064, endPoint y: 374, distance: 163.3
click at [1034, 403] on div at bounding box center [1121, 392] width 644 height 600
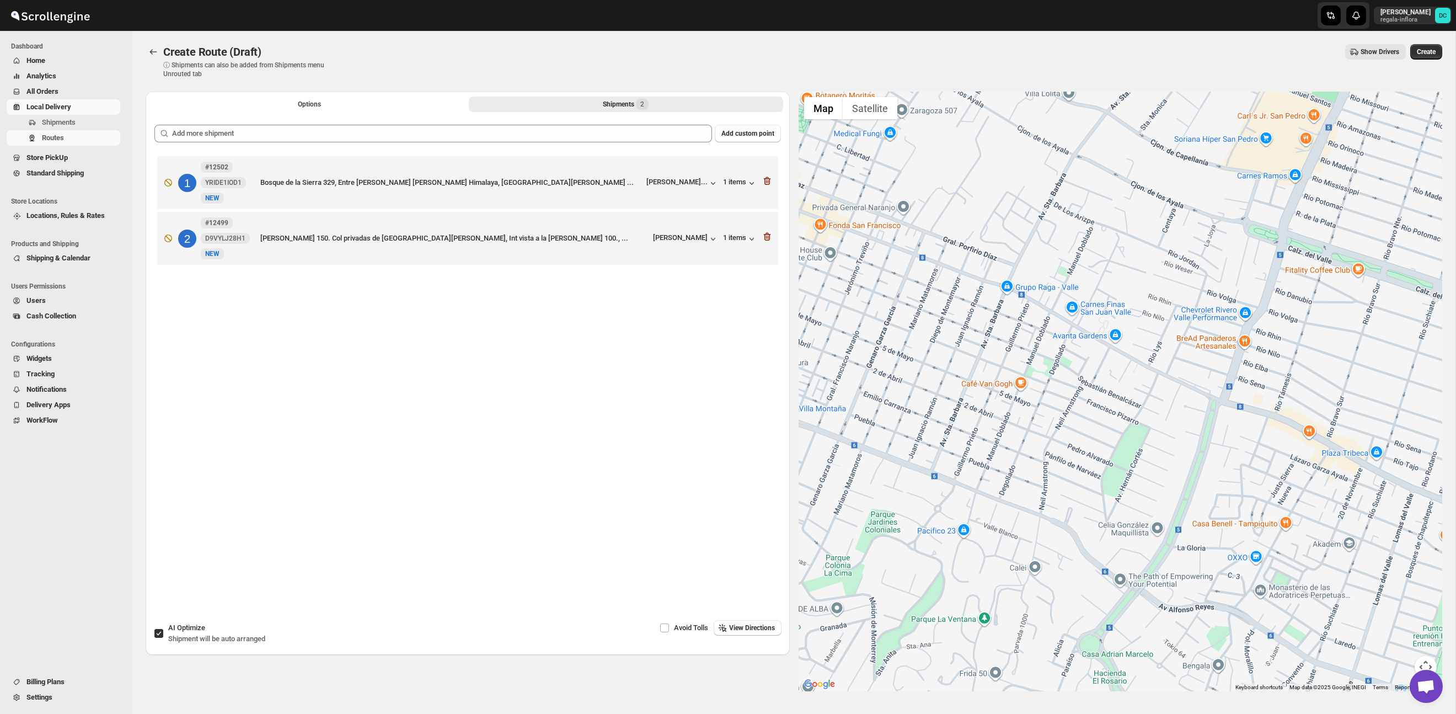
drag, startPoint x: 1124, startPoint y: 307, endPoint x: 1048, endPoint y: 400, distance: 120.4
click at [1048, 400] on div at bounding box center [1121, 392] width 644 height 600
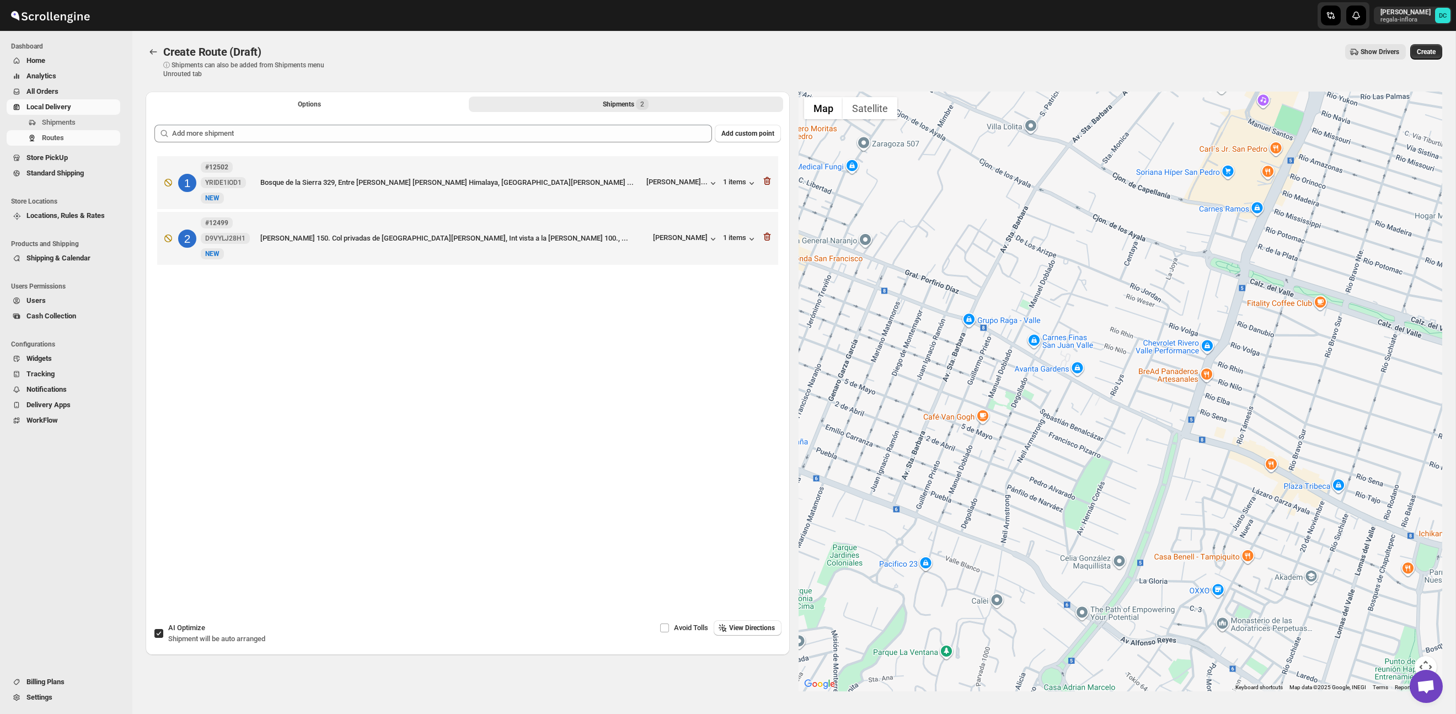
drag, startPoint x: 1151, startPoint y: 318, endPoint x: 1064, endPoint y: 383, distance: 108.8
click at [1061, 384] on div at bounding box center [1121, 392] width 644 height 600
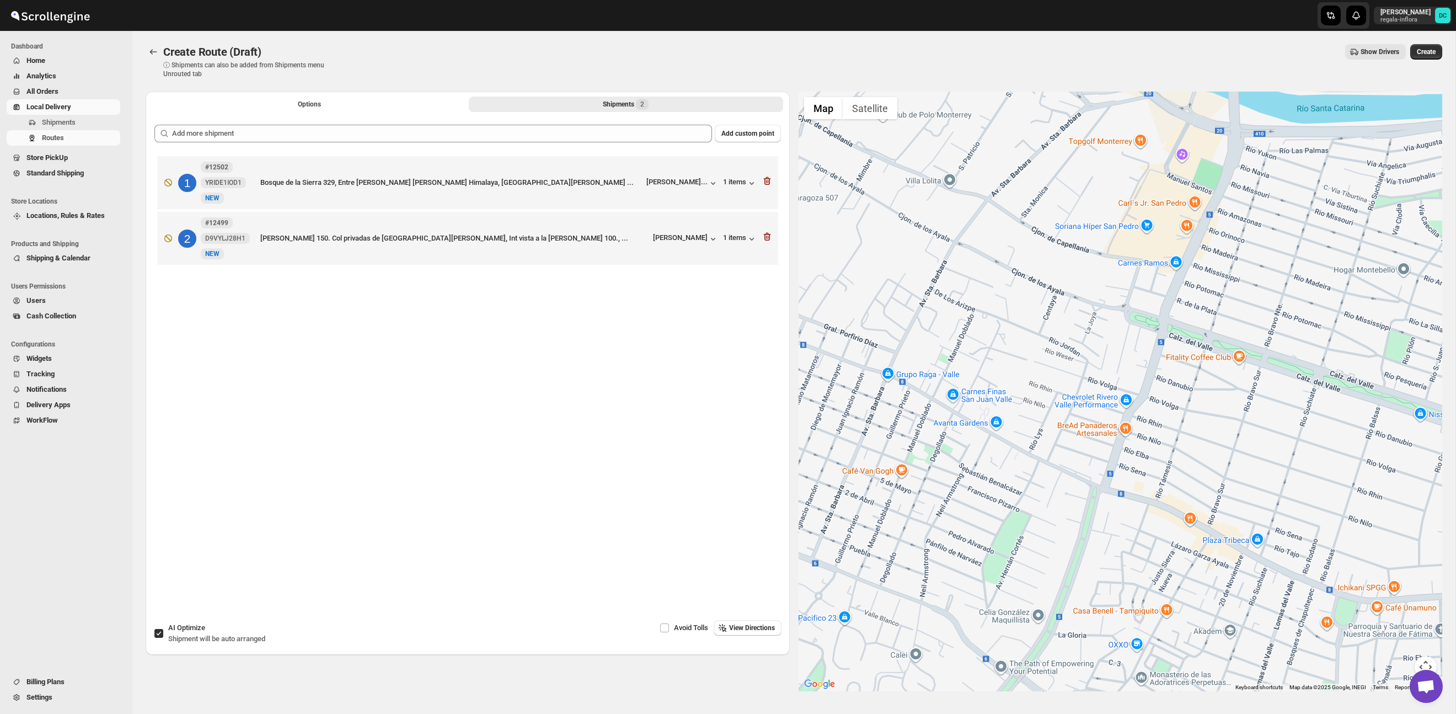
drag, startPoint x: 1126, startPoint y: 343, endPoint x: 1022, endPoint y: 399, distance: 118.2
click at [1022, 399] on div at bounding box center [1121, 392] width 644 height 600
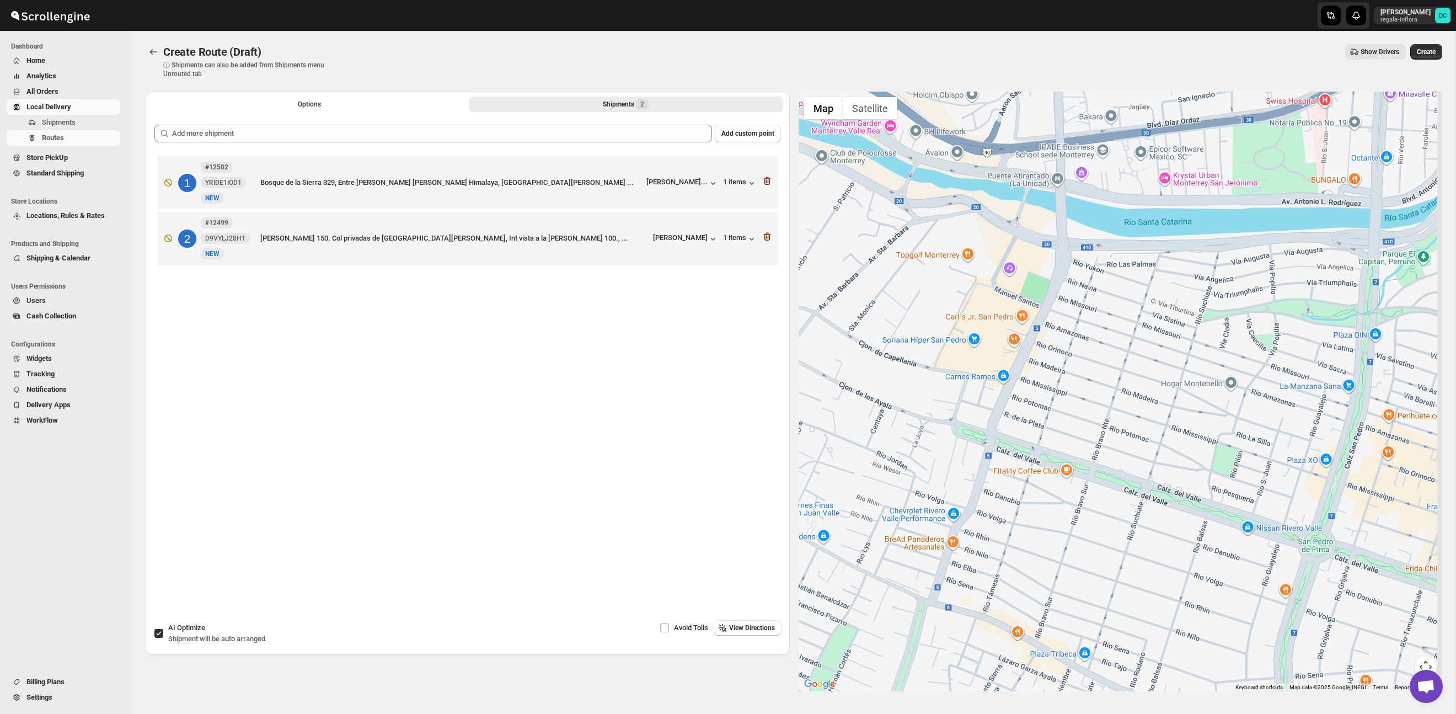
drag, startPoint x: 1105, startPoint y: 342, endPoint x: 1058, endPoint y: 393, distance: 70.3
click at [1058, 393] on div at bounding box center [1121, 392] width 644 height 600
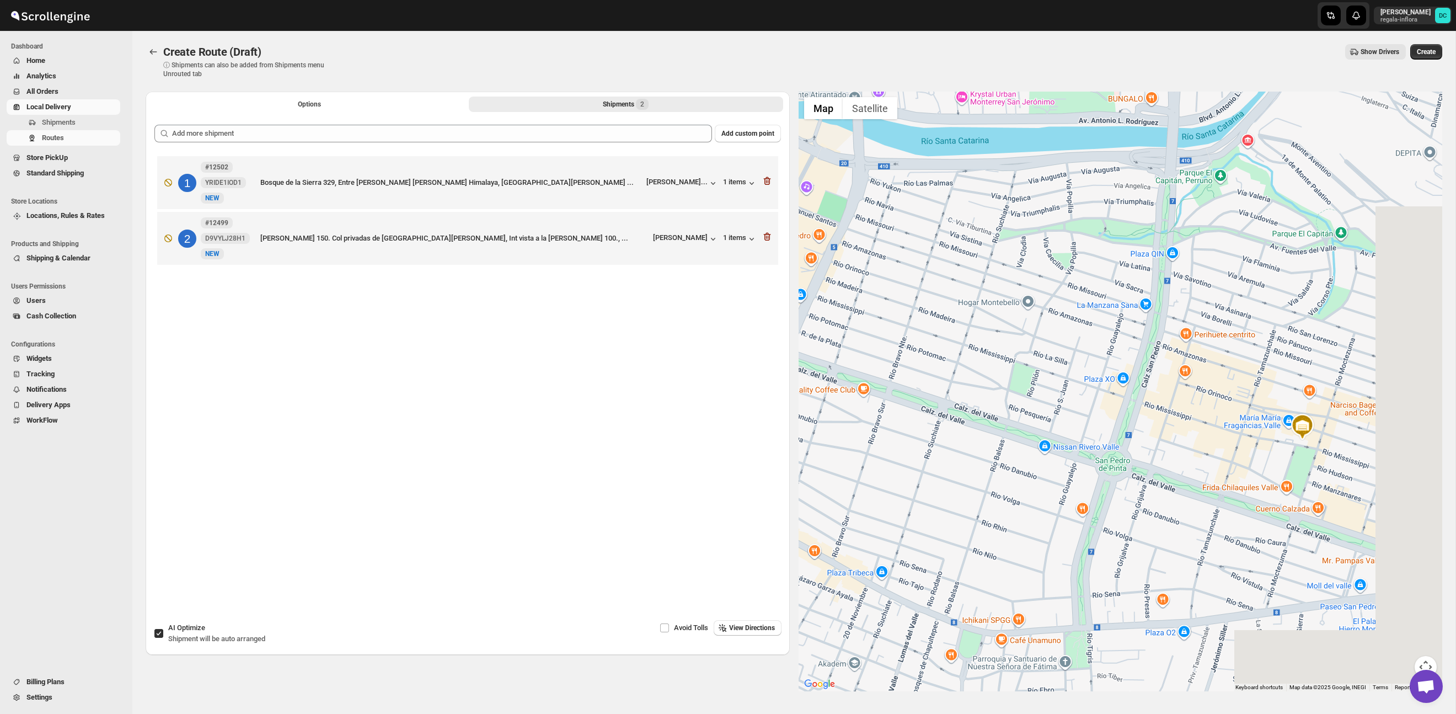
drag, startPoint x: 1169, startPoint y: 396, endPoint x: 1003, endPoint y: 312, distance: 185.8
click at [966, 308] on div at bounding box center [1121, 392] width 644 height 600
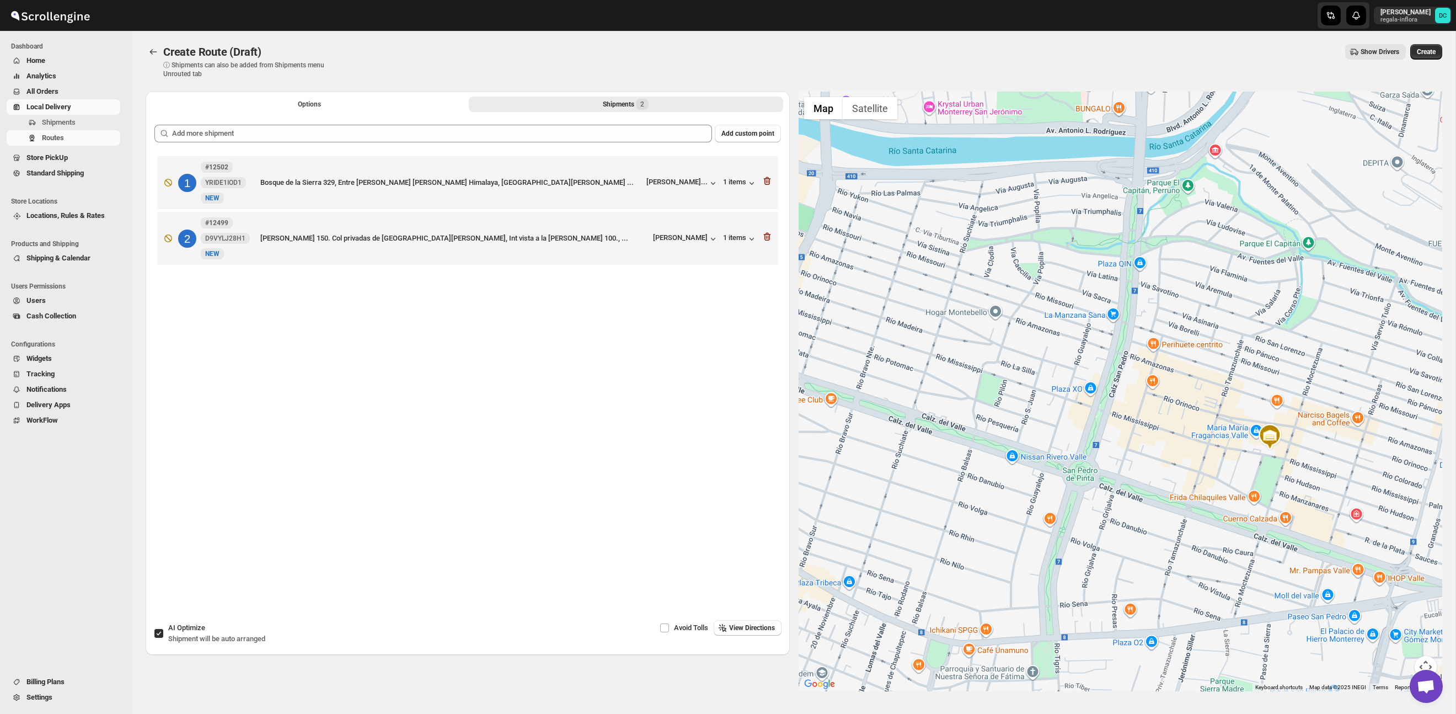
drag, startPoint x: 1185, startPoint y: 349, endPoint x: 1110, endPoint y: 398, distance: 89.7
click at [1109, 398] on div at bounding box center [1121, 392] width 644 height 600
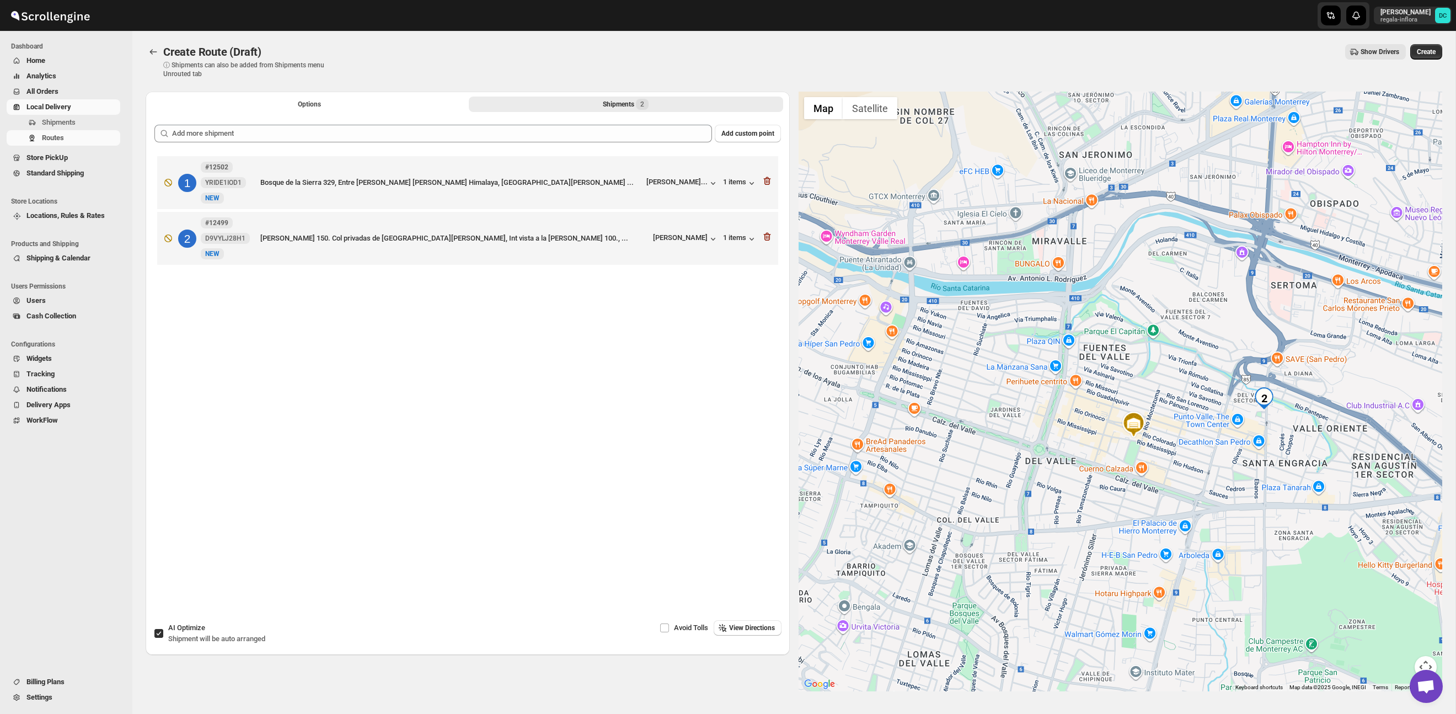
drag, startPoint x: 1251, startPoint y: 444, endPoint x: 1161, endPoint y: 436, distance: 89.7
click at [1160, 439] on div at bounding box center [1121, 392] width 644 height 600
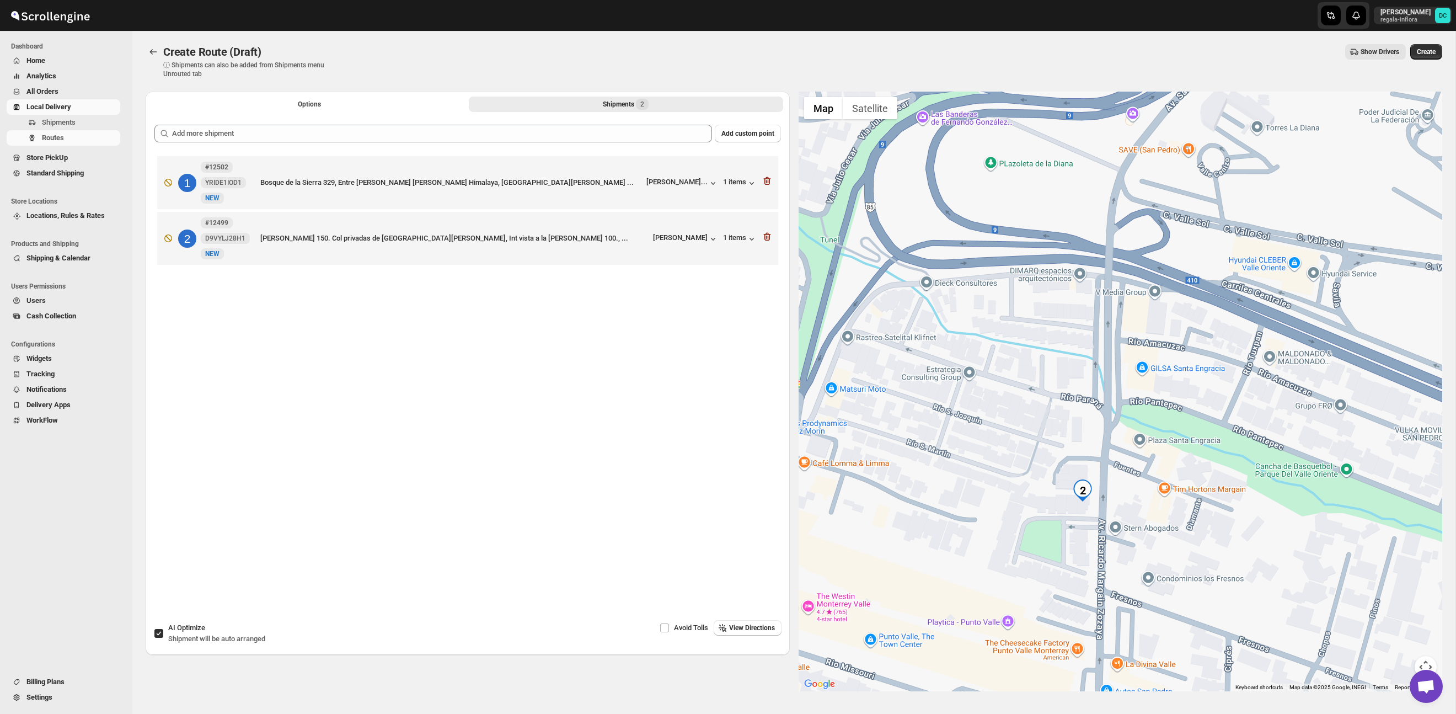
drag, startPoint x: 1122, startPoint y: 531, endPoint x: 1118, endPoint y: 477, distance: 53.7
click at [1125, 489] on div at bounding box center [1121, 392] width 644 height 600
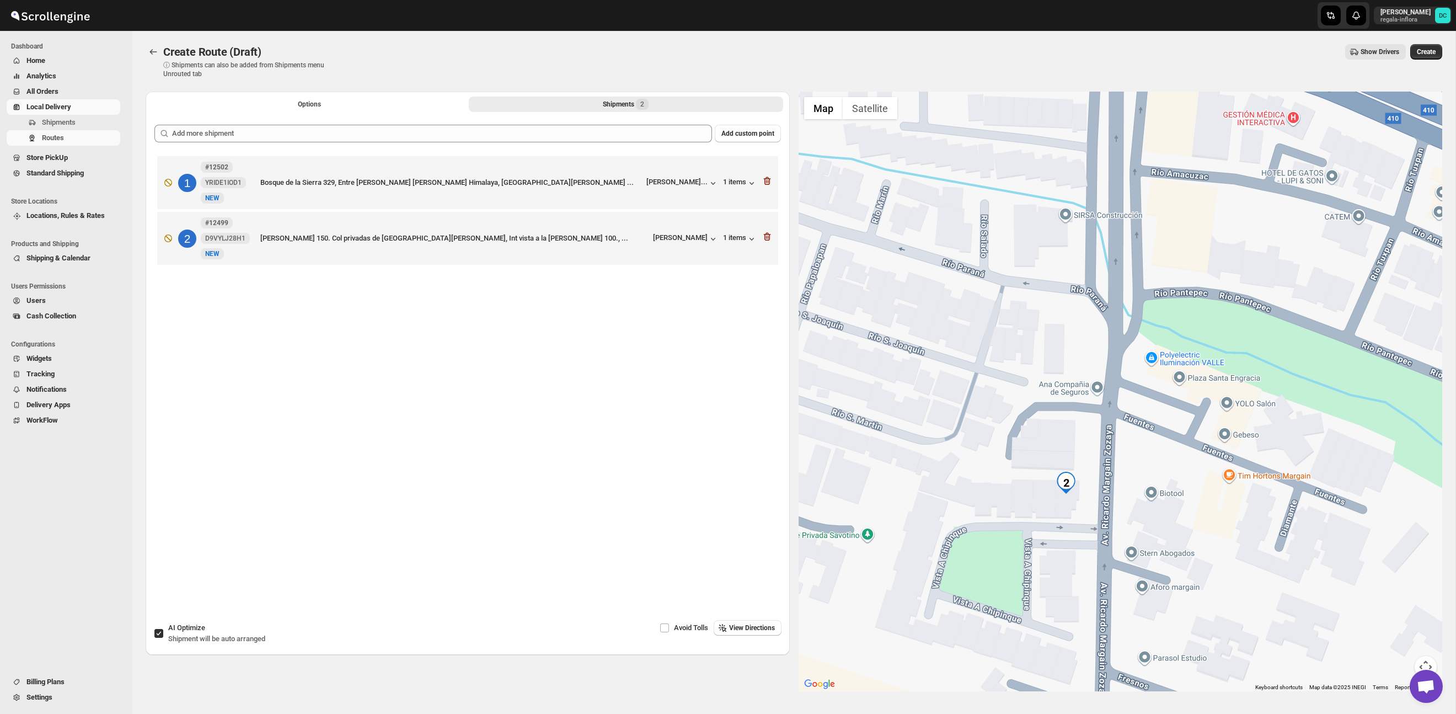
drag, startPoint x: 1163, startPoint y: 540, endPoint x: 1174, endPoint y: 506, distance: 34.9
click at [1174, 506] on div at bounding box center [1121, 392] width 644 height 600
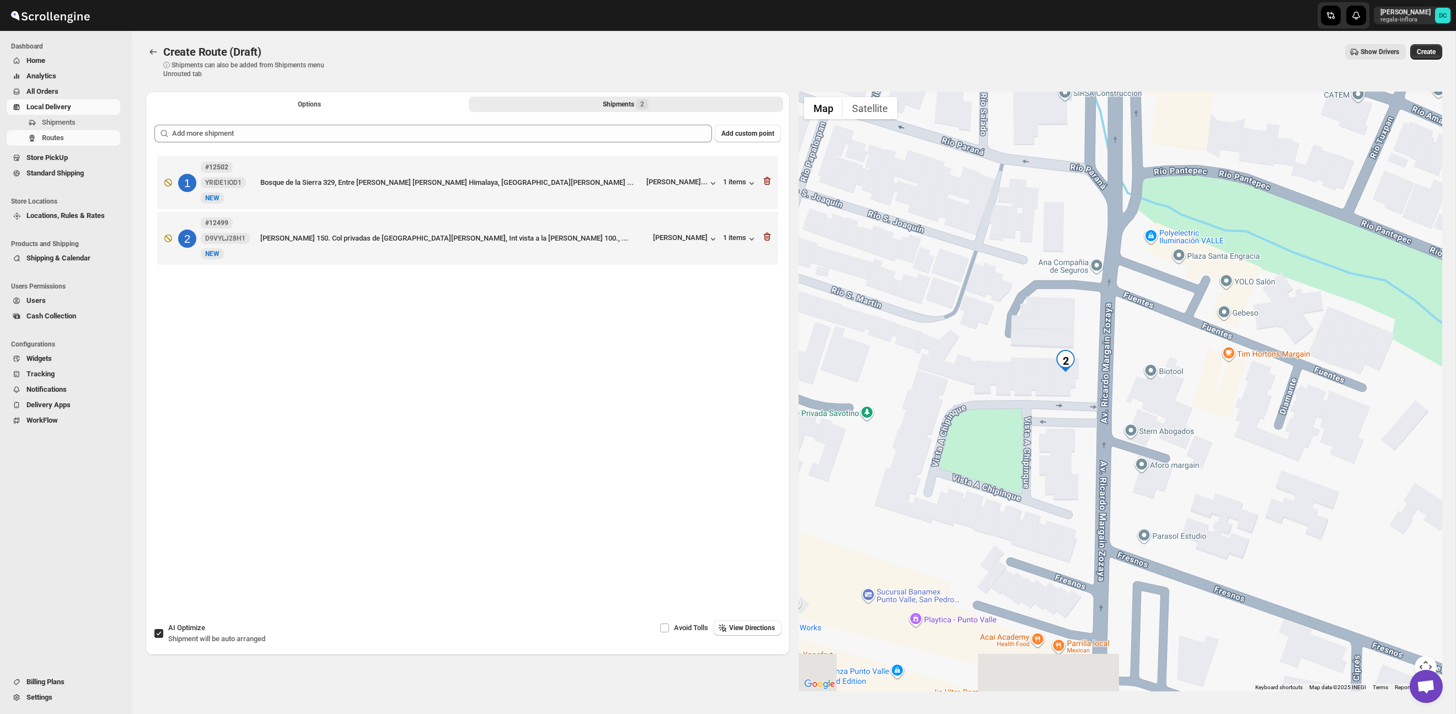
drag, startPoint x: 1187, startPoint y: 509, endPoint x: 1182, endPoint y: 400, distance: 108.8
click at [1182, 400] on div at bounding box center [1121, 392] width 644 height 600
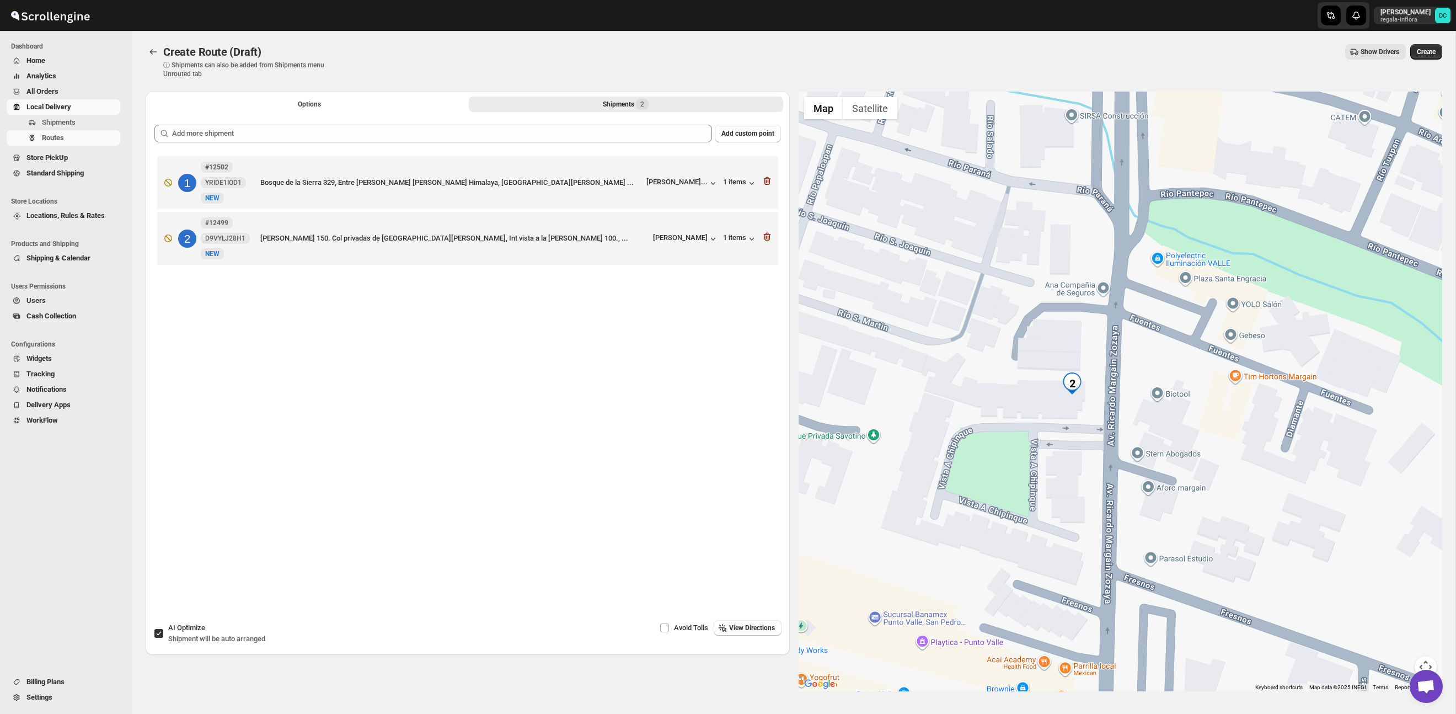
drag, startPoint x: 1153, startPoint y: 457, endPoint x: 1161, endPoint y: 482, distance: 26.4
click at [1161, 482] on div at bounding box center [1121, 392] width 644 height 600
click at [354, 106] on button "Options" at bounding box center [309, 104] width 314 height 15
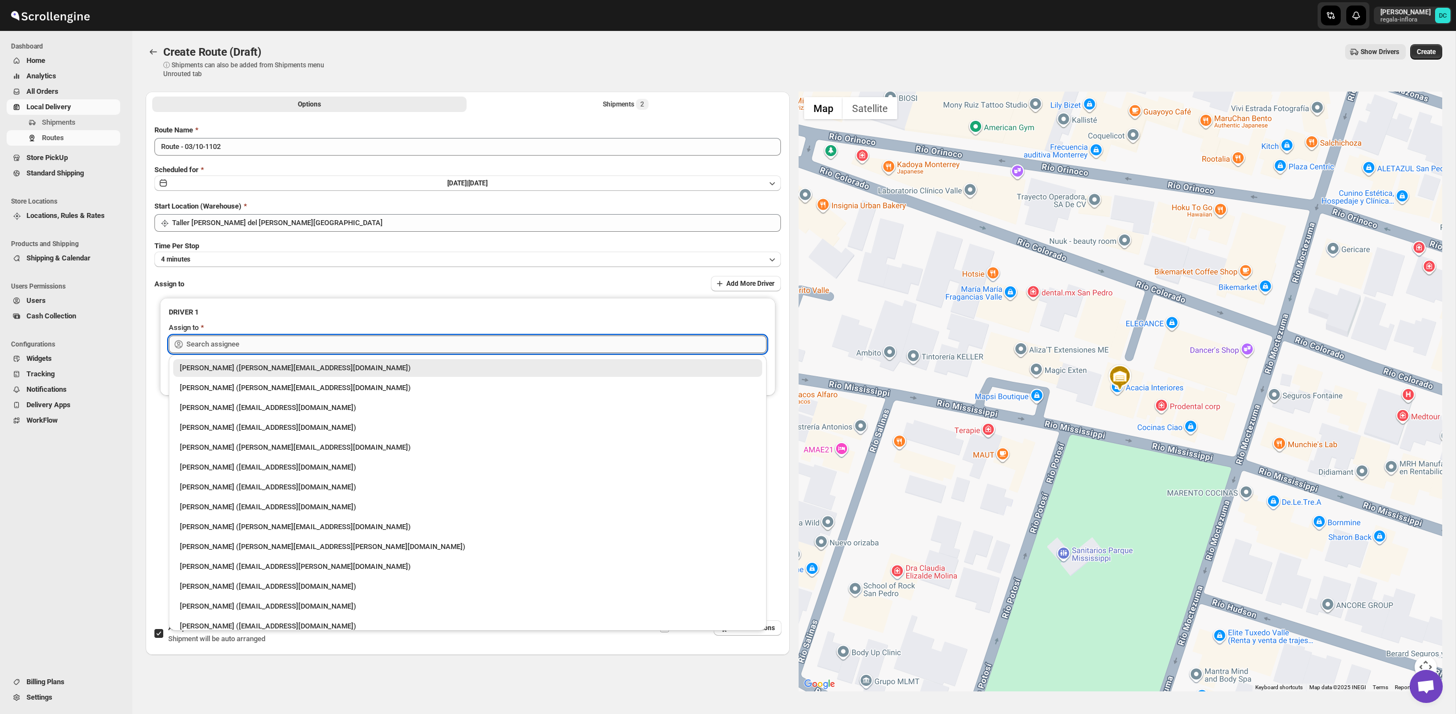
click at [399, 343] on input "text" at bounding box center [476, 344] width 580 height 18
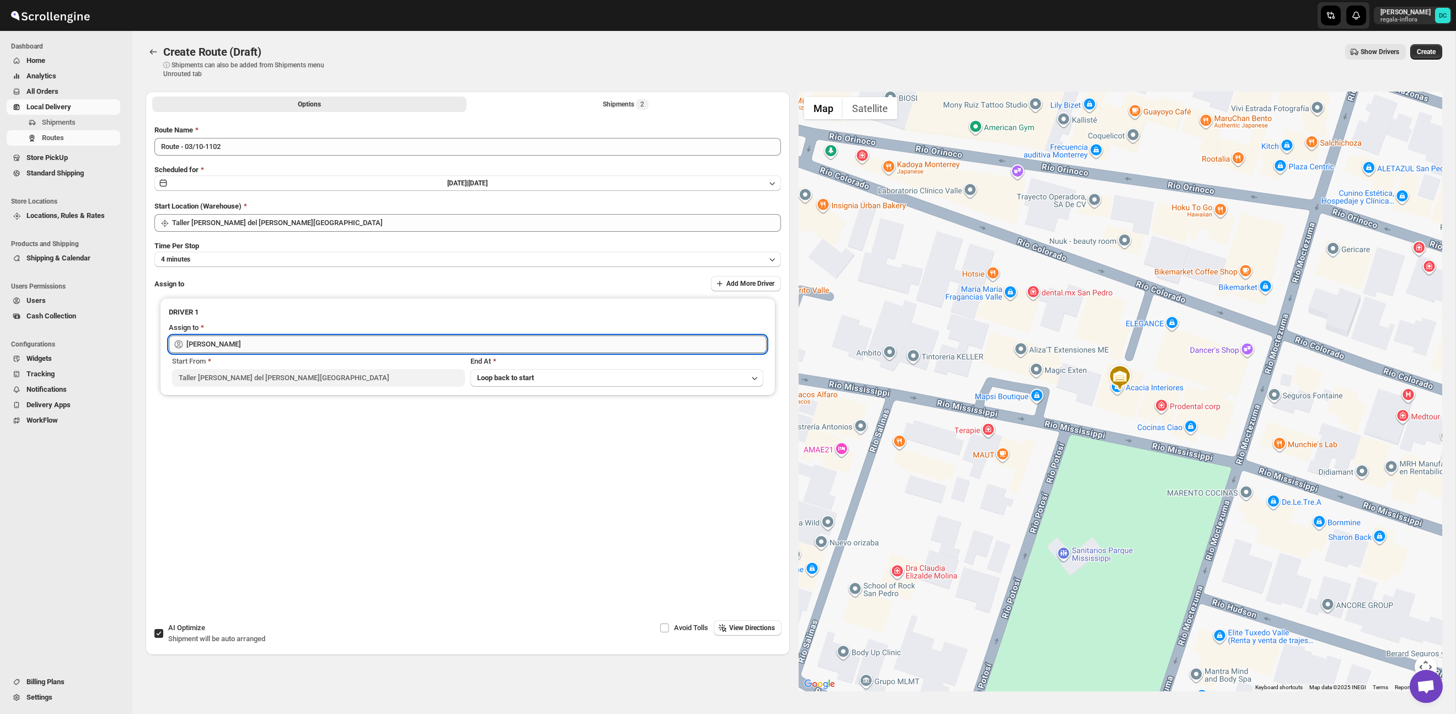
click at [332, 339] on input "[PERSON_NAME]" at bounding box center [476, 344] width 580 height 18
click at [325, 365] on div "[PERSON_NAME] ([PERSON_NAME][EMAIL_ADDRESS][DOMAIN_NAME])" at bounding box center [468, 367] width 576 height 11
type input "[PERSON_NAME] ([PERSON_NAME][EMAIL_ADDRESS][DOMAIN_NAME])"
click at [1417, 51] on span "Create" at bounding box center [1426, 51] width 19 height 9
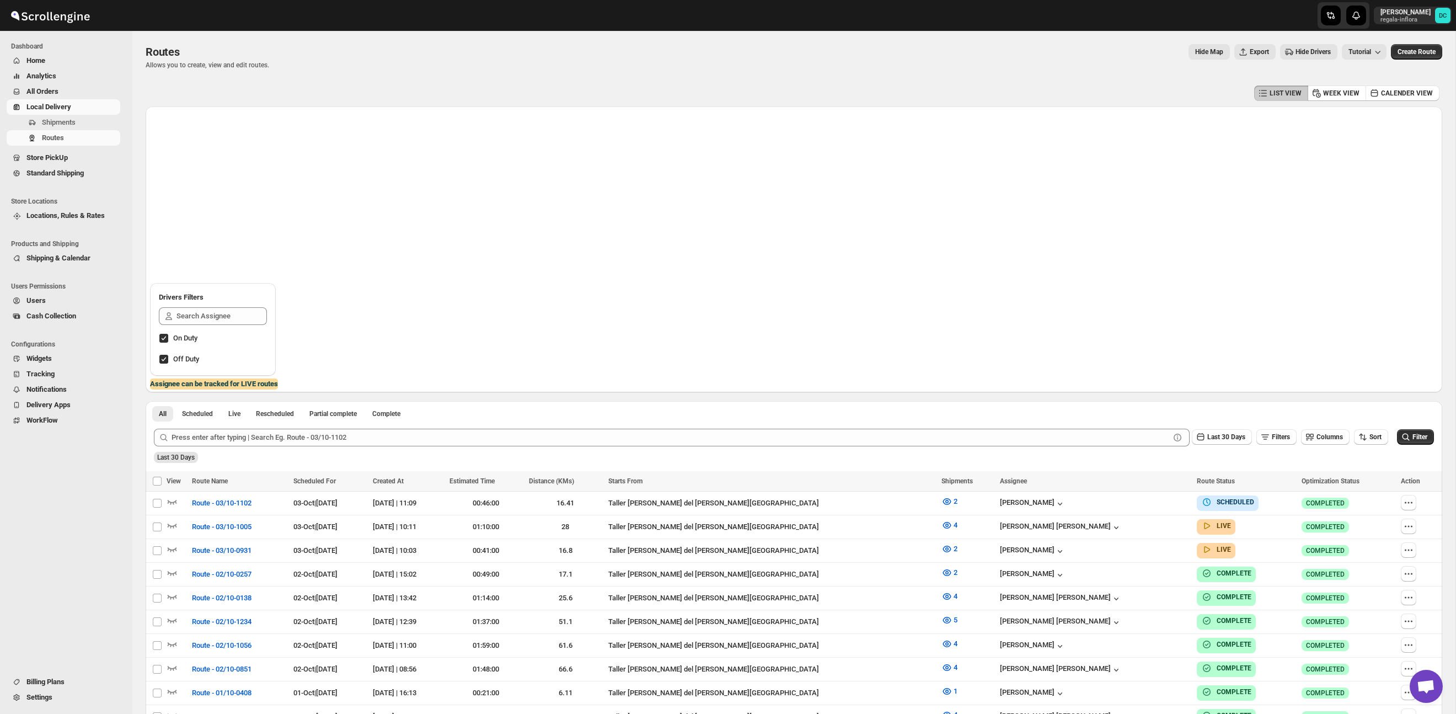
click at [82, 91] on span "All Orders" at bounding box center [72, 91] width 92 height 11
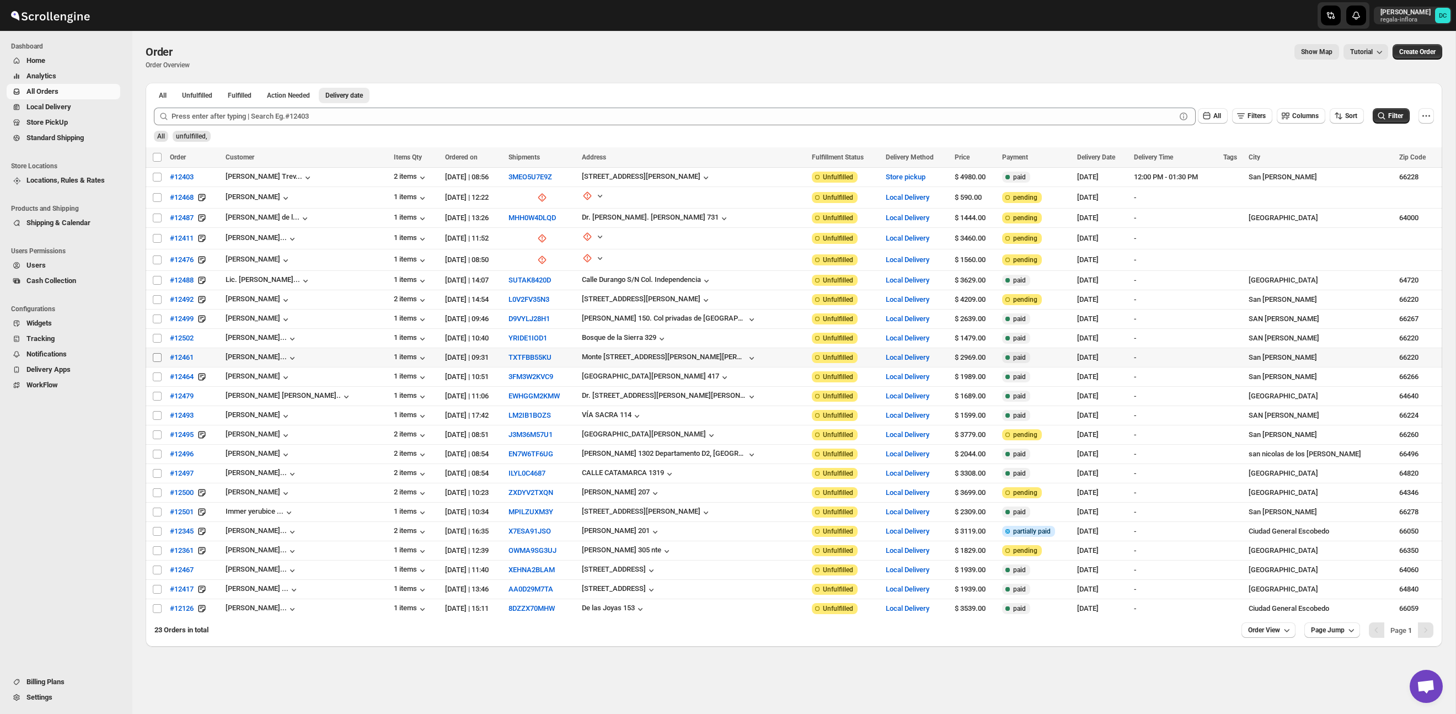
click at [154, 359] on input "Select order" at bounding box center [157, 357] width 9 height 9
checkbox input "true"
click at [156, 376] on input "Select order" at bounding box center [157, 376] width 9 height 9
checkbox input "true"
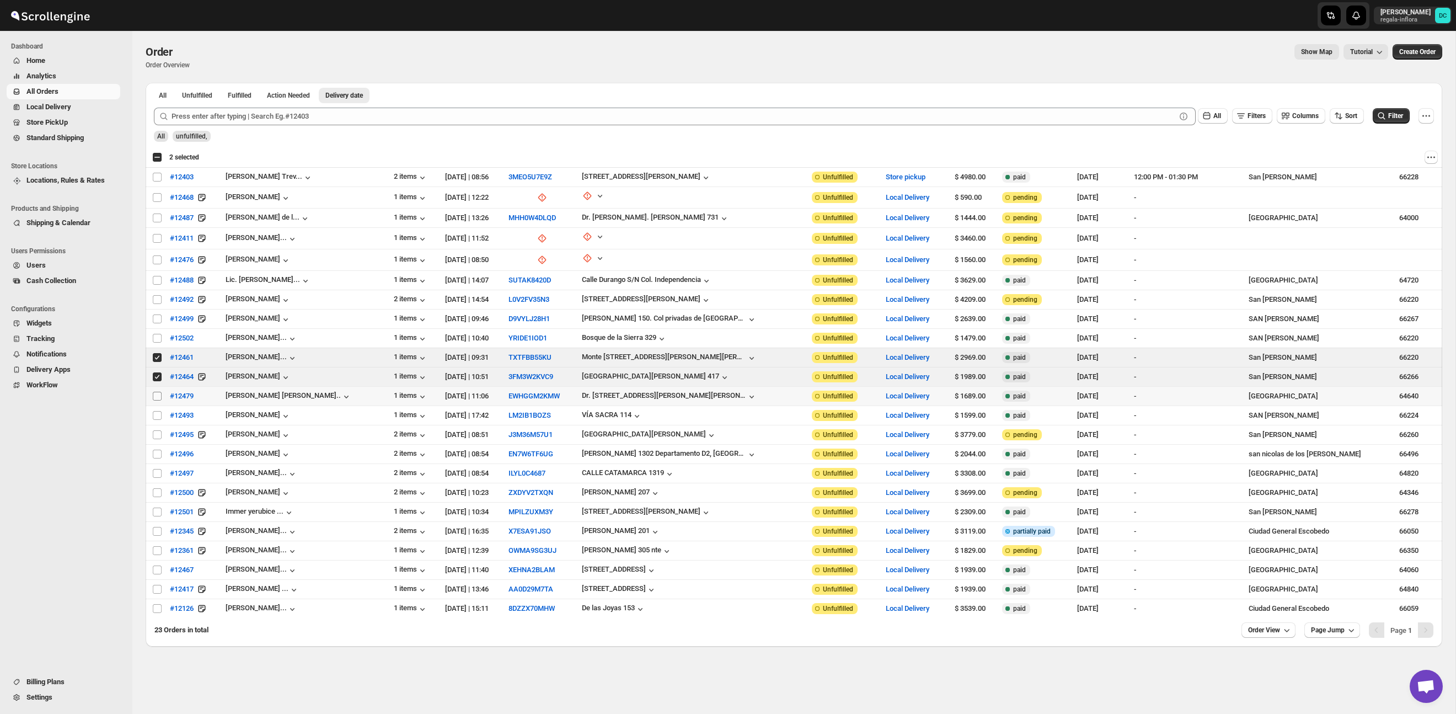
click at [153, 393] on input "Select order" at bounding box center [157, 396] width 9 height 9
checkbox input "true"
click at [151, 408] on td "Select order" at bounding box center [156, 415] width 21 height 19
checkbox input "true"
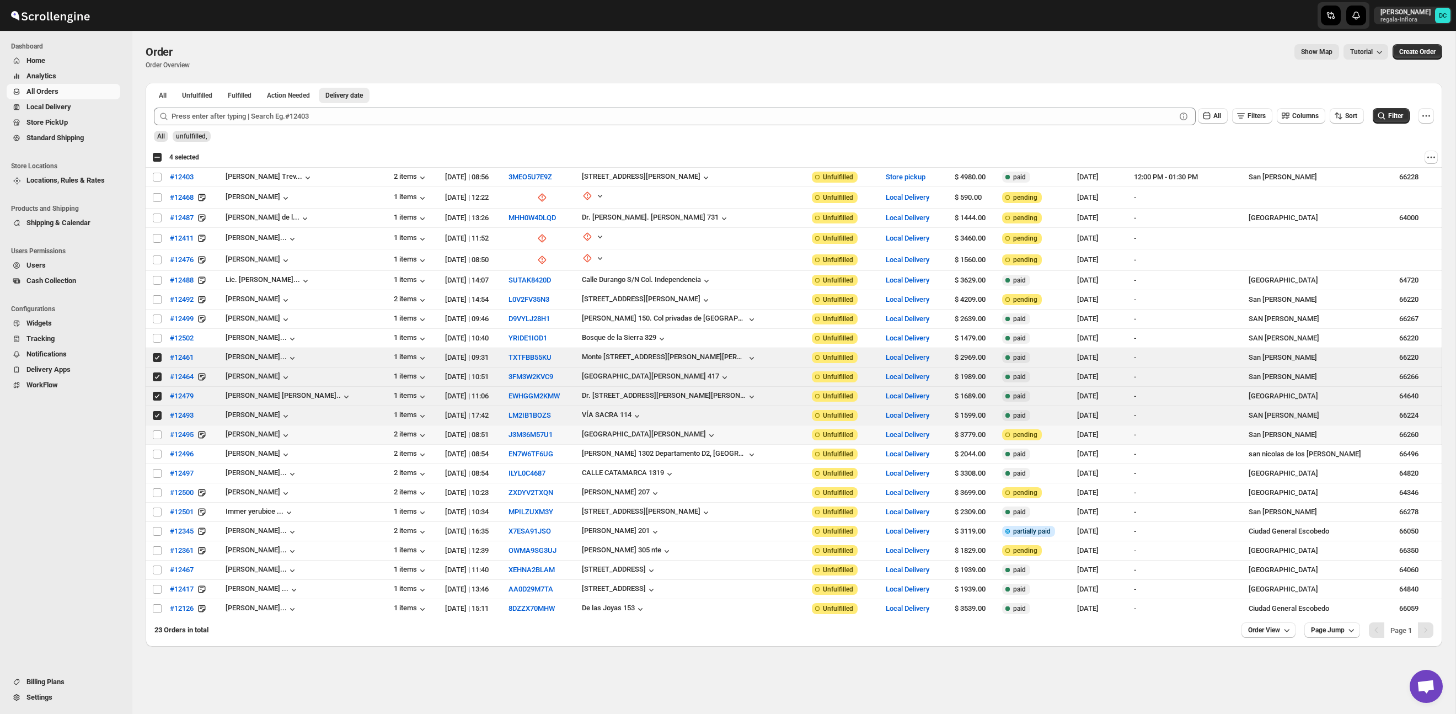
click at [148, 426] on td "Select order" at bounding box center [156, 434] width 21 height 19
checkbox input "true"
click at [149, 447] on td "Select order" at bounding box center [156, 454] width 21 height 19
checkbox input "true"
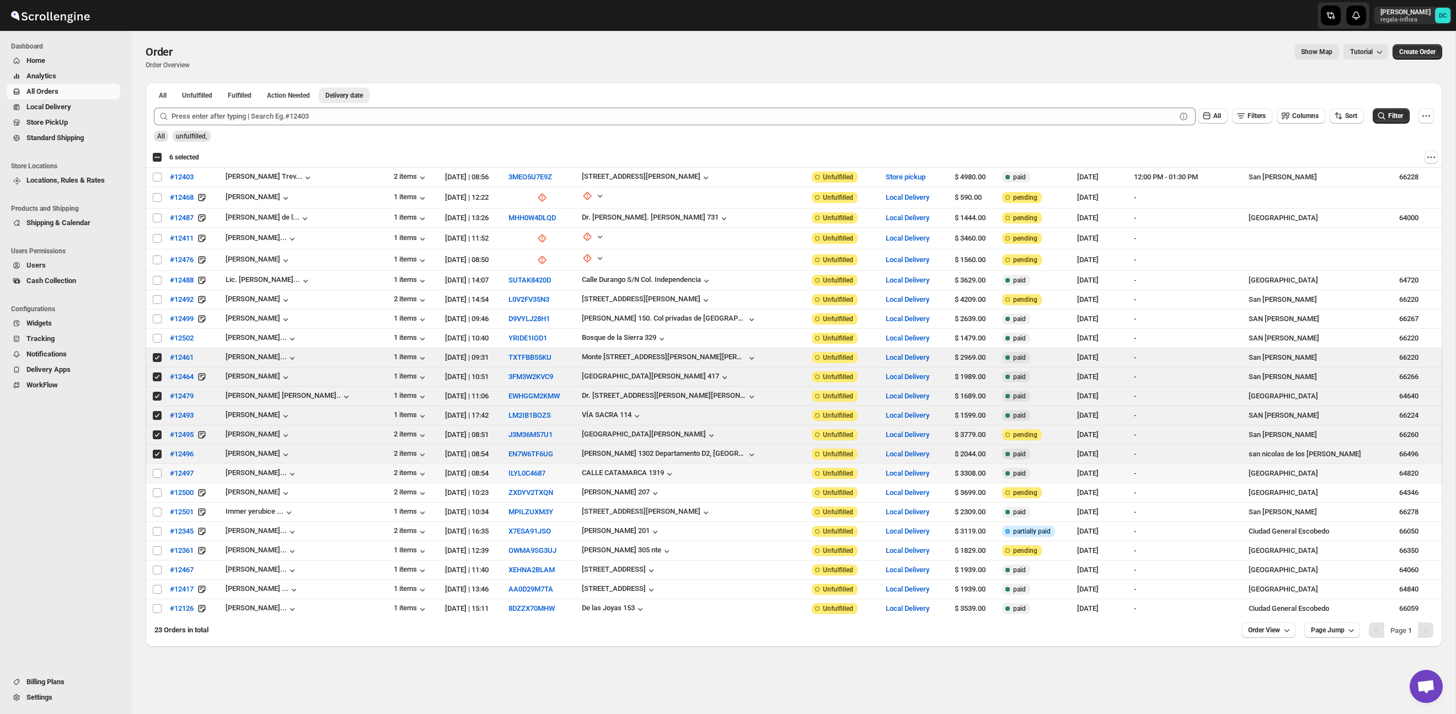
click at [148, 469] on td "Select order" at bounding box center [156, 473] width 21 height 19
checkbox input "true"
drag, startPoint x: 148, startPoint y: 484, endPoint x: 148, endPoint y: 490, distance: 6.1
click at [148, 484] on td "Select order" at bounding box center [156, 492] width 21 height 19
checkbox input "true"
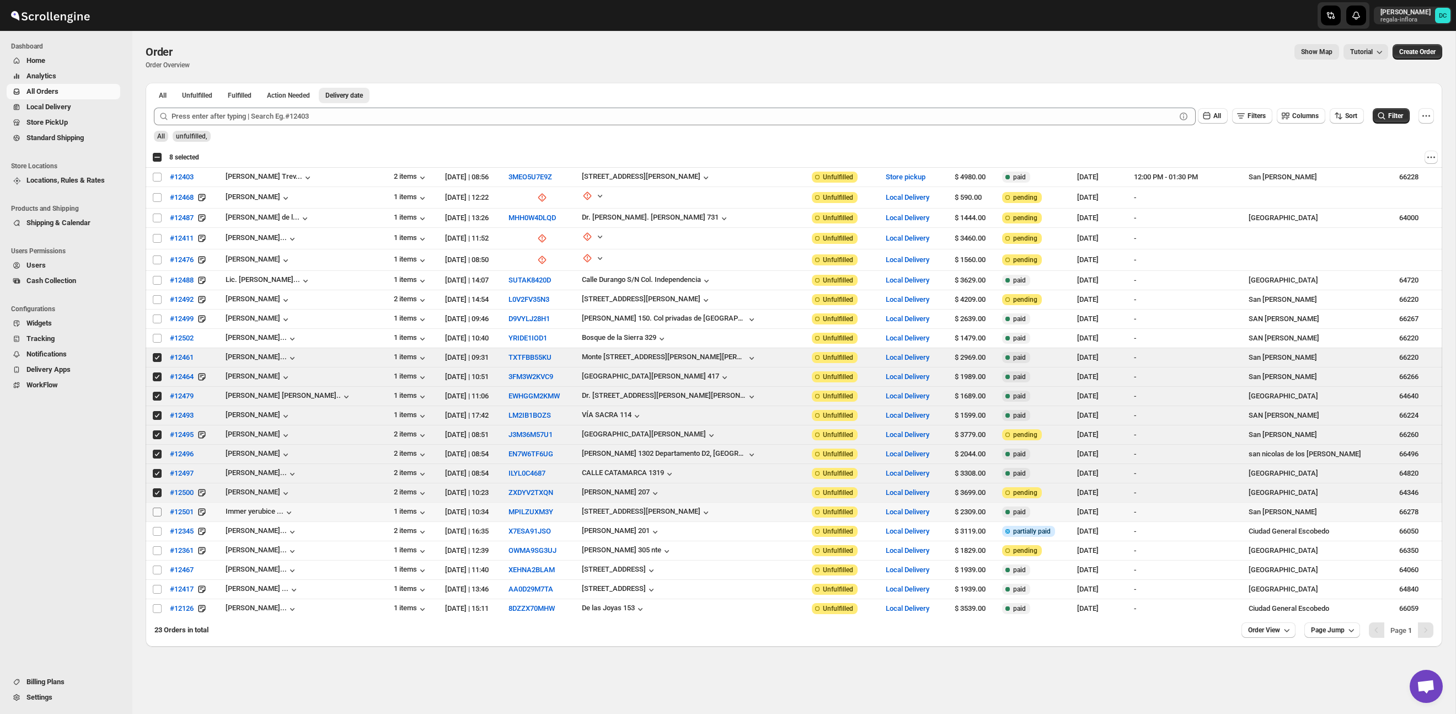
click at [156, 509] on input "Select order" at bounding box center [157, 512] width 9 height 9
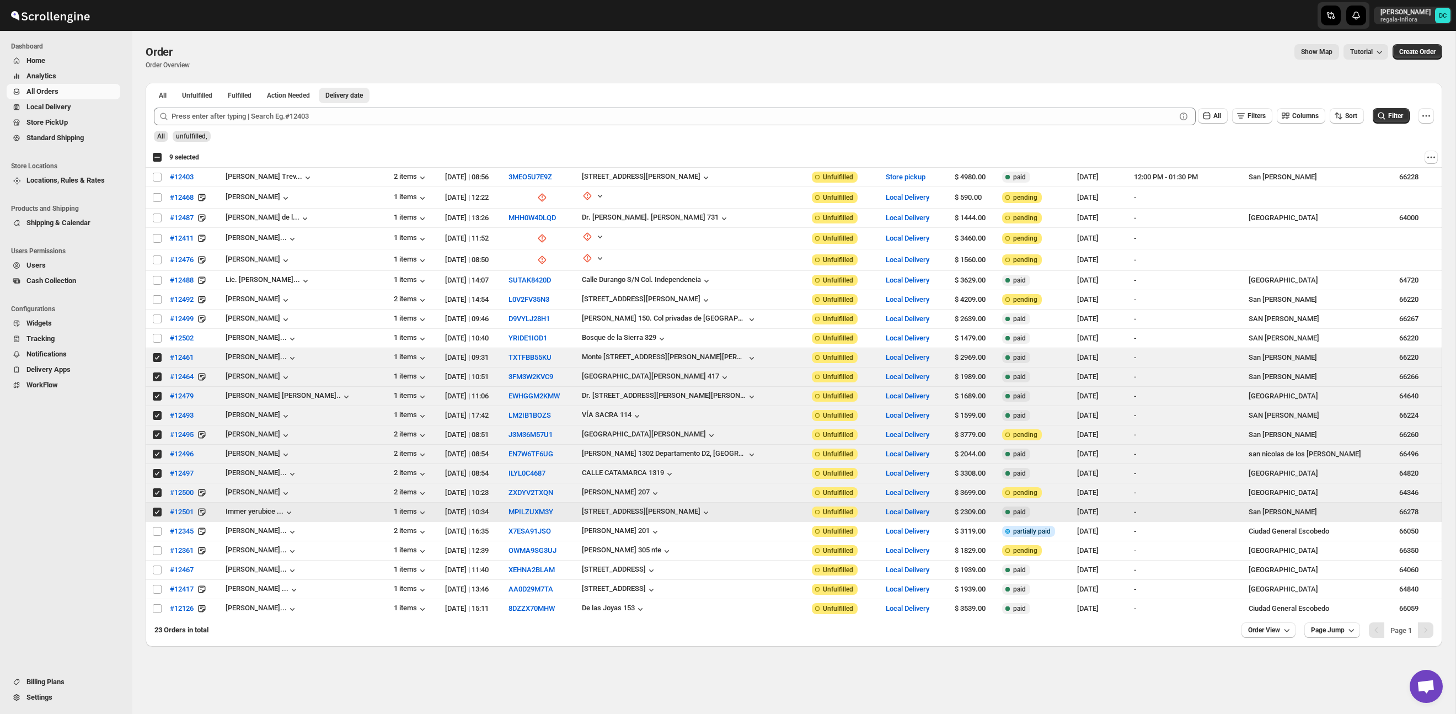
click at [159, 512] on input "Select order" at bounding box center [157, 512] width 9 height 9
checkbox input "false"
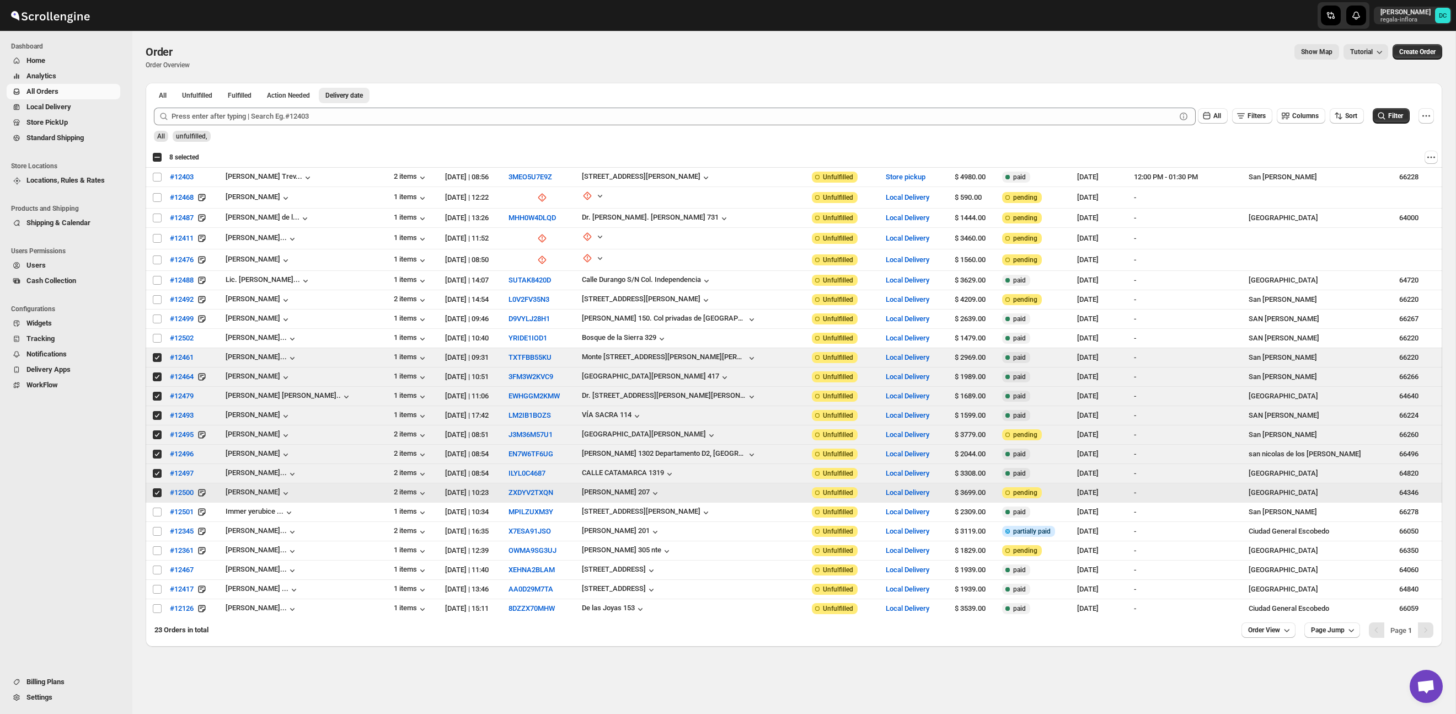
click at [157, 491] on input "Select order" at bounding box center [157, 492] width 9 height 9
checkbox input "false"
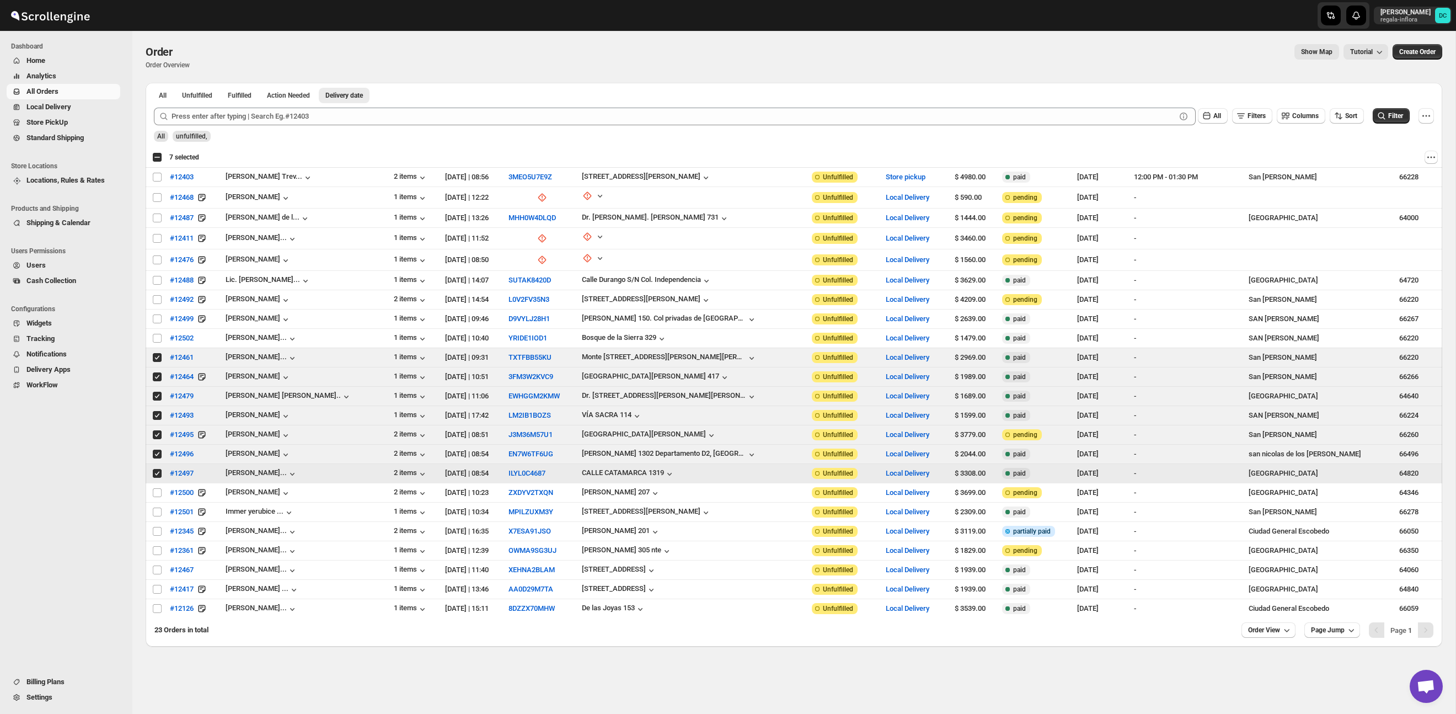
click at [157, 471] on input "Select order" at bounding box center [157, 473] width 9 height 9
checkbox input "false"
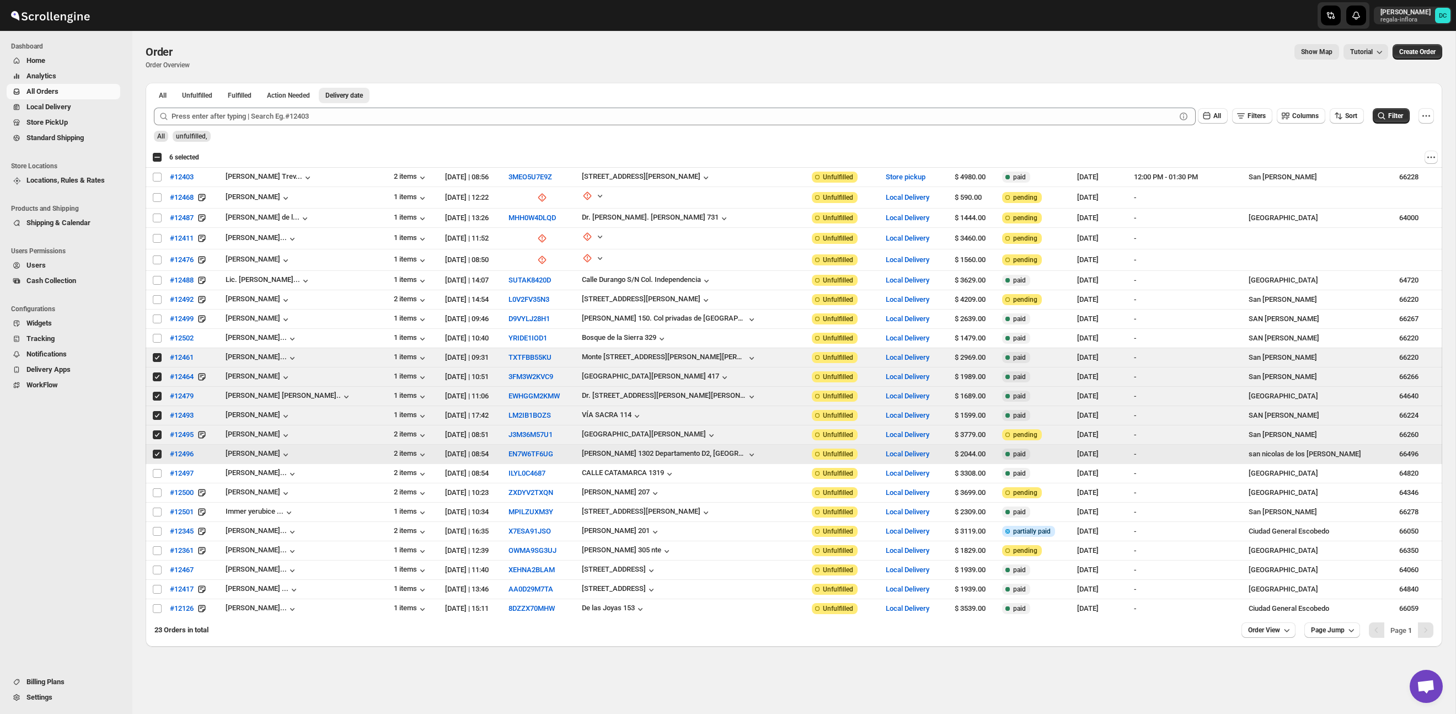
click at [156, 453] on input "Select order" at bounding box center [157, 454] width 9 height 9
checkbox input "false"
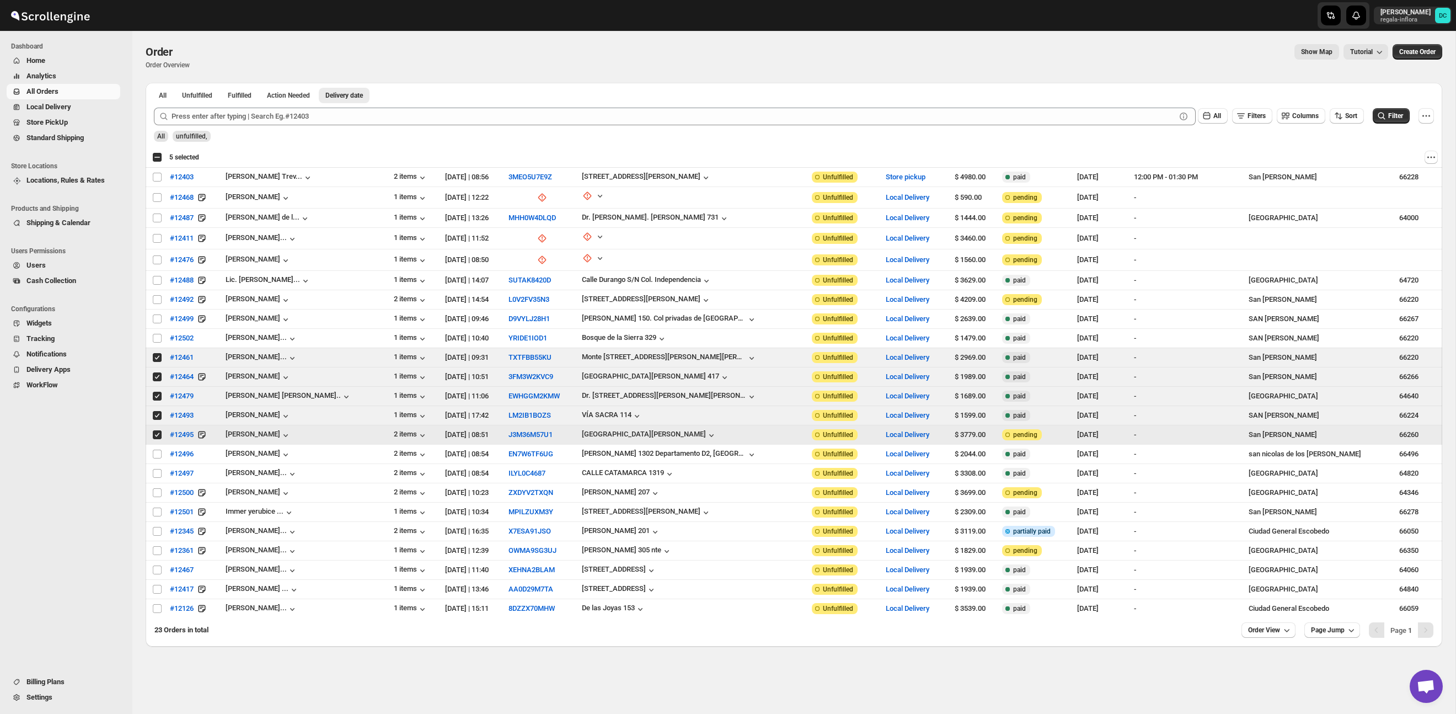
click at [156, 431] on input "Select order" at bounding box center [157, 434] width 9 height 9
checkbox input "false"
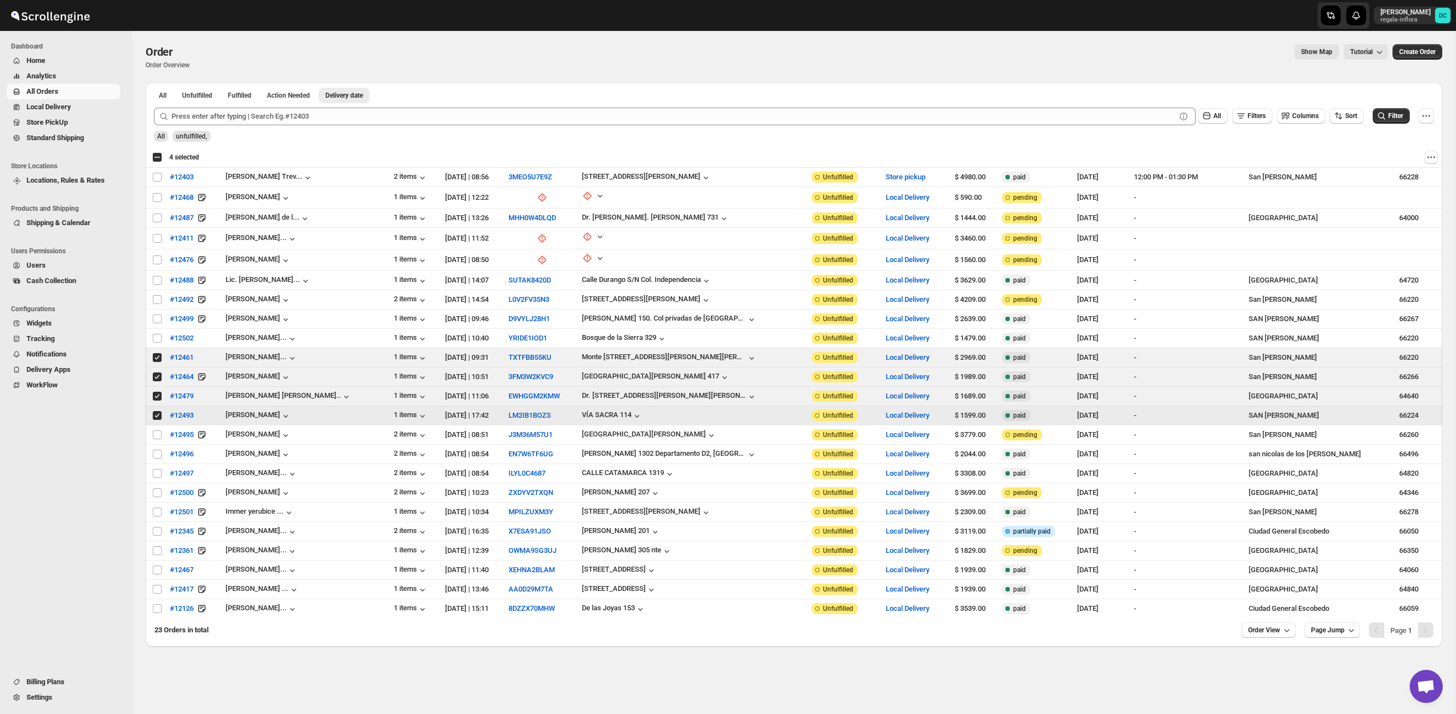
click at [156, 415] on input "Select order" at bounding box center [157, 415] width 9 height 9
checkbox input "false"
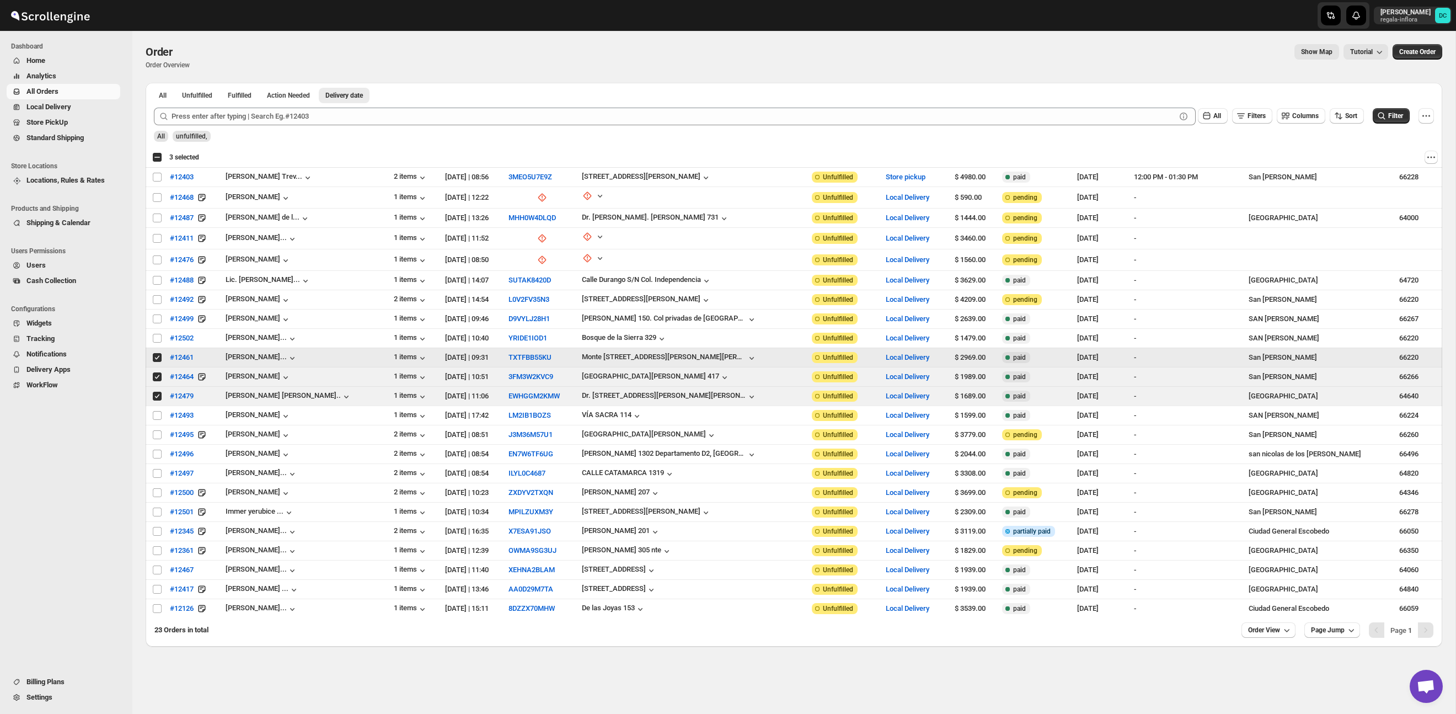
click at [155, 357] on input "Select order" at bounding box center [157, 357] width 9 height 9
checkbox input "false"
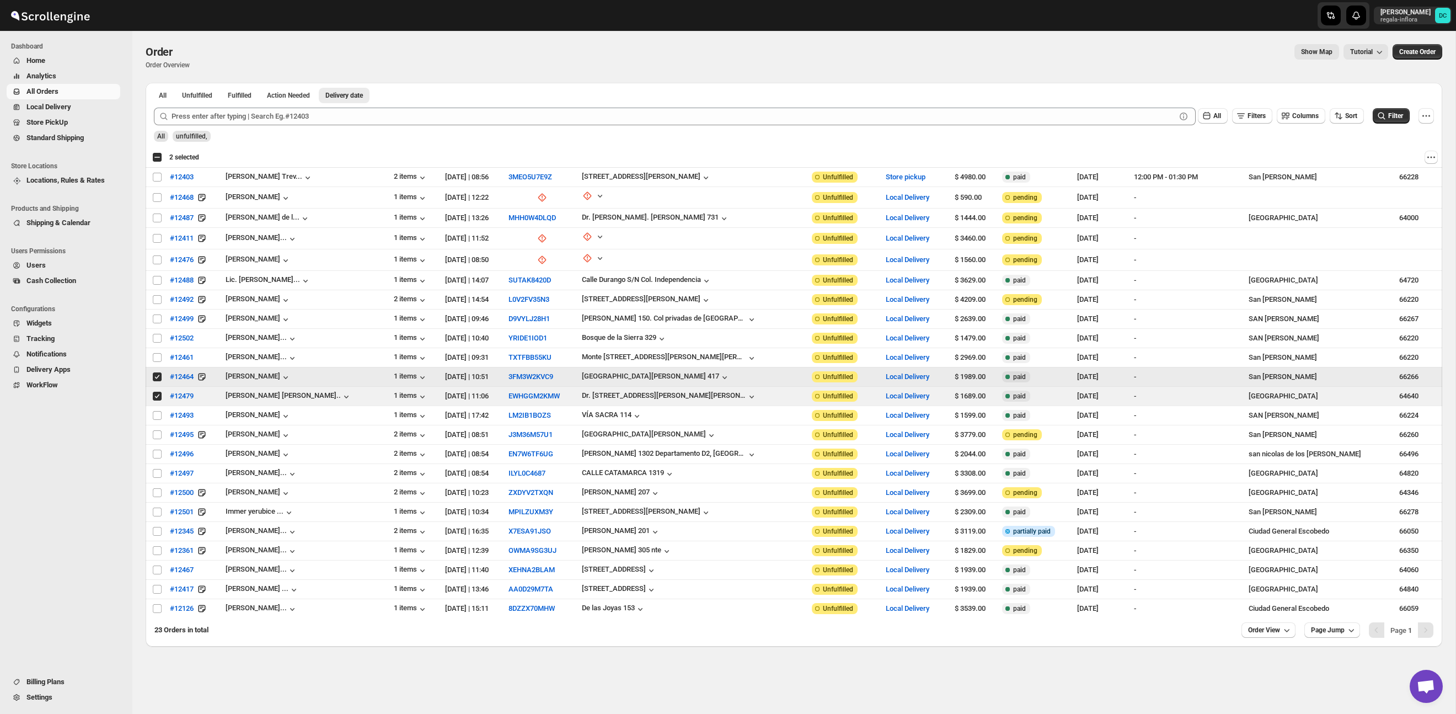
drag, startPoint x: 159, startPoint y: 377, endPoint x: 158, endPoint y: 394, distance: 17.7
click at [159, 377] on input "Select order" at bounding box center [157, 376] width 9 height 9
checkbox input "false"
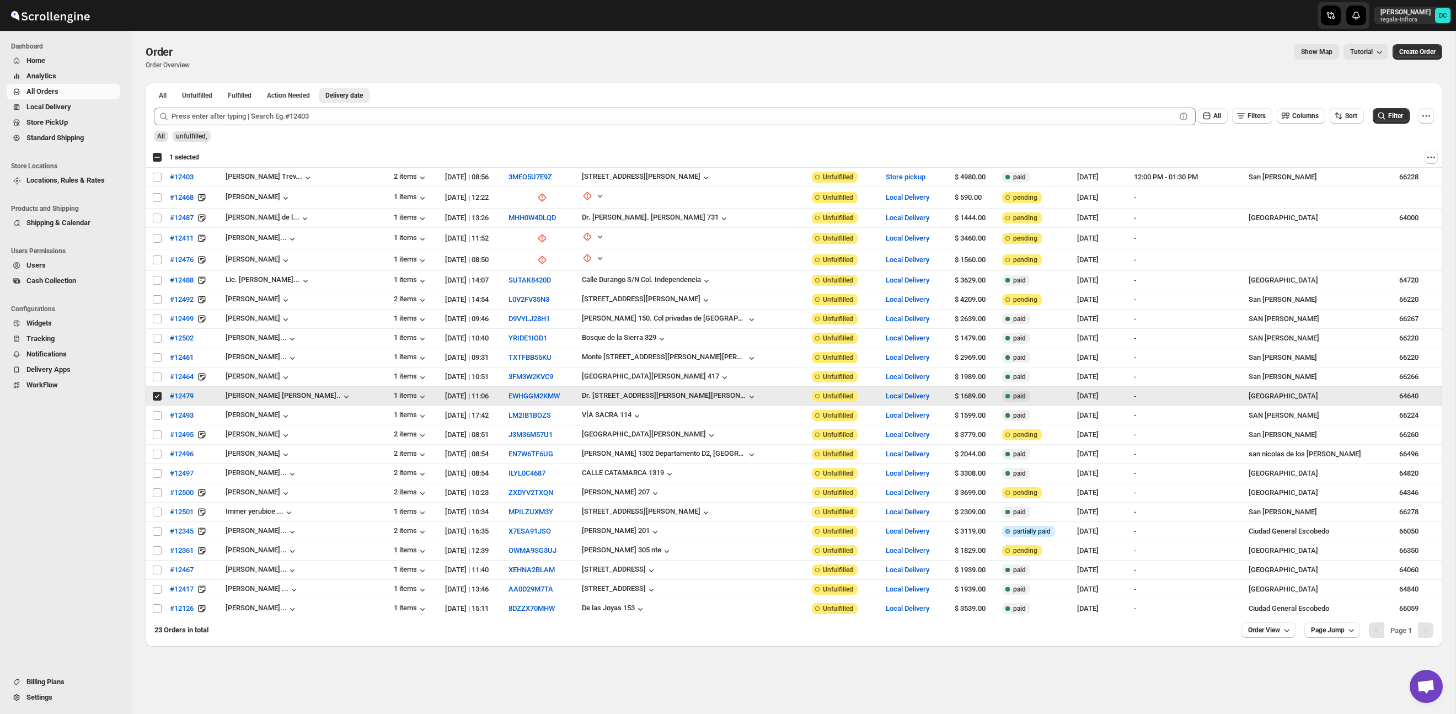
click at [157, 399] on td "Select order" at bounding box center [156, 396] width 21 height 19
checkbox input "false"
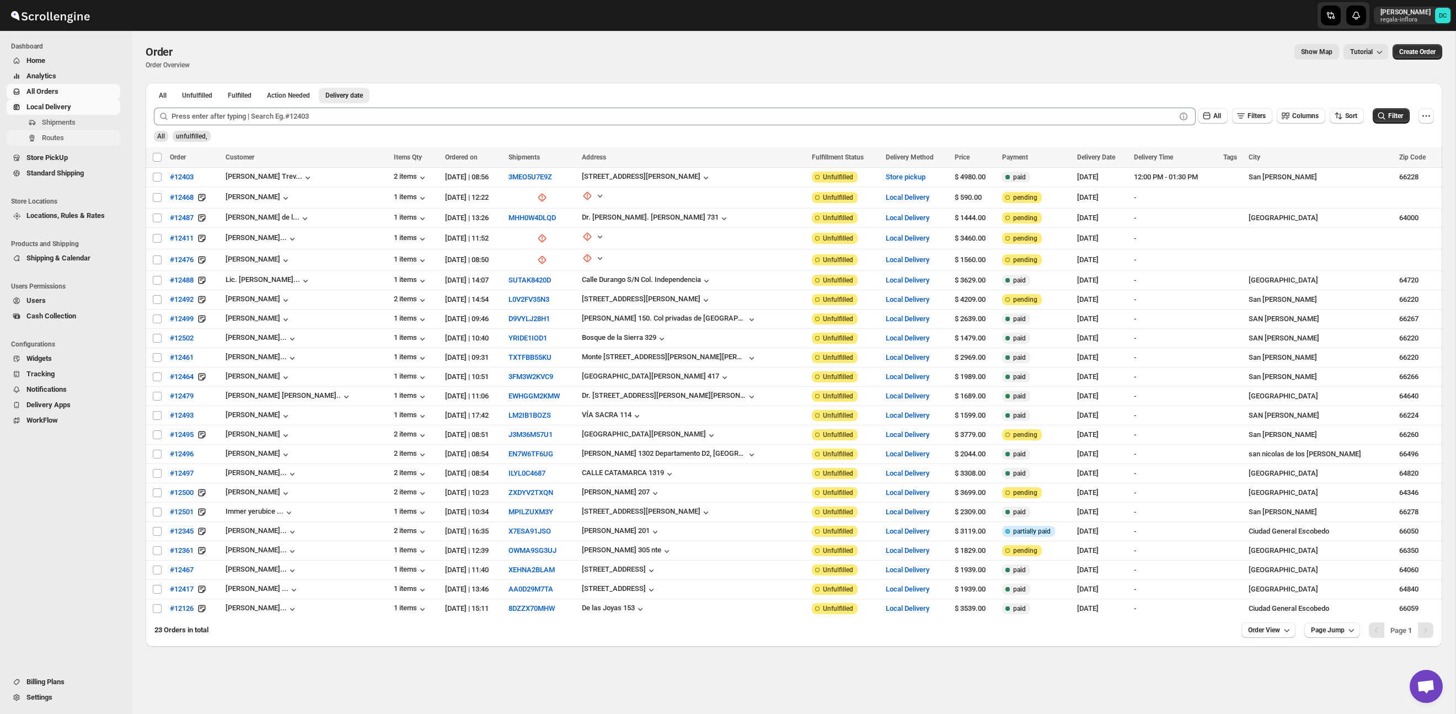
click at [60, 138] on span "Routes" at bounding box center [53, 137] width 22 height 8
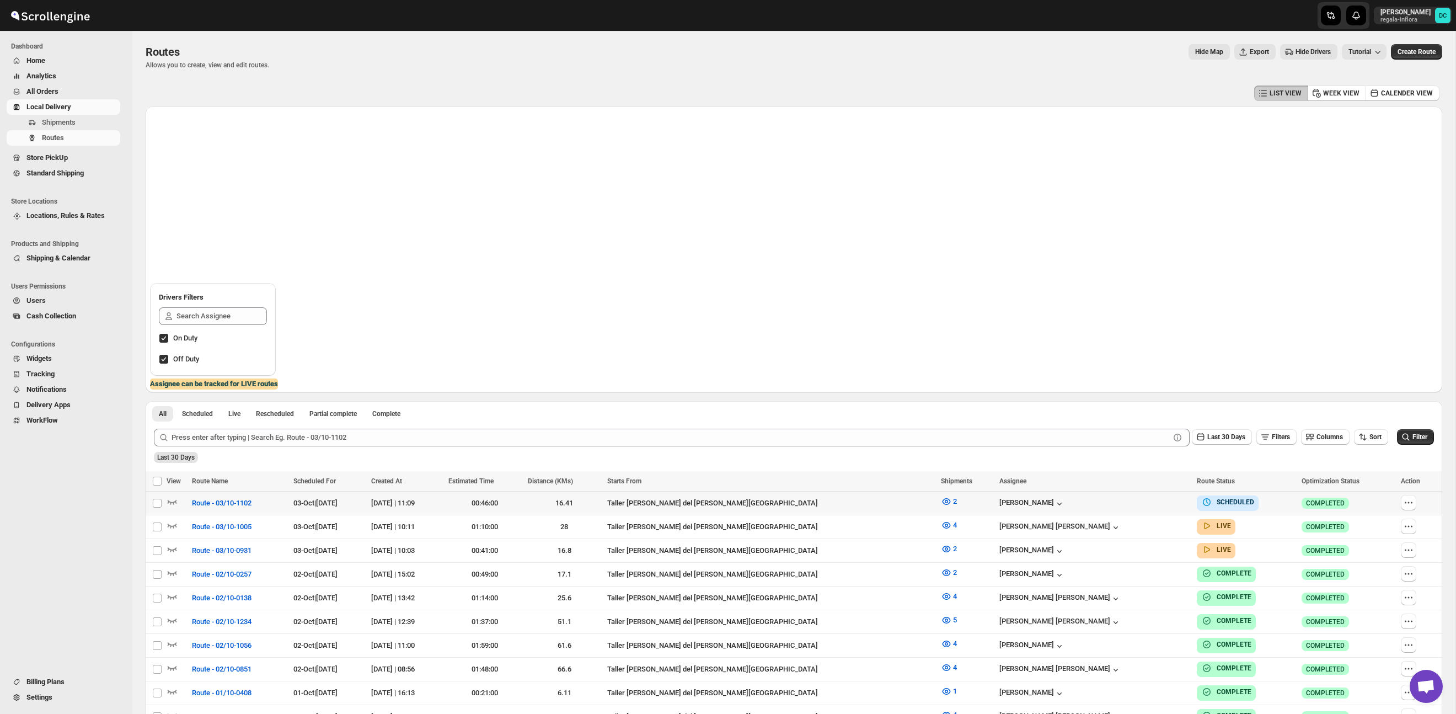
click at [1411, 503] on button "button" at bounding box center [1408, 502] width 15 height 15
click at [1403, 501] on icon "button" at bounding box center [1408, 502] width 11 height 11
click at [1406, 502] on icon "button" at bounding box center [1408, 502] width 11 height 11
click at [1406, 503] on icon "button" at bounding box center [1408, 502] width 11 height 11
click at [1404, 464] on div "Submit Last 30 Days Filters Columns Sort Filter Last 30 Days" at bounding box center [794, 445] width 1297 height 51
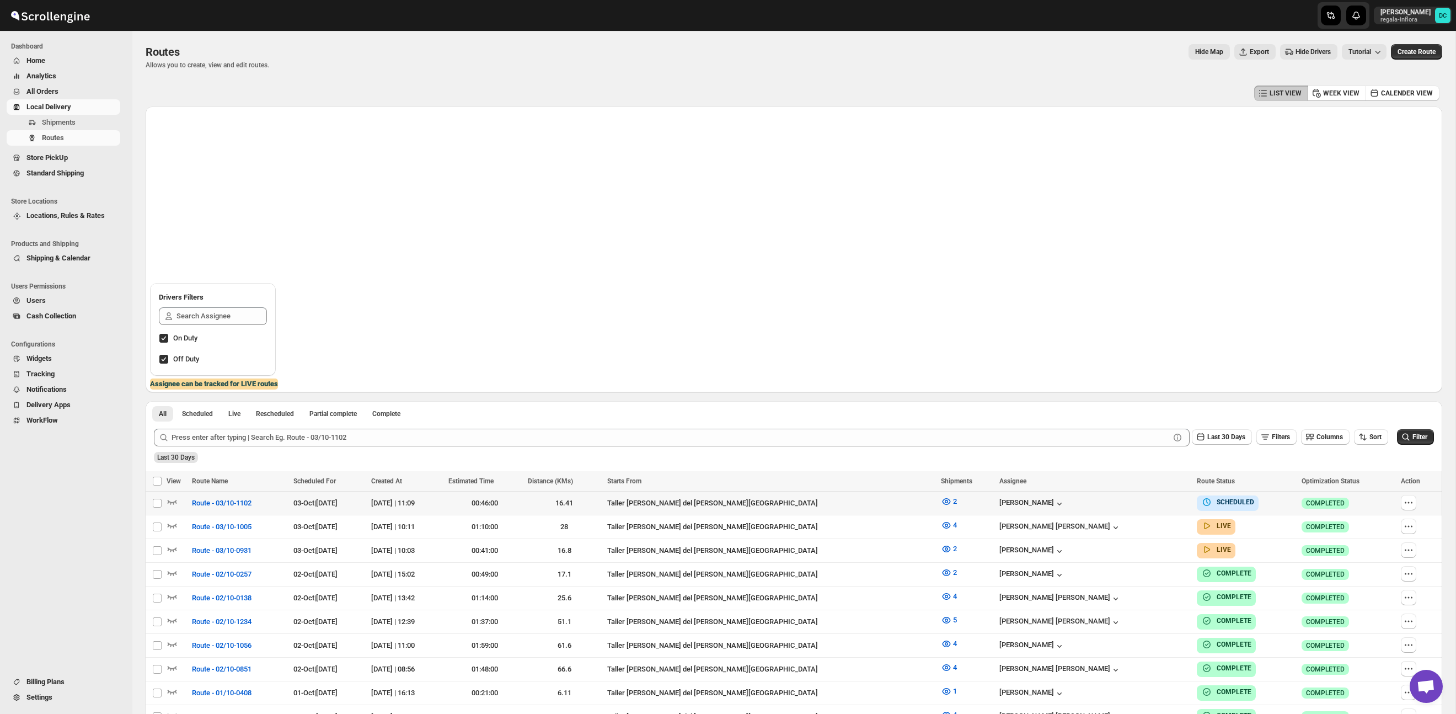
click at [1405, 500] on icon "button" at bounding box center [1408, 502] width 11 height 11
click at [1404, 500] on icon "button" at bounding box center [1408, 502] width 11 height 11
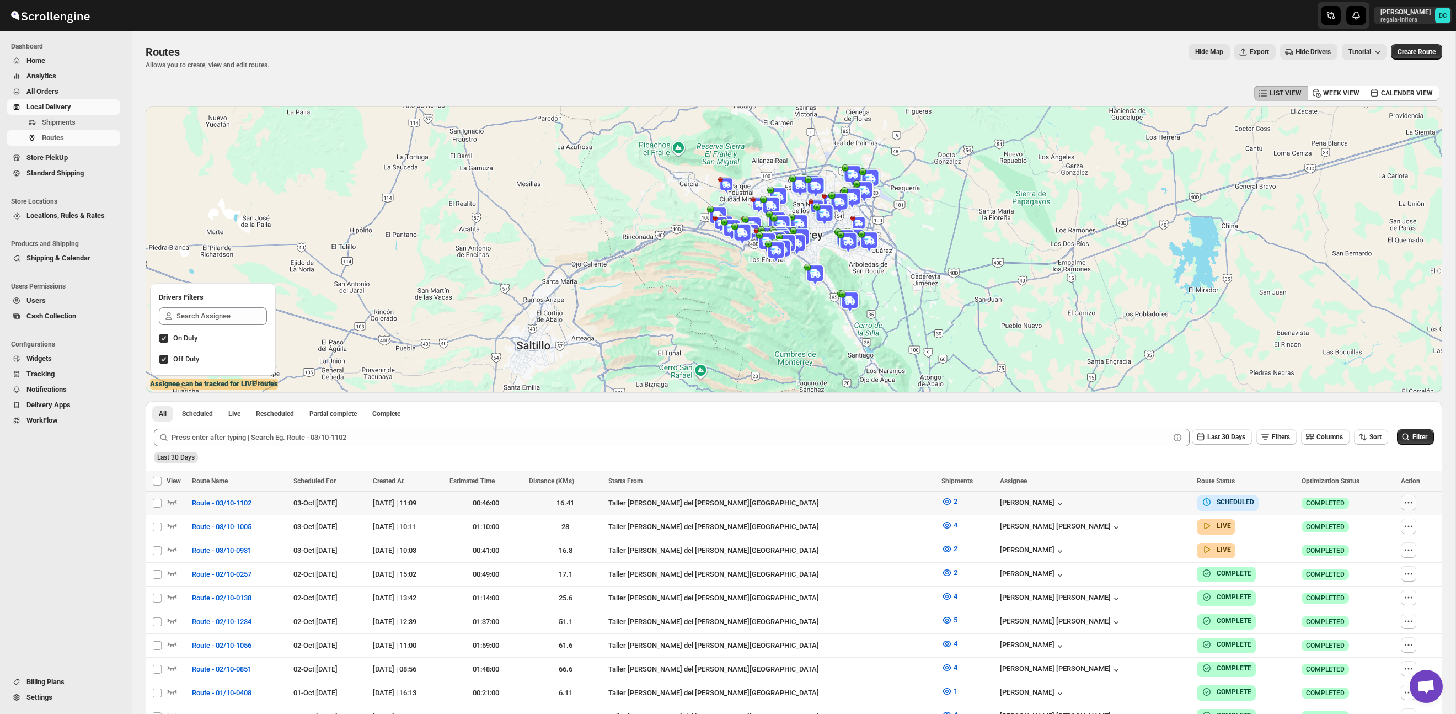
click at [1406, 504] on icon "button" at bounding box center [1408, 502] width 11 height 11
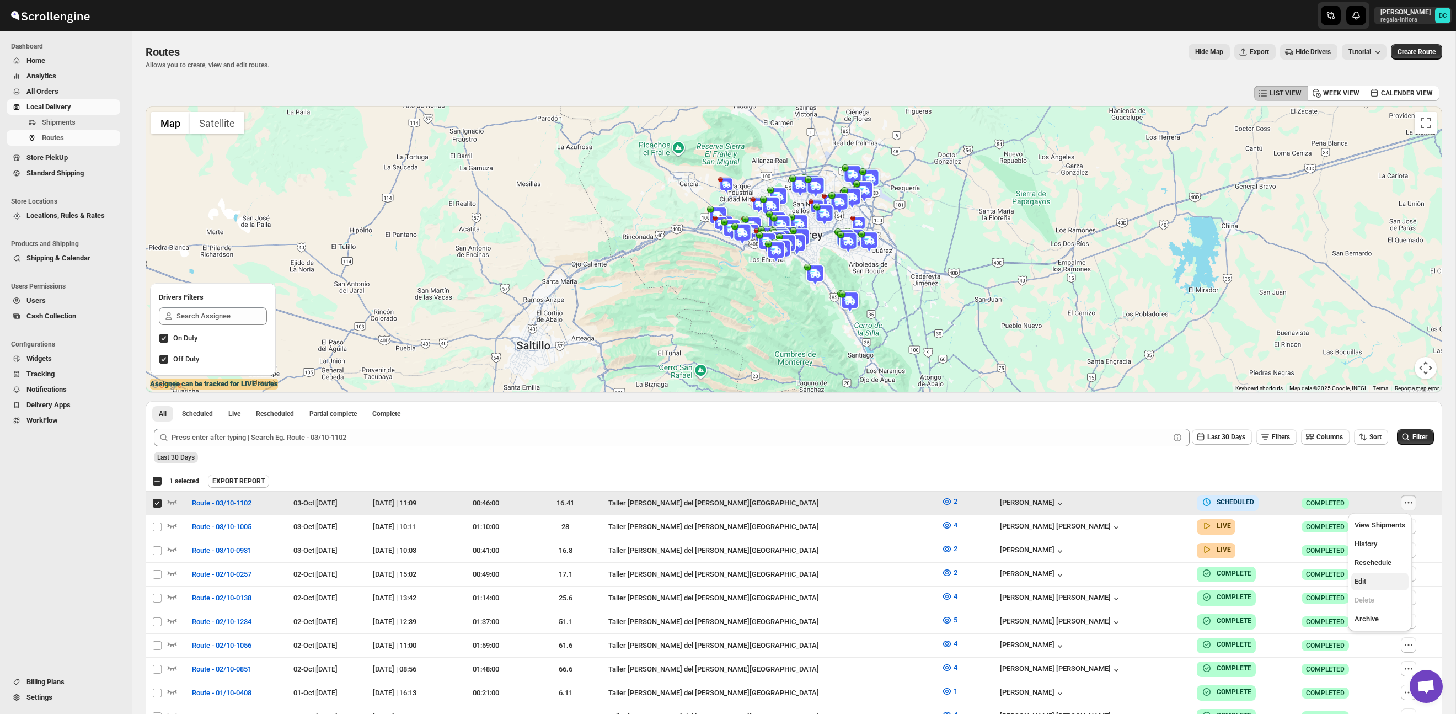
click at [1371, 582] on span "Edit" at bounding box center [1380, 581] width 51 height 11
checkbox input "false"
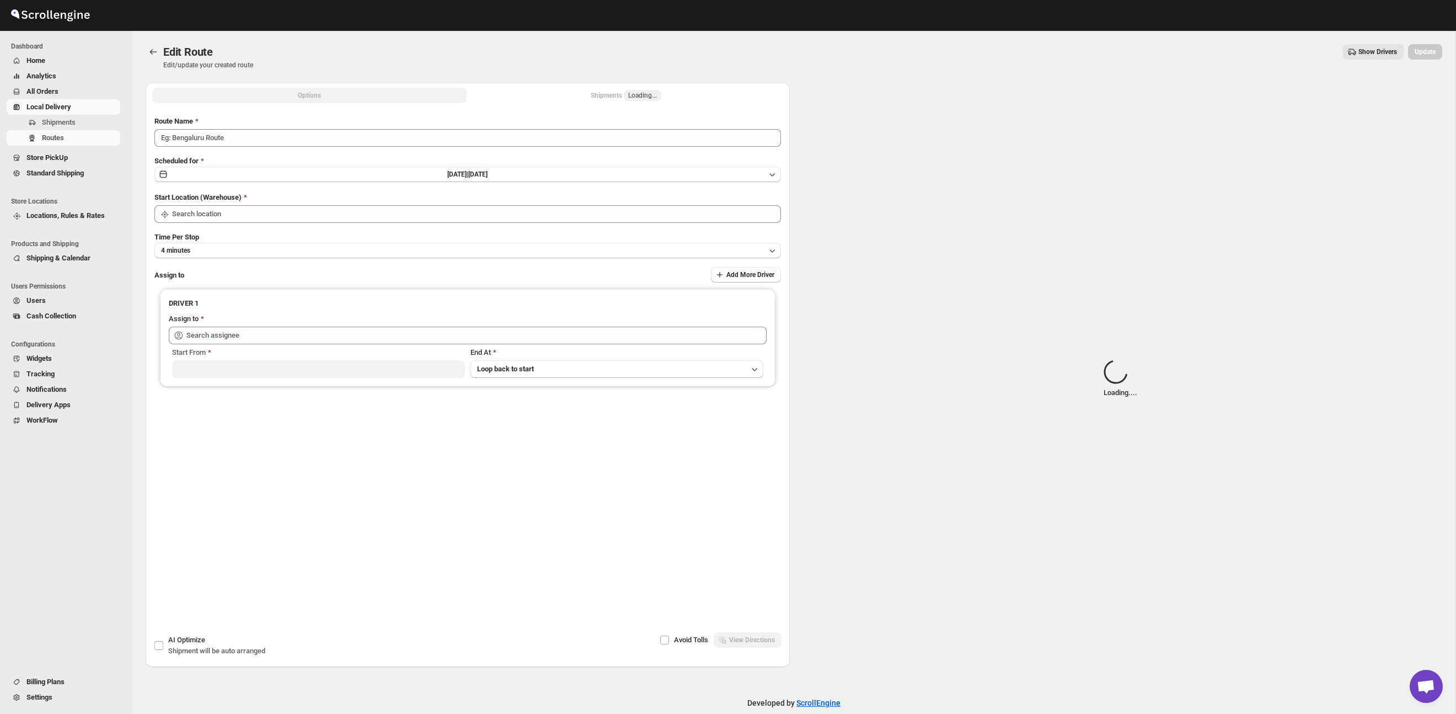
type input "Route - 03/10-1102"
type input "Taller [PERSON_NAME] del [PERSON_NAME][GEOGRAPHIC_DATA]"
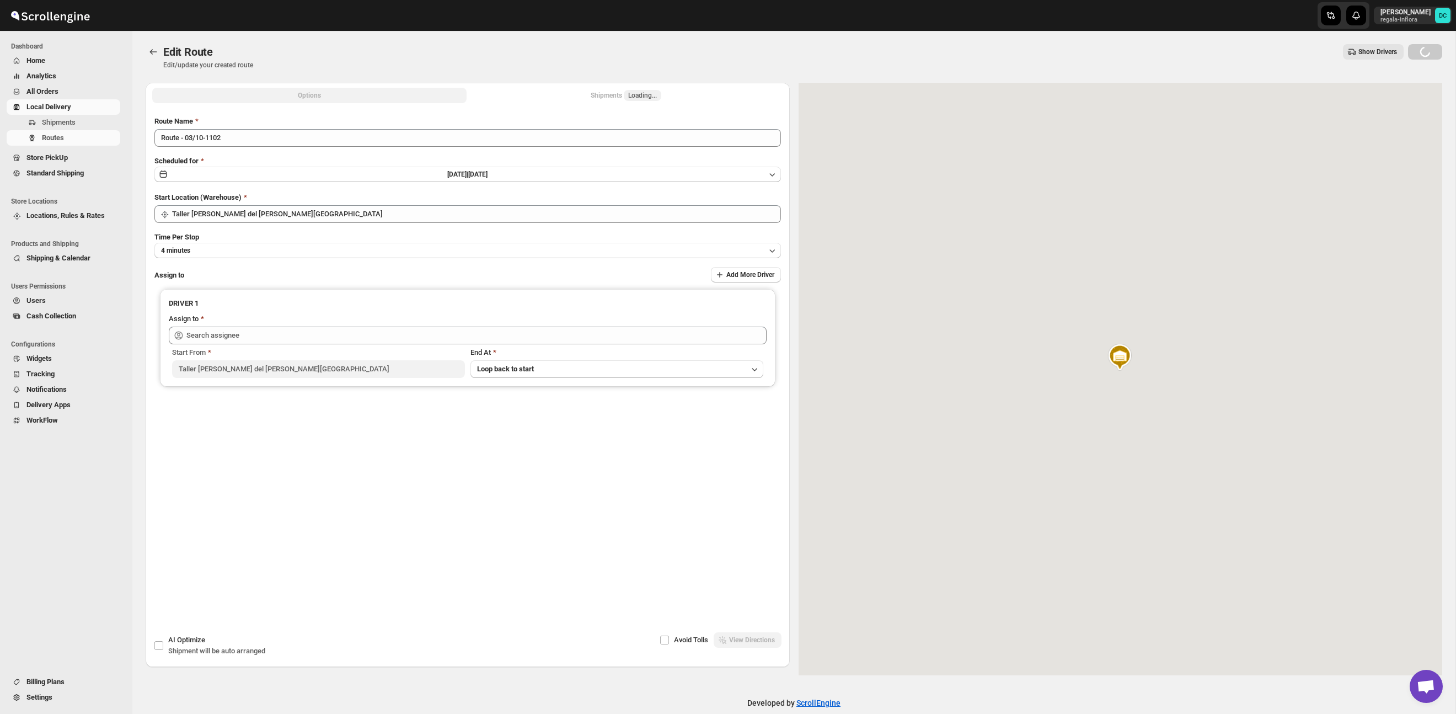
drag, startPoint x: 621, startPoint y: 97, endPoint x: 628, endPoint y: 97, distance: 7.7
click at [621, 97] on div "Shipments Loading..." at bounding box center [626, 95] width 71 height 11
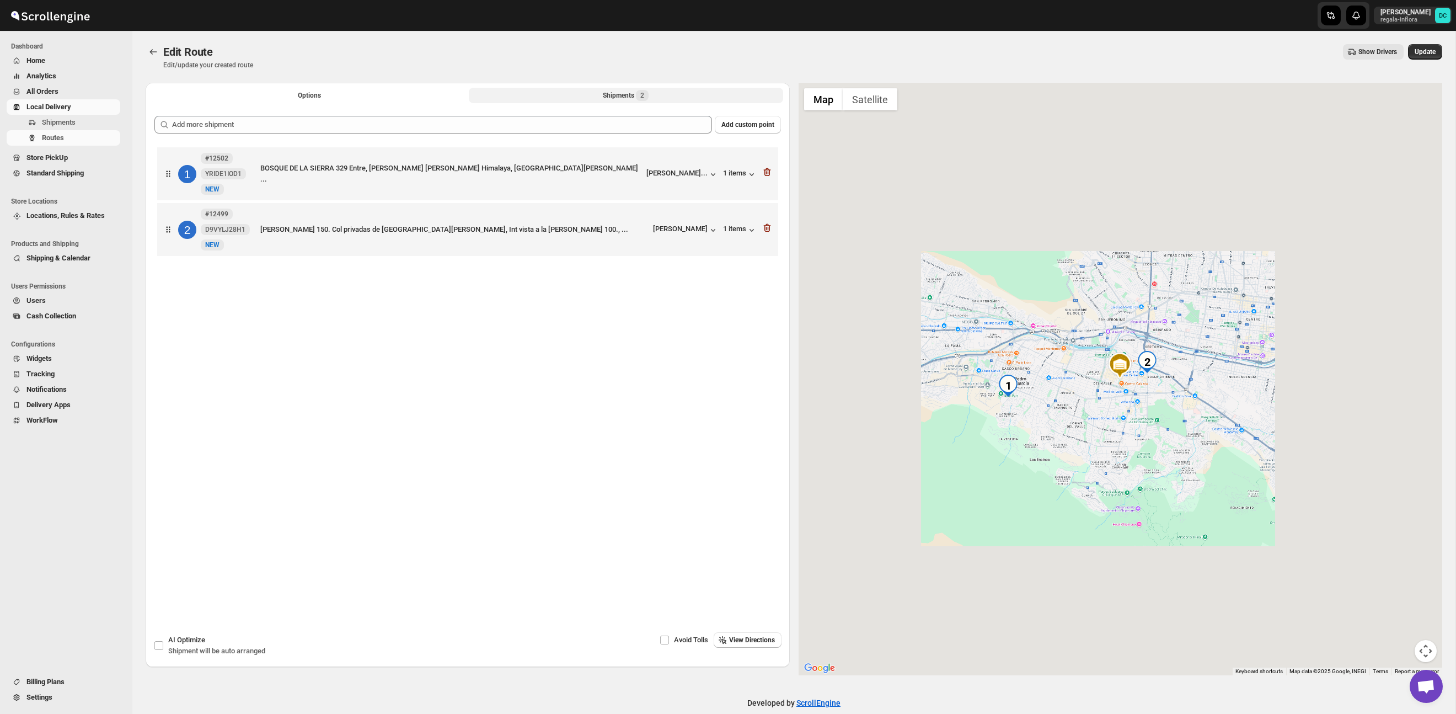
click at [644, 96] on span "2" at bounding box center [642, 95] width 4 height 9
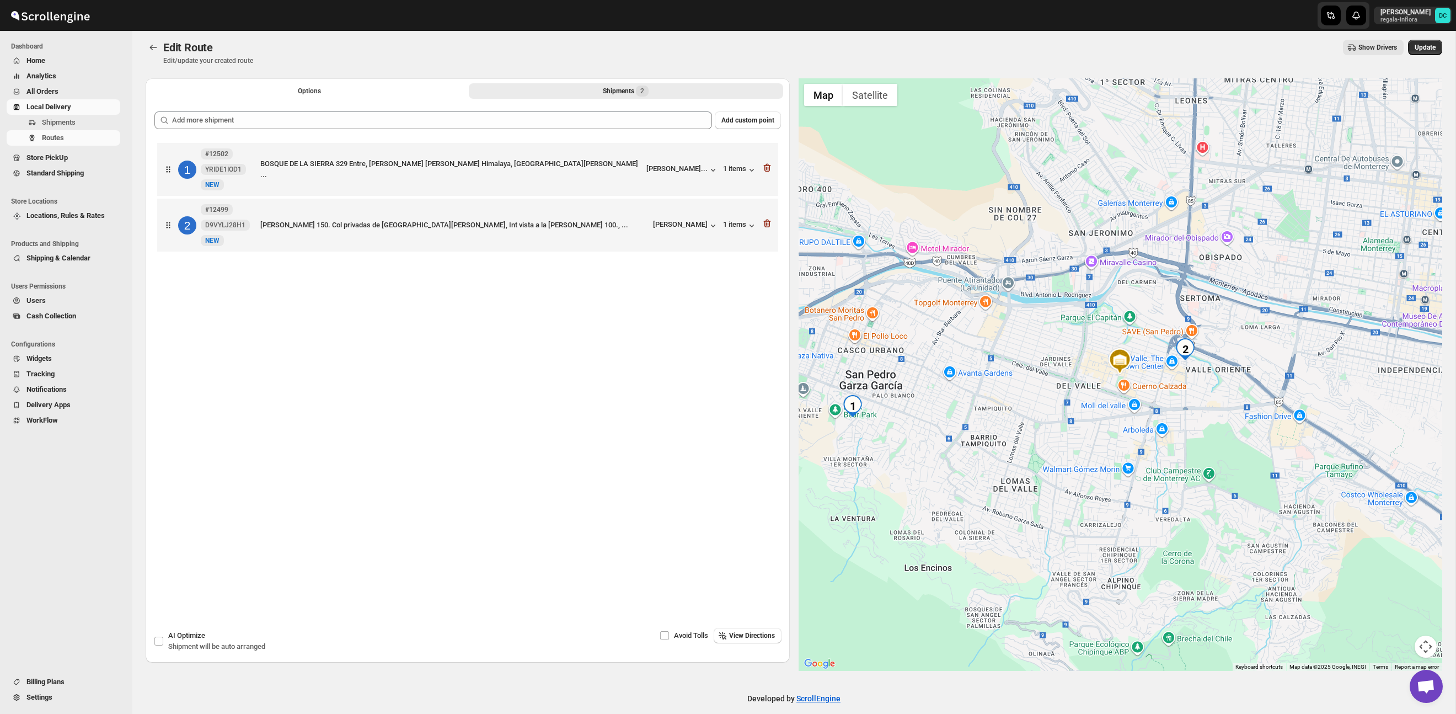
scroll to position [4, 0]
drag, startPoint x: 1167, startPoint y: 416, endPoint x: 1140, endPoint y: 399, distance: 32.3
click at [1140, 399] on div at bounding box center [1121, 375] width 644 height 592
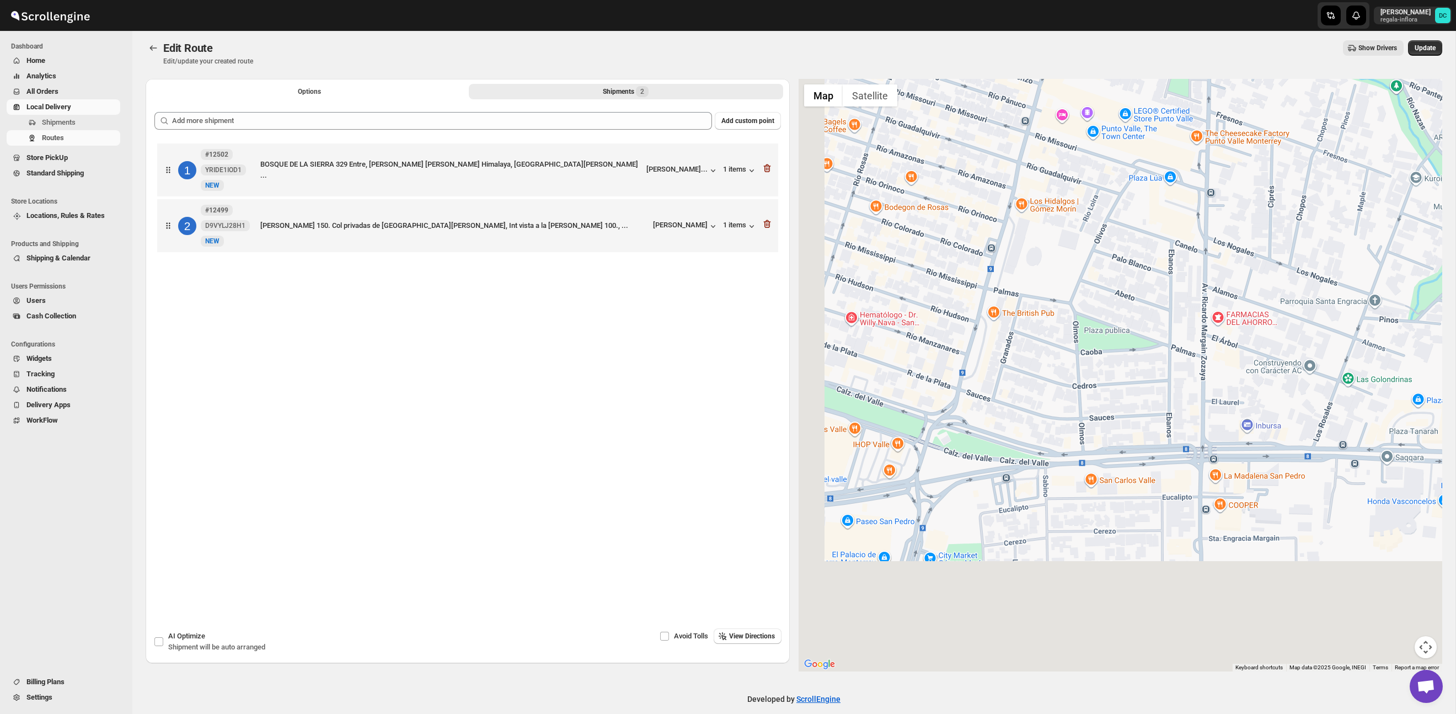
drag, startPoint x: 1178, startPoint y: 461, endPoint x: 1103, endPoint y: 434, distance: 79.6
click at [1204, 342] on div at bounding box center [1121, 375] width 644 height 592
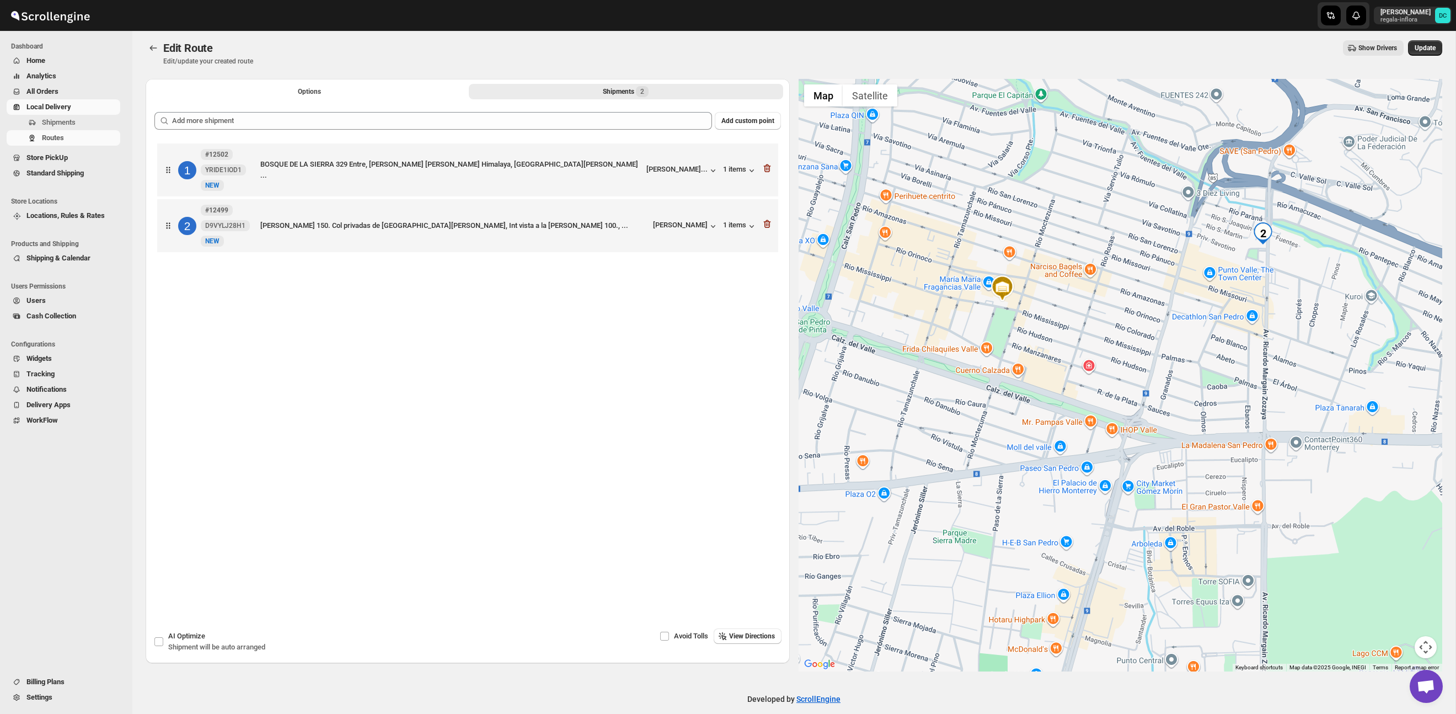
drag, startPoint x: 1150, startPoint y: 301, endPoint x: 1251, endPoint y: 289, distance: 102.2
click at [1251, 289] on div at bounding box center [1121, 375] width 644 height 592
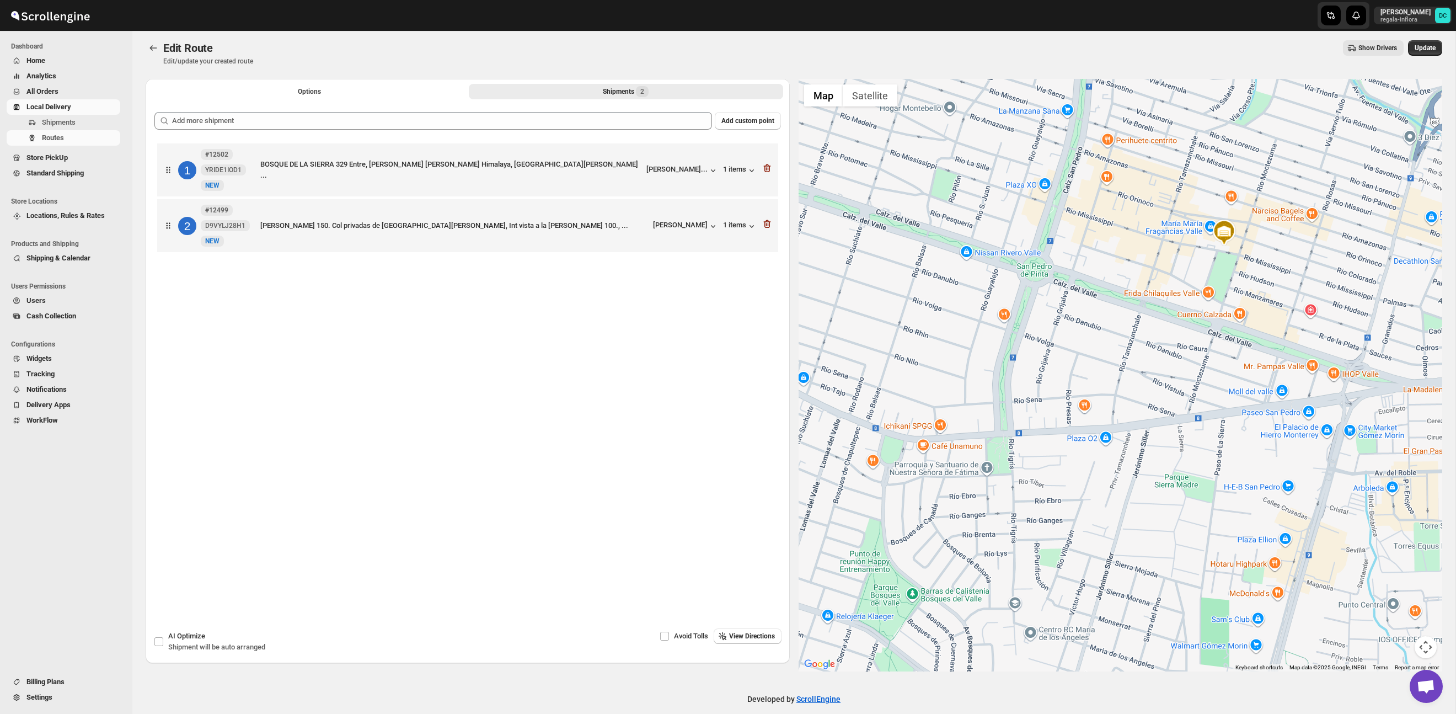
drag, startPoint x: 1193, startPoint y: 364, endPoint x: 1246, endPoint y: 354, distance: 53.3
click at [1246, 354] on div at bounding box center [1121, 375] width 644 height 592
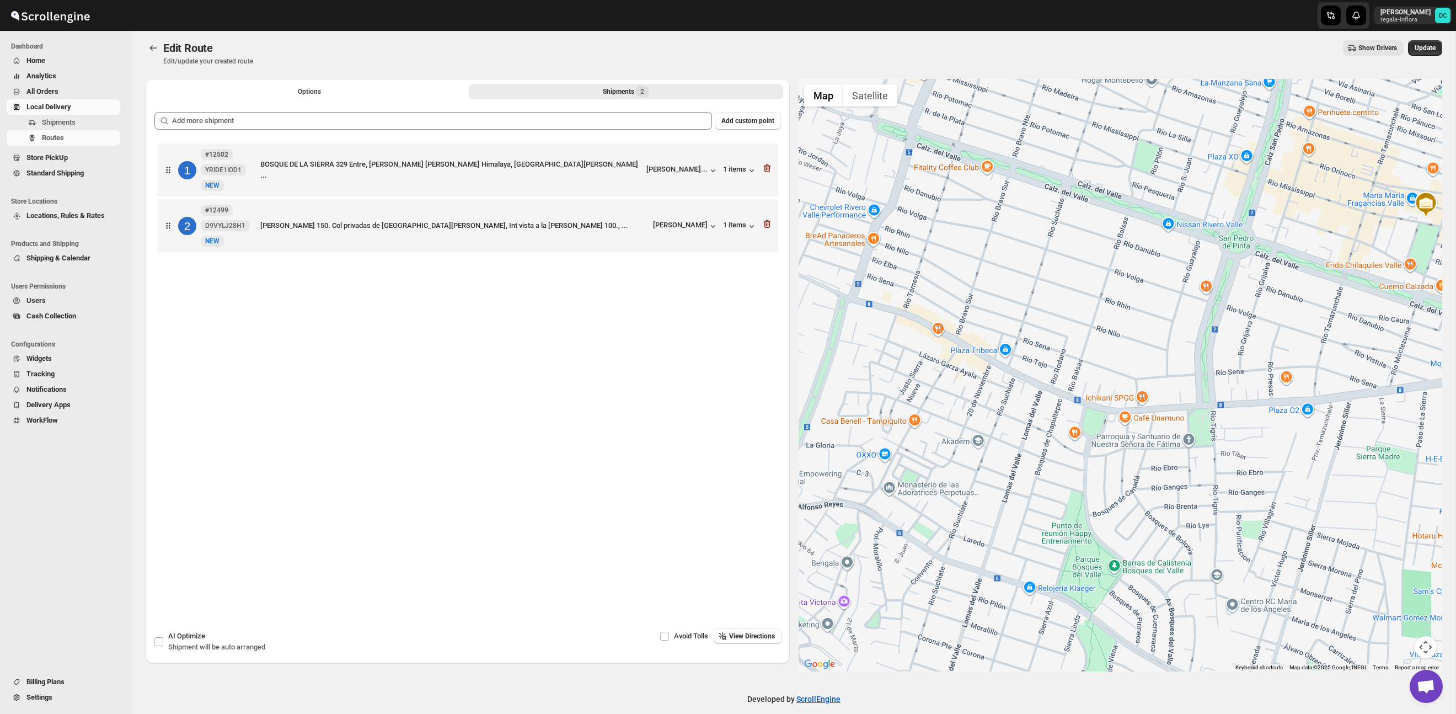
drag, startPoint x: 1157, startPoint y: 381, endPoint x: 1336, endPoint y: 353, distance: 181.4
click at [1336, 353] on div at bounding box center [1121, 375] width 644 height 592
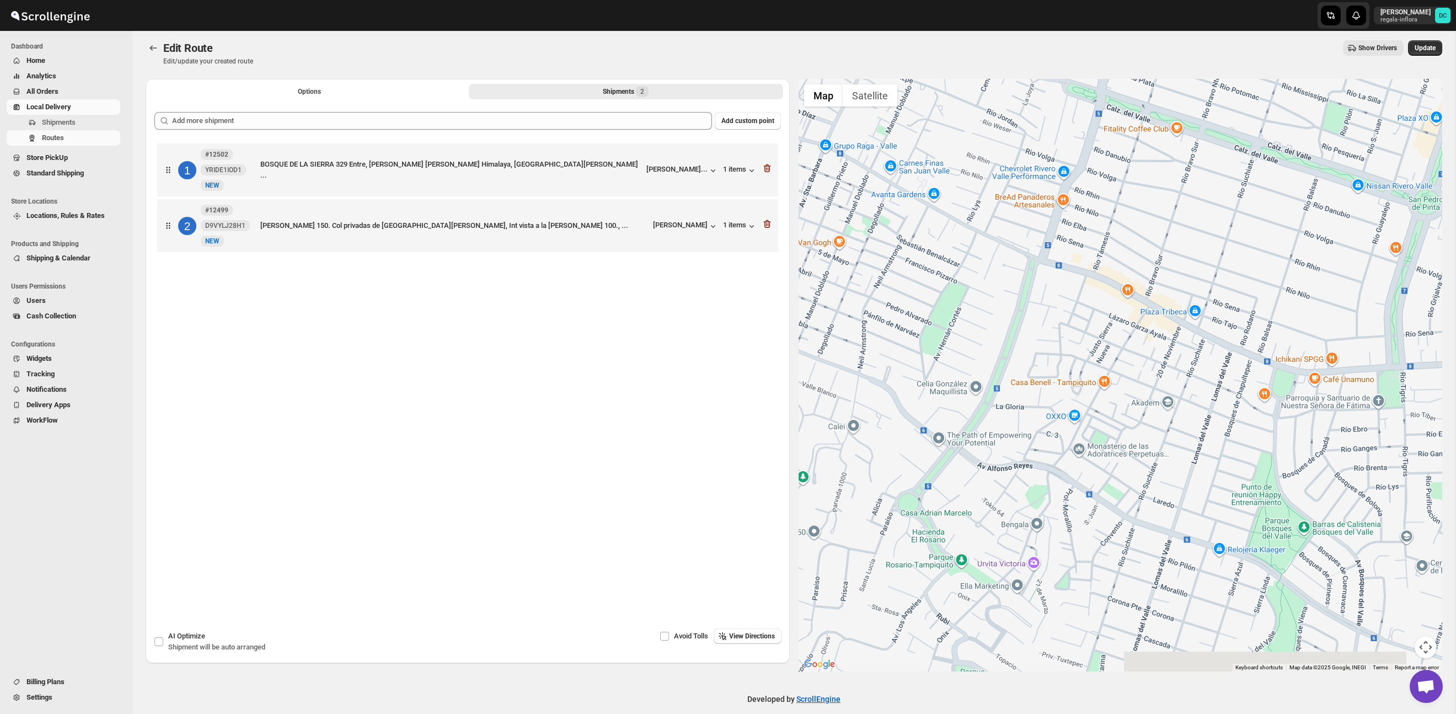
drag, startPoint x: 1101, startPoint y: 352, endPoint x: 1274, endPoint y: 316, distance: 177.0
click at [1274, 316] on div at bounding box center [1121, 375] width 644 height 592
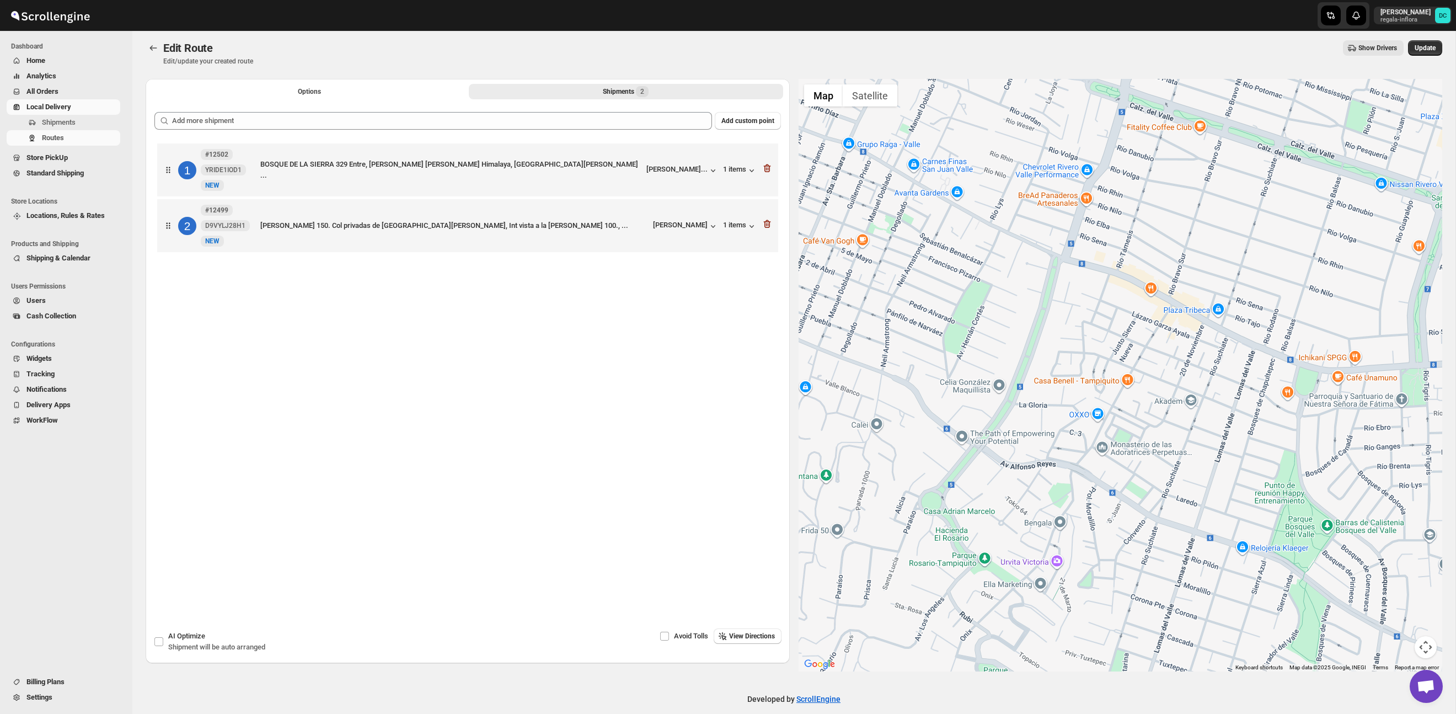
drag, startPoint x: 1103, startPoint y: 404, endPoint x: 1188, endPoint y: 376, distance: 90.0
click at [1189, 366] on div at bounding box center [1121, 375] width 644 height 592
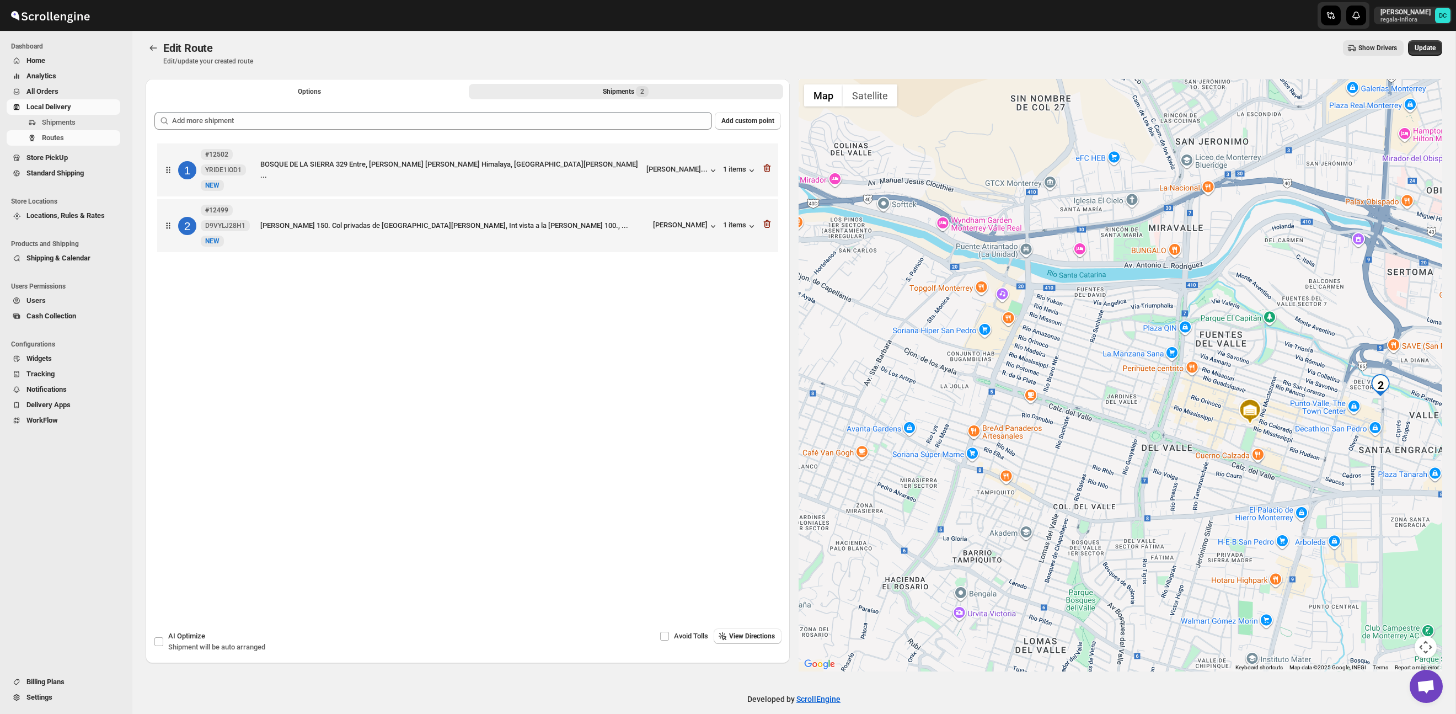
drag, startPoint x: 1148, startPoint y: 303, endPoint x: 978, endPoint y: 448, distance: 223.8
click at [931, 473] on div at bounding box center [1121, 375] width 644 height 592
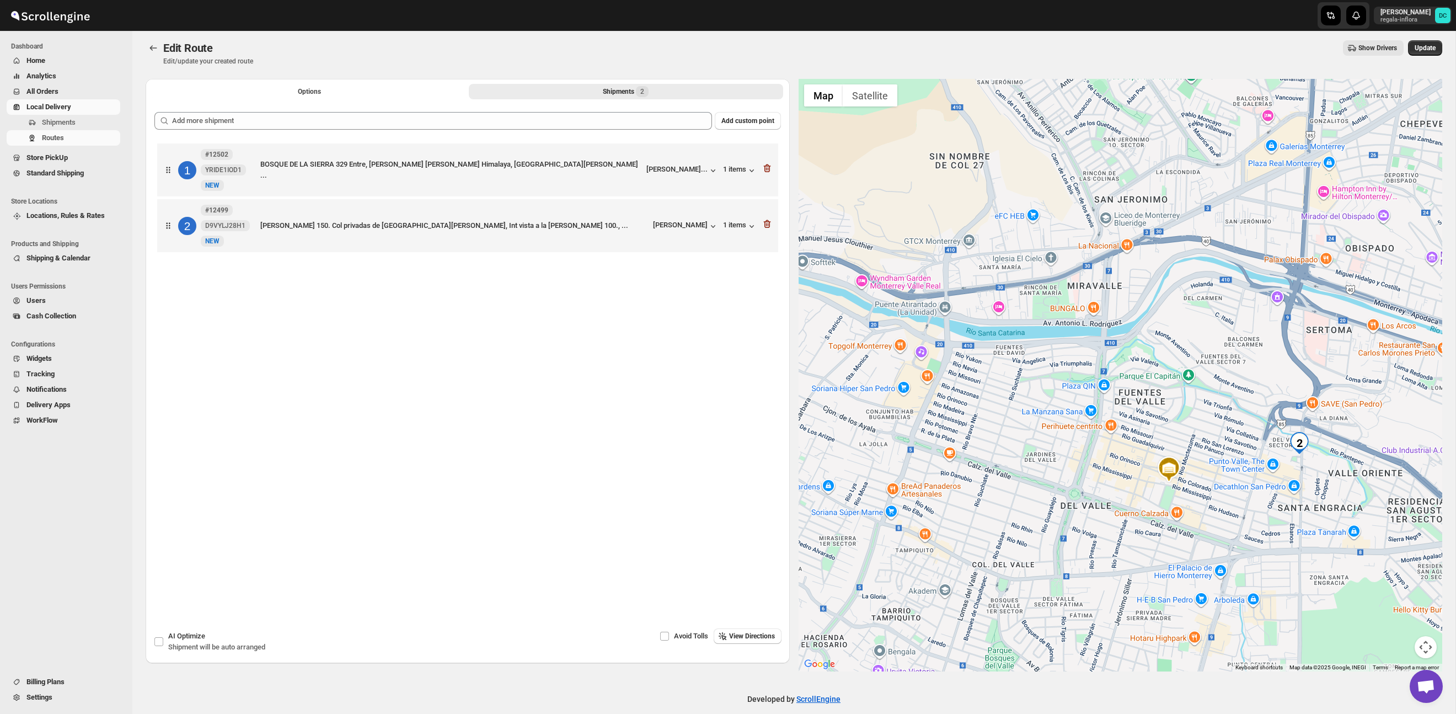
drag, startPoint x: 1172, startPoint y: 389, endPoint x: 1060, endPoint y: 441, distance: 123.4
click at [1060, 441] on div at bounding box center [1121, 375] width 644 height 592
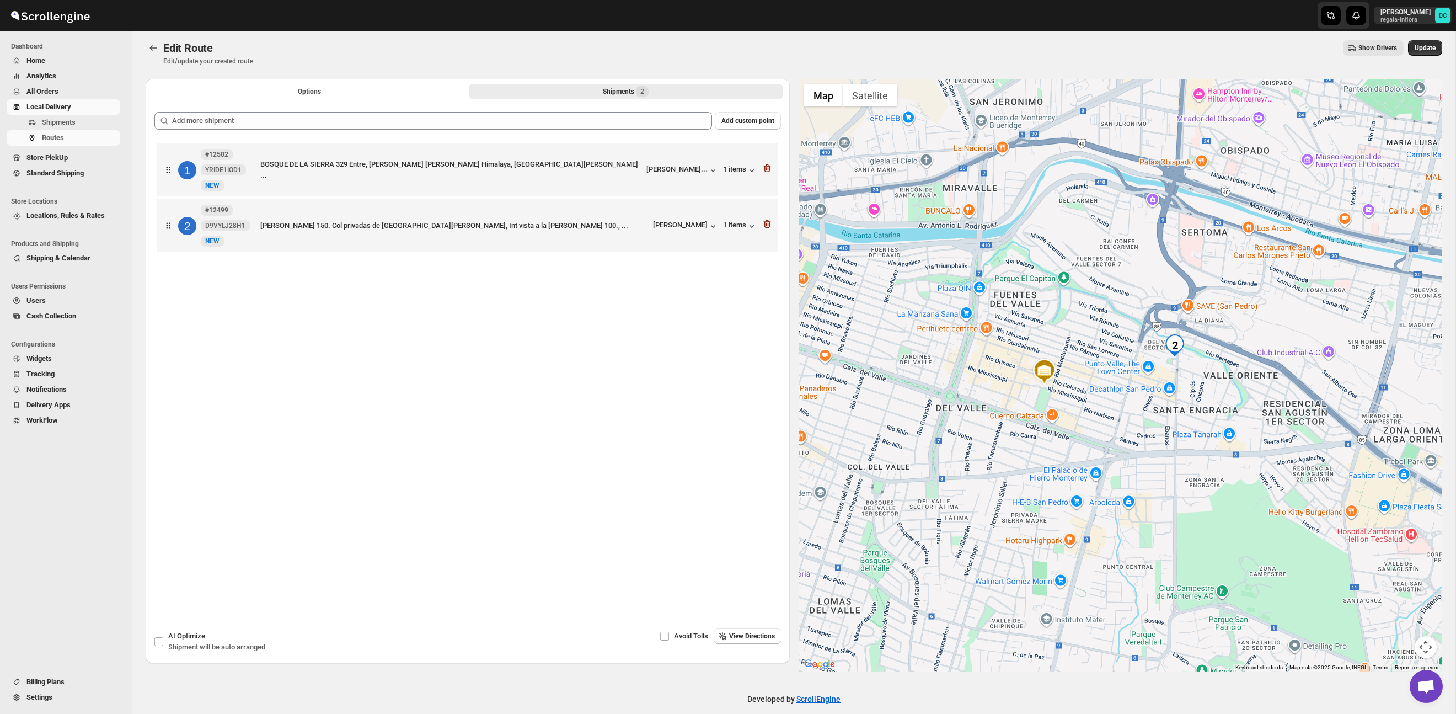
drag, startPoint x: 1222, startPoint y: 541, endPoint x: 1214, endPoint y: 388, distance: 152.5
click at [1214, 388] on div at bounding box center [1121, 375] width 644 height 592
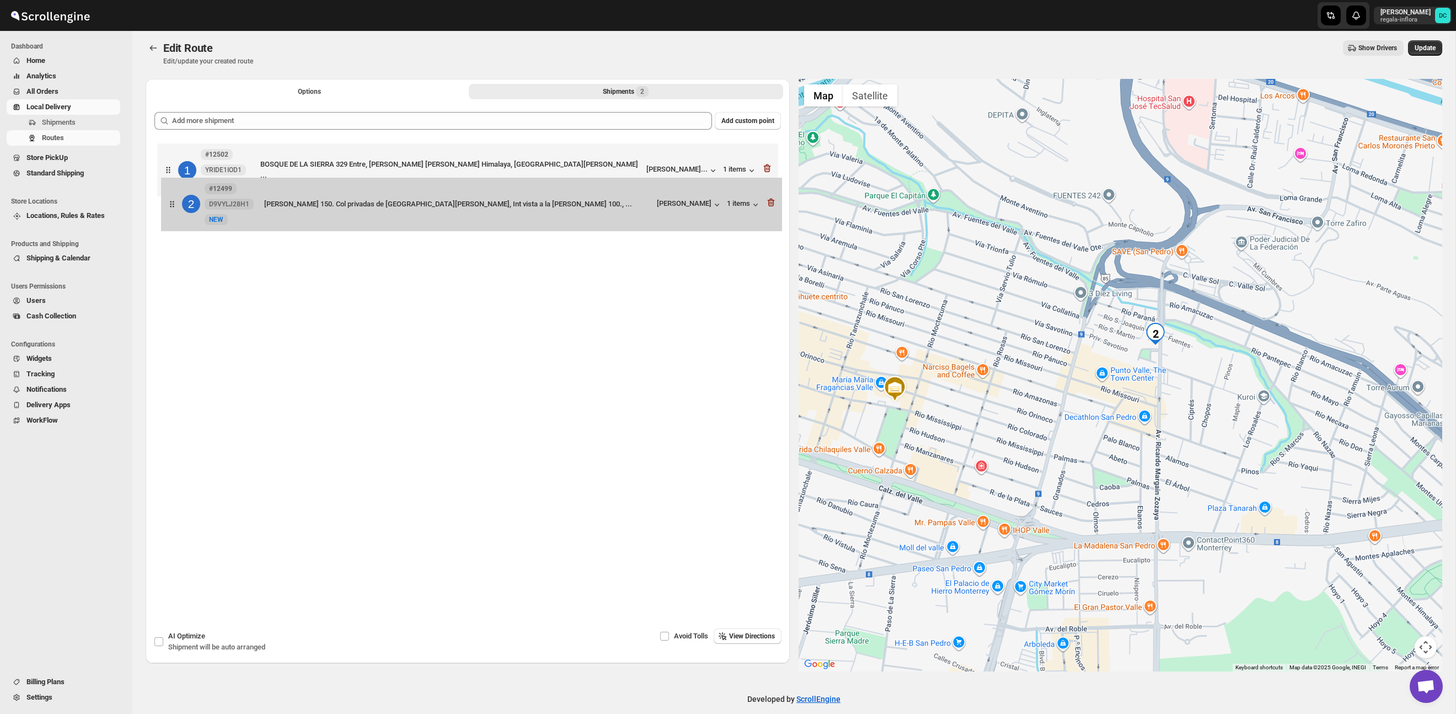
scroll to position [0, 0]
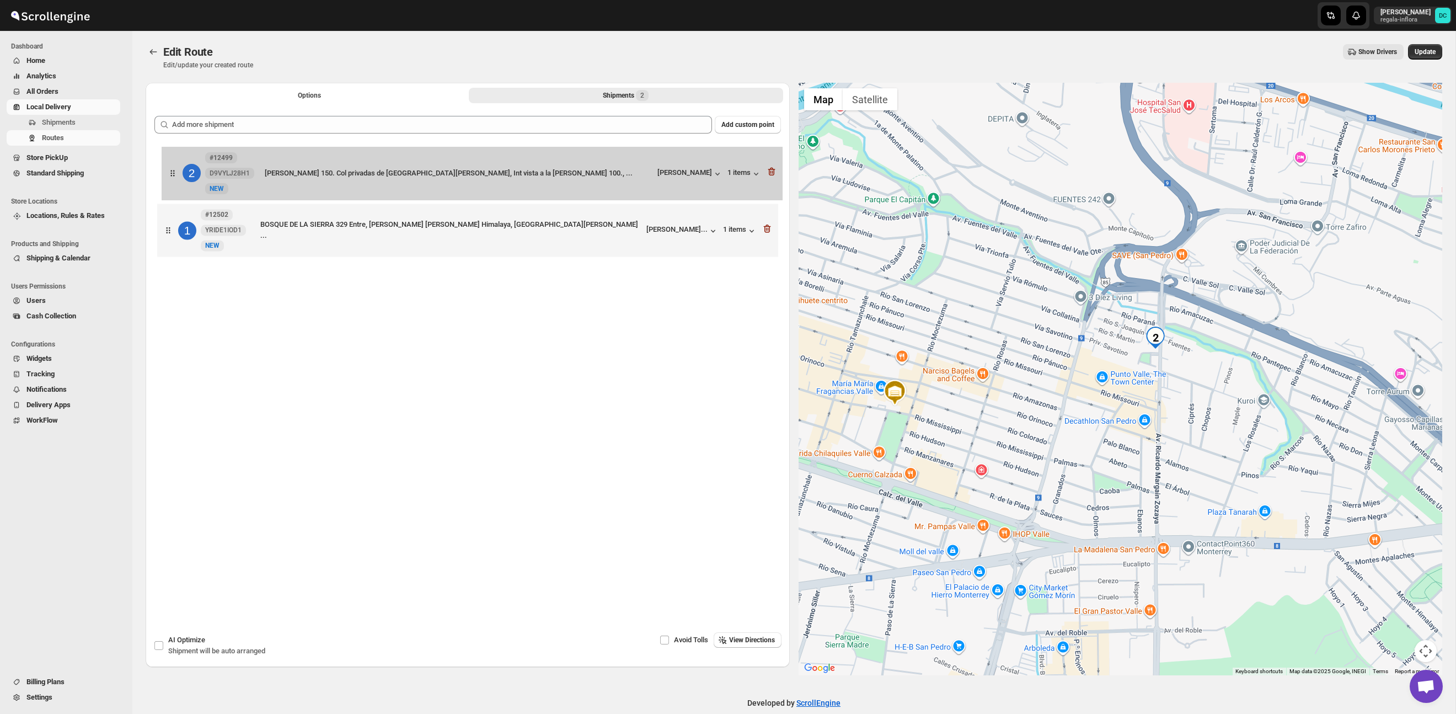
drag, startPoint x: 167, startPoint y: 237, endPoint x: 204, endPoint y: 183, distance: 65.9
click at [173, 177] on div "1 #12502 YRIDE1IOD1 [GEOGRAPHIC_DATA], [PERSON_NAME][GEOGRAPHIC_DATA][PERSON_NA…" at bounding box center [467, 204] width 627 height 118
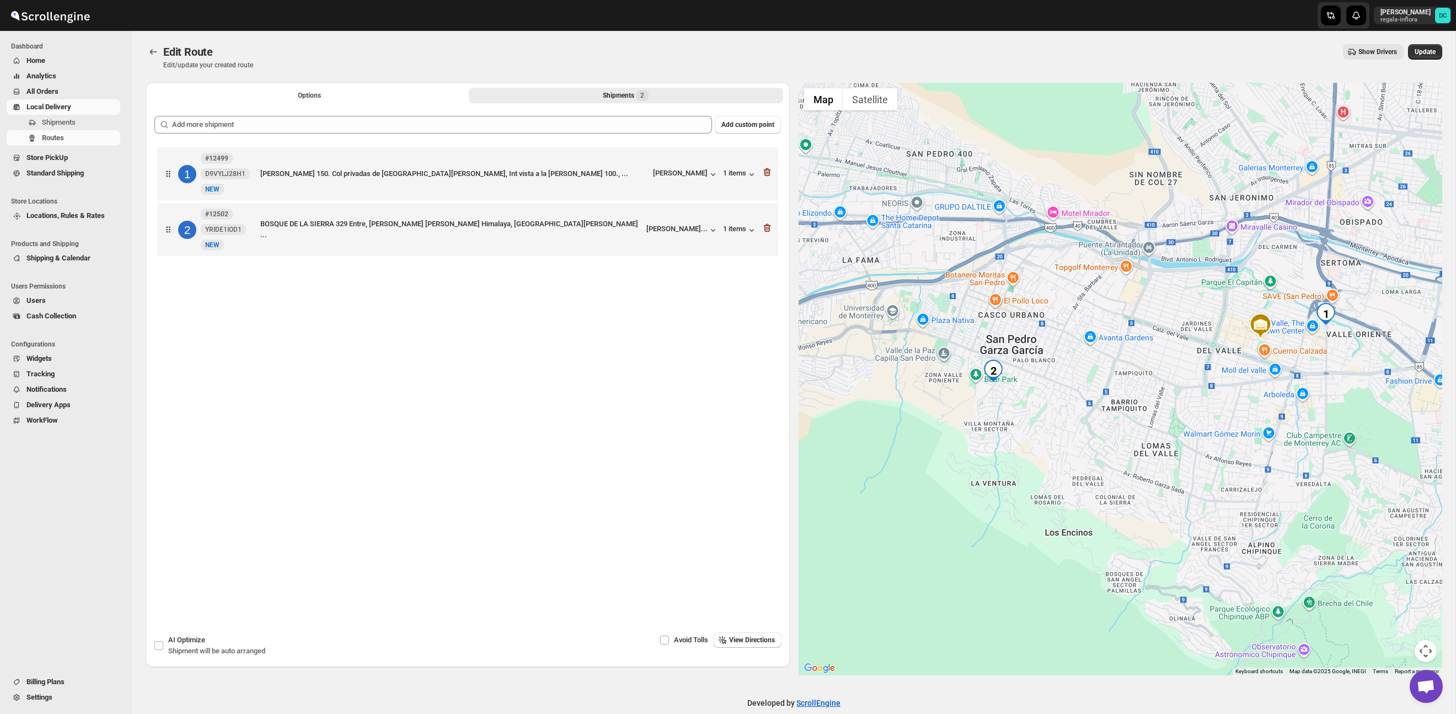
drag, startPoint x: 1220, startPoint y: 428, endPoint x: 1260, endPoint y: 400, distance: 48.5
click at [1260, 400] on div at bounding box center [1121, 379] width 644 height 592
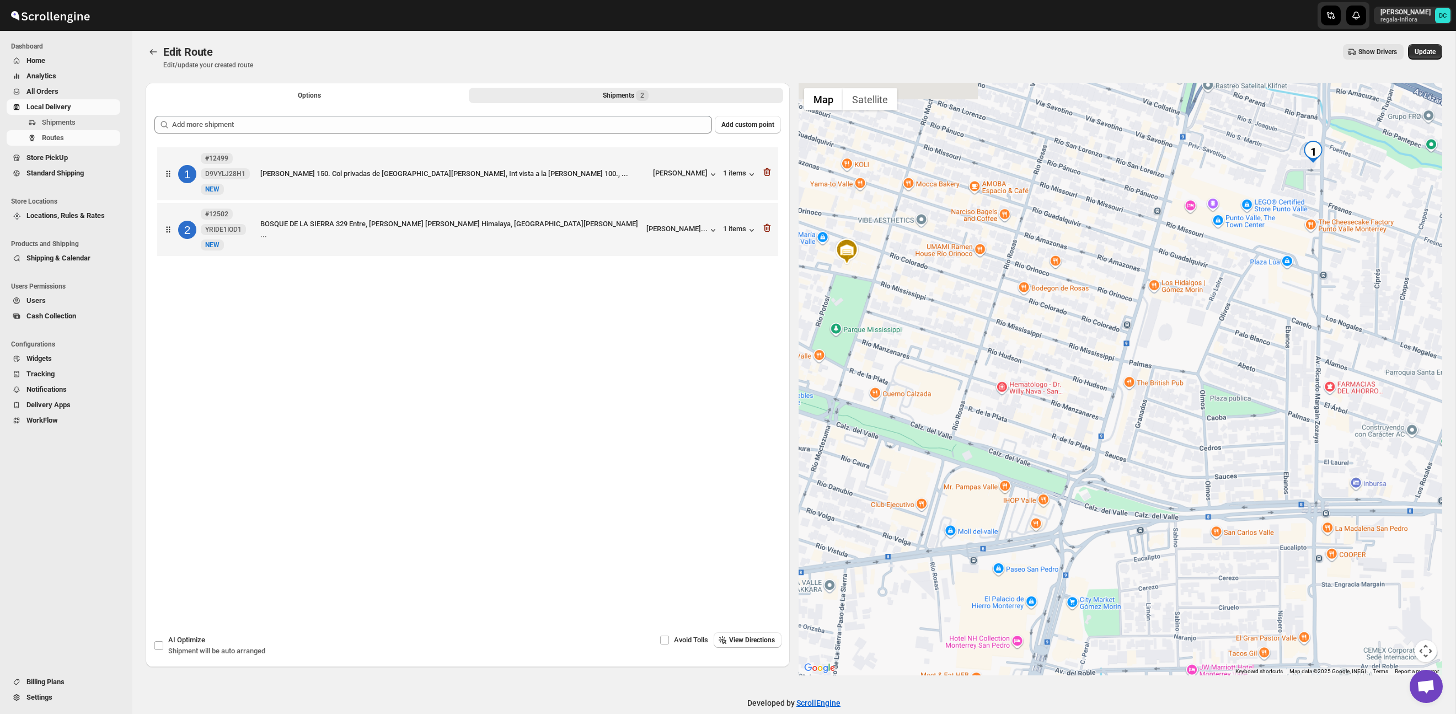
drag, startPoint x: 1342, startPoint y: 323, endPoint x: 1240, endPoint y: 419, distance: 140.1
click at [1240, 419] on div at bounding box center [1121, 379] width 644 height 592
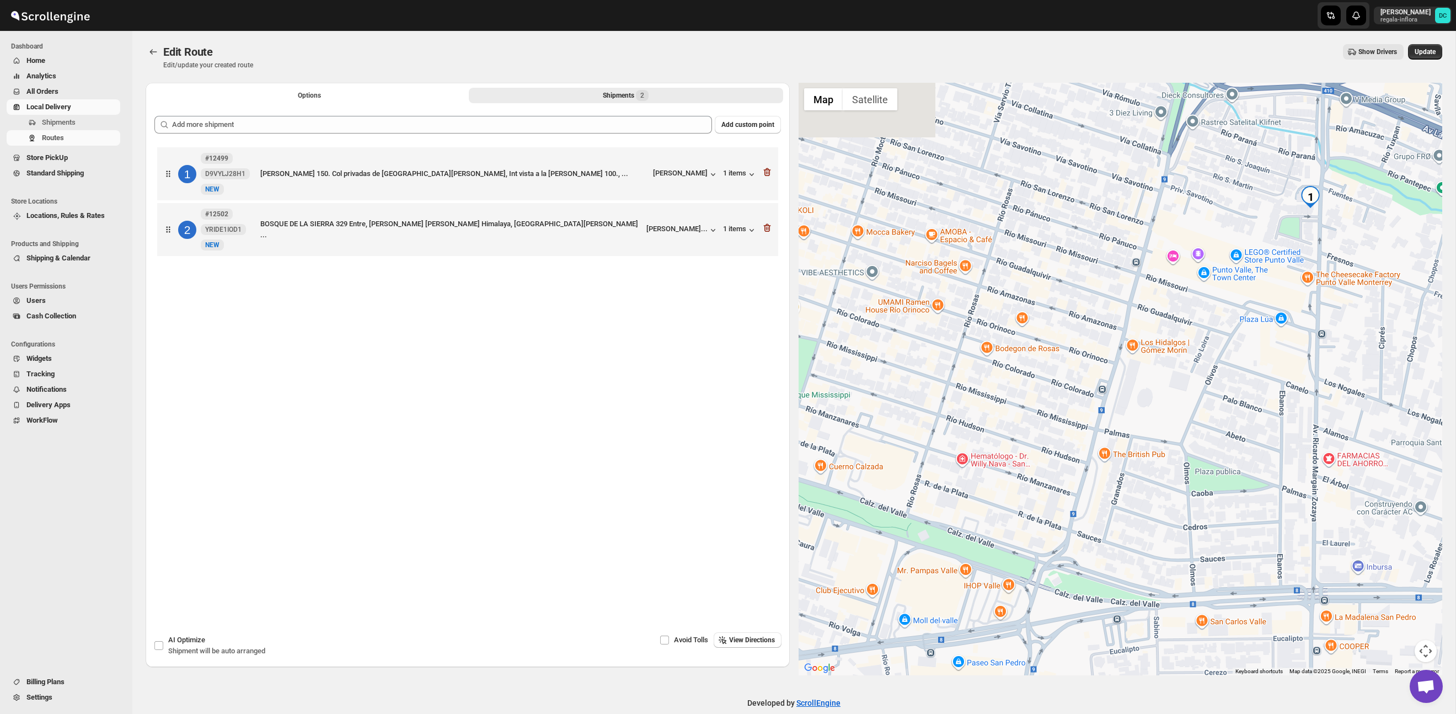
drag, startPoint x: 1268, startPoint y: 305, endPoint x: 1252, endPoint y: 347, distance: 45.2
click at [1252, 347] on div at bounding box center [1121, 379] width 644 height 592
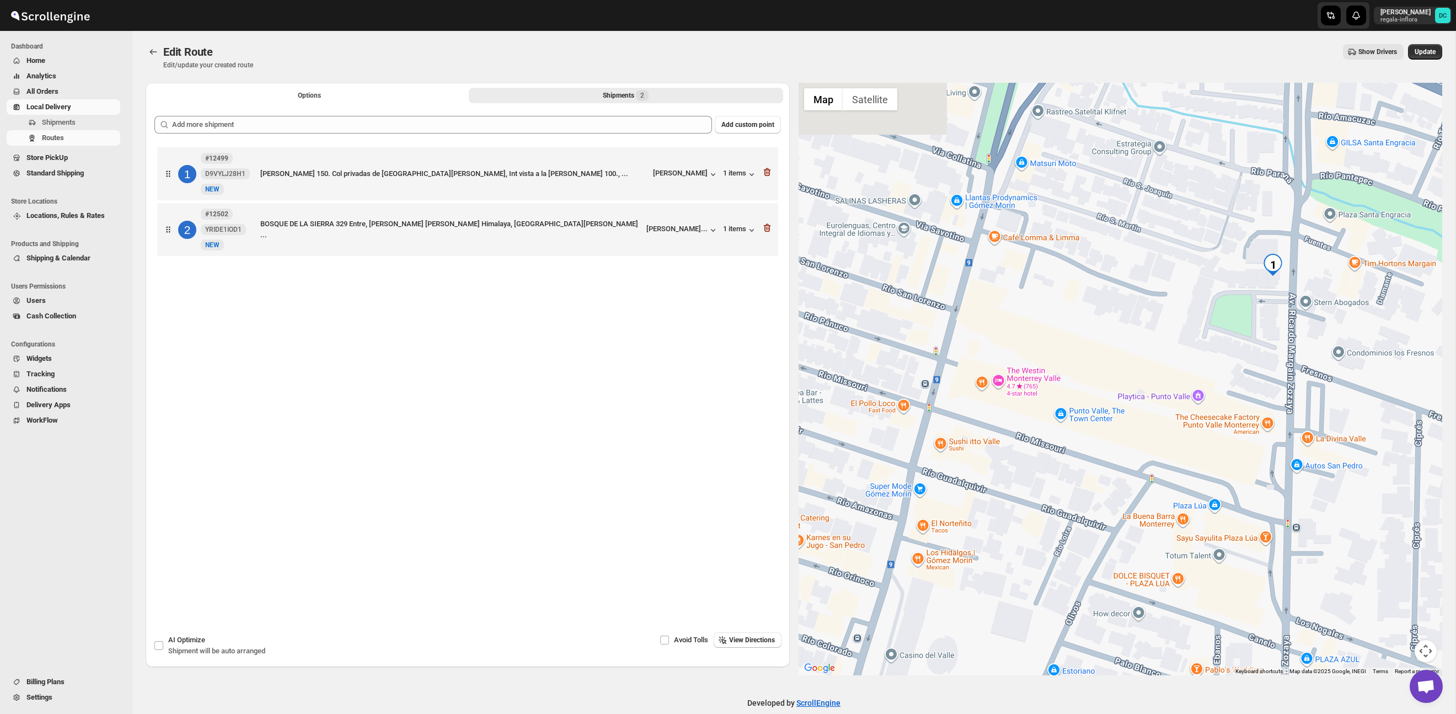
drag, startPoint x: 1297, startPoint y: 207, endPoint x: 1272, endPoint y: 301, distance: 97.0
click at [1272, 301] on div at bounding box center [1121, 379] width 644 height 592
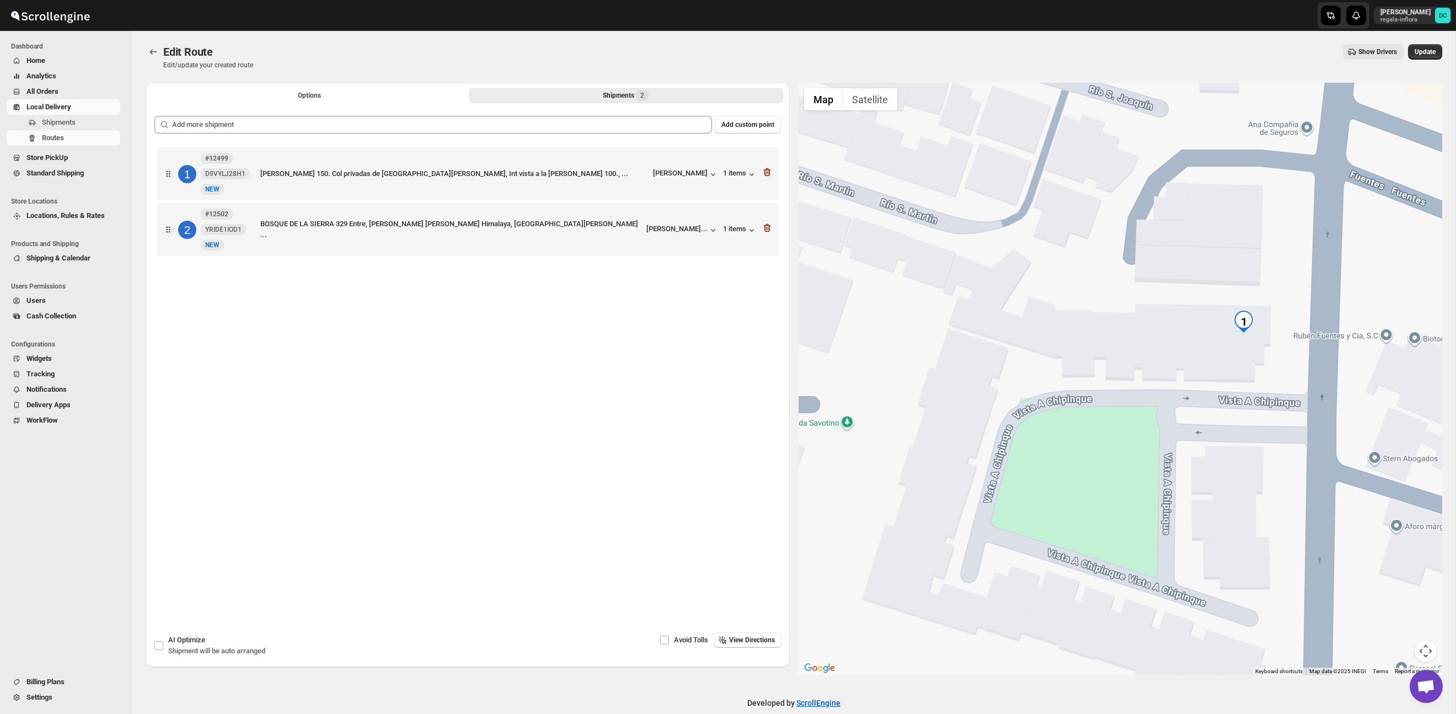
drag, startPoint x: 1269, startPoint y: 275, endPoint x: 1238, endPoint y: 406, distance: 134.9
click at [1238, 406] on div at bounding box center [1121, 379] width 644 height 592
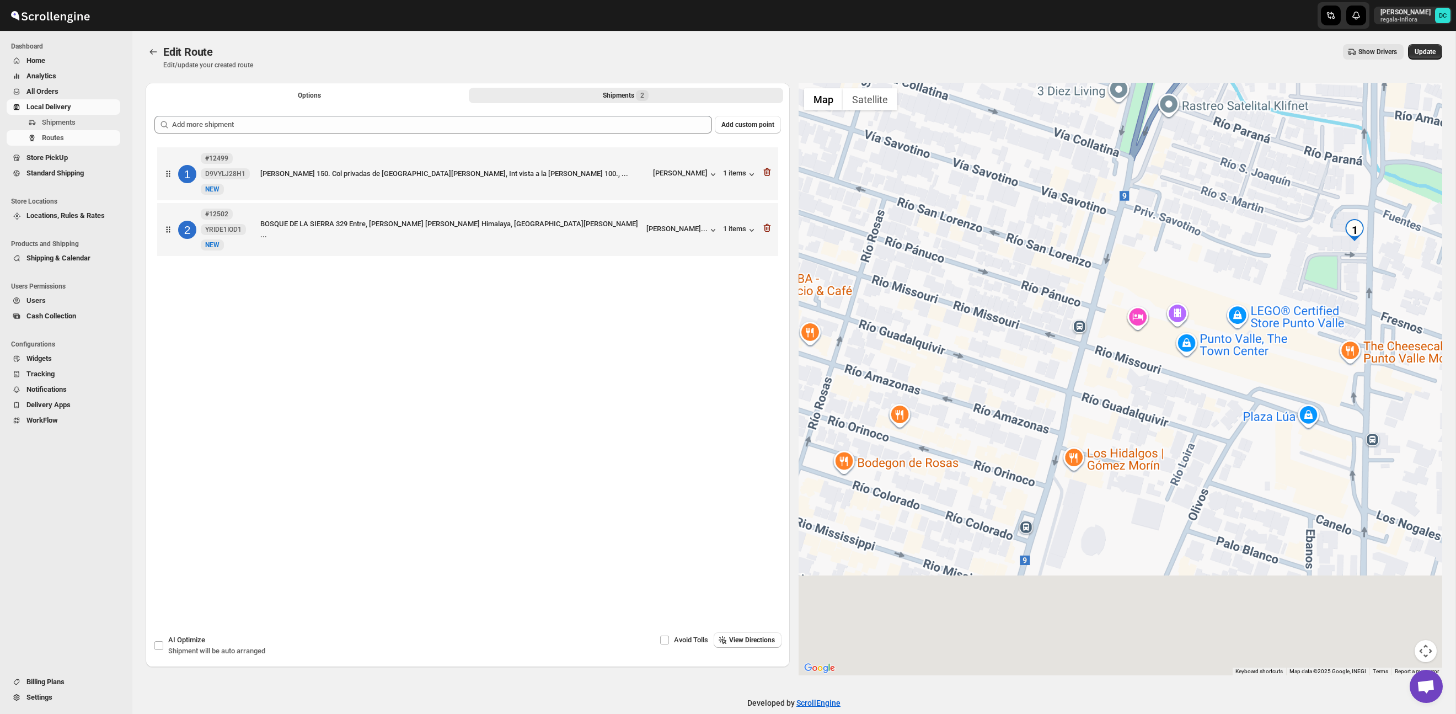
drag, startPoint x: 1145, startPoint y: 464, endPoint x: 1296, endPoint y: 284, distance: 235.4
click at [1296, 284] on div at bounding box center [1121, 379] width 644 height 592
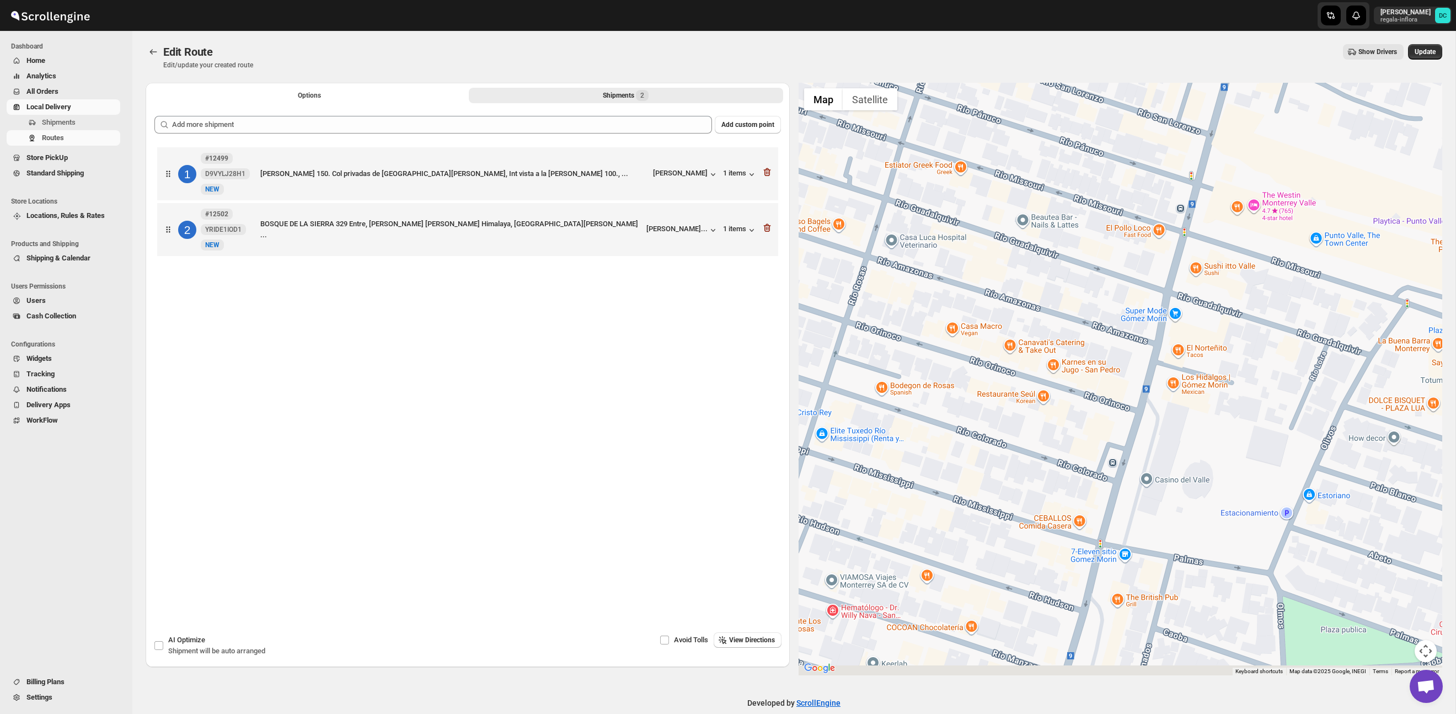
drag, startPoint x: 1151, startPoint y: 377, endPoint x: 1107, endPoint y: 413, distance: 56.1
click at [1264, 280] on div at bounding box center [1121, 379] width 644 height 592
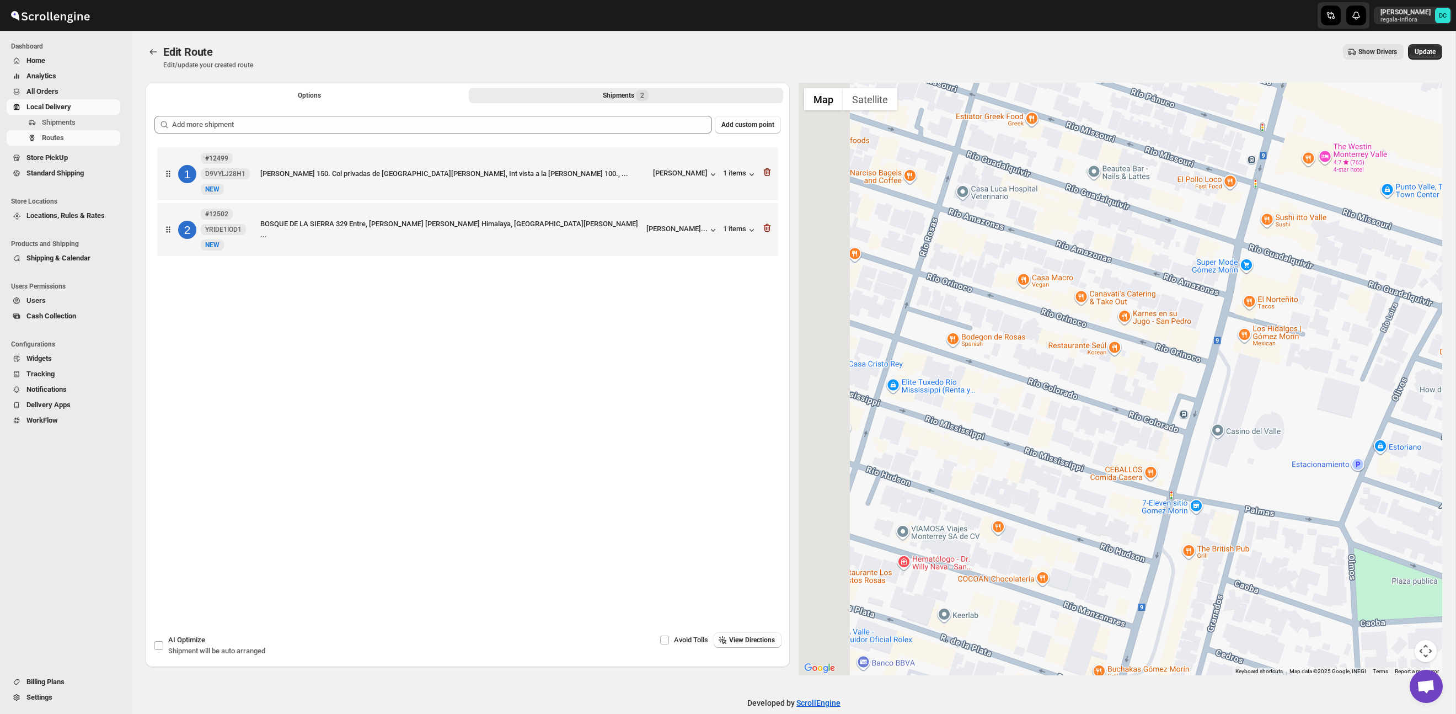
drag, startPoint x: 1084, startPoint y: 421, endPoint x: 1322, endPoint y: 290, distance: 271.3
click at [1322, 290] on div at bounding box center [1121, 379] width 644 height 592
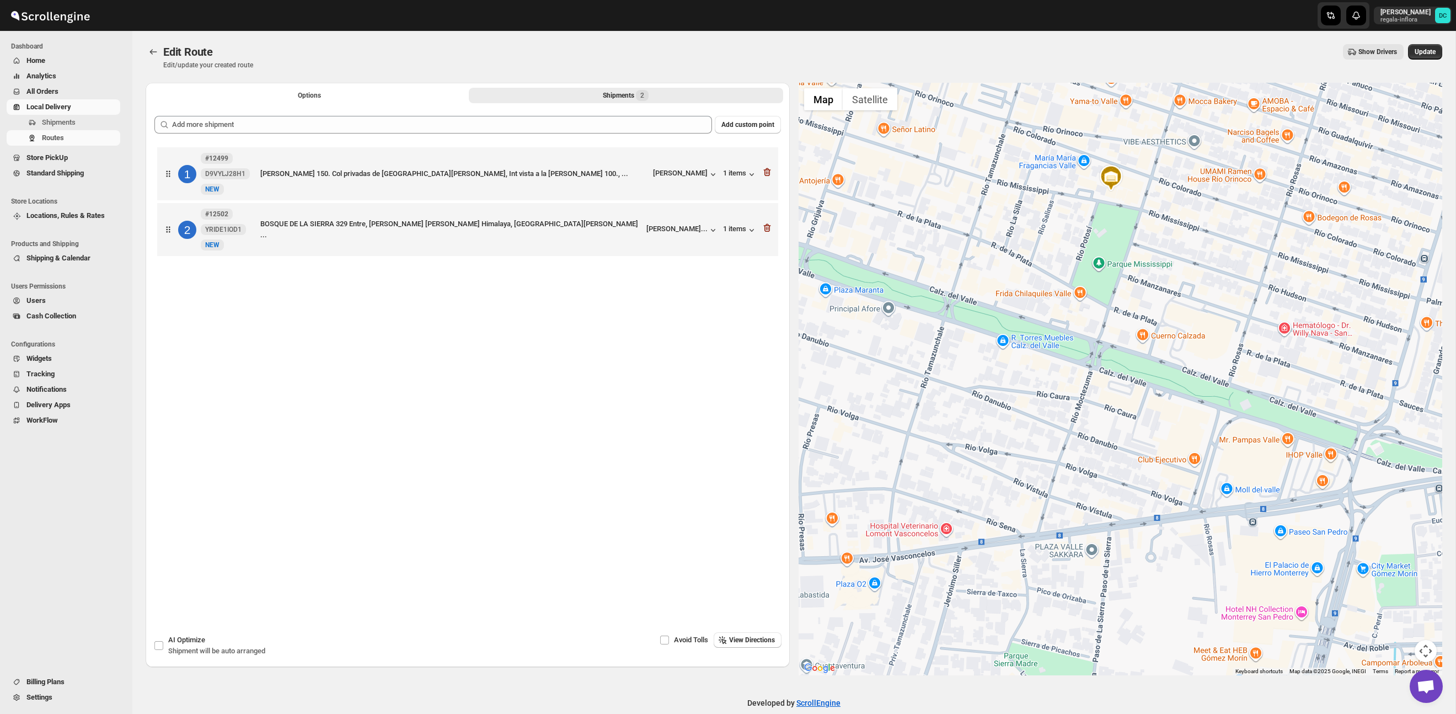
drag, startPoint x: 1053, startPoint y: 413, endPoint x: 1181, endPoint y: 357, distance: 139.4
click at [1306, 257] on div at bounding box center [1121, 379] width 644 height 592
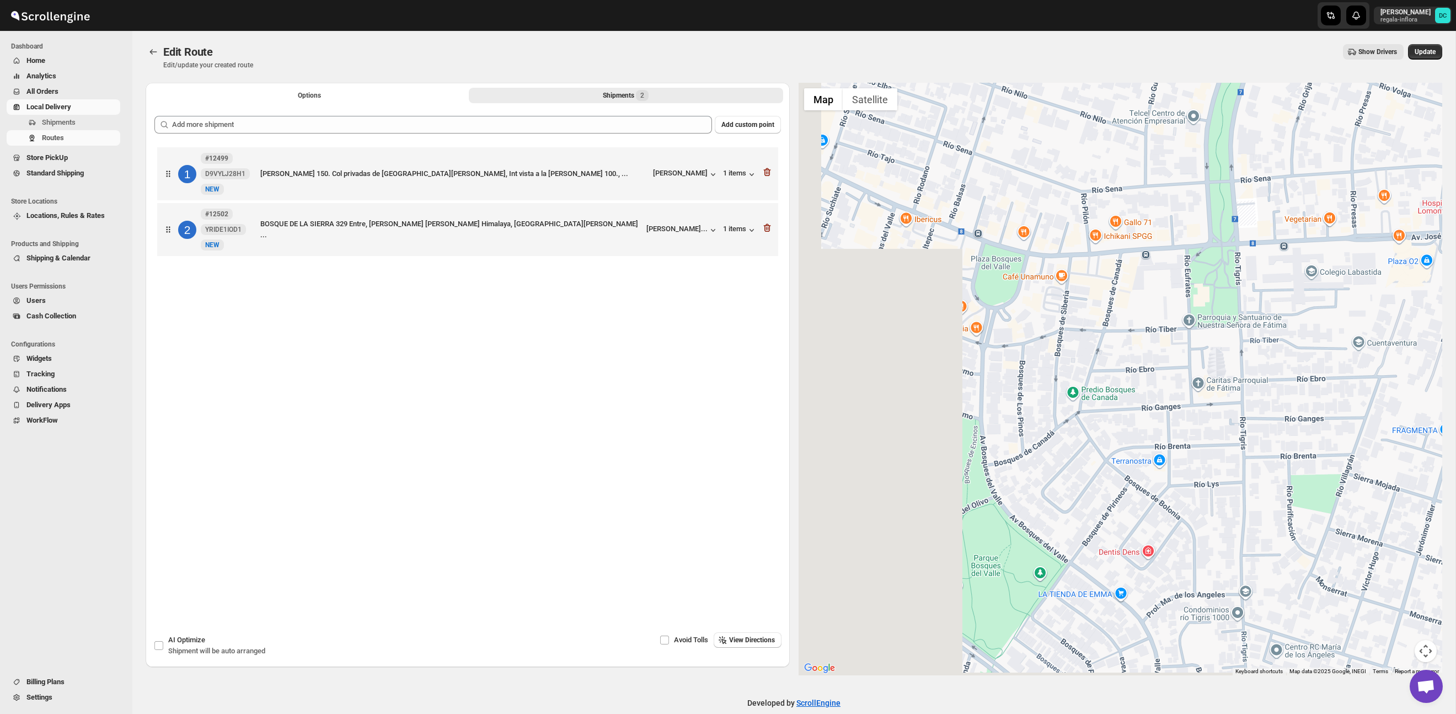
drag, startPoint x: 1329, startPoint y: 261, endPoint x: 1345, endPoint y: 275, distance: 20.8
click at [1374, 248] on div at bounding box center [1121, 379] width 644 height 592
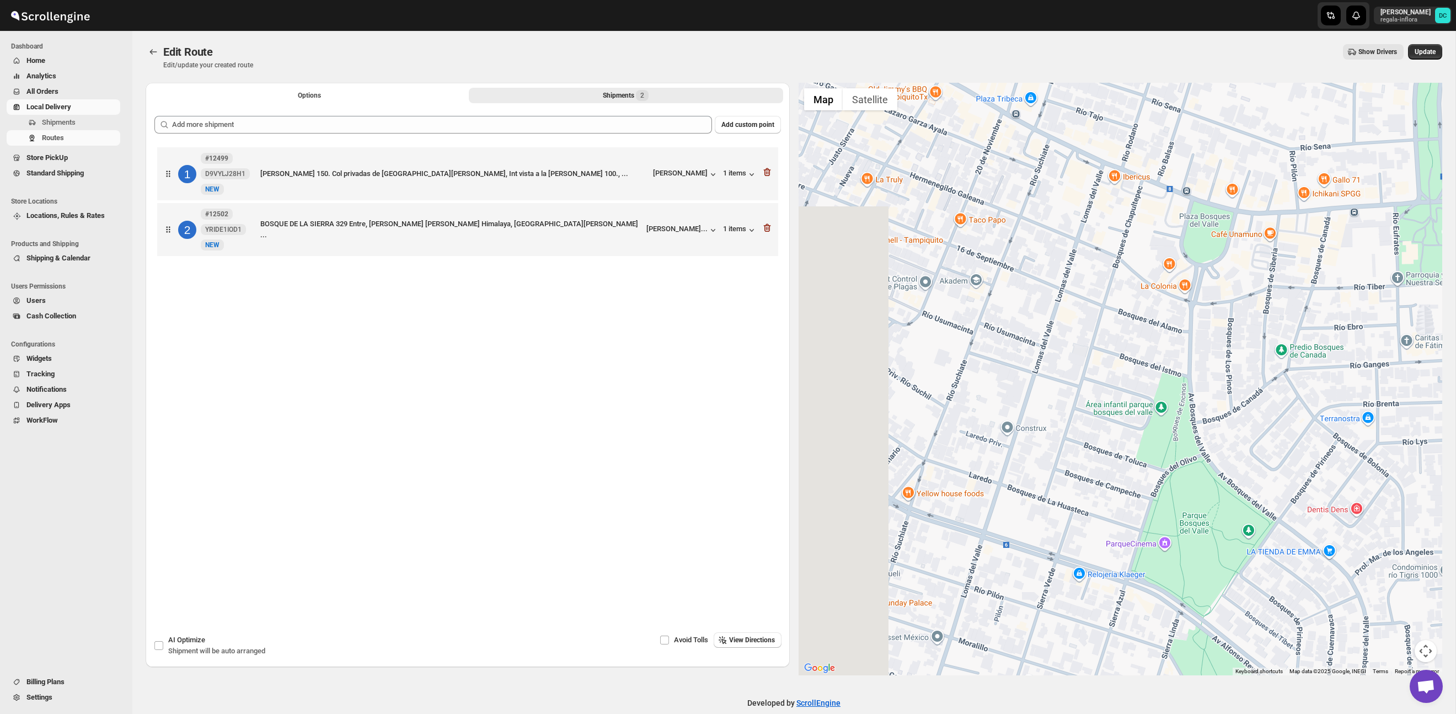
drag, startPoint x: 1123, startPoint y: 387, endPoint x: 1302, endPoint y: 350, distance: 183.7
click at [1302, 350] on div at bounding box center [1121, 379] width 644 height 592
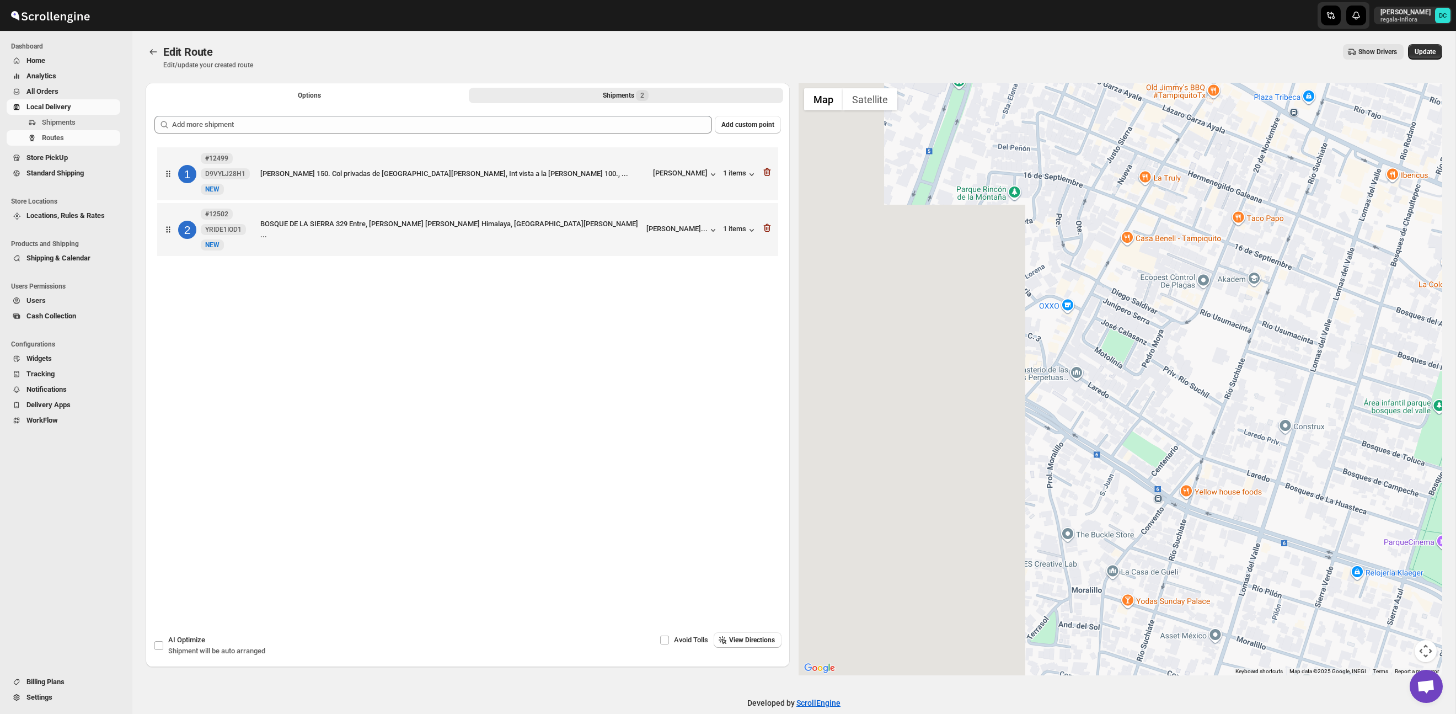
drag, startPoint x: 1041, startPoint y: 376, endPoint x: 1180, endPoint y: 386, distance: 139.4
click at [1285, 377] on div at bounding box center [1121, 379] width 644 height 592
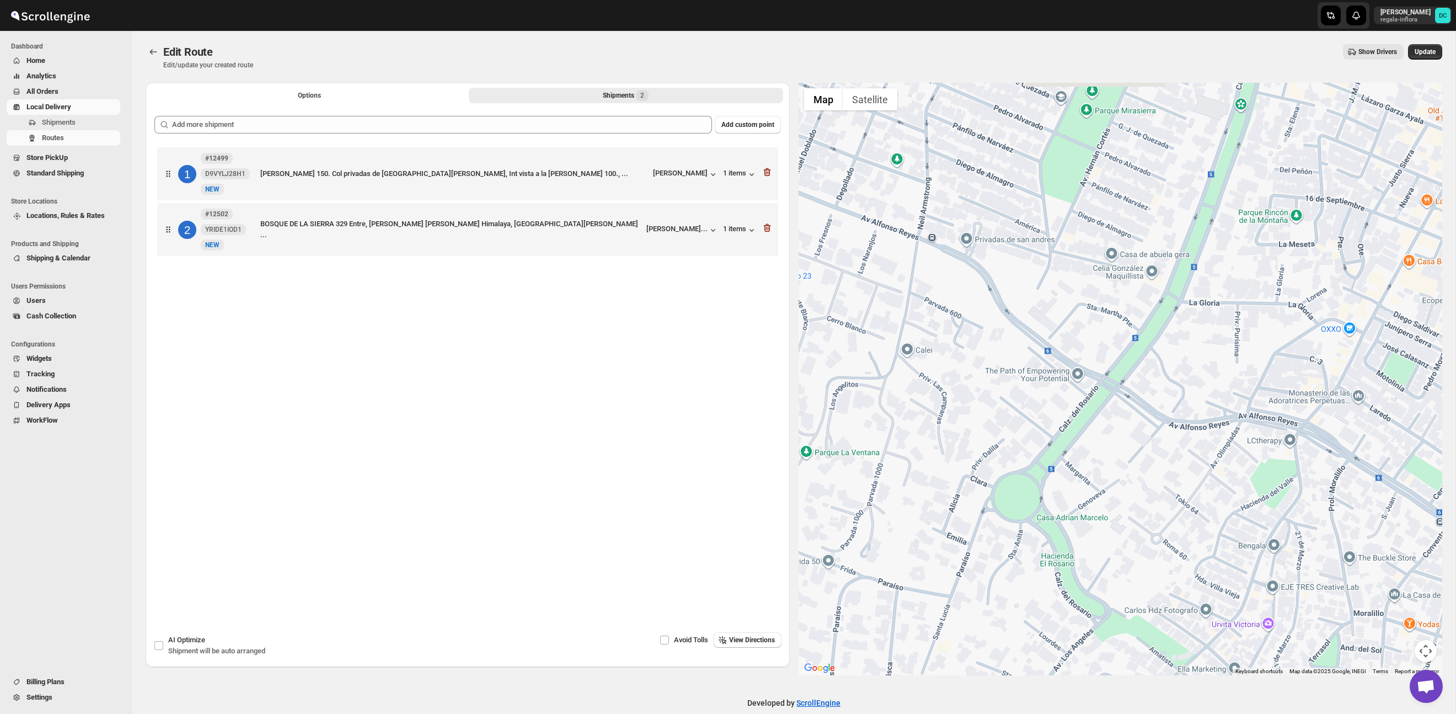
drag, startPoint x: 1037, startPoint y: 380, endPoint x: 1235, endPoint y: 397, distance: 199.4
click at [1235, 397] on div at bounding box center [1121, 379] width 644 height 592
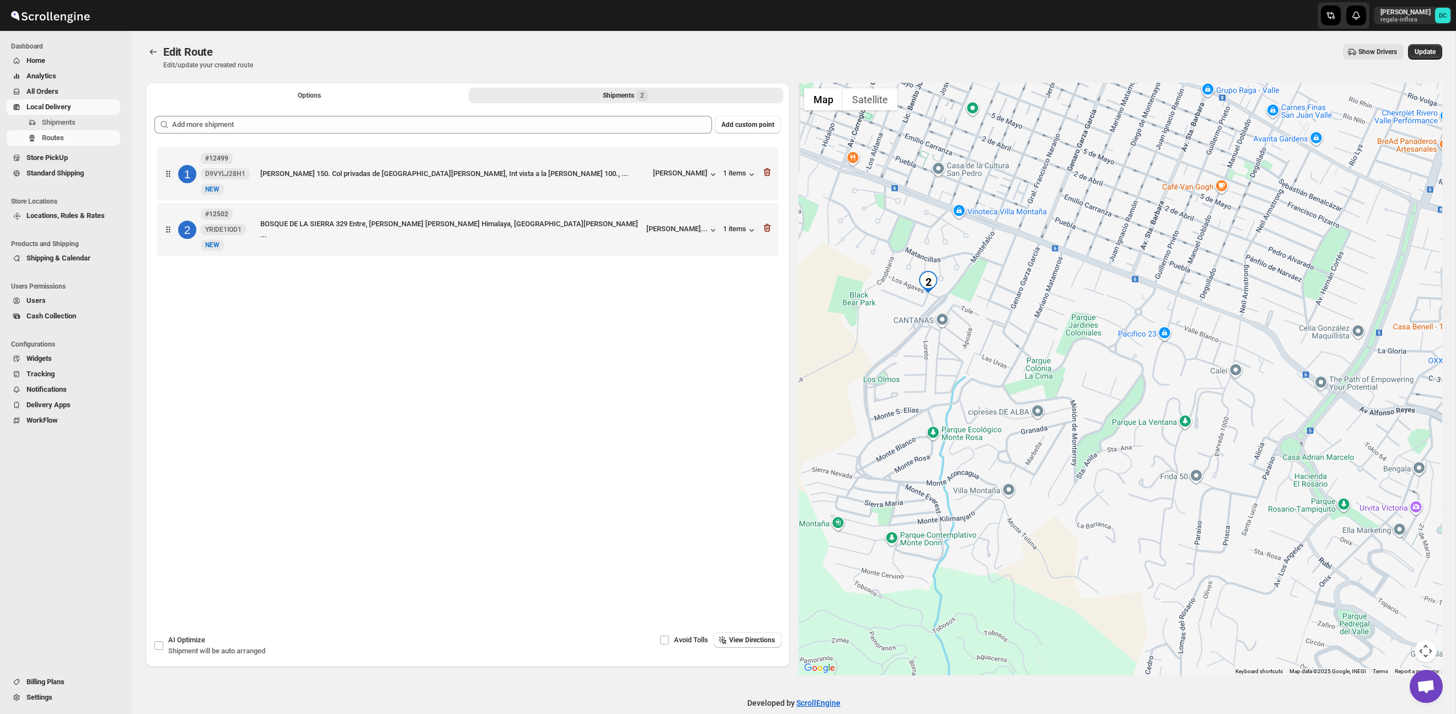
drag, startPoint x: 1238, startPoint y: 457, endPoint x: 1246, endPoint y: 457, distance: 7.2
click at [1246, 457] on div at bounding box center [1121, 379] width 644 height 592
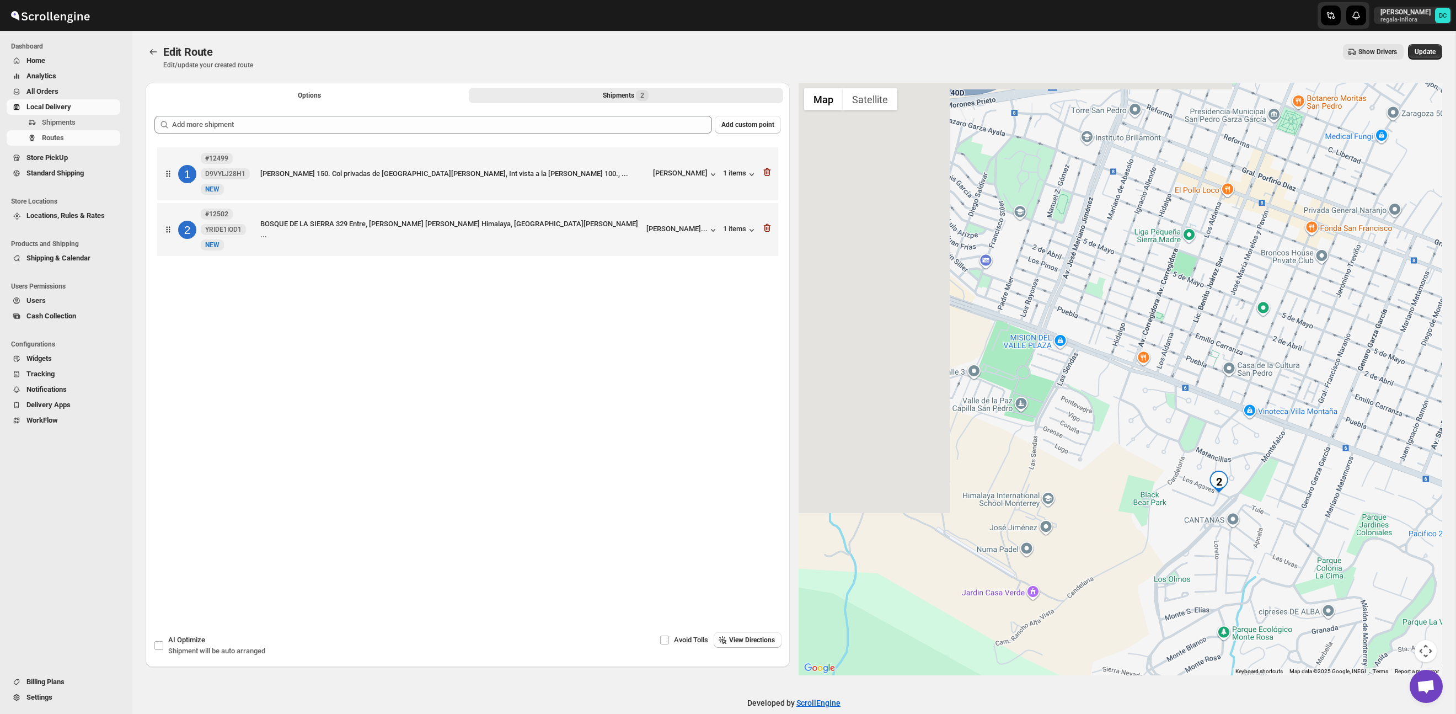
drag, startPoint x: 1007, startPoint y: 346, endPoint x: 1264, endPoint y: 527, distance: 314.4
click at [1294, 544] on div at bounding box center [1121, 379] width 644 height 592
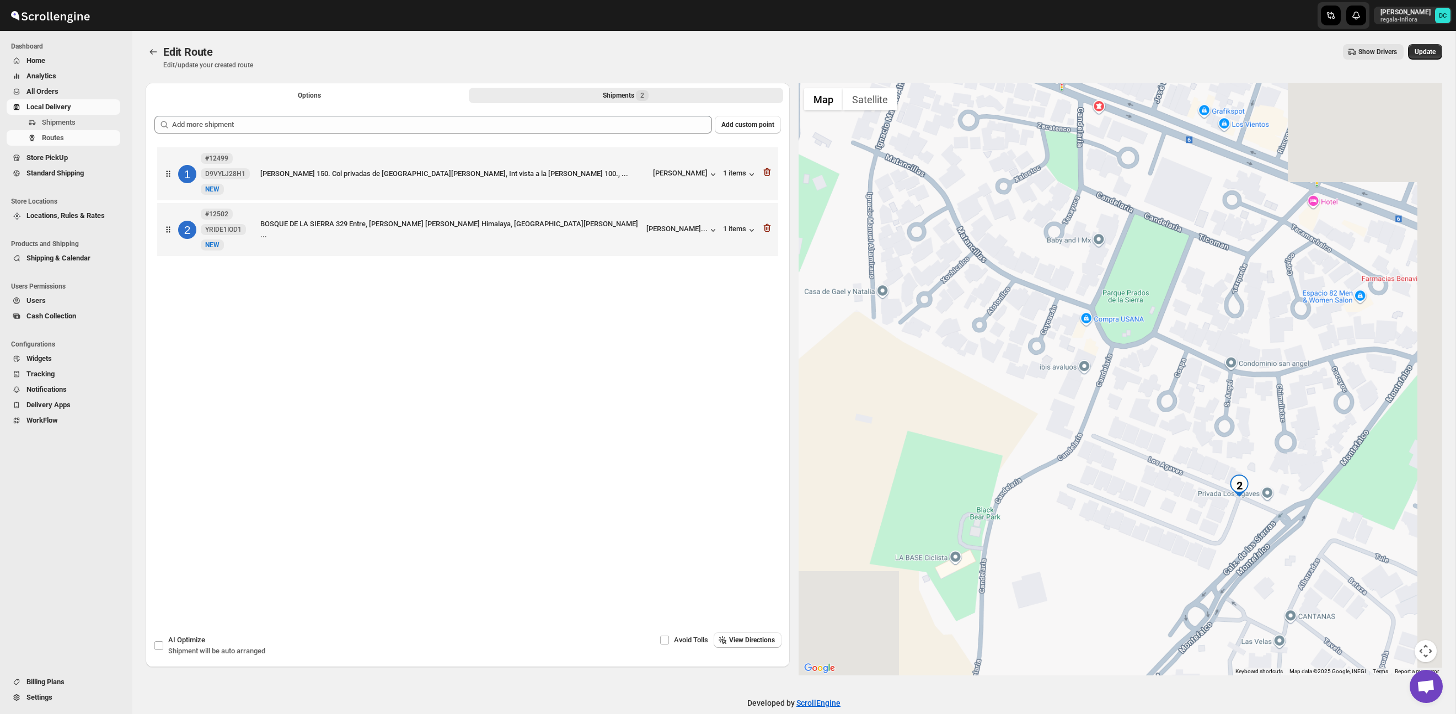
drag, startPoint x: 1283, startPoint y: 475, endPoint x: 1088, endPoint y: 325, distance: 245.5
click at [1088, 325] on div at bounding box center [1121, 379] width 644 height 592
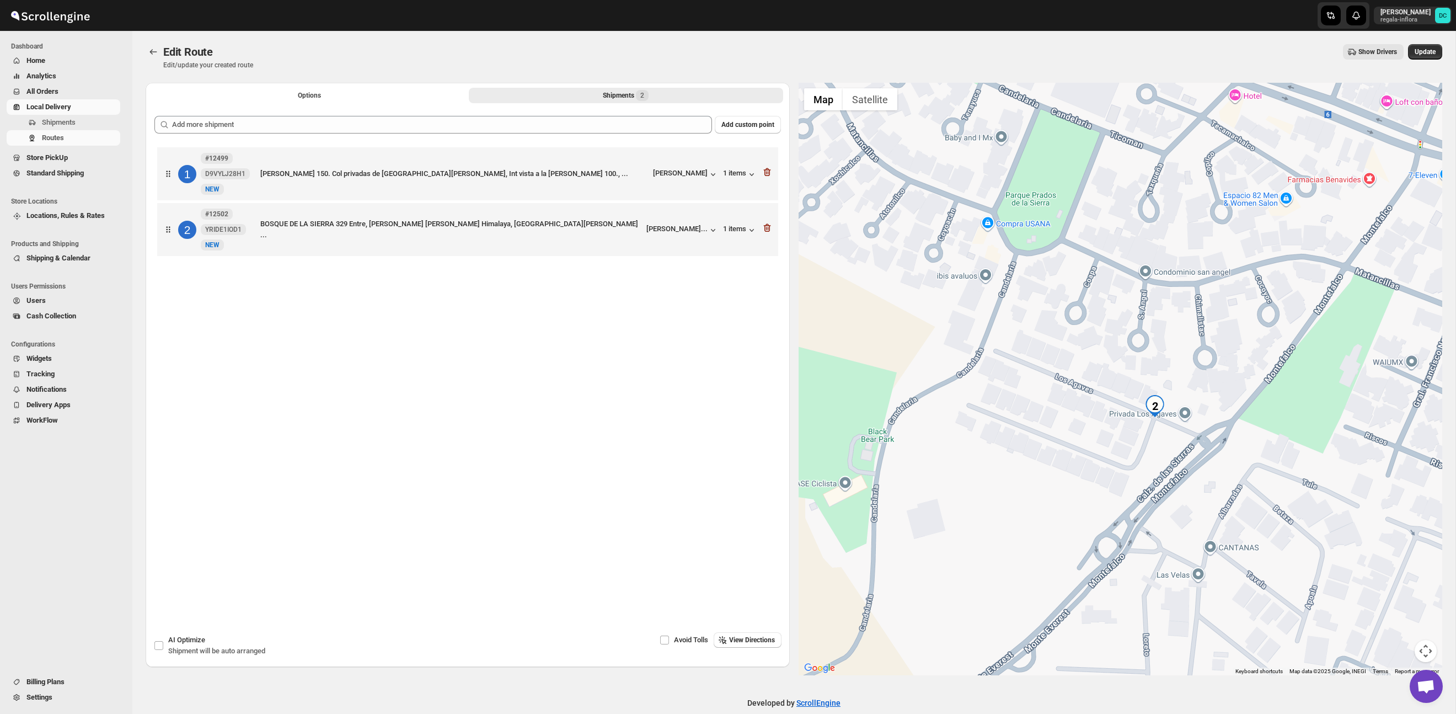
drag, startPoint x: 1123, startPoint y: 318, endPoint x: 1103, endPoint y: 298, distance: 28.5
click at [1103, 298] on div at bounding box center [1121, 379] width 644 height 592
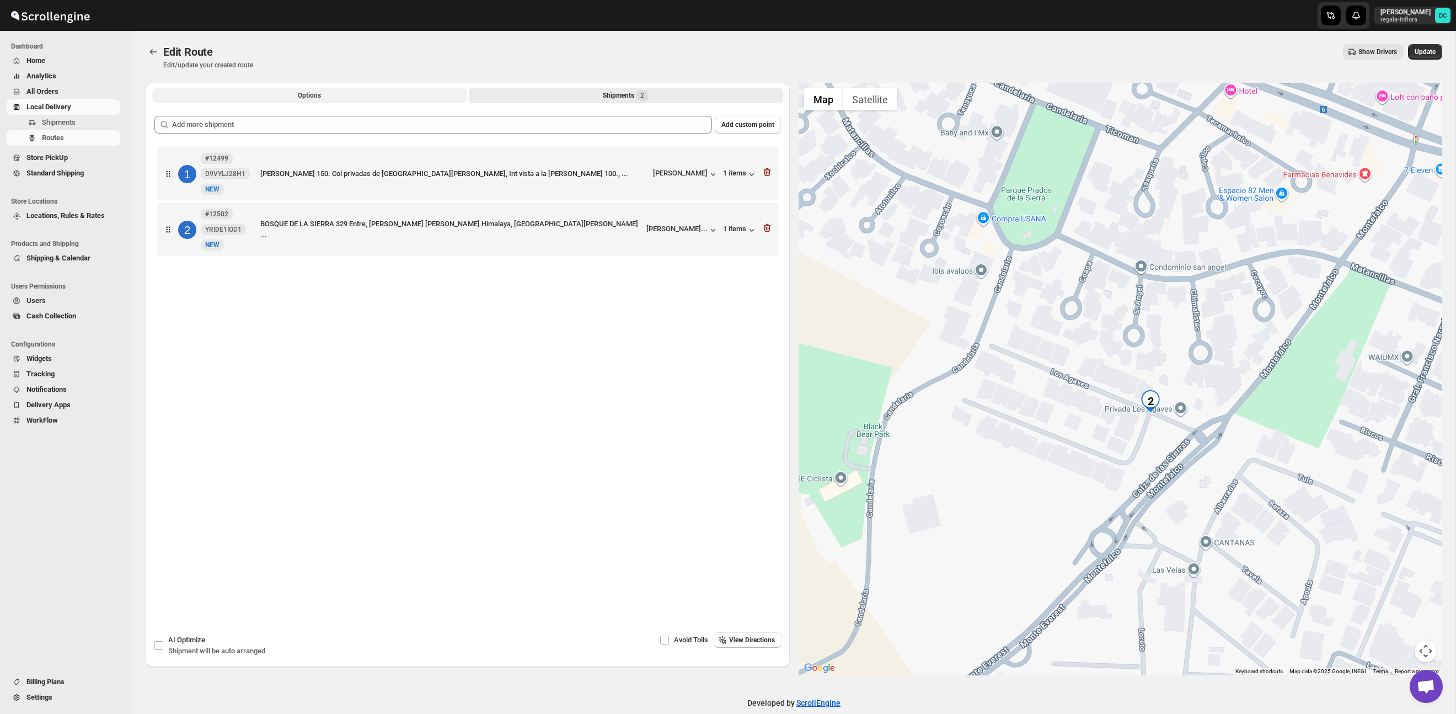
click at [368, 94] on button "Options" at bounding box center [309, 95] width 314 height 15
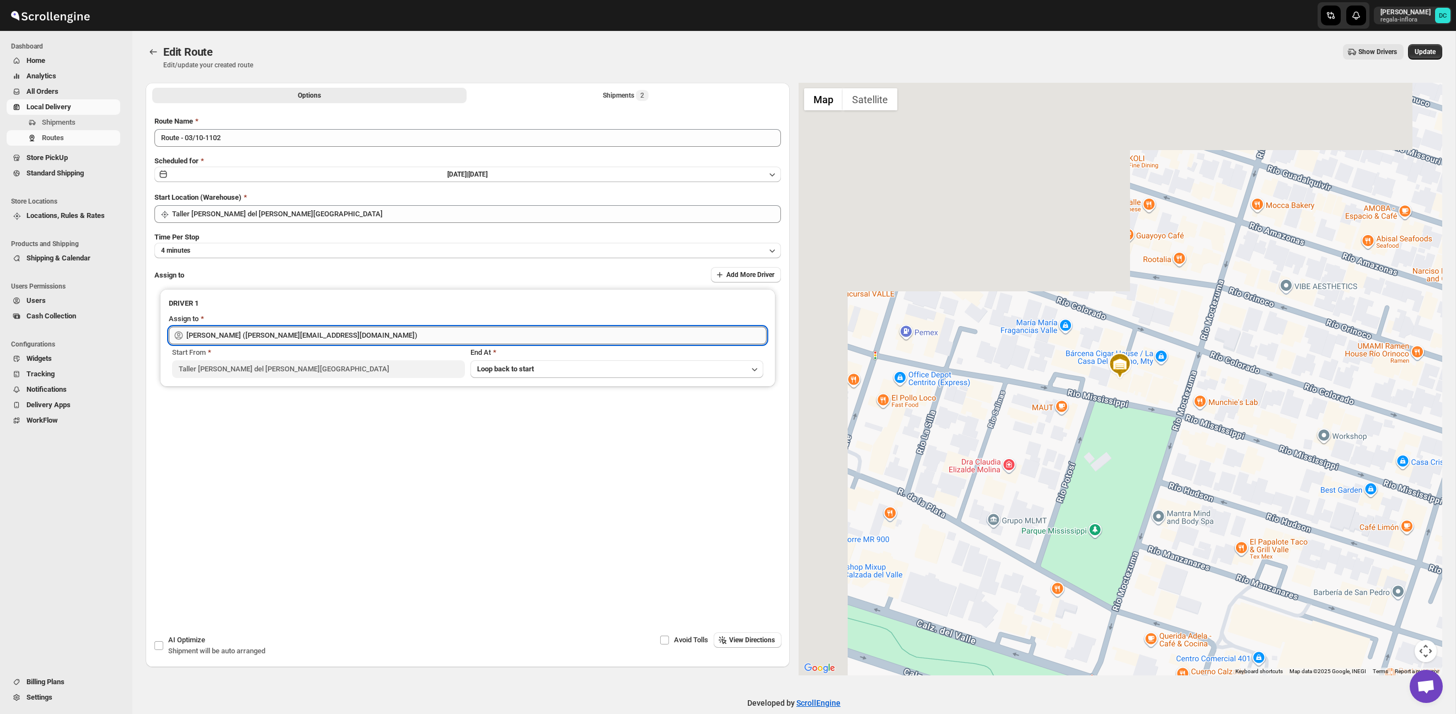
click at [368, 334] on input "[PERSON_NAME] ([PERSON_NAME][EMAIL_ADDRESS][DOMAIN_NAME])" at bounding box center [476, 336] width 580 height 18
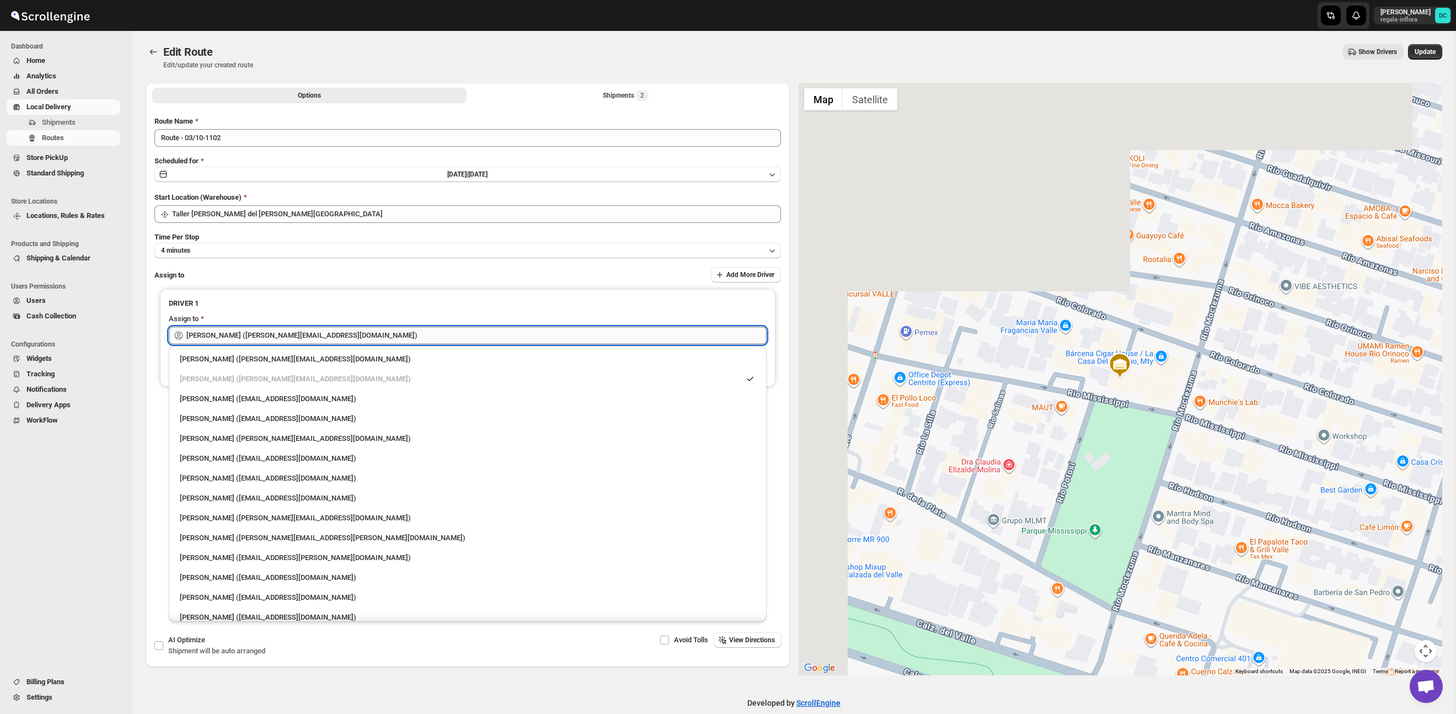
click at [368, 334] on input "[PERSON_NAME] ([PERSON_NAME][EMAIL_ADDRESS][DOMAIN_NAME])" at bounding box center [476, 336] width 580 height 18
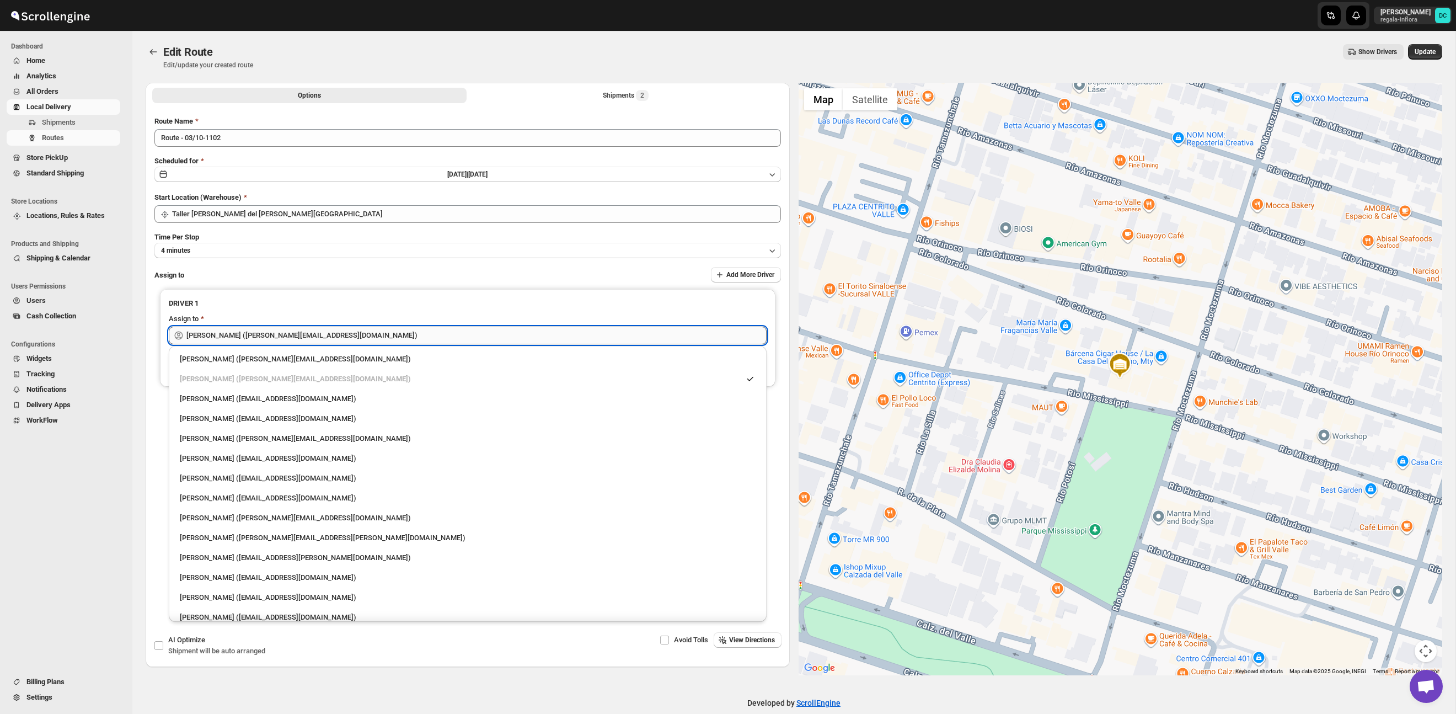
click at [368, 334] on input "[PERSON_NAME] ([PERSON_NAME][EMAIL_ADDRESS][DOMAIN_NAME])" at bounding box center [476, 336] width 580 height 18
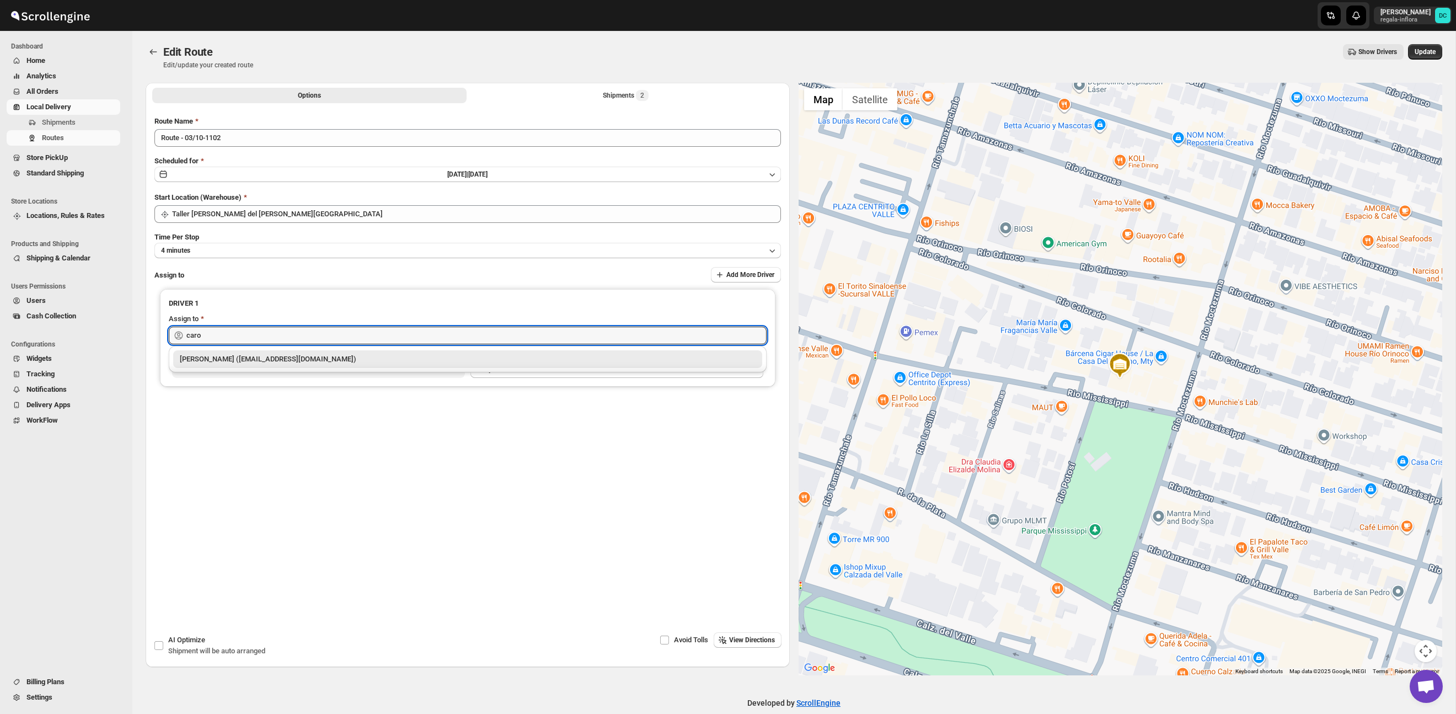
click at [344, 362] on div "[PERSON_NAME] ([EMAIL_ADDRESS][DOMAIN_NAME])" at bounding box center [468, 359] width 576 height 11
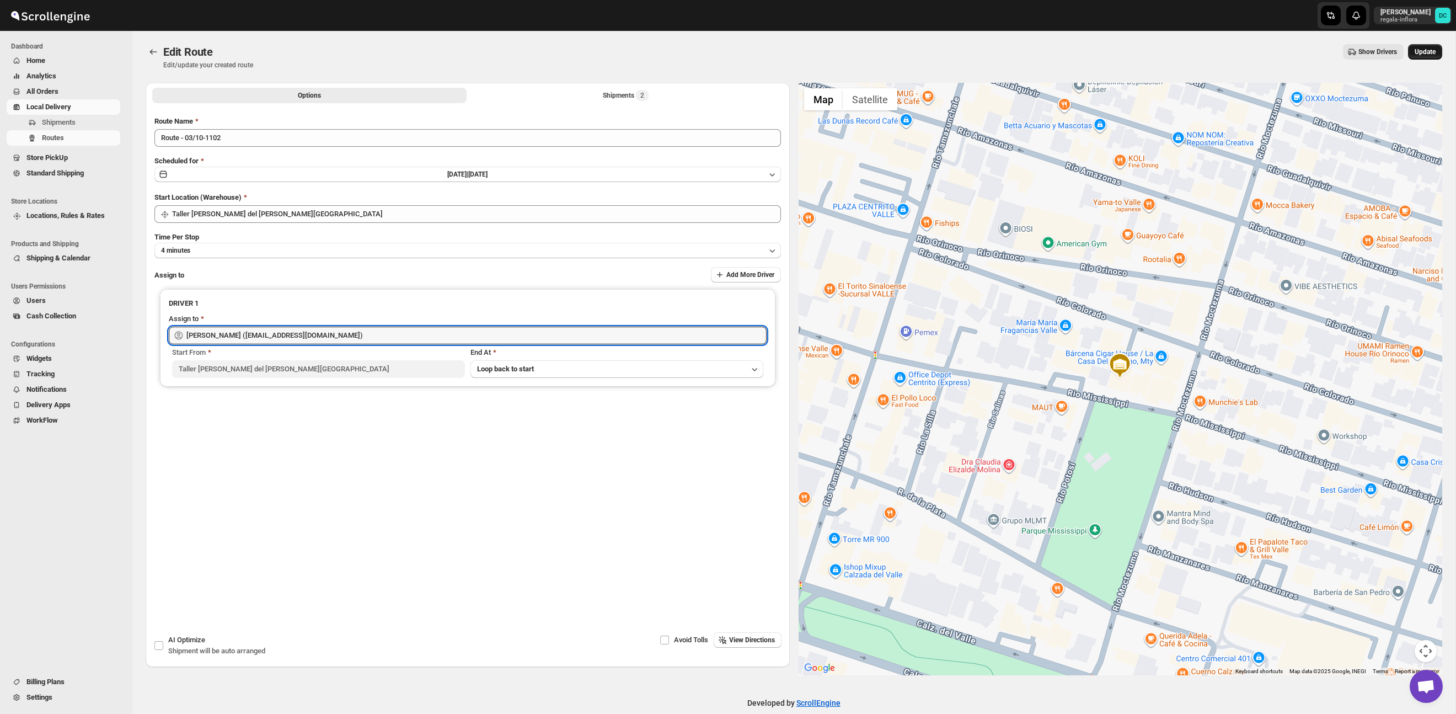
type input "[PERSON_NAME] ([EMAIL_ADDRESS][DOMAIN_NAME])"
drag, startPoint x: 1420, startPoint y: 48, endPoint x: 1230, endPoint y: 170, distance: 226.3
click at [1420, 48] on span "Update" at bounding box center [1425, 51] width 21 height 9
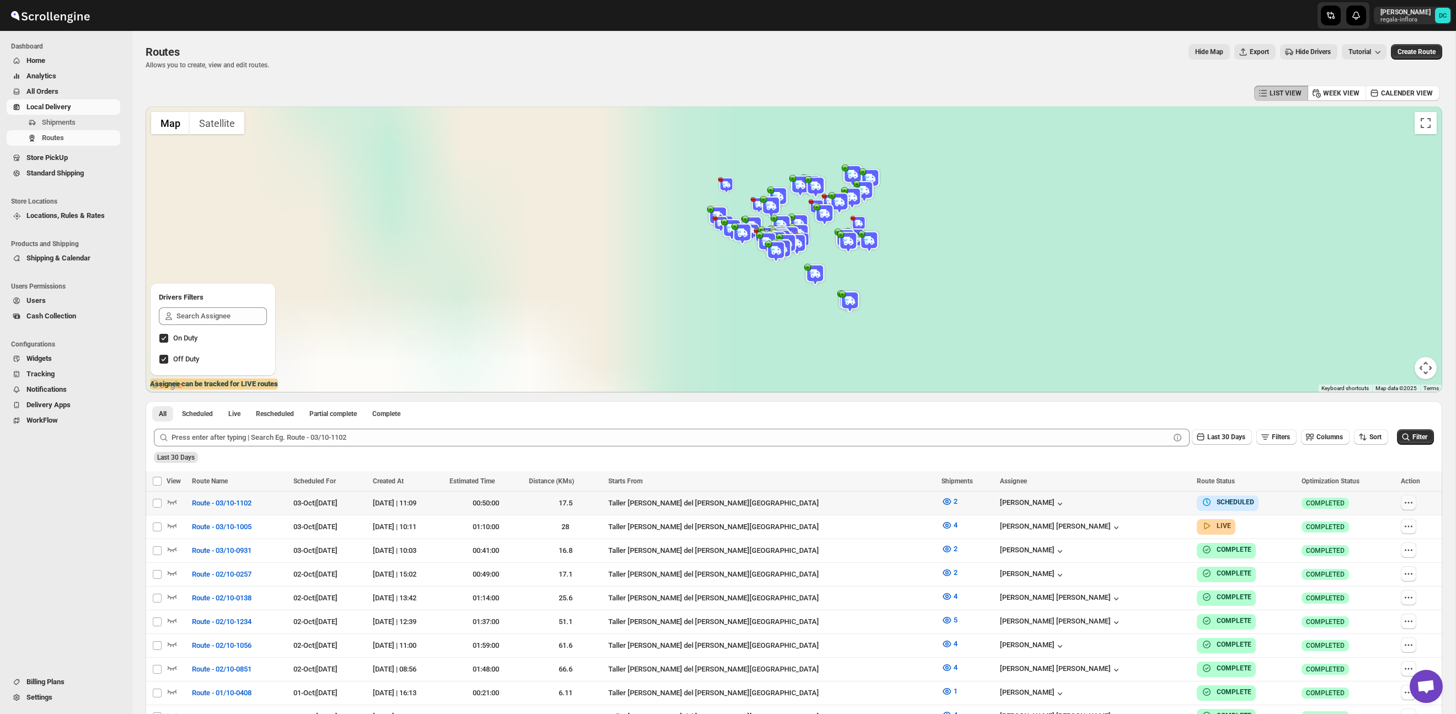
click at [1405, 502] on icon "button" at bounding box center [1406, 502] width 2 height 2
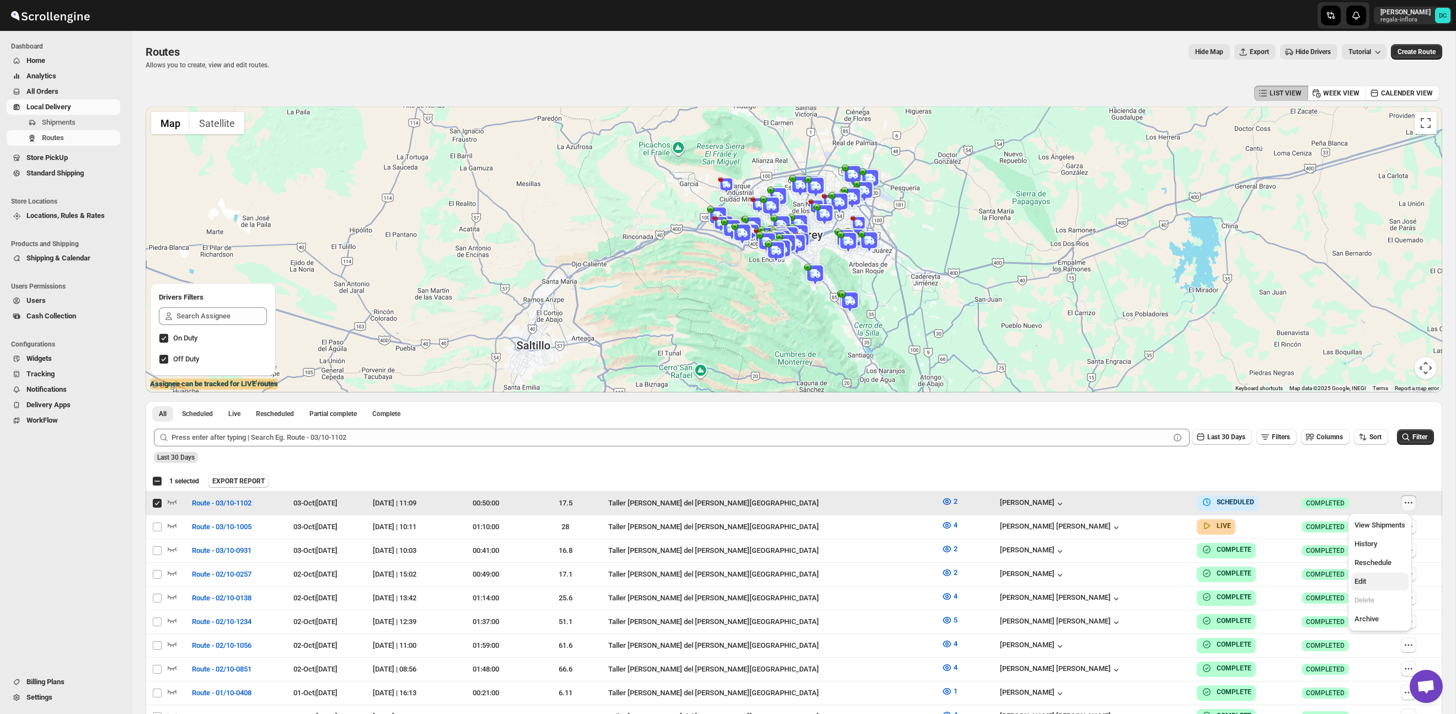
click at [1371, 578] on span "Edit" at bounding box center [1380, 581] width 51 height 11
checkbox input "false"
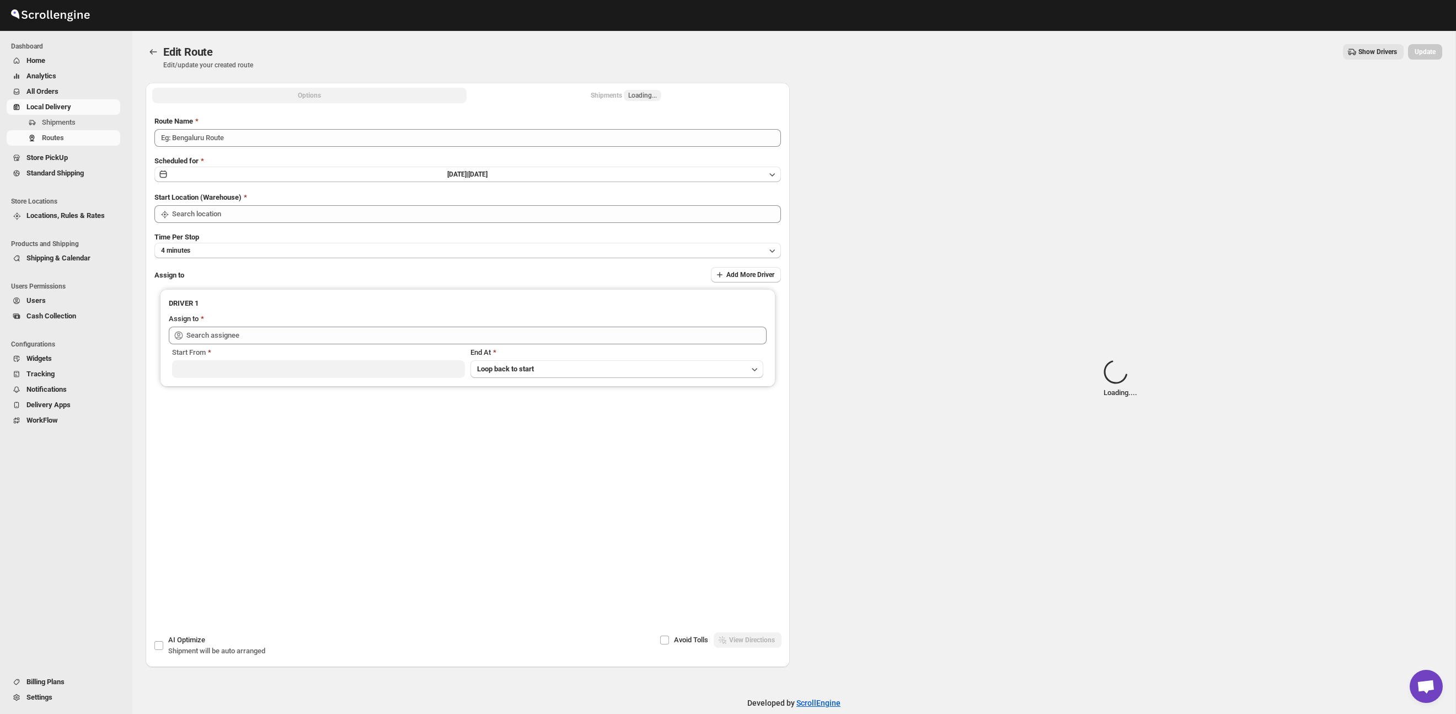
type input "Route - 03/10-1102"
type input "Taller [PERSON_NAME] del [PERSON_NAME][GEOGRAPHIC_DATA]"
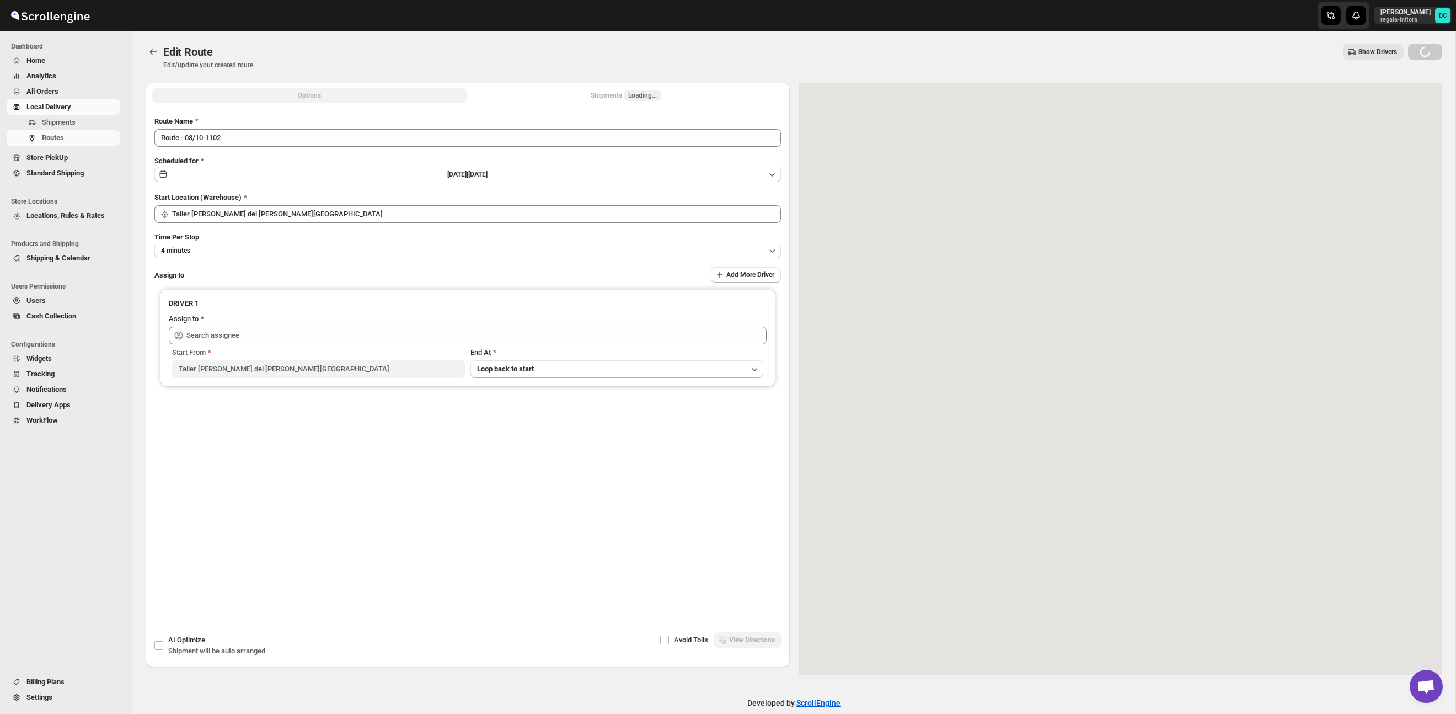
type input "[PERSON_NAME] ([EMAIL_ADDRESS][DOMAIN_NAME])"
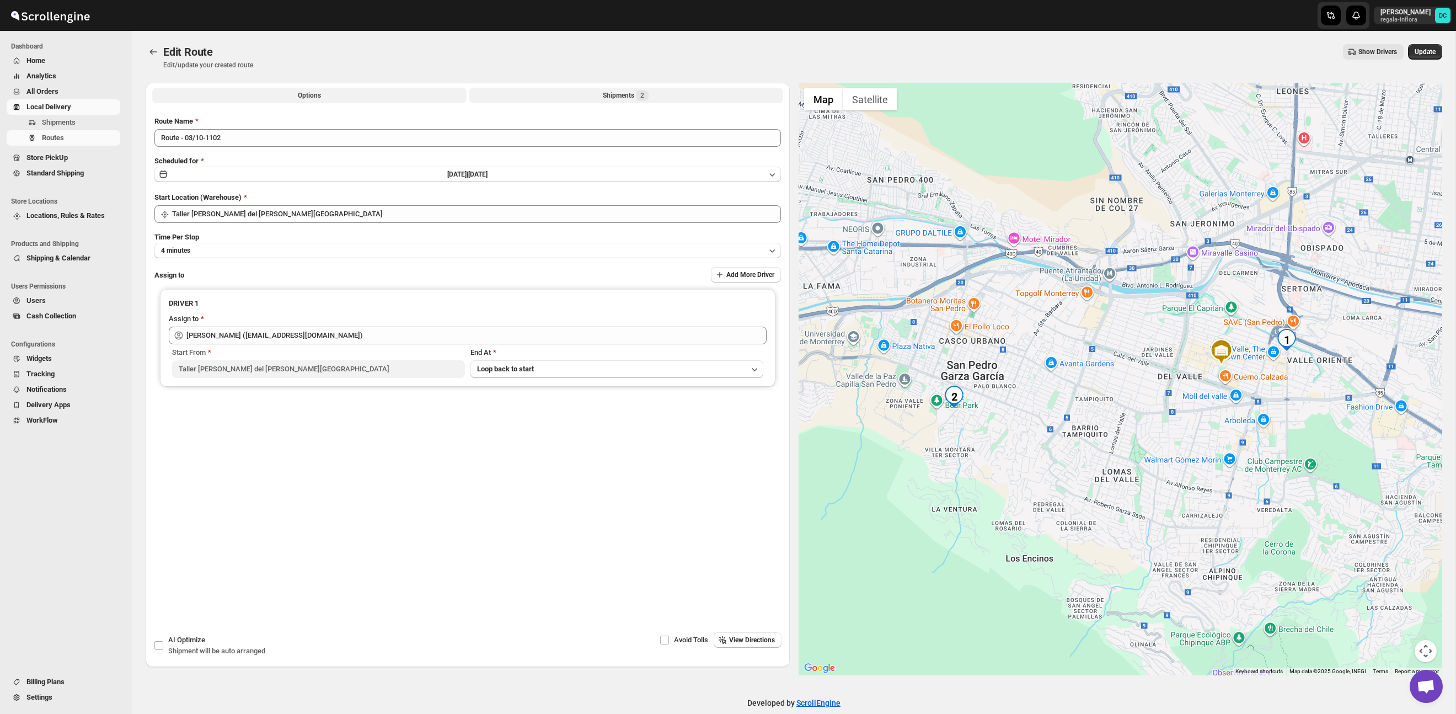
drag, startPoint x: 664, startPoint y: 92, endPoint x: 682, endPoint y: 101, distance: 20.7
click at [664, 92] on button "Shipments 2" at bounding box center [626, 95] width 314 height 15
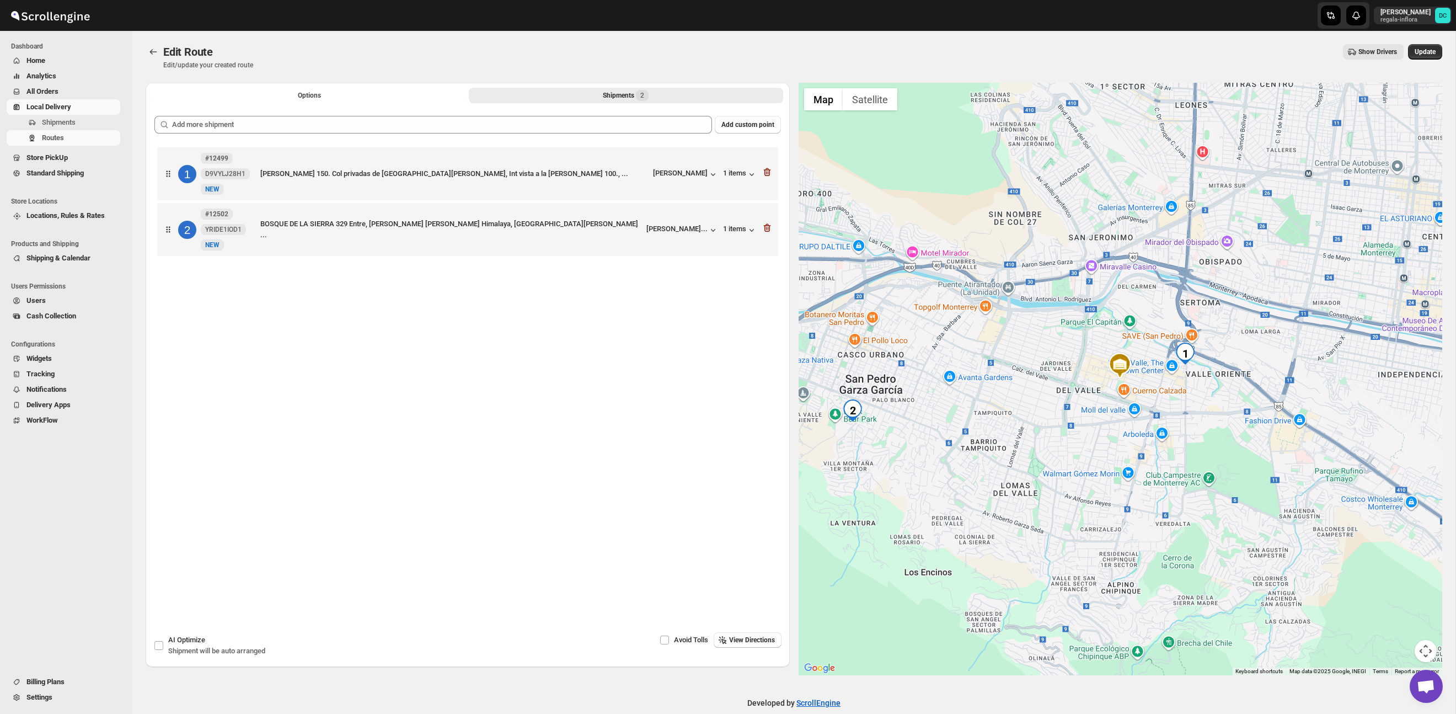
drag, startPoint x: 1433, startPoint y: 54, endPoint x: 1348, endPoint y: 206, distance: 174.8
click at [1433, 54] on span "Update" at bounding box center [1425, 51] width 21 height 9
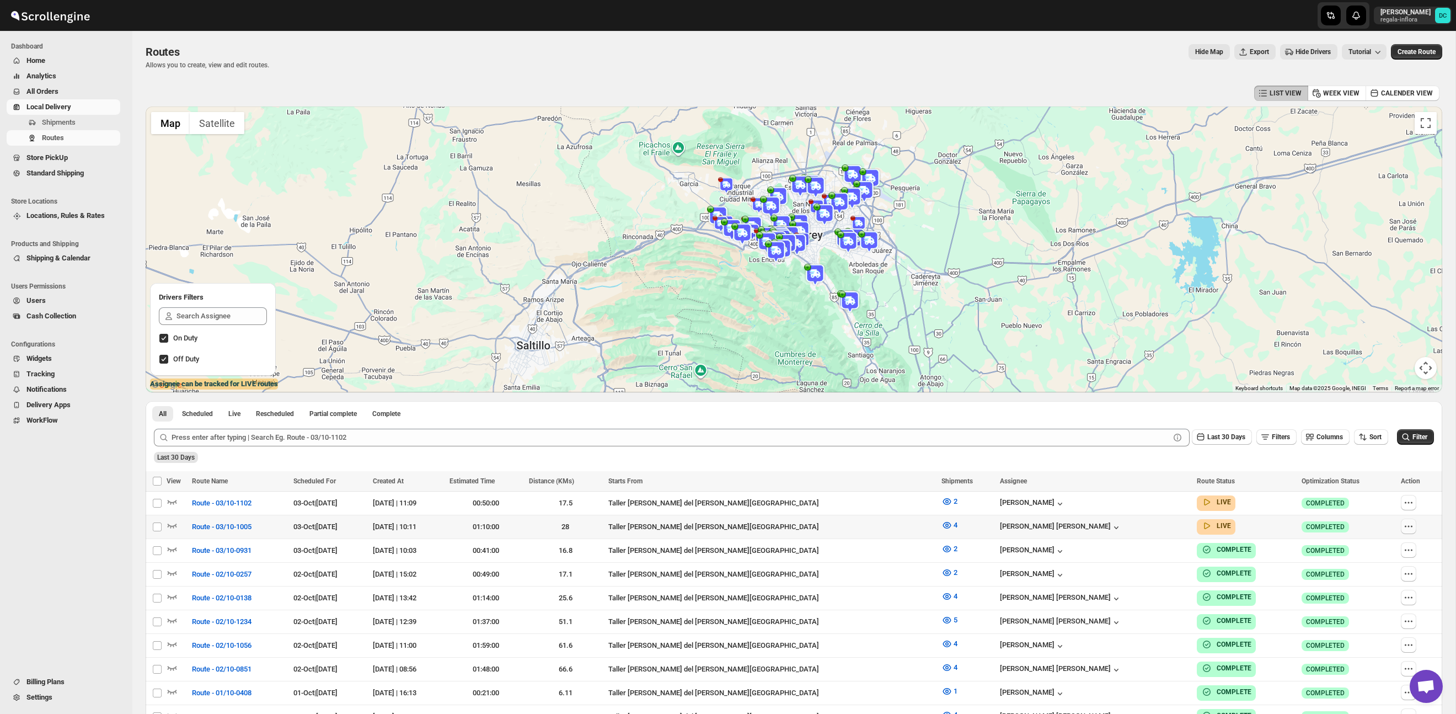
click at [1406, 526] on icon "button" at bounding box center [1408, 526] width 11 height 11
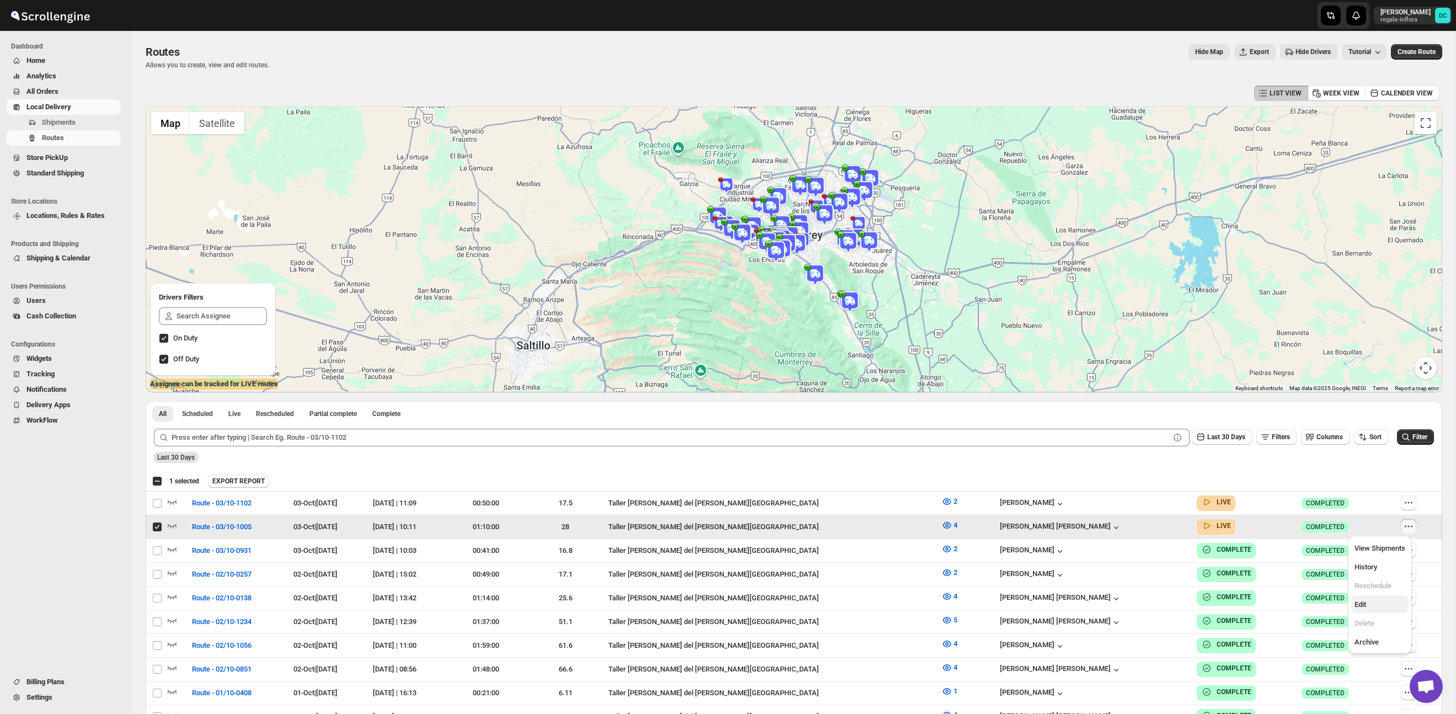
click at [1383, 604] on span "Edit" at bounding box center [1380, 604] width 51 height 11
checkbox input "false"
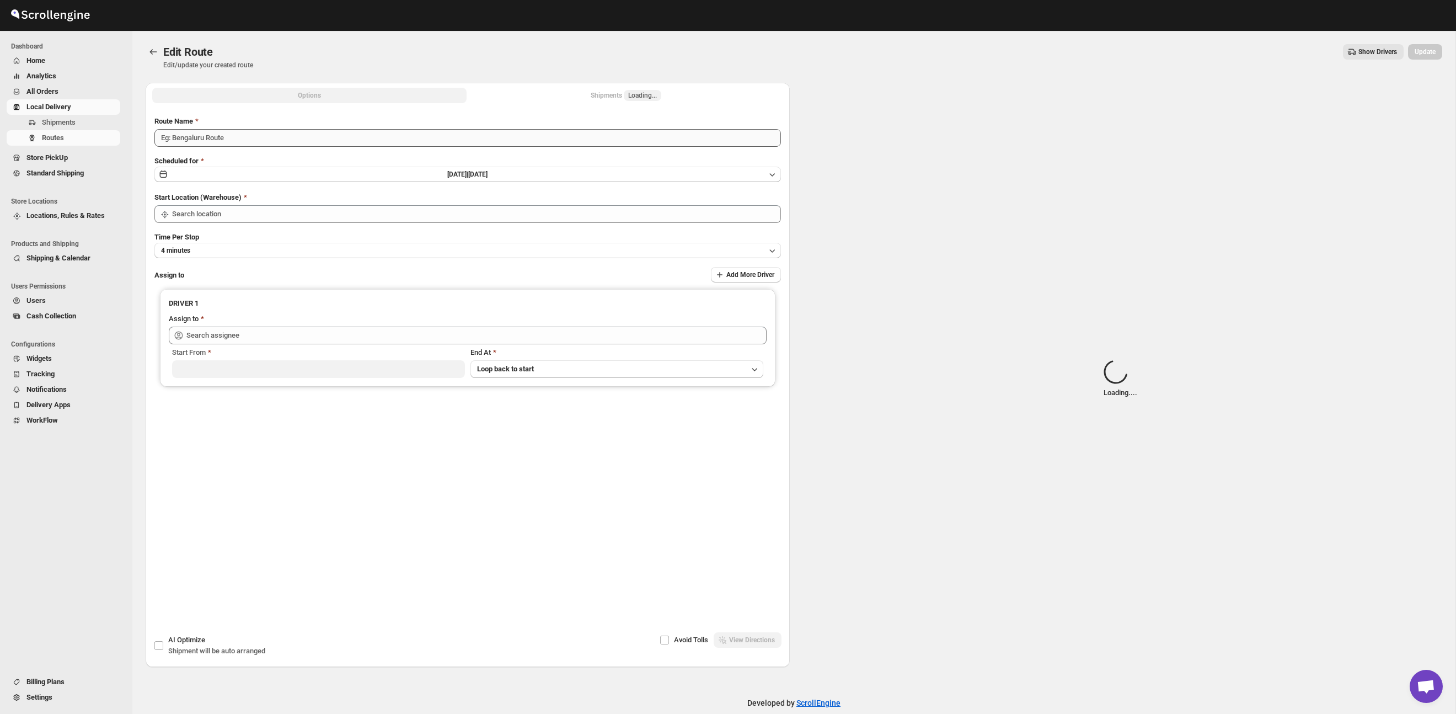
type input "Route - 03/10-1005"
type input "Taller [PERSON_NAME] del [PERSON_NAME][GEOGRAPHIC_DATA]"
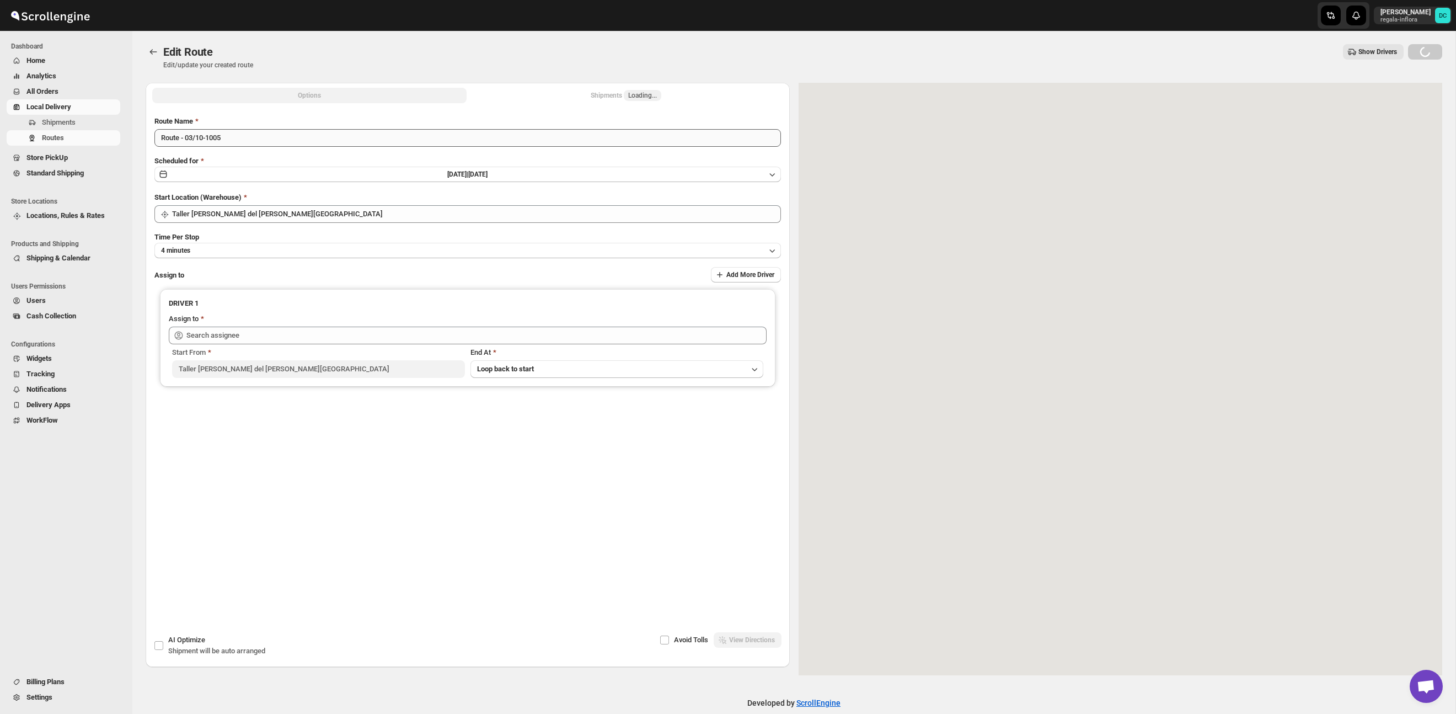
type input "[PERSON_NAME] [PERSON_NAME] ([EMAIL_ADDRESS][DOMAIN_NAME])"
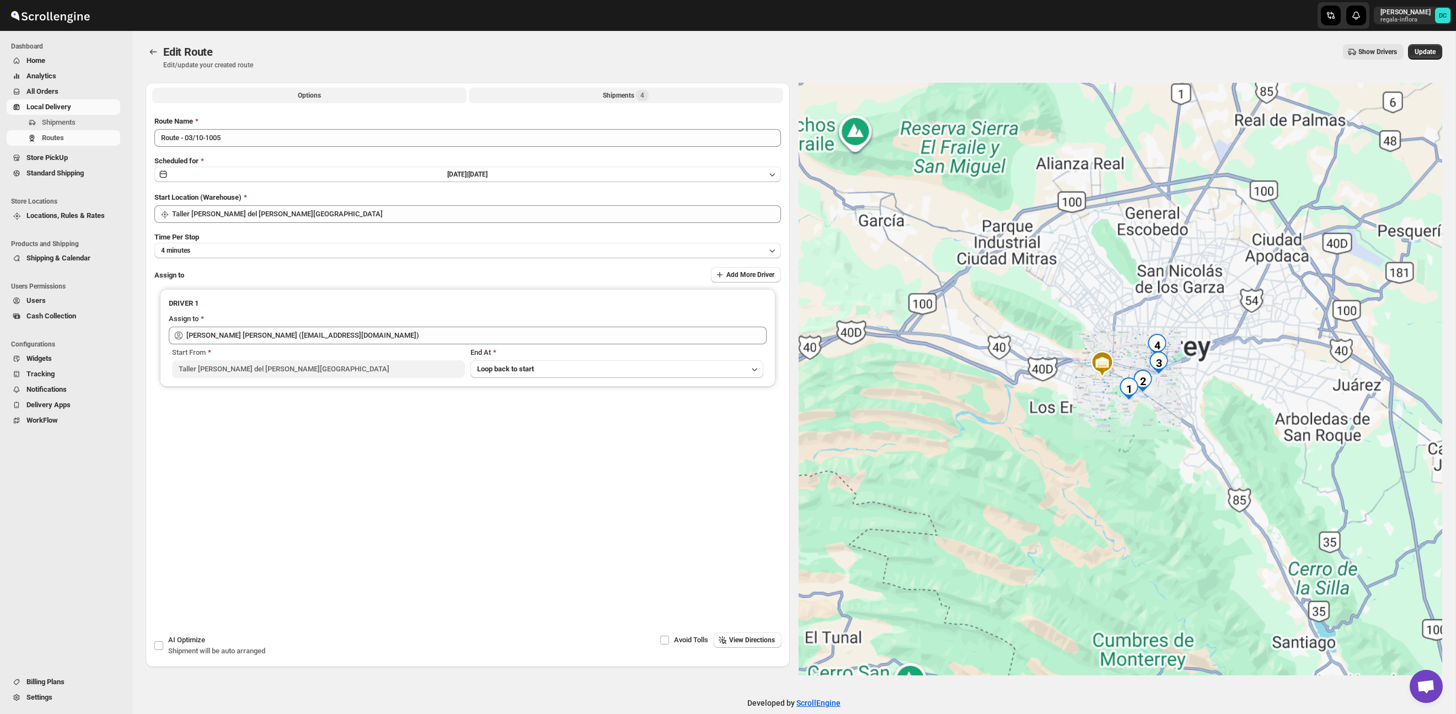
click at [638, 96] on span "4" at bounding box center [642, 95] width 13 height 11
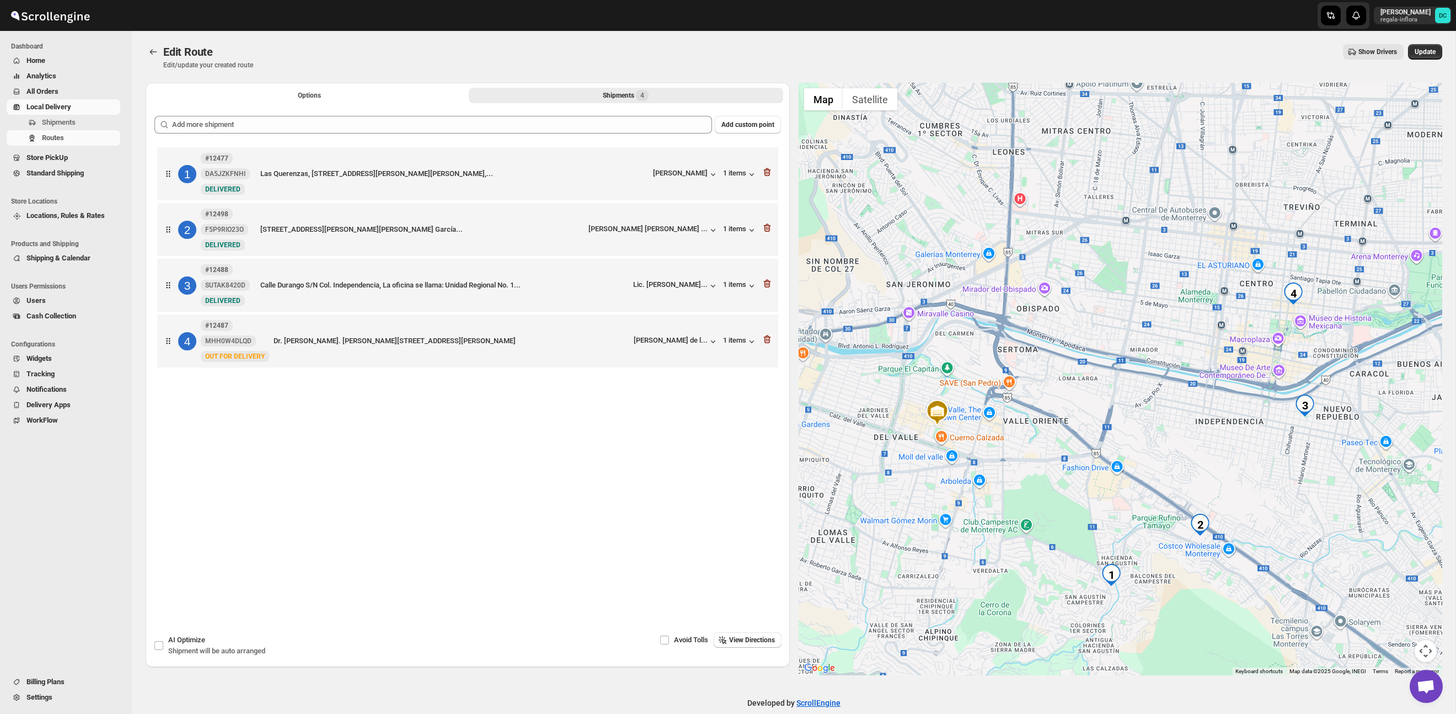
drag, startPoint x: 1320, startPoint y: 413, endPoint x: 1130, endPoint y: 451, distance: 193.7
click at [1129, 460] on div at bounding box center [1121, 379] width 644 height 592
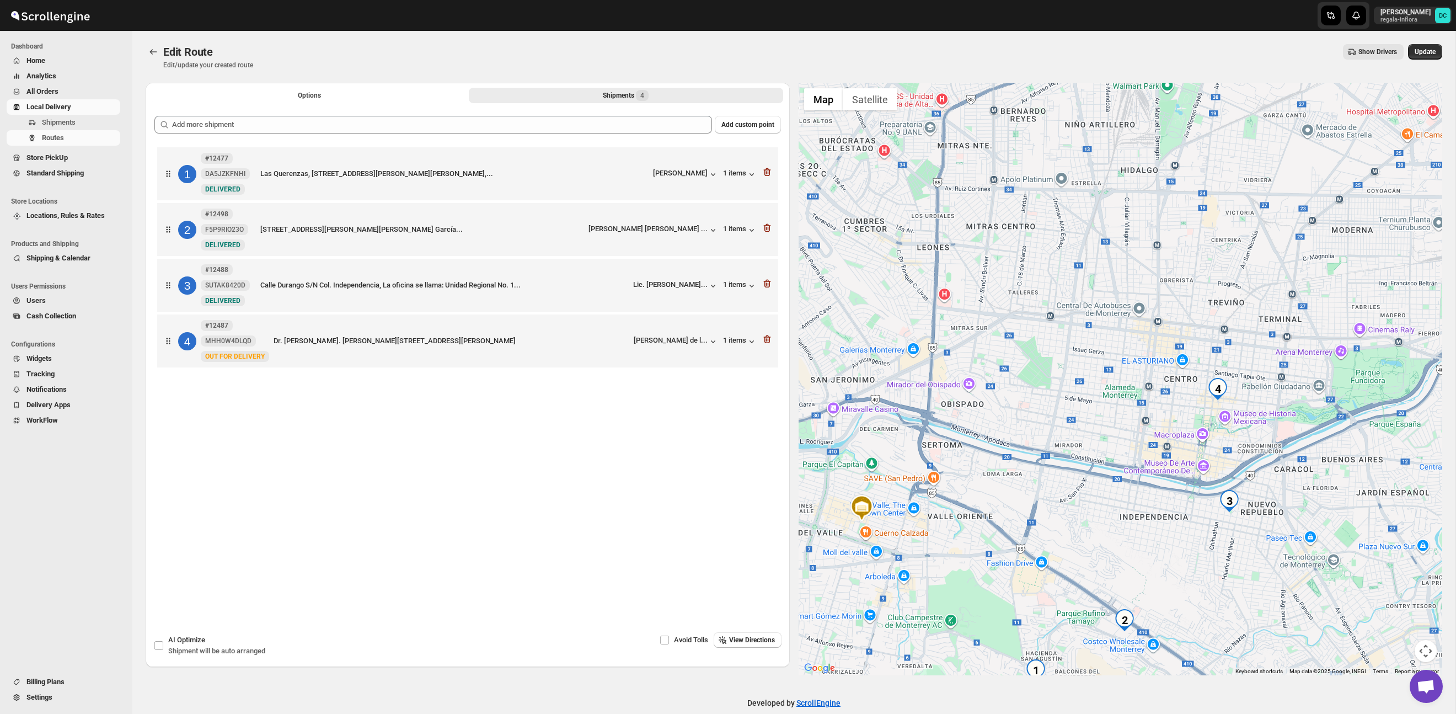
drag, startPoint x: 1116, startPoint y: 422, endPoint x: 1107, endPoint y: 435, distance: 16.2
click at [1107, 435] on div at bounding box center [1121, 379] width 644 height 592
click at [146, 51] on button "Routes" at bounding box center [153, 51] width 15 height 15
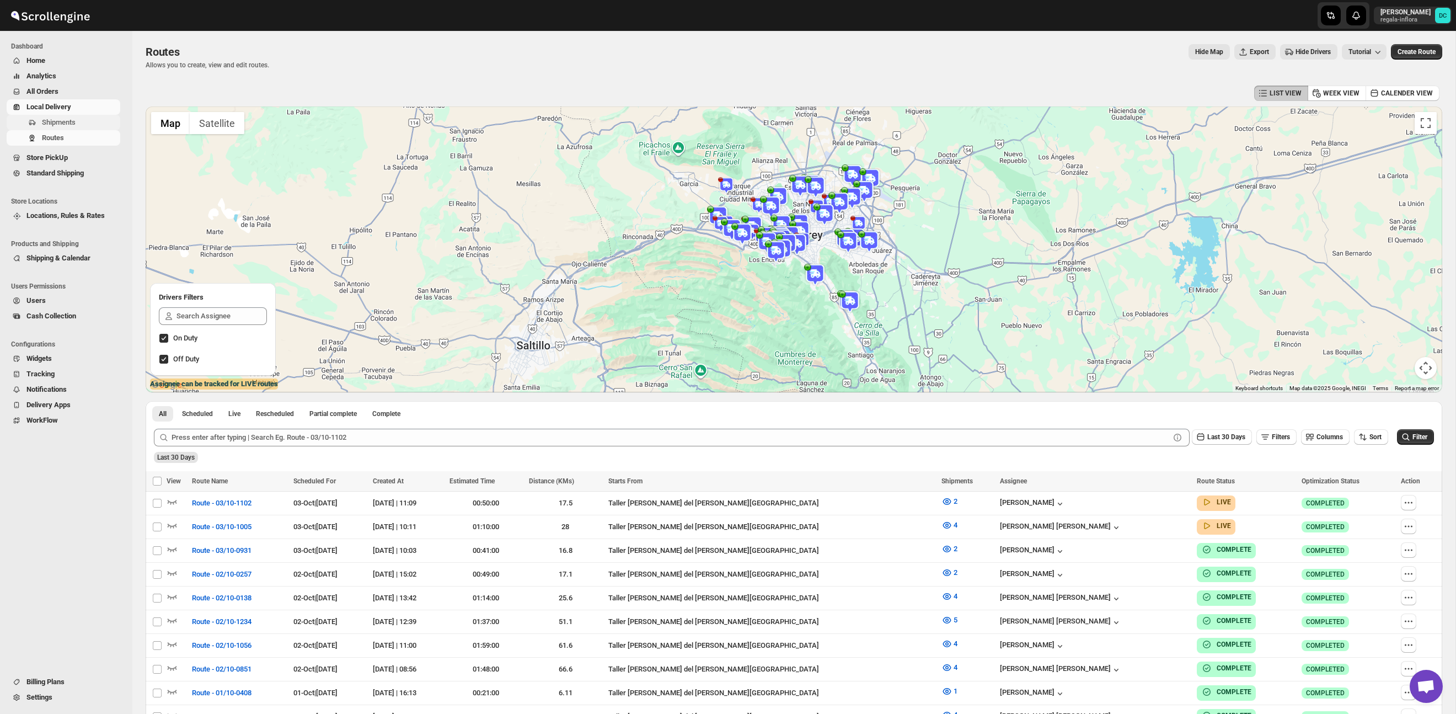
click at [76, 123] on span "Shipments" at bounding box center [59, 122] width 34 height 8
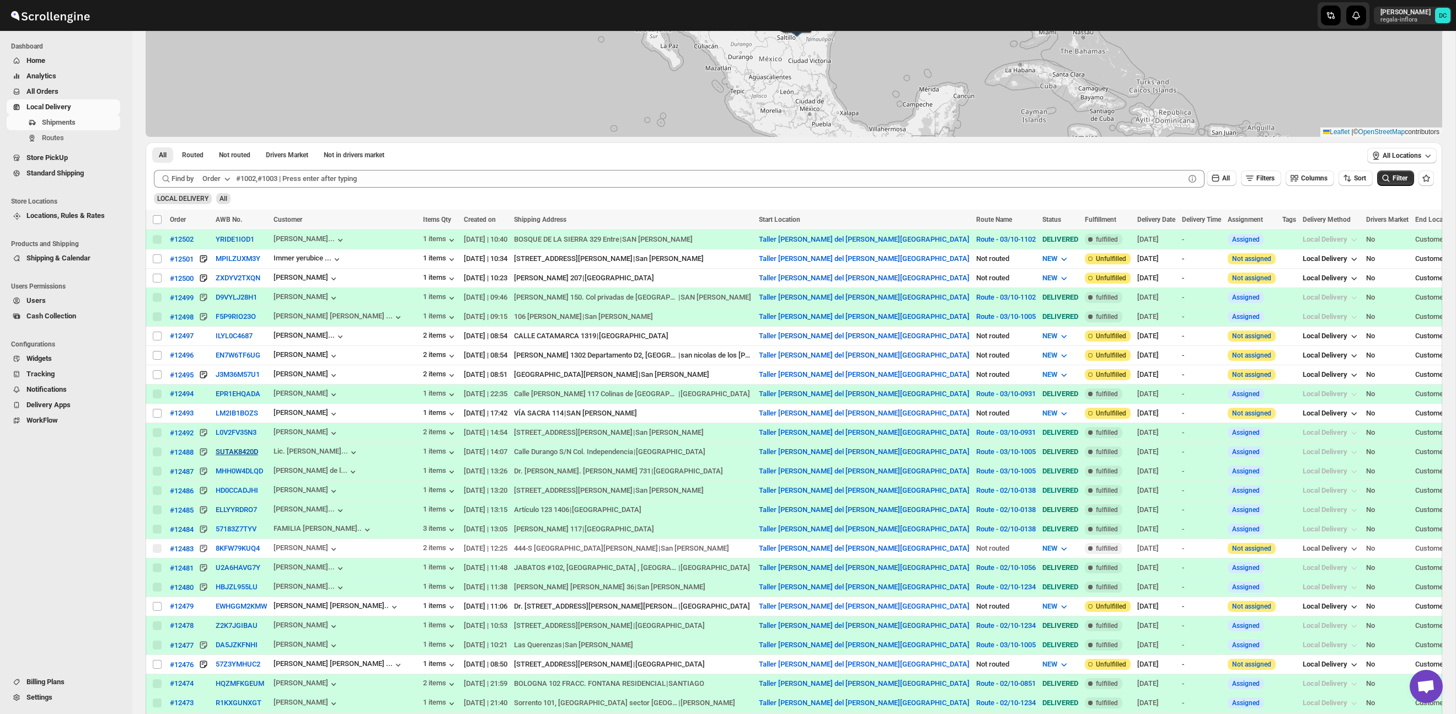
scroll to position [236, 0]
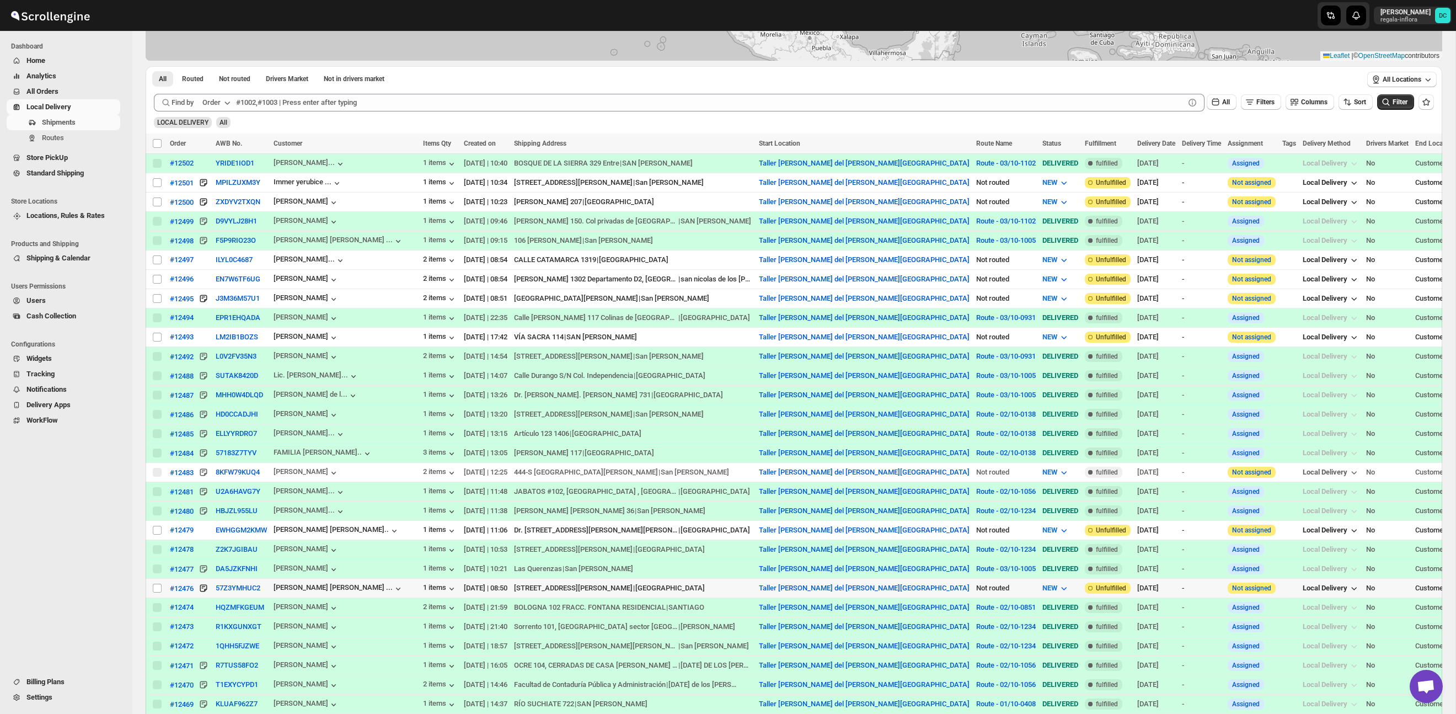
click at [154, 589] on input "Select shipment" at bounding box center [157, 588] width 9 height 9
checkbox input "true"
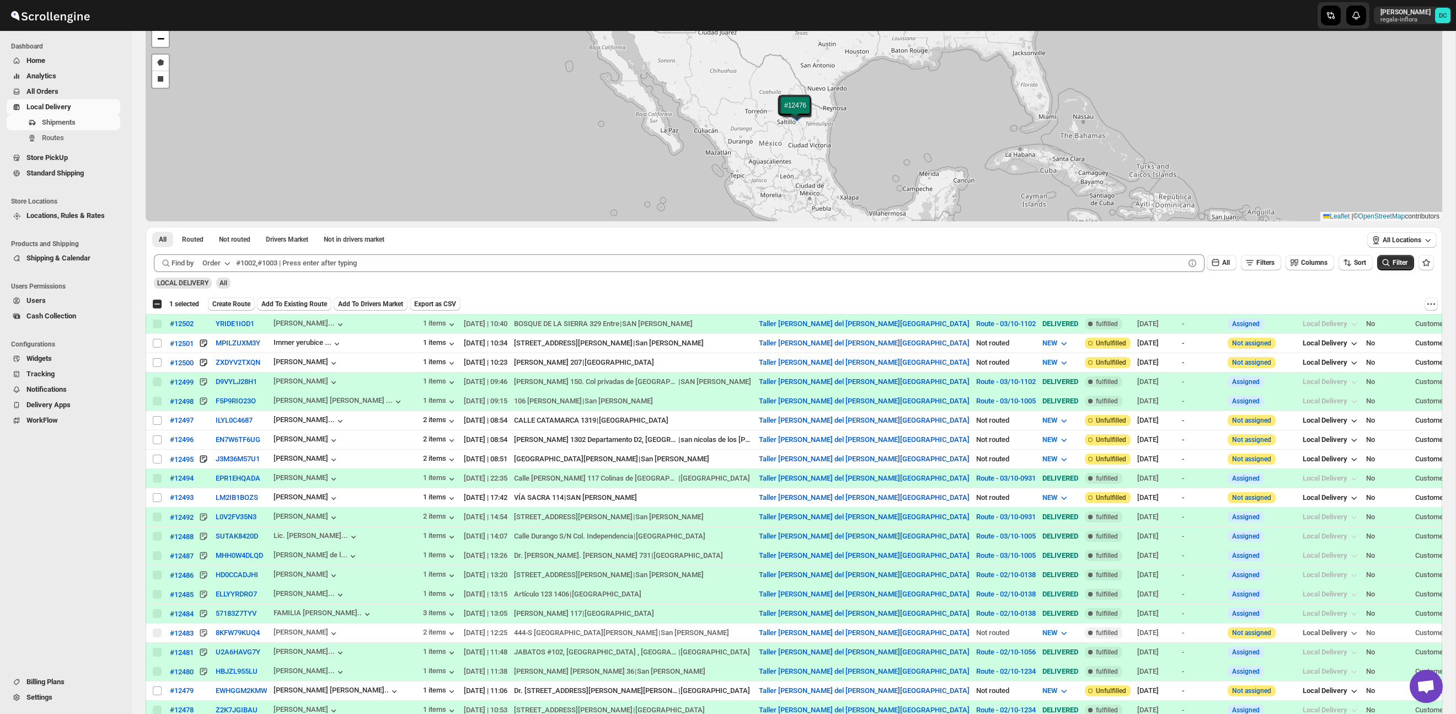
scroll to position [48, 0]
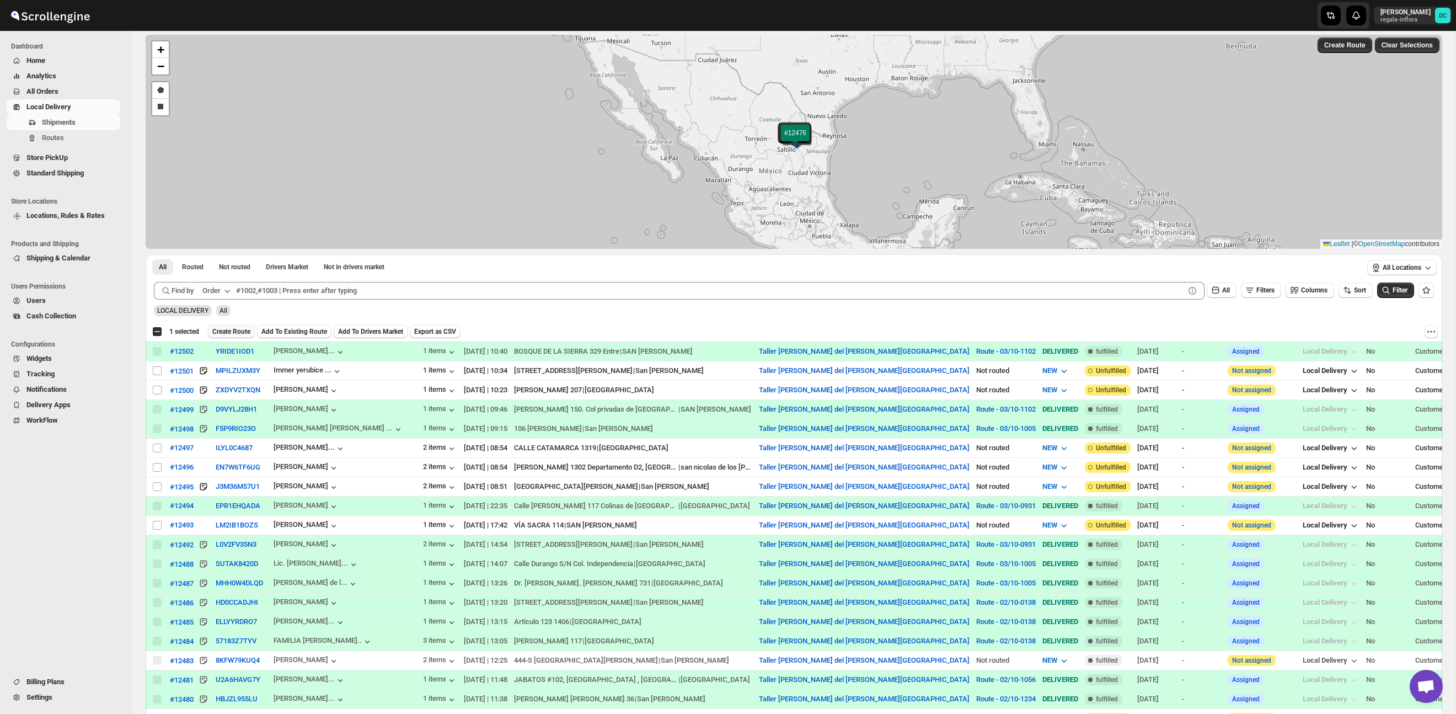
click at [249, 330] on span "Create Route" at bounding box center [231, 331] width 38 height 9
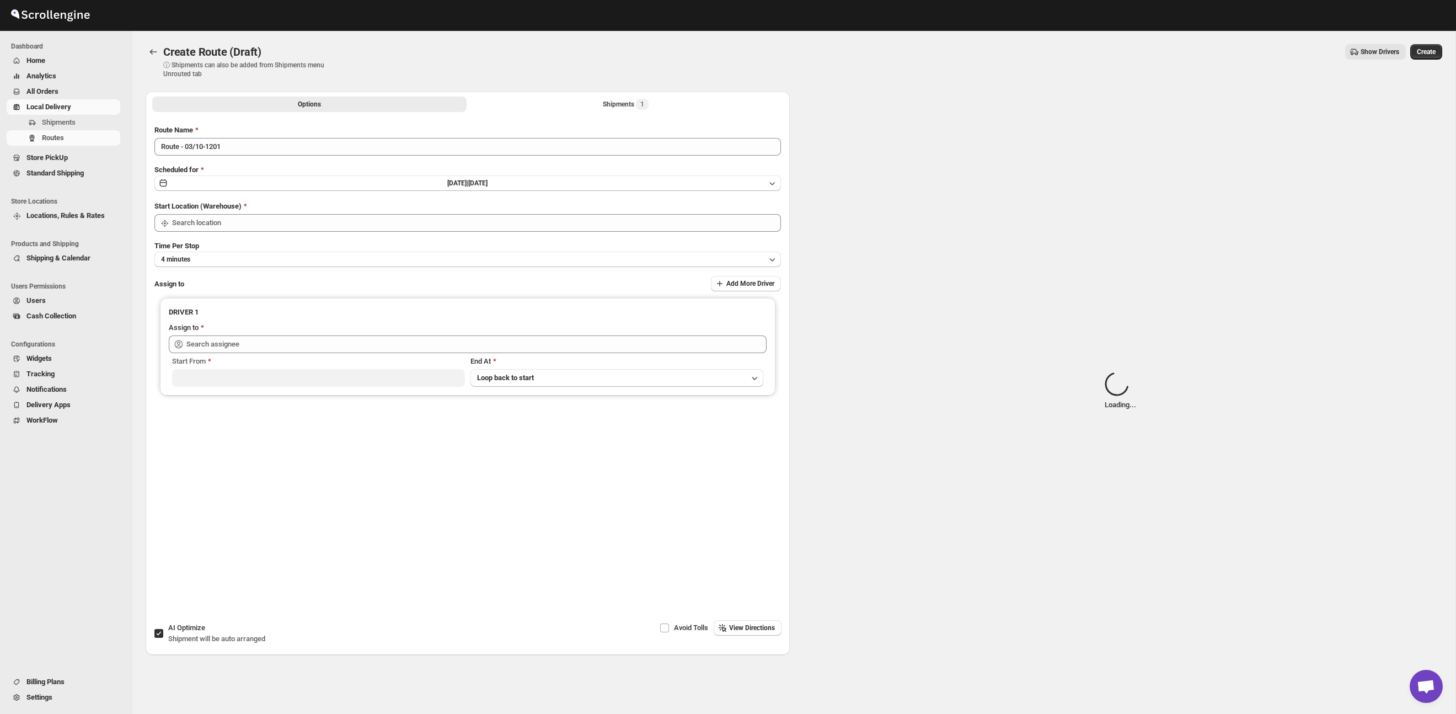
type input "Taller [PERSON_NAME] del [PERSON_NAME][GEOGRAPHIC_DATA]"
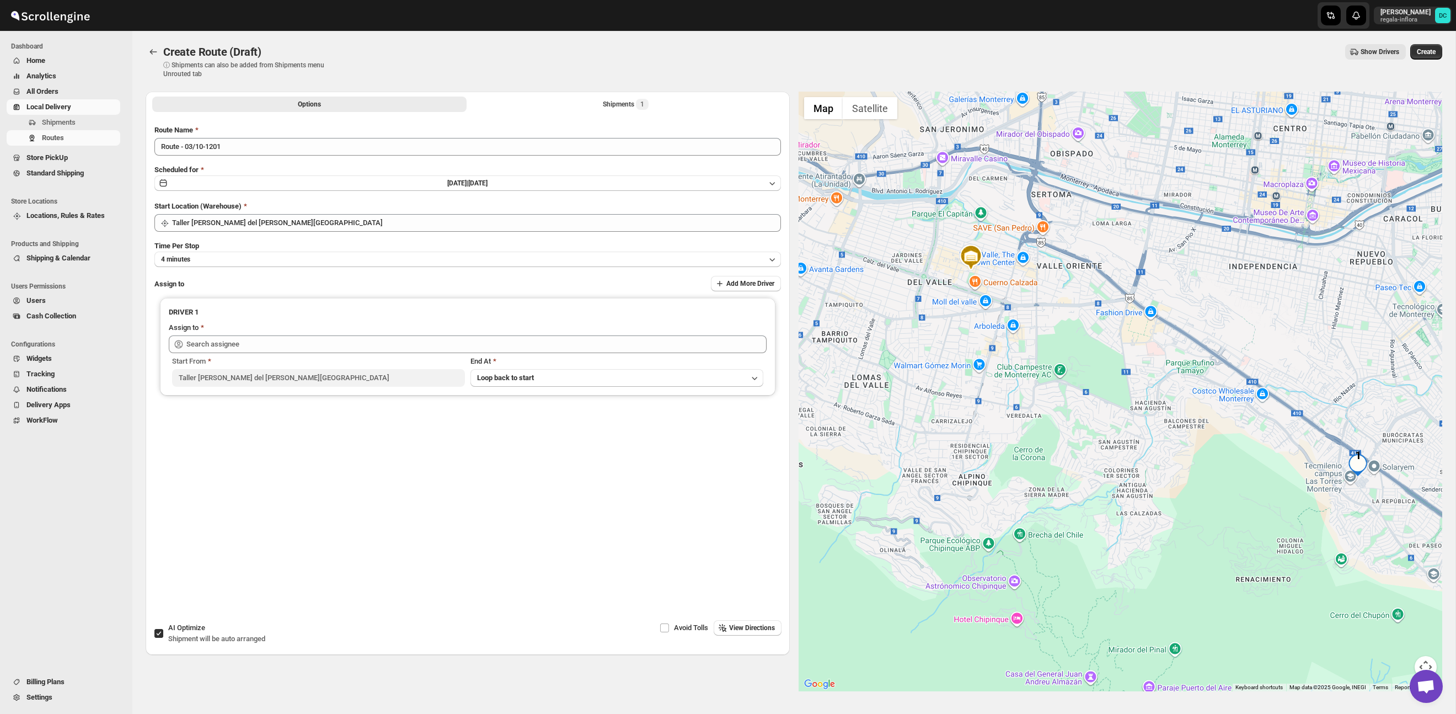
drag, startPoint x: 1295, startPoint y: 479, endPoint x: 1112, endPoint y: 335, distance: 233.3
click at [1109, 332] on div at bounding box center [1121, 392] width 644 height 600
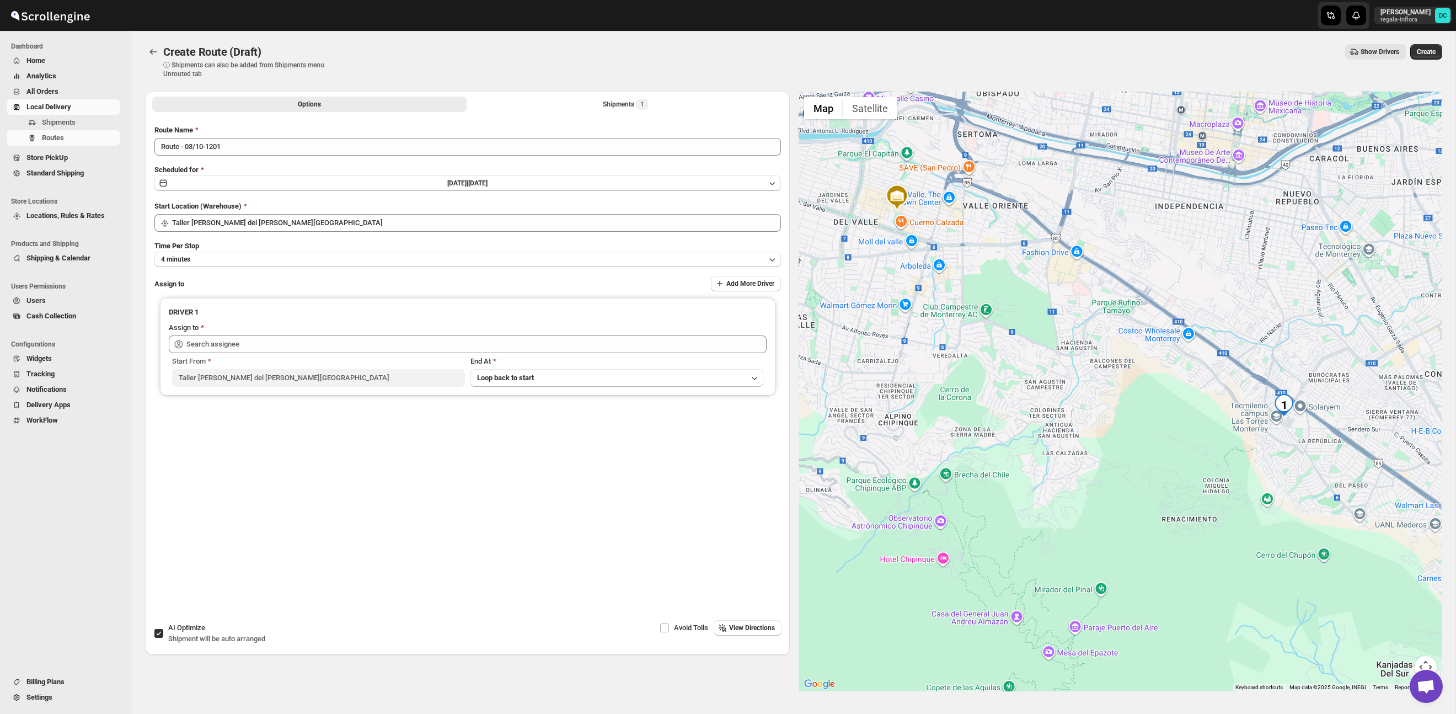
drag, startPoint x: 1247, startPoint y: 416, endPoint x: 1181, endPoint y: 362, distance: 85.5
click at [1181, 362] on div at bounding box center [1121, 392] width 644 height 600
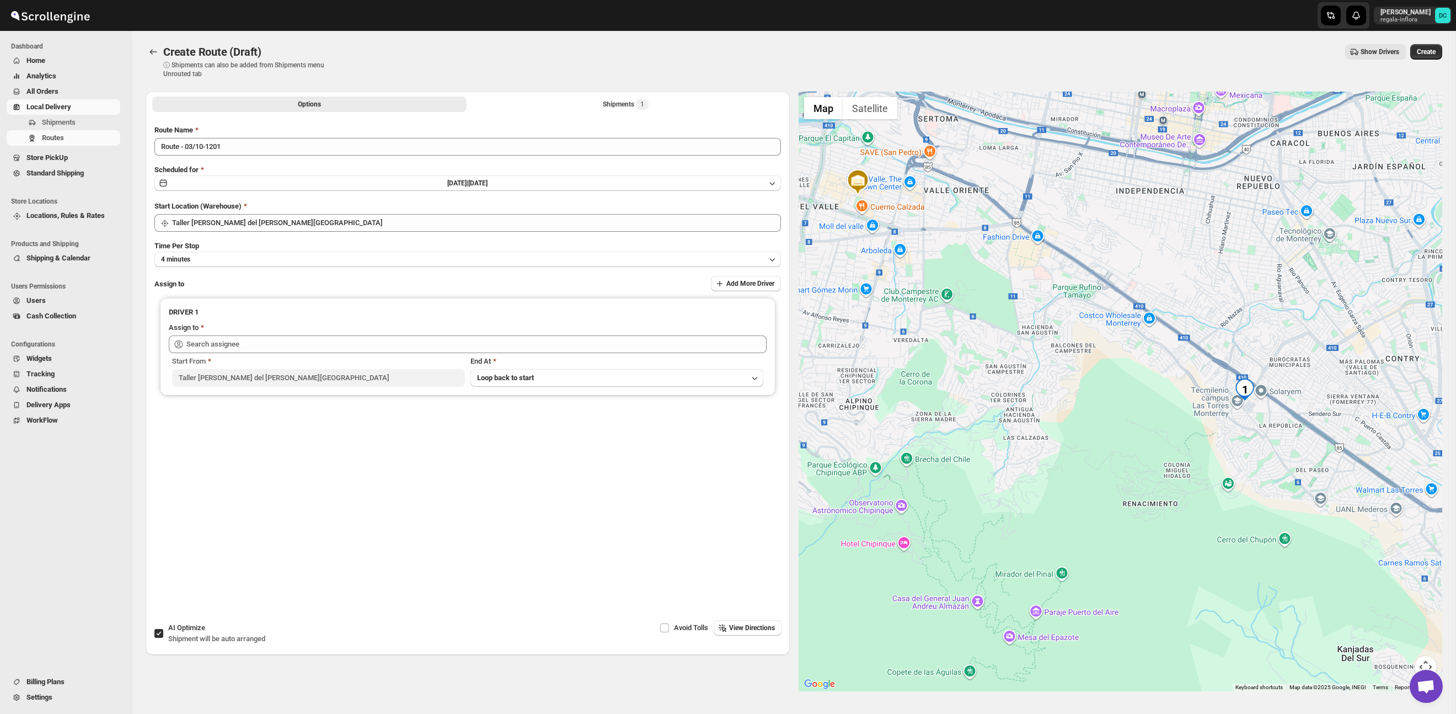
drag, startPoint x: 1305, startPoint y: 451, endPoint x: 1289, endPoint y: 446, distance: 17.4
click at [1289, 446] on div at bounding box center [1121, 392] width 644 height 600
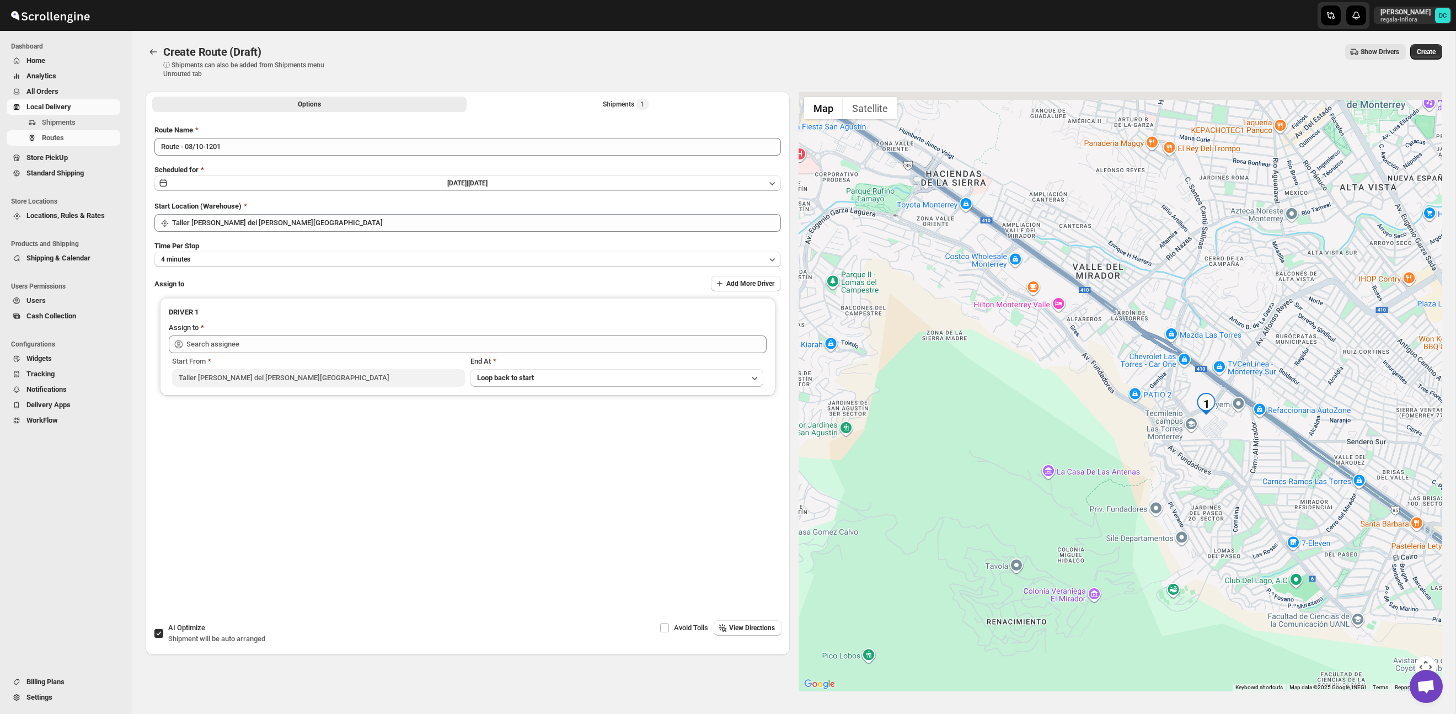
drag, startPoint x: 1236, startPoint y: 428, endPoint x: 1228, endPoint y: 444, distance: 18.3
click at [1234, 444] on div at bounding box center [1121, 392] width 644 height 600
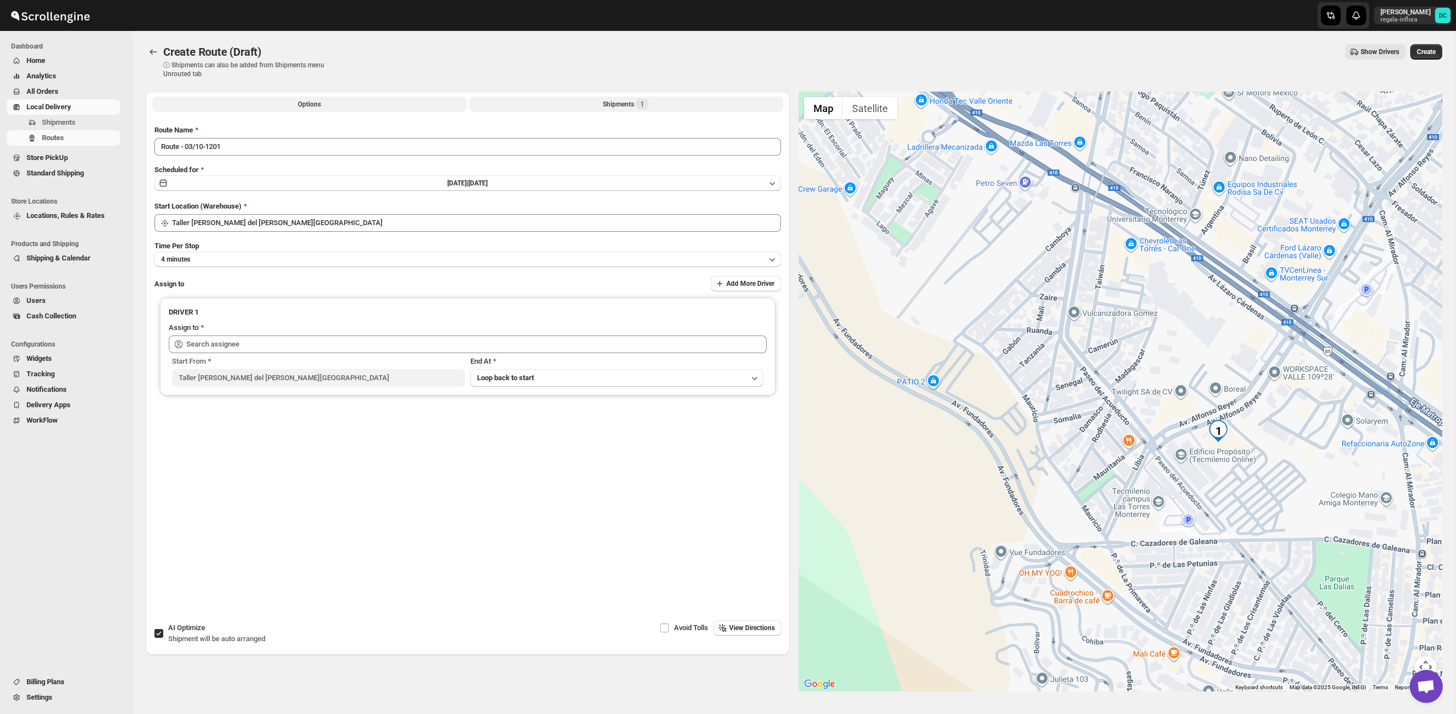
click at [590, 108] on button "Shipments 1" at bounding box center [626, 104] width 314 height 15
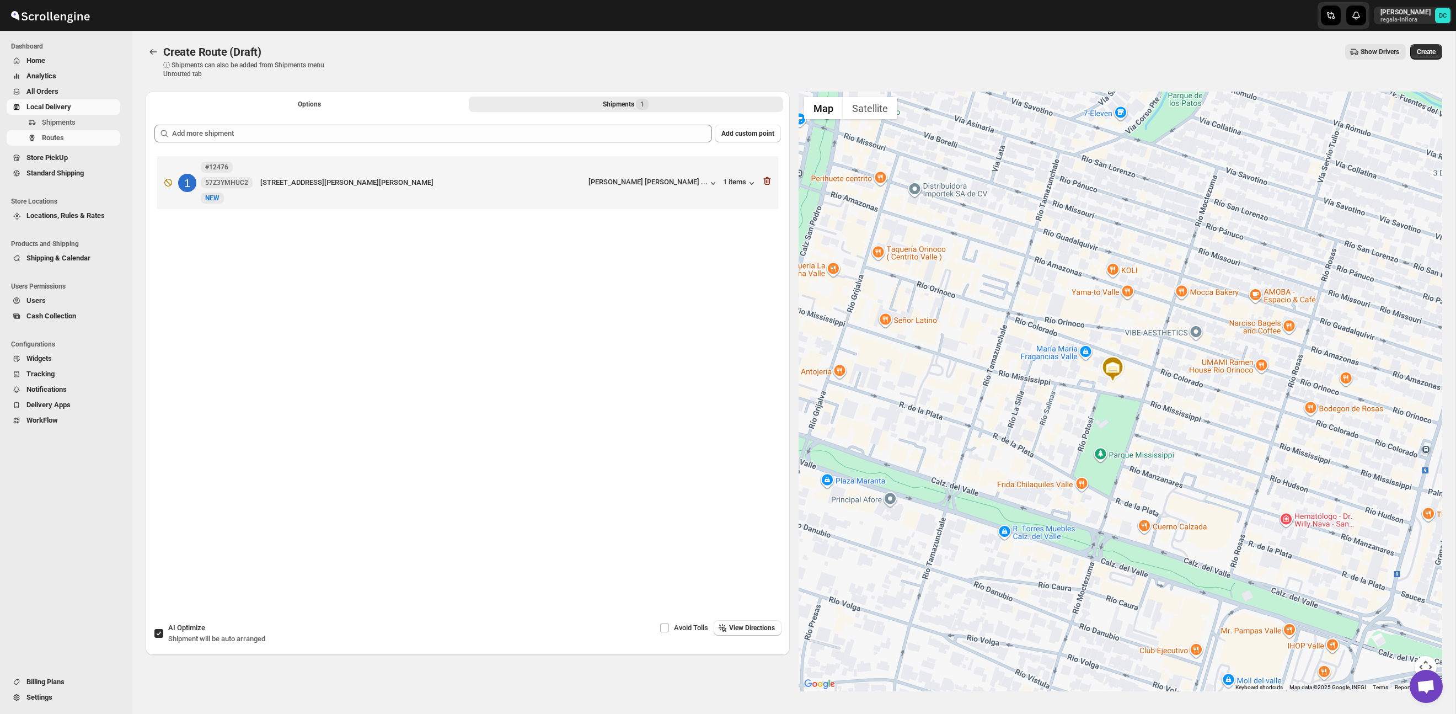
drag, startPoint x: 1354, startPoint y: 504, endPoint x: 1203, endPoint y: 340, distance: 222.9
click at [1123, 225] on div at bounding box center [1121, 392] width 644 height 600
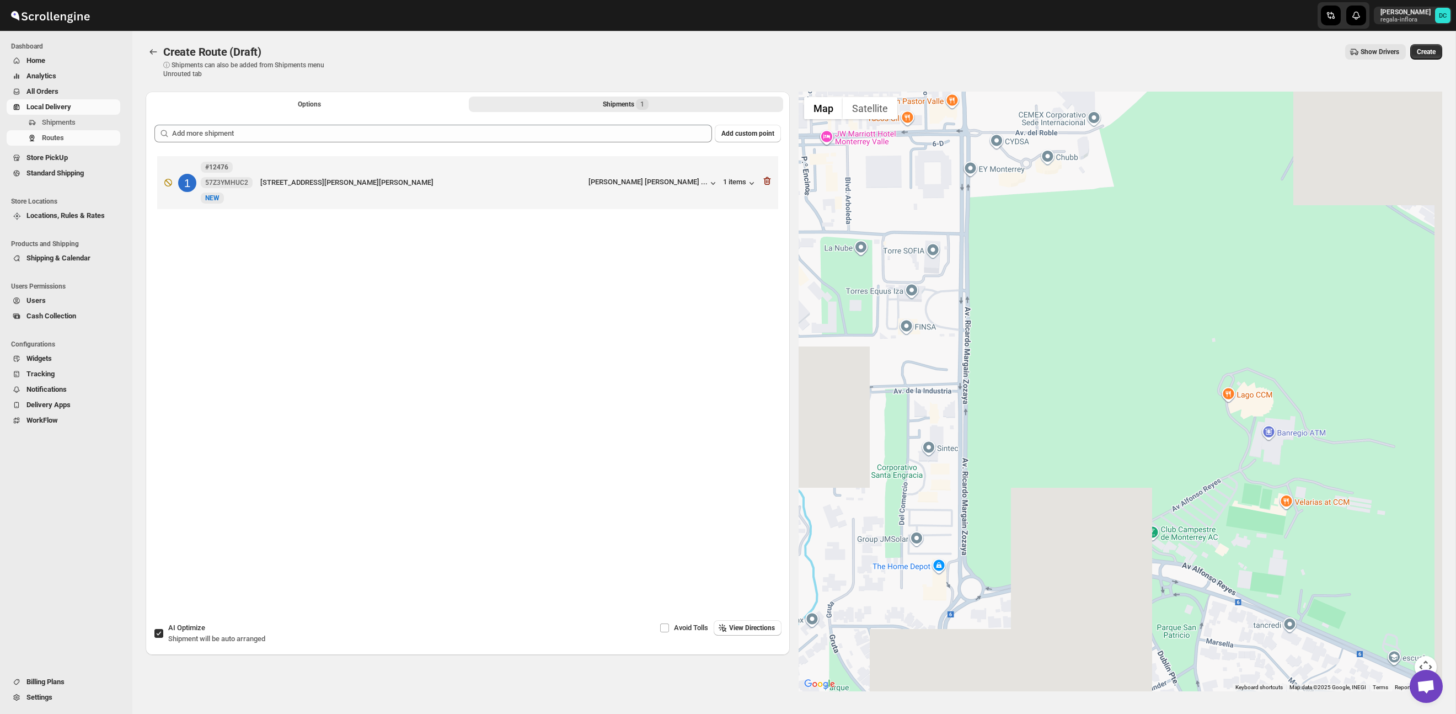
drag, startPoint x: 1119, startPoint y: 303, endPoint x: 994, endPoint y: 220, distance: 150.2
click at [987, 214] on div at bounding box center [1121, 392] width 644 height 600
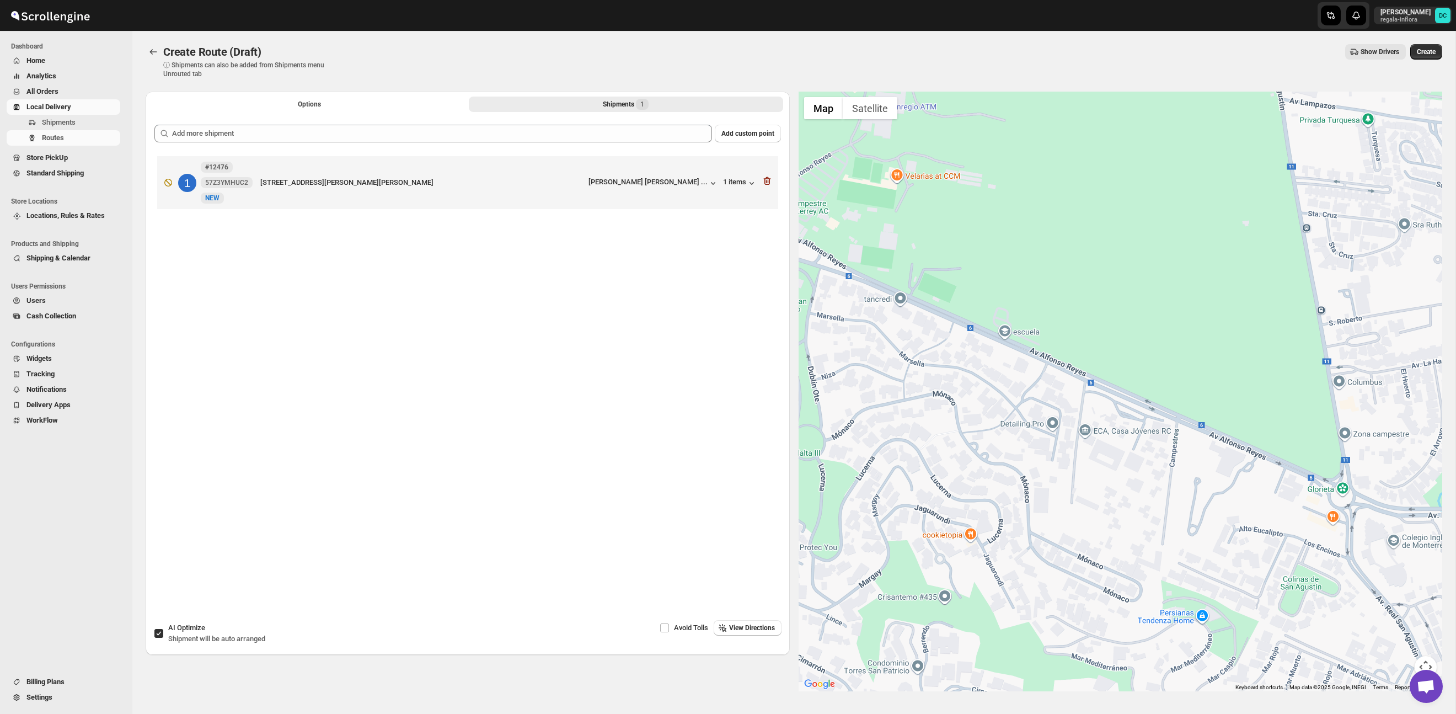
drag, startPoint x: 1119, startPoint y: 320, endPoint x: 1211, endPoint y: 483, distance: 187.2
click at [1108, 296] on div at bounding box center [1121, 392] width 644 height 600
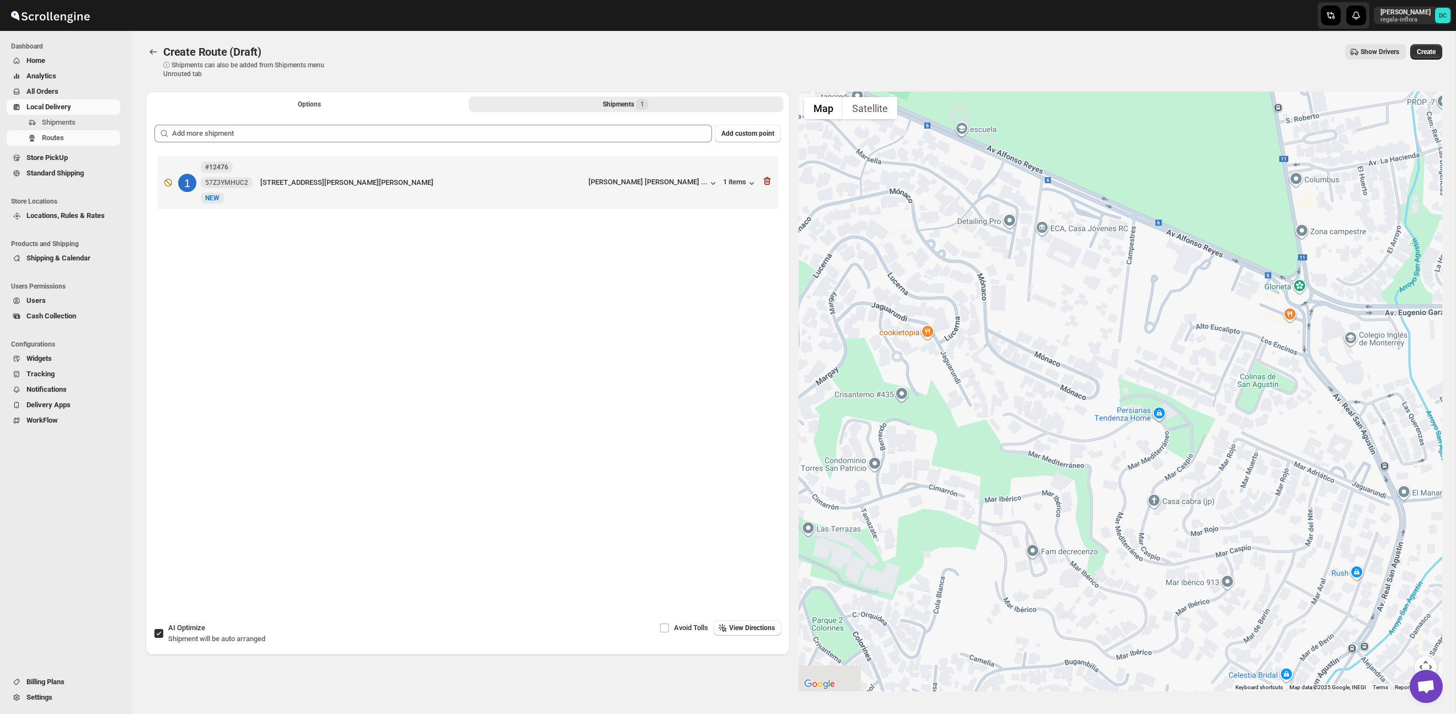
drag, startPoint x: 1211, startPoint y: 484, endPoint x: 1296, endPoint y: 460, distance: 88.4
click at [1161, 272] on div at bounding box center [1121, 392] width 644 height 600
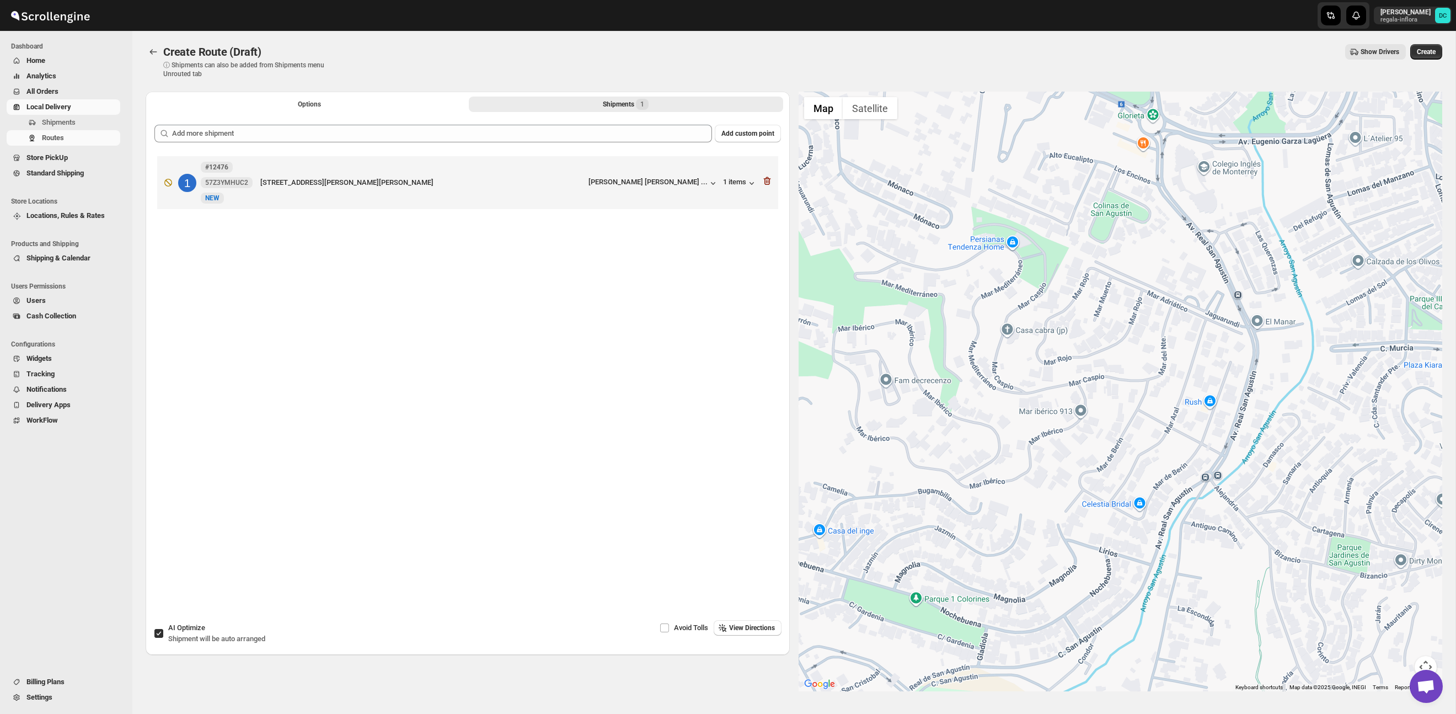
drag, startPoint x: 1302, startPoint y: 473, endPoint x: 1152, endPoint y: 299, distance: 230.0
click at [1152, 299] on div at bounding box center [1121, 392] width 644 height 600
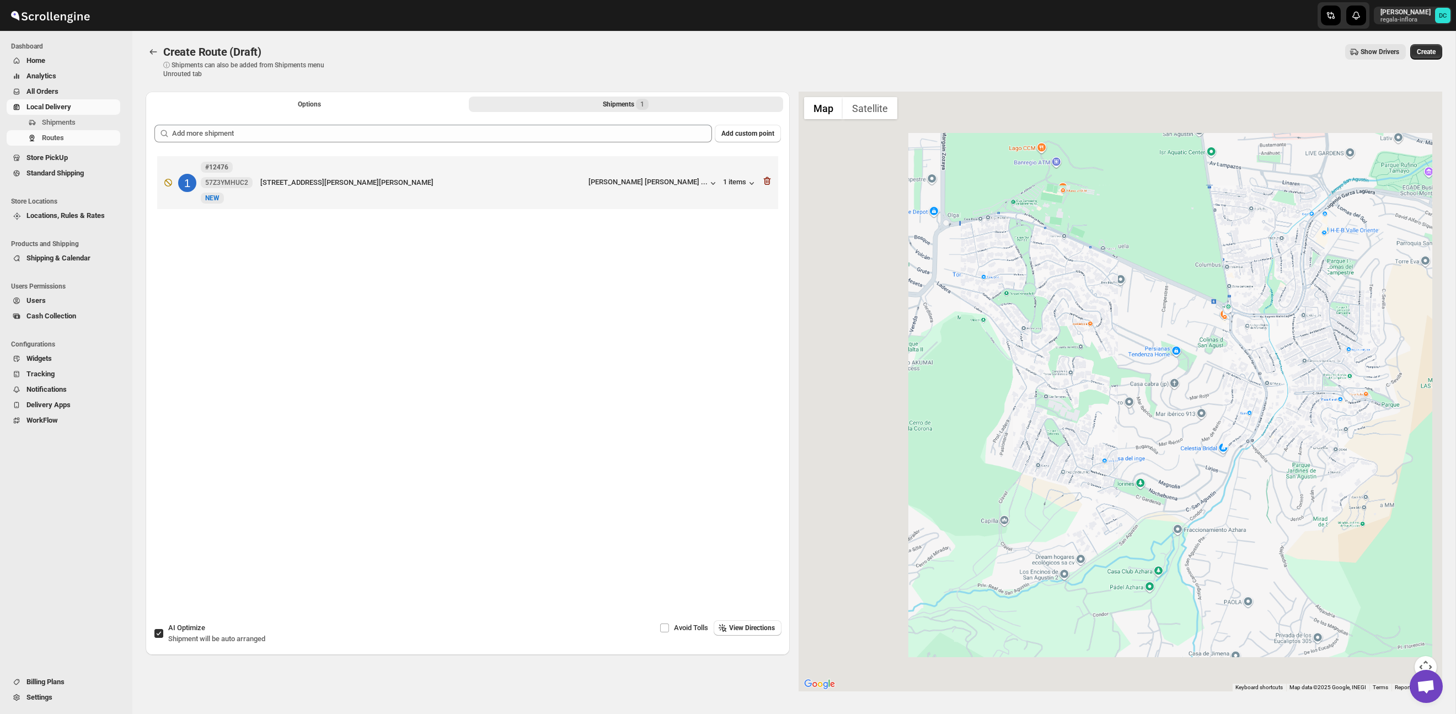
drag, startPoint x: 1365, startPoint y: 409, endPoint x: 1134, endPoint y: 445, distance: 233.3
click at [1136, 446] on div at bounding box center [1121, 392] width 644 height 600
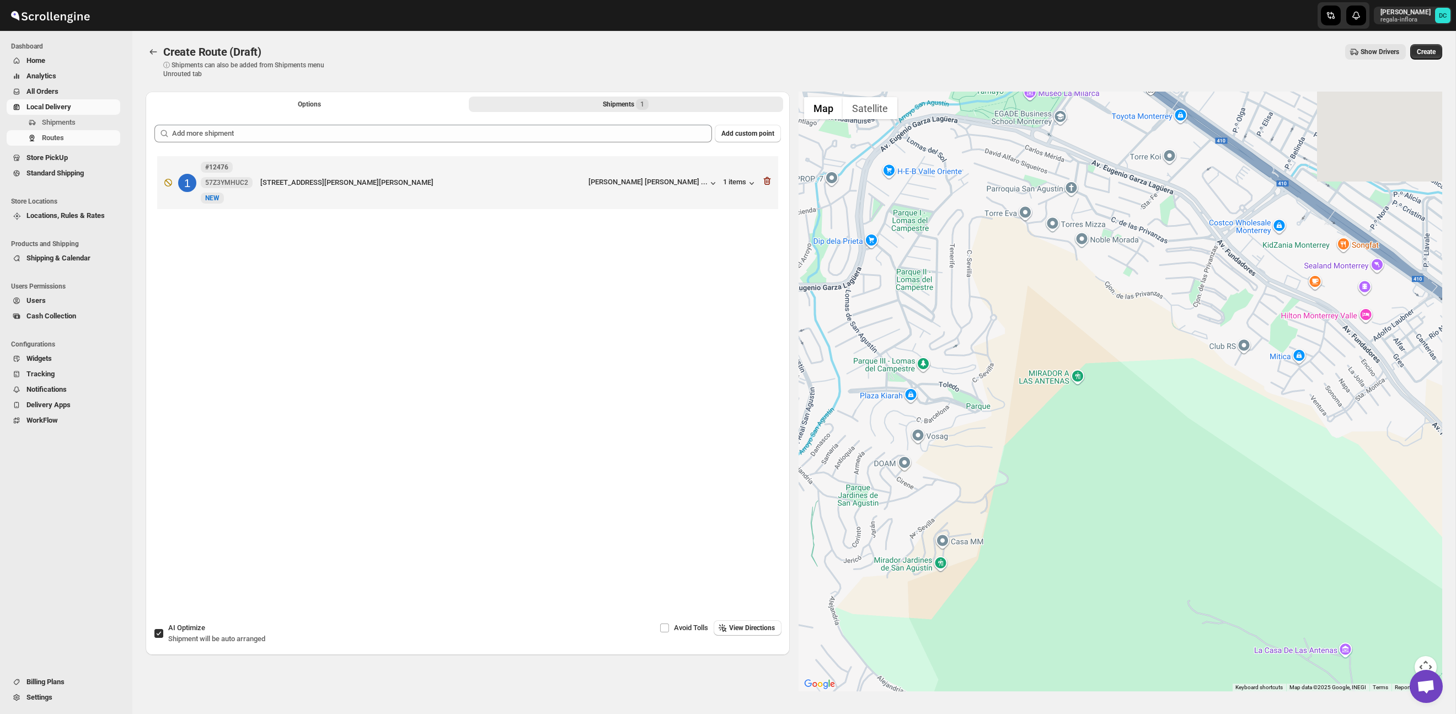
drag, startPoint x: 1166, startPoint y: 399, endPoint x: 1114, endPoint y: 308, distance: 104.8
click at [1026, 373] on div at bounding box center [1121, 392] width 644 height 600
click at [1216, 544] on div at bounding box center [1121, 392] width 644 height 600
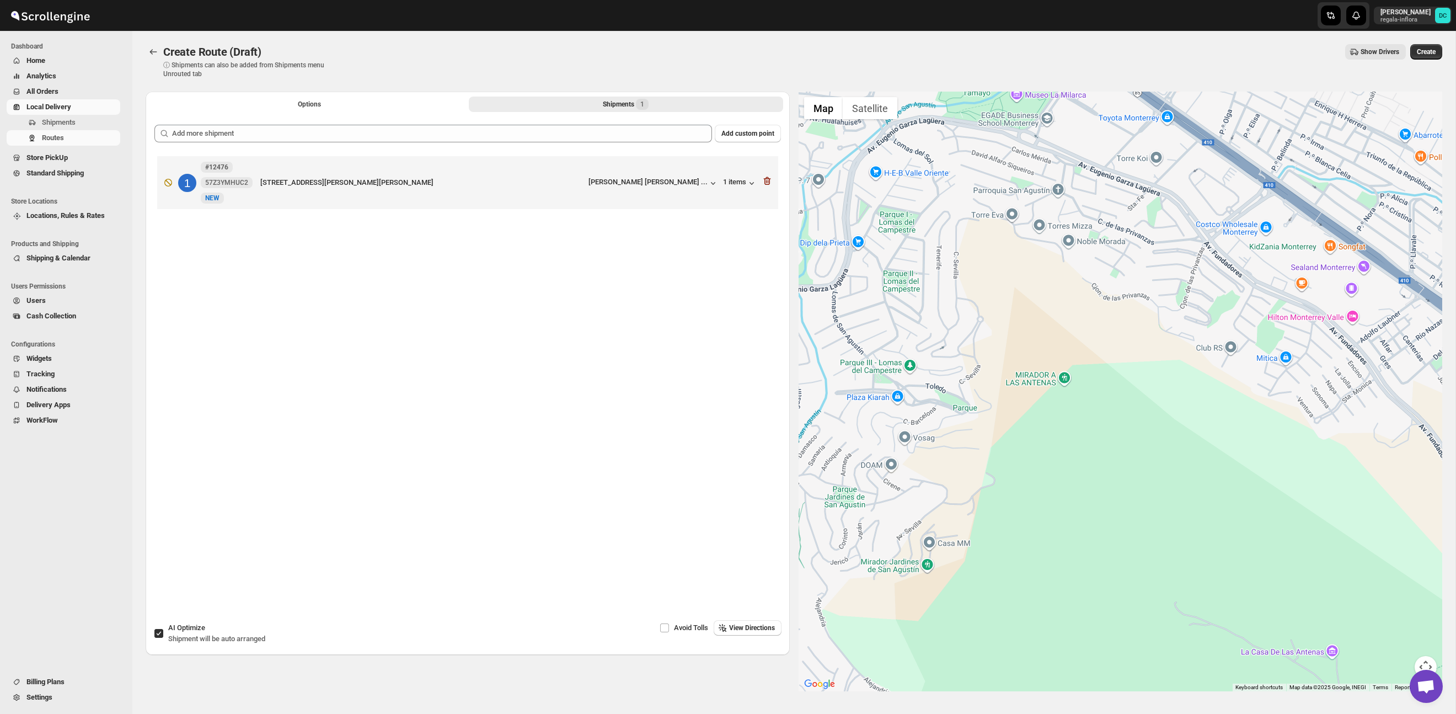
drag, startPoint x: 1274, startPoint y: 326, endPoint x: 1137, endPoint y: 219, distance: 174.1
click at [1137, 218] on div at bounding box center [1121, 392] width 644 height 600
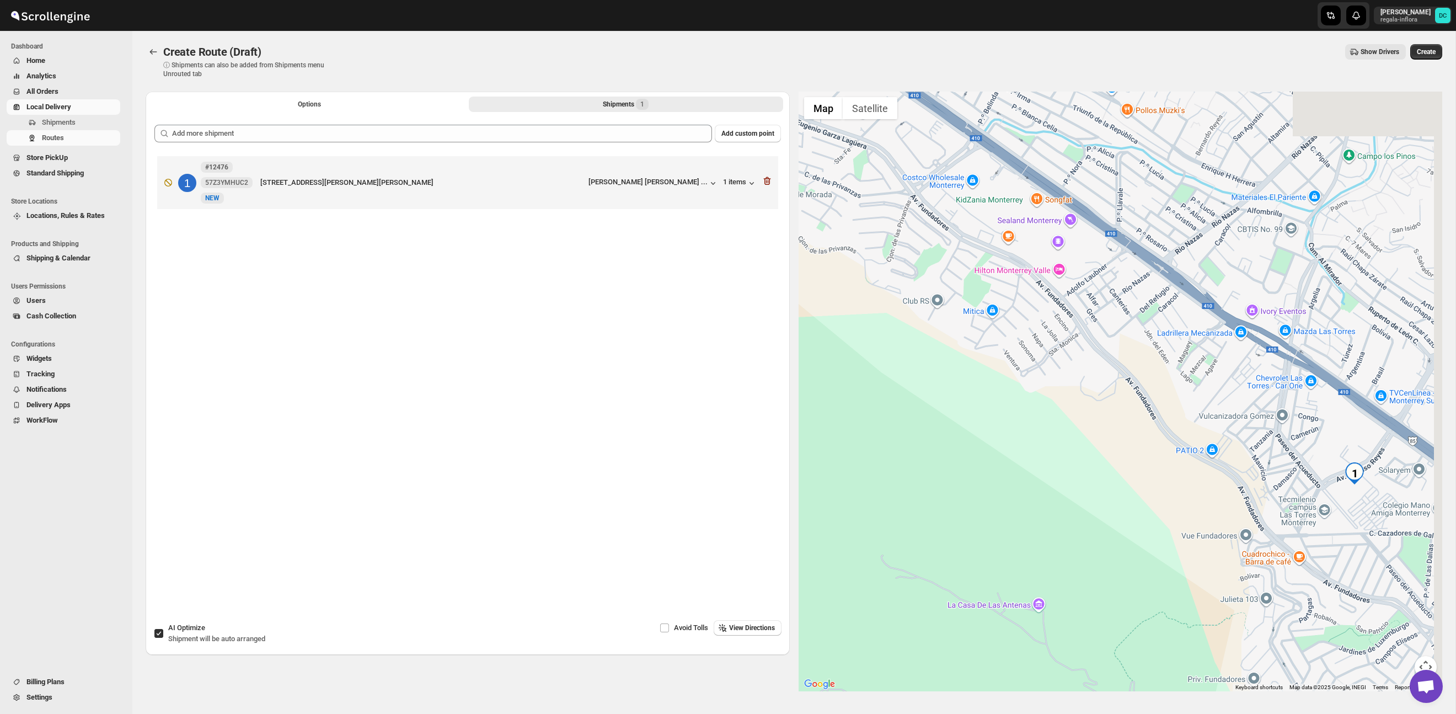
drag, startPoint x: 1349, startPoint y: 404, endPoint x: 1193, endPoint y: 420, distance: 156.9
click at [1043, 357] on div at bounding box center [1121, 392] width 644 height 600
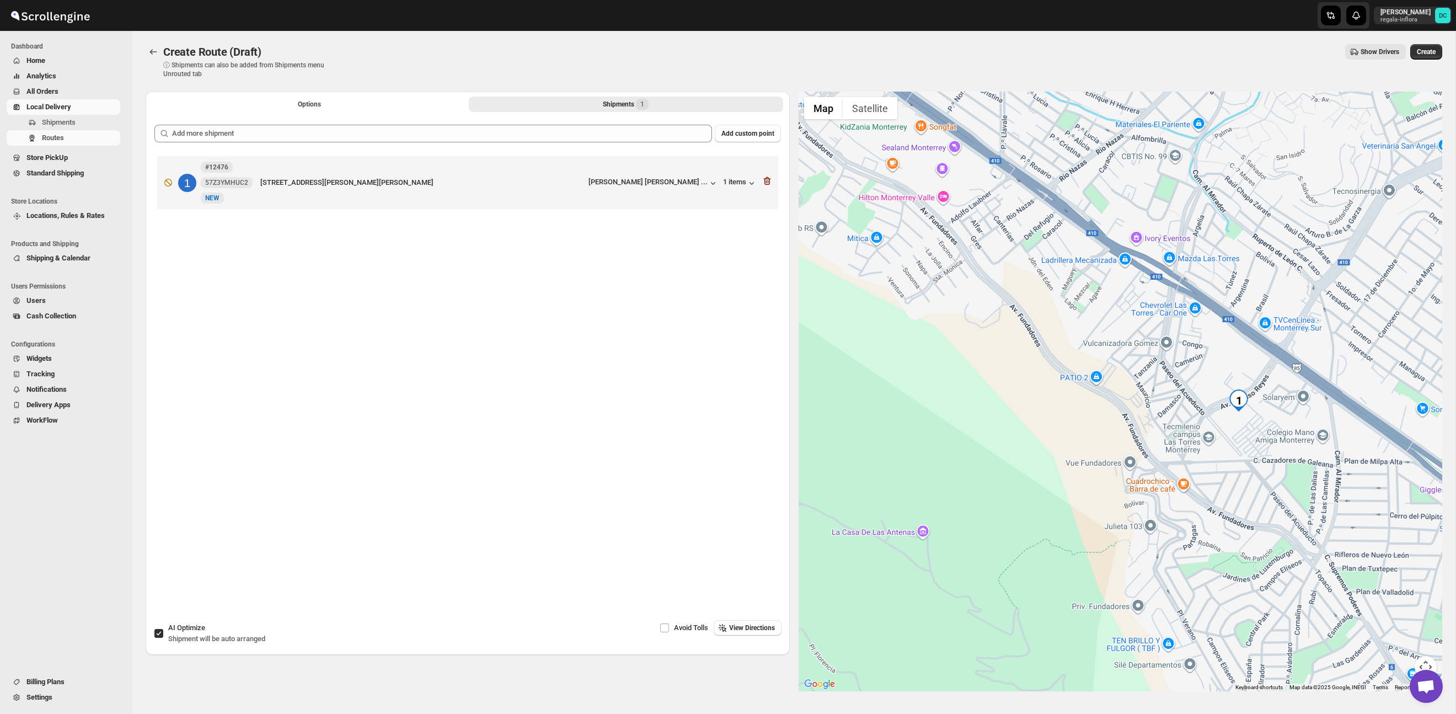
drag, startPoint x: 1252, startPoint y: 452, endPoint x: 1110, endPoint y: 344, distance: 178.0
click at [1110, 344] on div at bounding box center [1121, 392] width 644 height 600
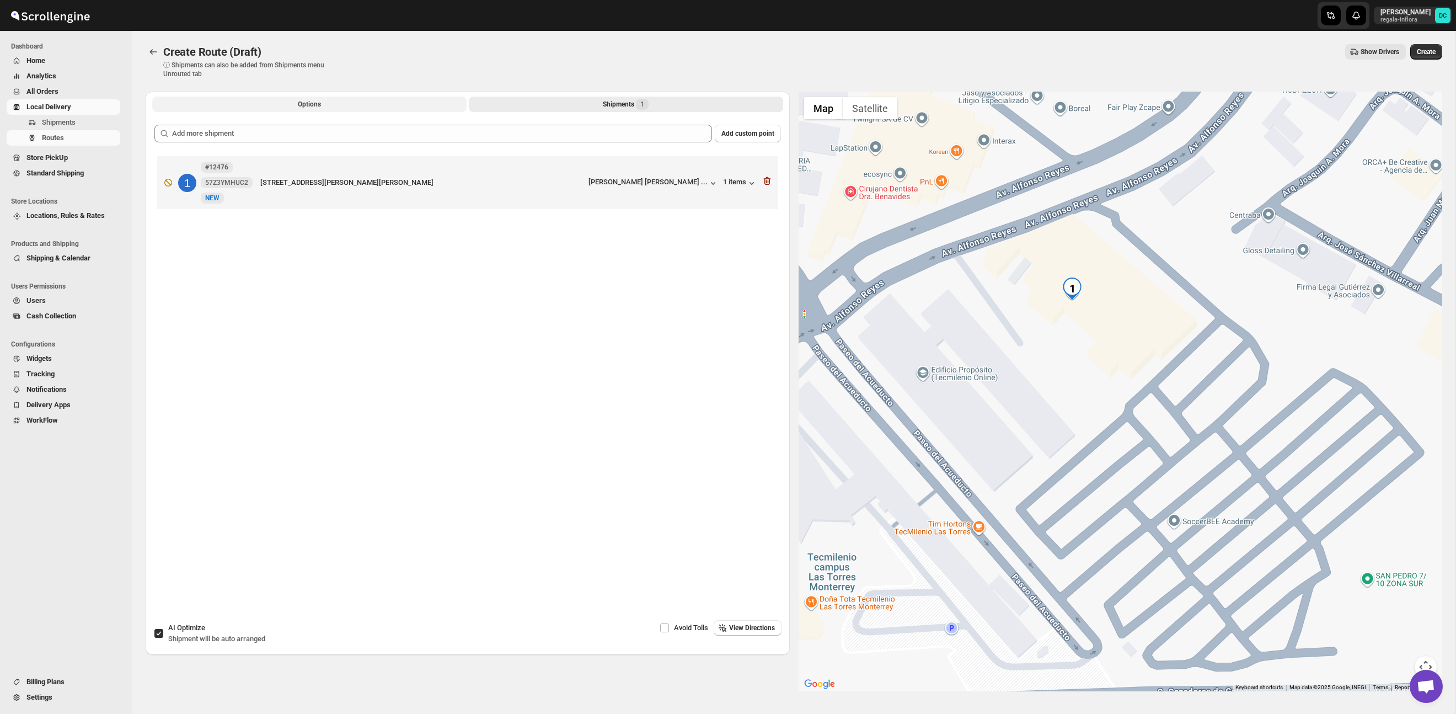
click at [361, 102] on button "Options" at bounding box center [309, 104] width 314 height 15
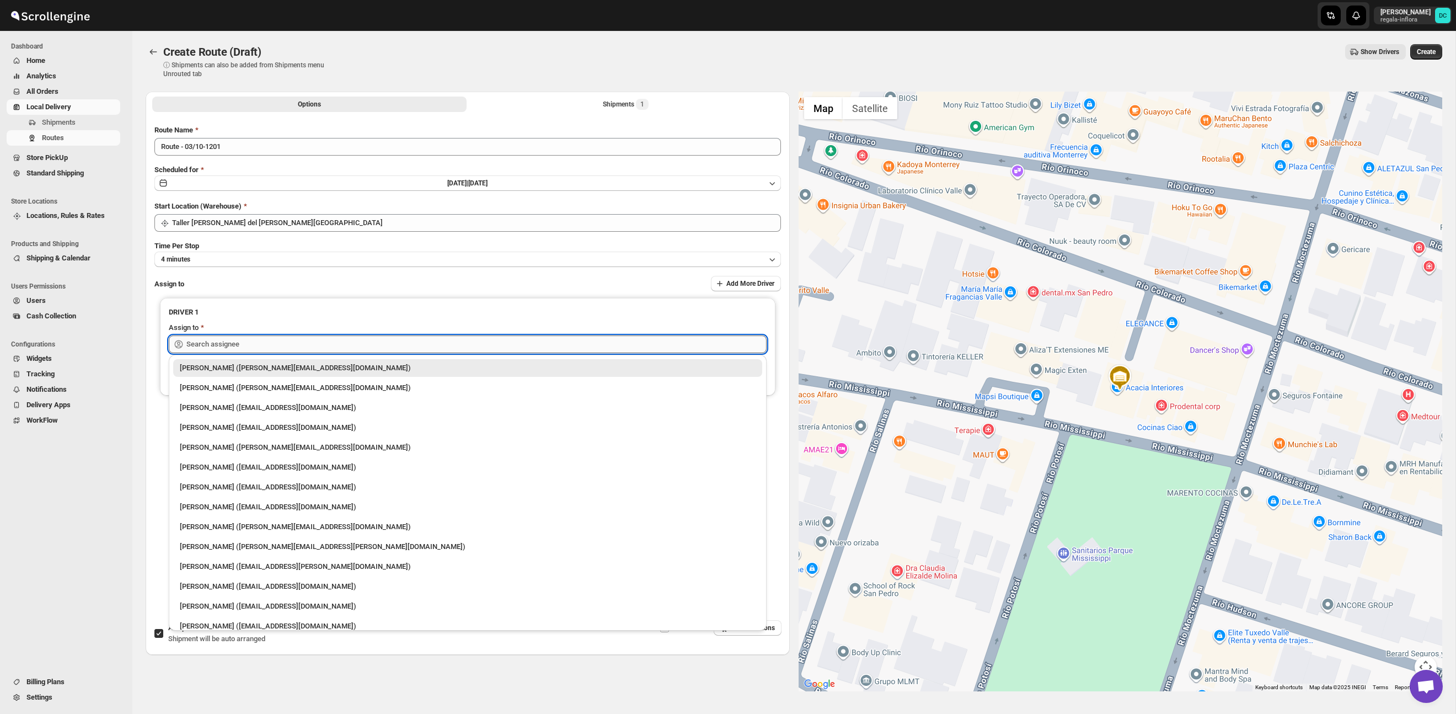
drag, startPoint x: 360, startPoint y: 335, endPoint x: 365, endPoint y: 339, distance: 6.0
click at [364, 339] on input "text" at bounding box center [476, 344] width 580 height 18
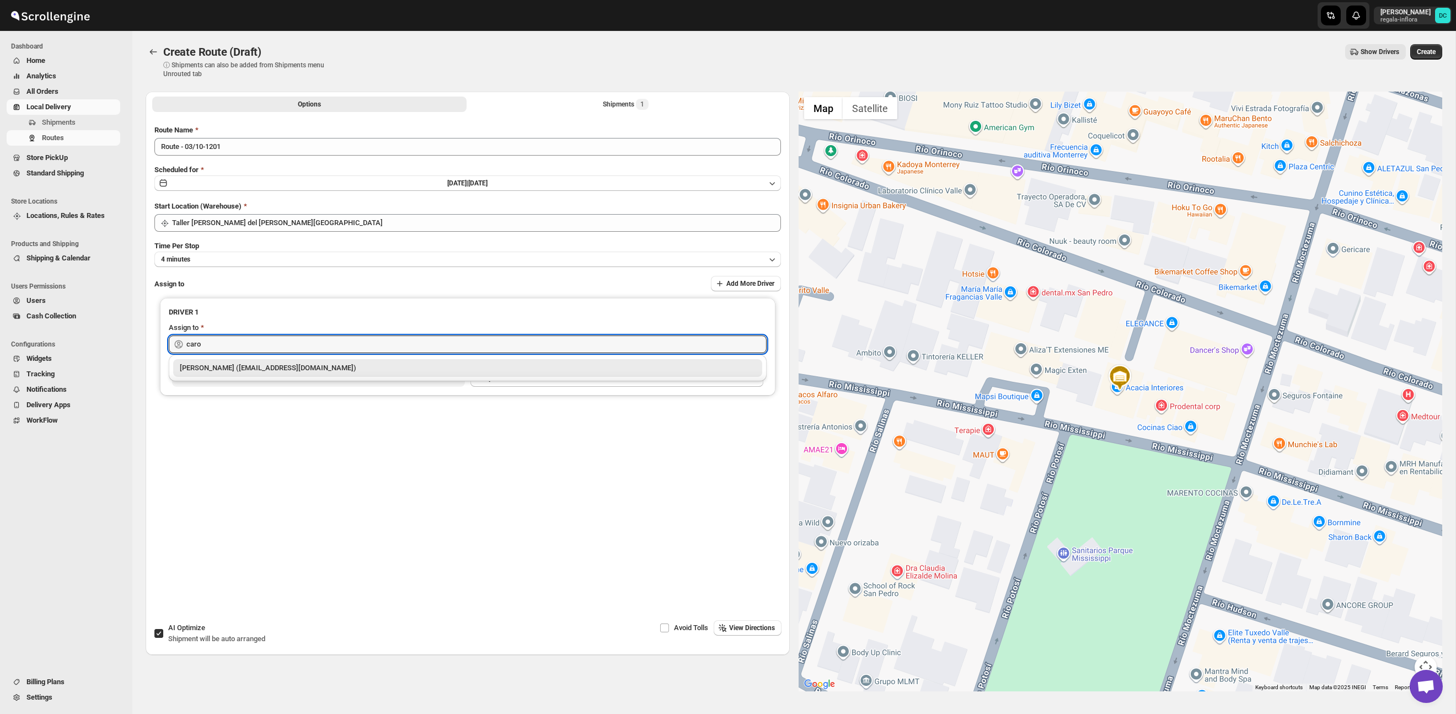
click at [375, 368] on div "[PERSON_NAME] ([EMAIL_ADDRESS][DOMAIN_NAME])" at bounding box center [468, 367] width 576 height 11
type input "[PERSON_NAME] ([EMAIL_ADDRESS][DOMAIN_NAME])"
drag, startPoint x: 1430, startPoint y: 52, endPoint x: 1200, endPoint y: 23, distance: 232.0
click at [1429, 52] on span "Create" at bounding box center [1426, 51] width 19 height 9
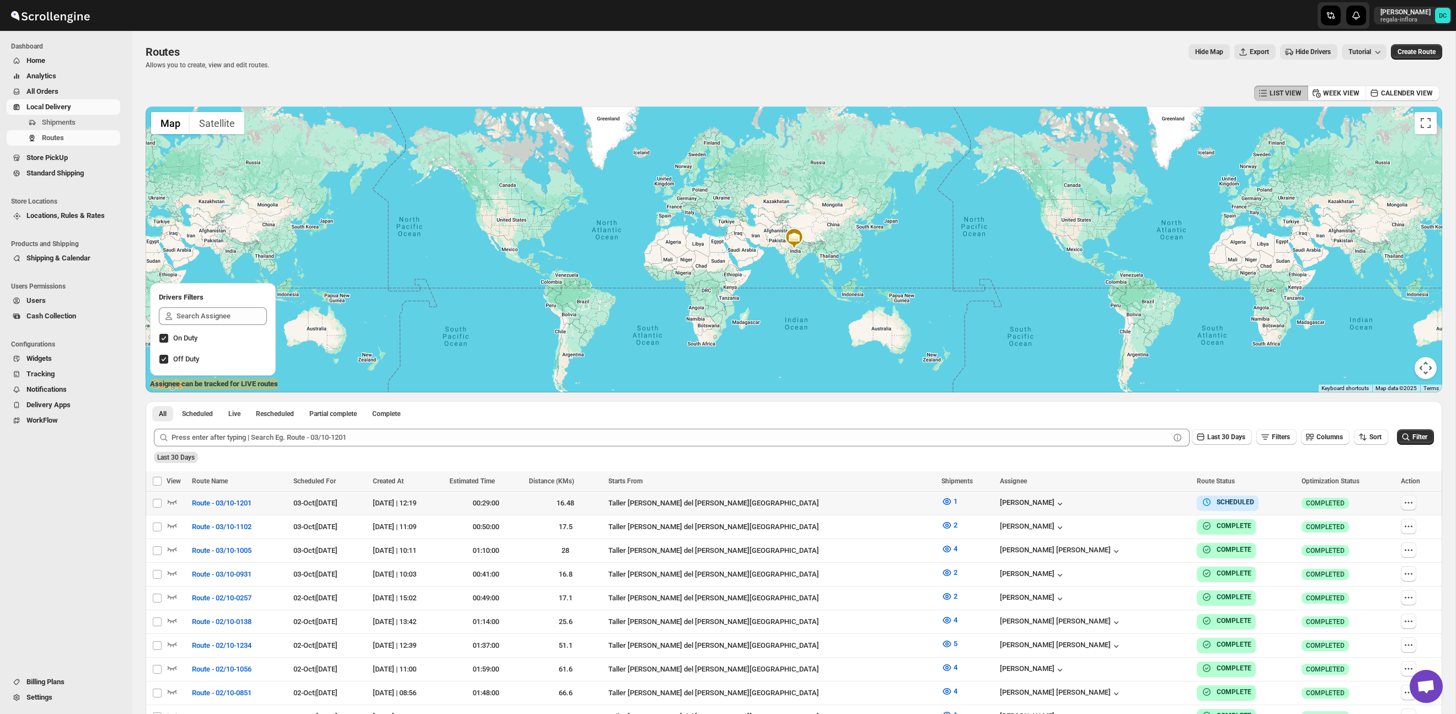
click at [1406, 508] on icon "button" at bounding box center [1408, 502] width 11 height 11
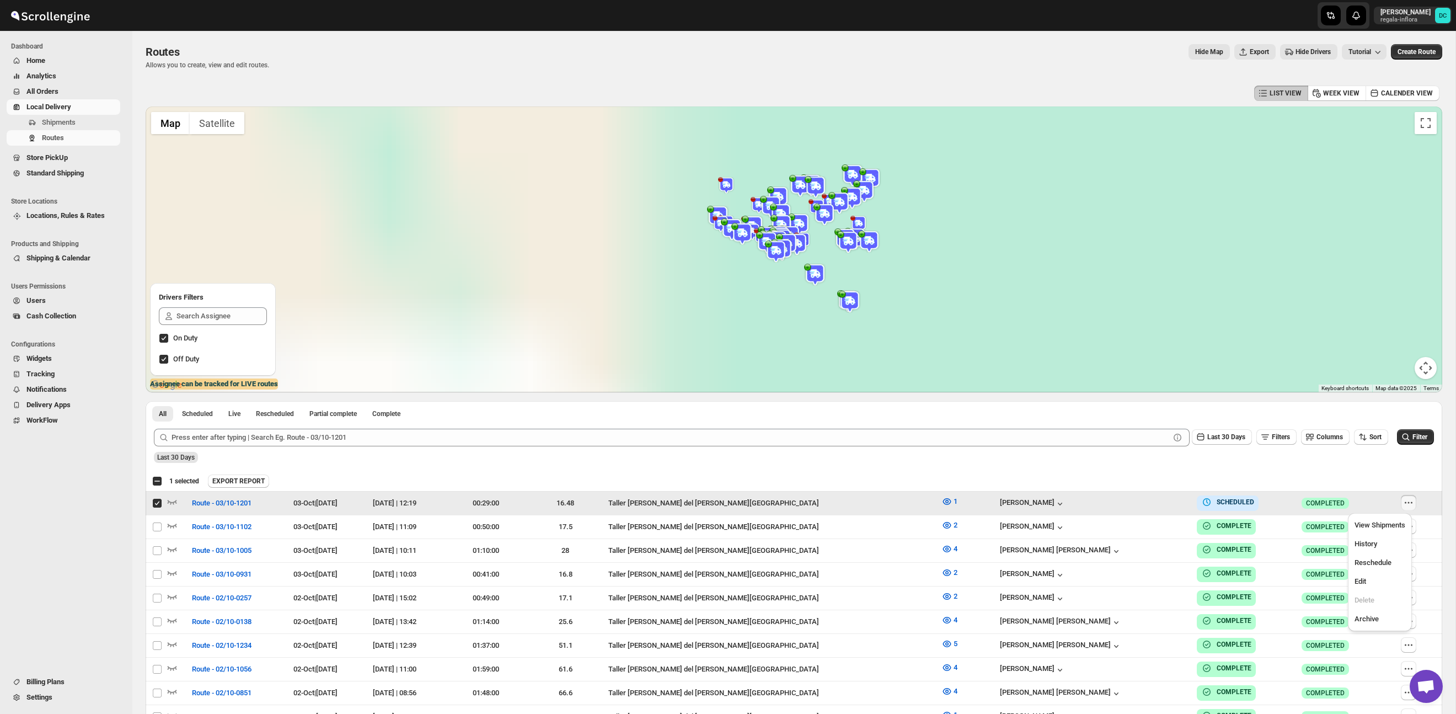
click at [1364, 583] on span "Edit" at bounding box center [1361, 581] width 12 height 8
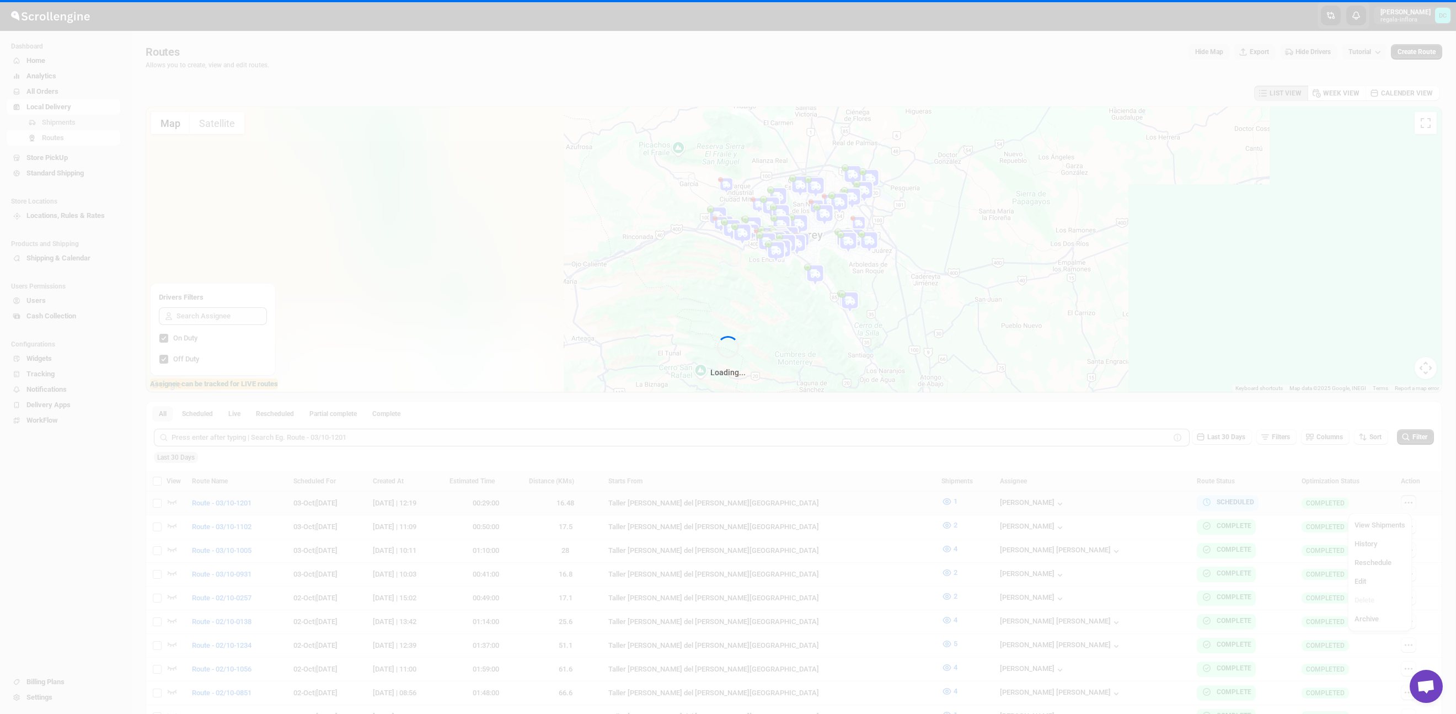
checkbox input "false"
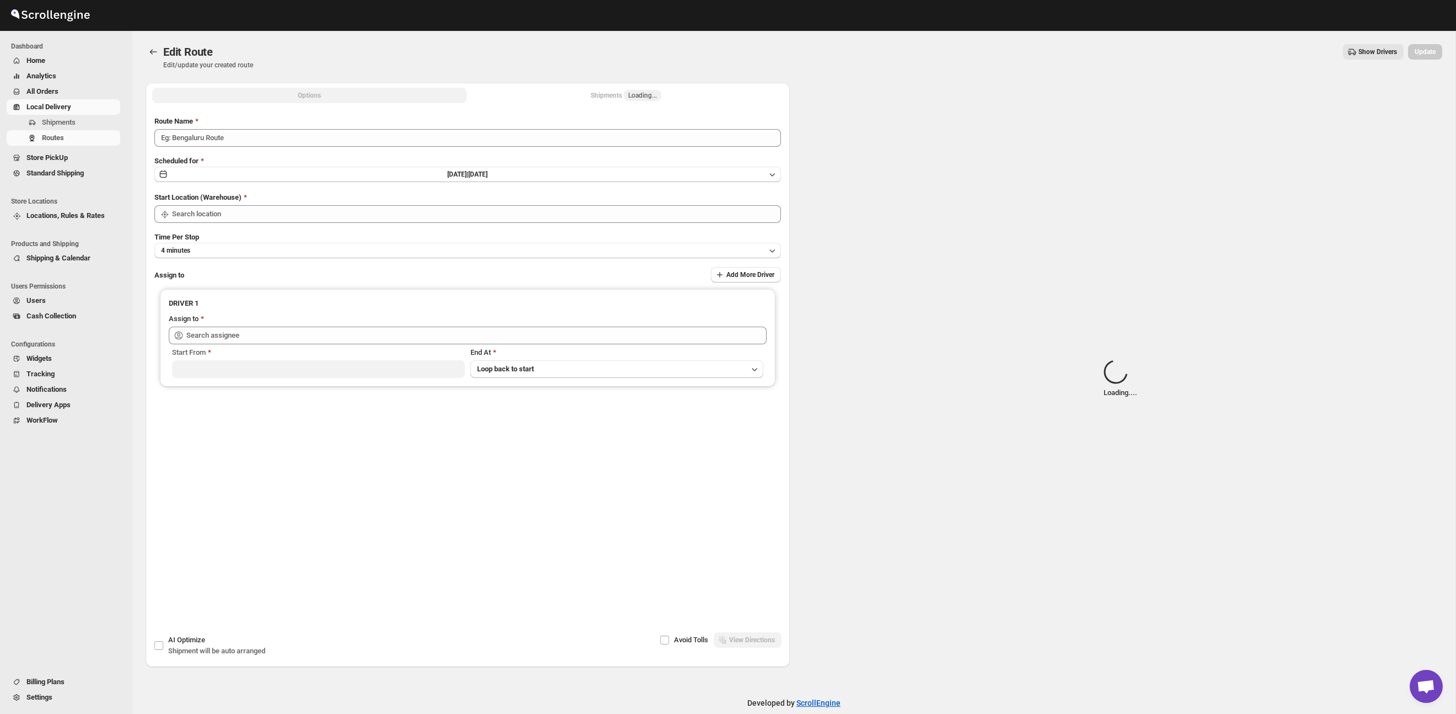
type input "Route - 03/10-1201"
type input "Taller [PERSON_NAME] del [PERSON_NAME][GEOGRAPHIC_DATA]"
type input "[PERSON_NAME] ([EMAIL_ADDRESS][DOMAIN_NAME])"
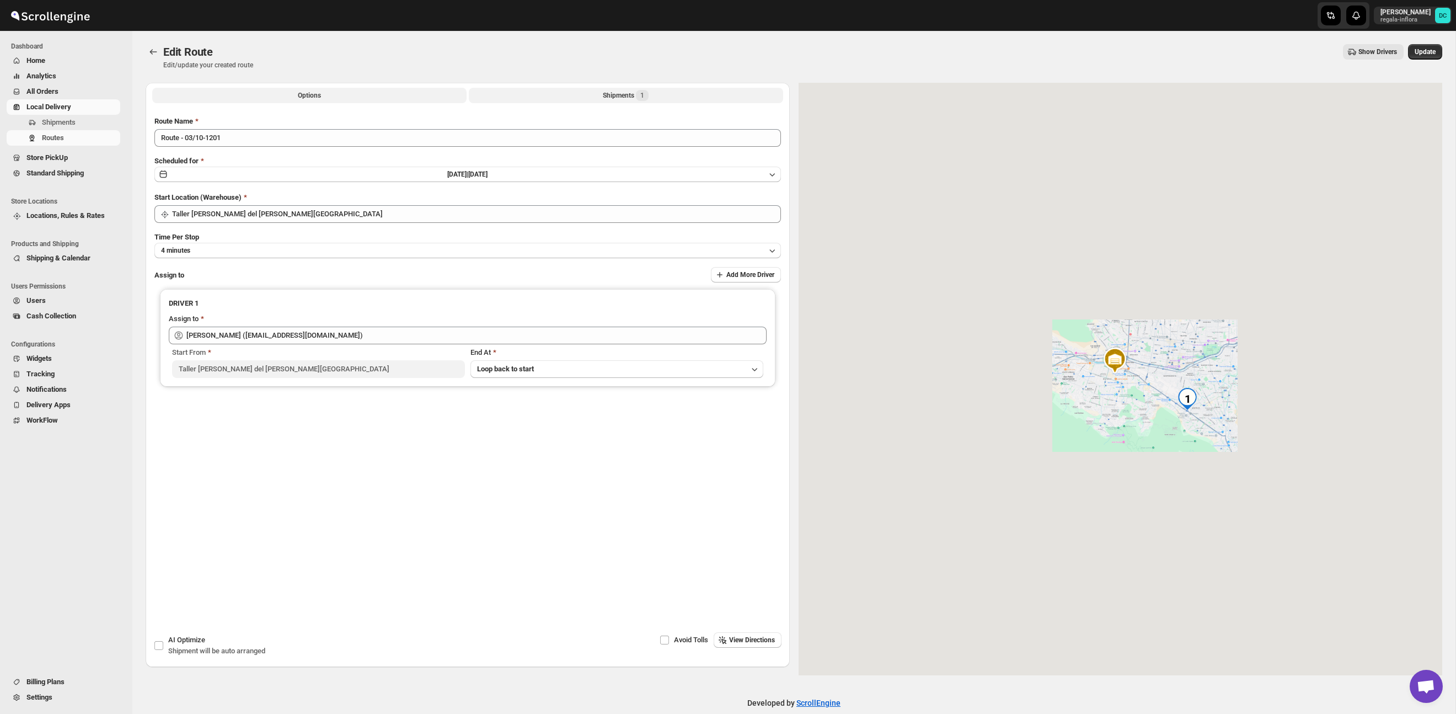
click at [591, 96] on button "Shipments 1" at bounding box center [626, 95] width 314 height 15
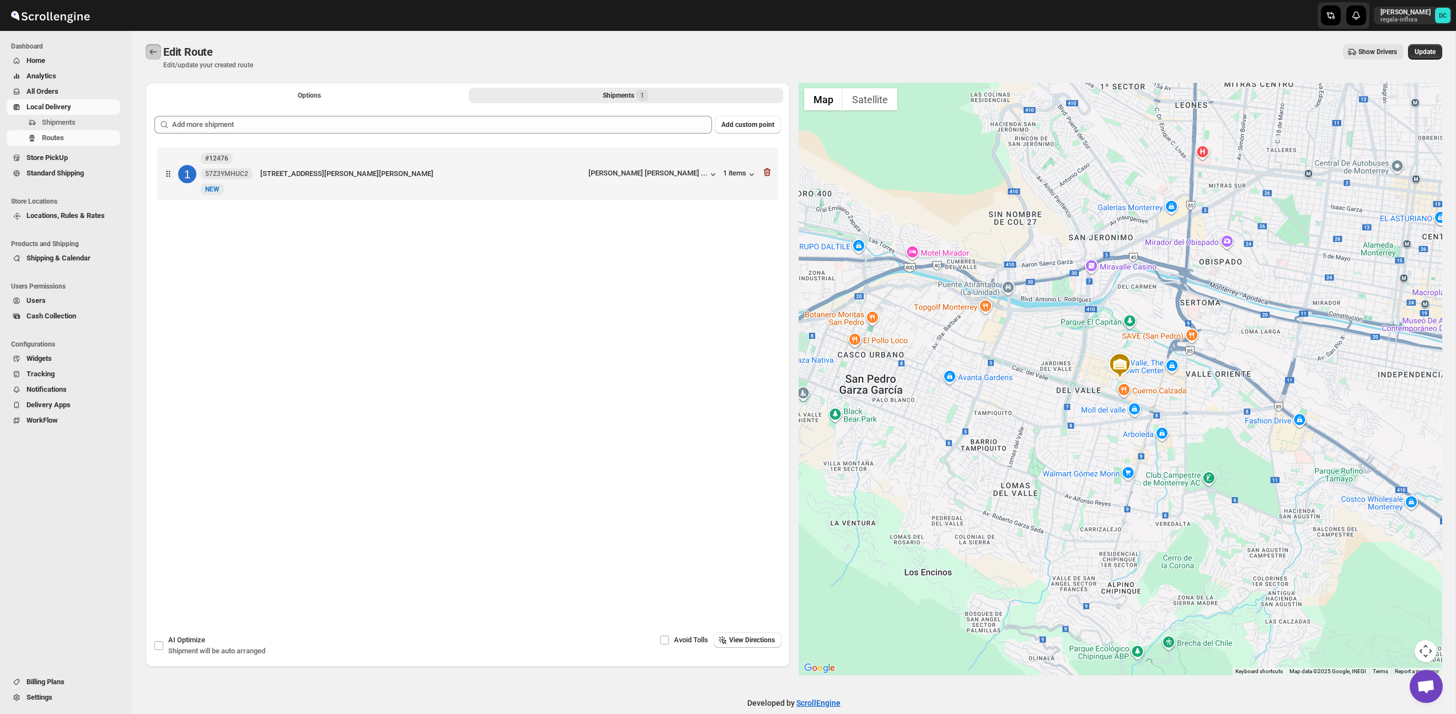
click at [147, 51] on button "Routes" at bounding box center [153, 51] width 15 height 15
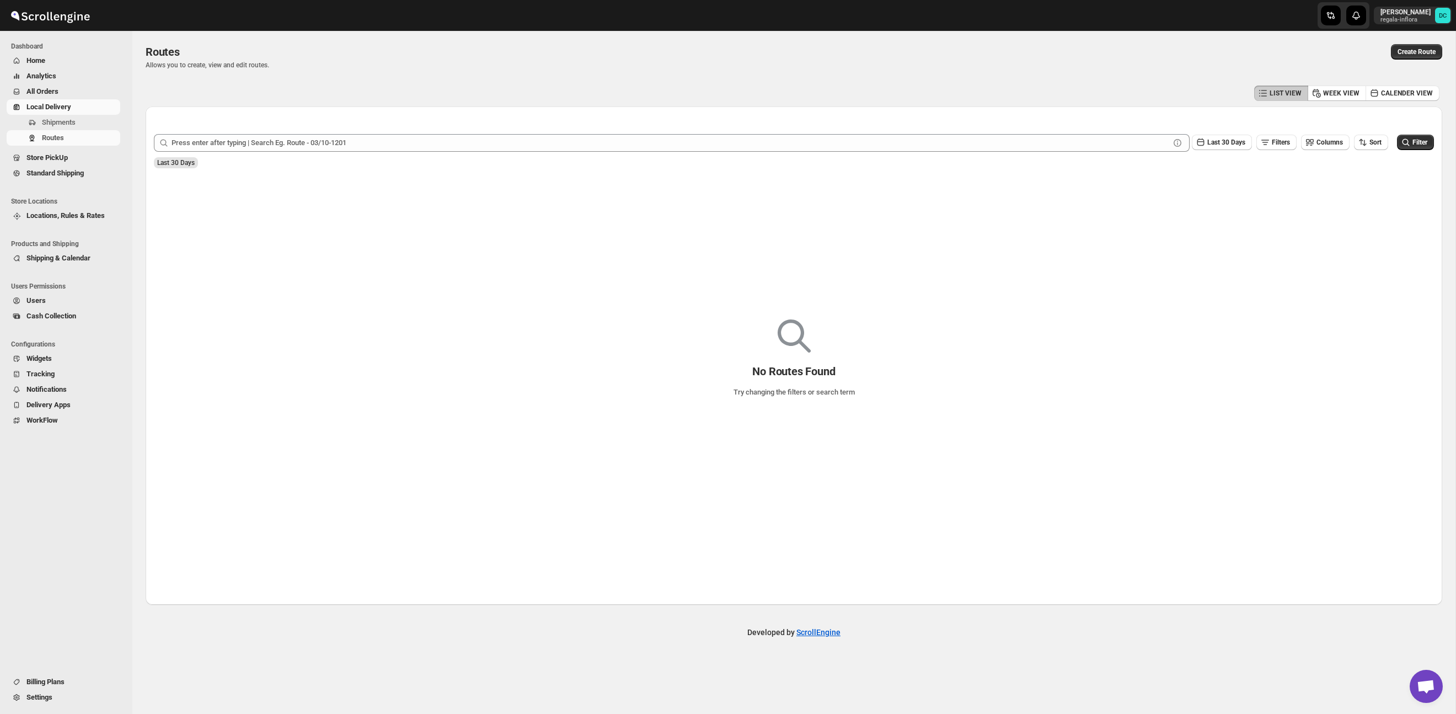
click at [66, 92] on span "All Orders" at bounding box center [72, 91] width 92 height 11
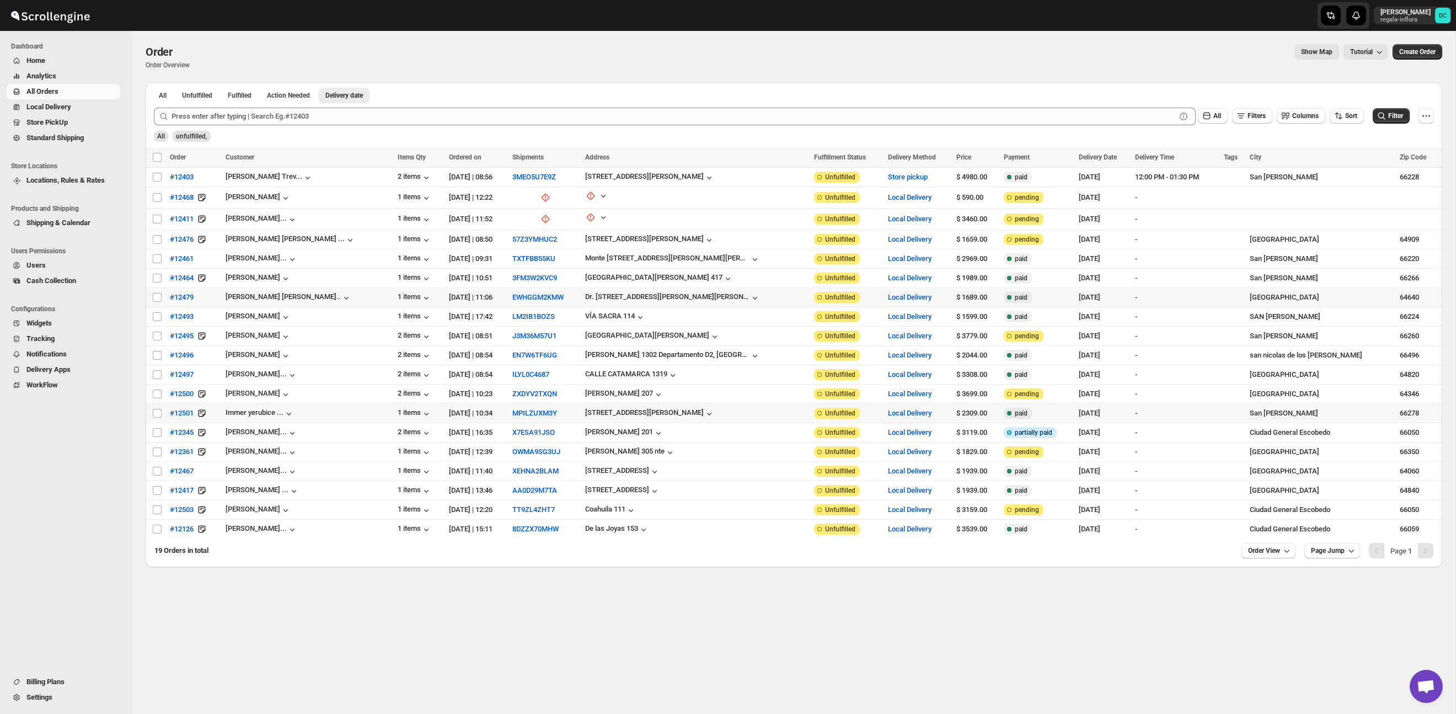
drag, startPoint x: 159, startPoint y: 413, endPoint x: 161, endPoint y: 407, distance: 7.0
click at [159, 413] on input "Select order" at bounding box center [157, 413] width 9 height 9
checkbox input "true"
click at [157, 393] on input "Select order" at bounding box center [157, 393] width 9 height 9
checkbox input "true"
